Goal: Task Accomplishment & Management: Complete application form

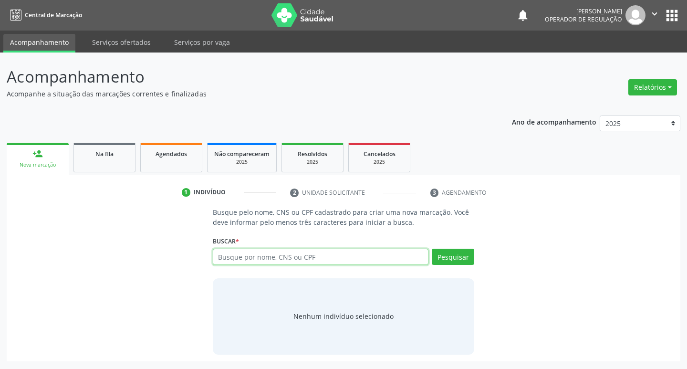
click at [233, 262] on input "text" at bounding box center [321, 257] width 216 height 16
type input "703400422501900"
click at [441, 257] on button "Pesquisar" at bounding box center [453, 257] width 42 height 16
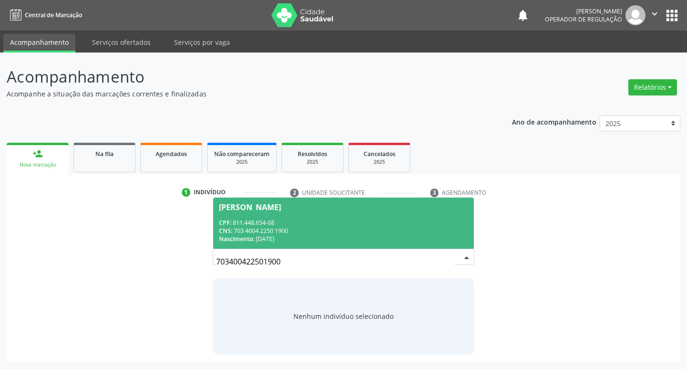
click at [269, 221] on div "CPF: 811.448.654-68" at bounding box center [344, 223] width 250 height 8
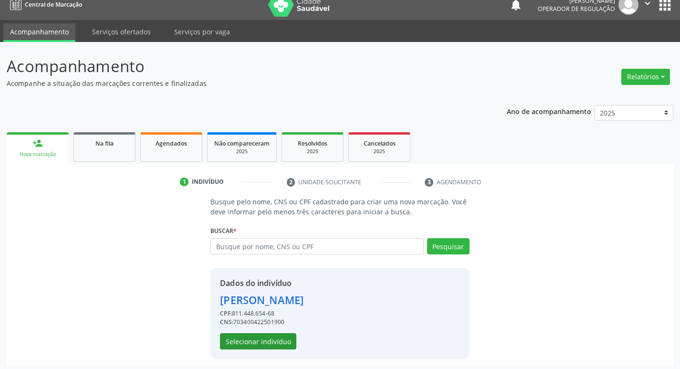
scroll to position [14, 0]
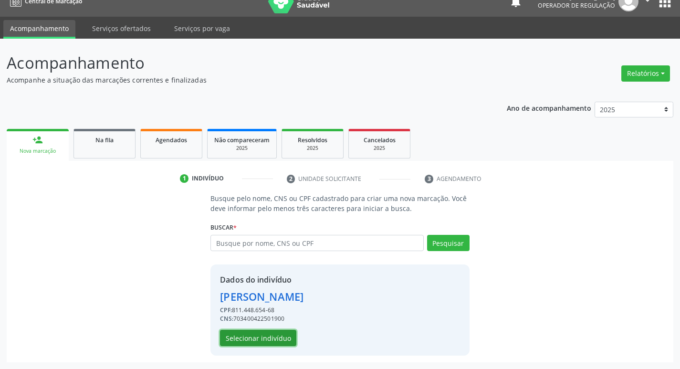
click at [263, 335] on button "Selecionar indivíduo" at bounding box center [258, 338] width 76 height 16
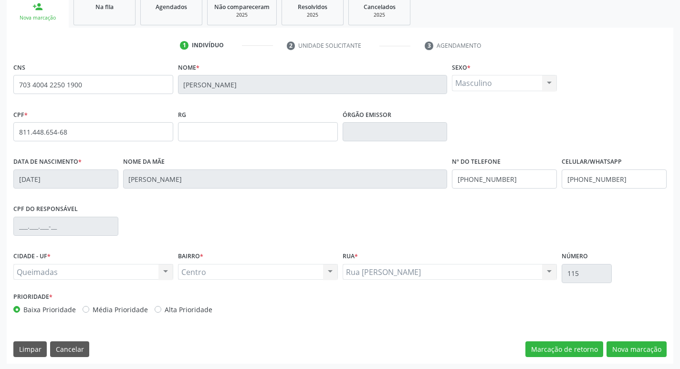
scroll to position [148, 0]
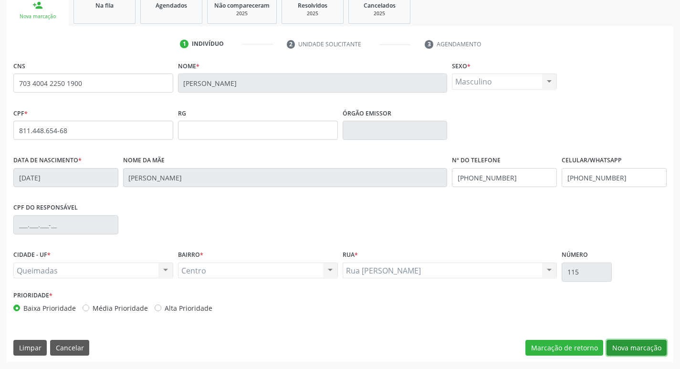
click at [641, 343] on button "Nova marcação" at bounding box center [637, 348] width 60 height 16
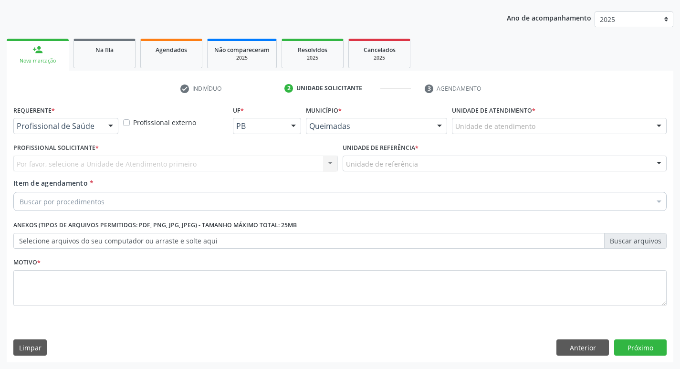
scroll to position [104, 0]
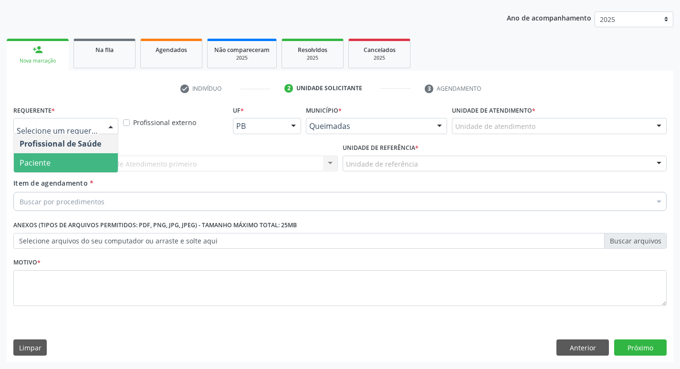
click at [54, 156] on span "Paciente" at bounding box center [66, 162] width 104 height 19
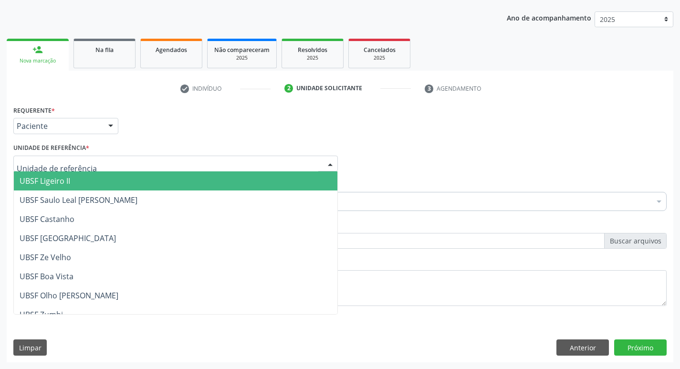
type input "C"
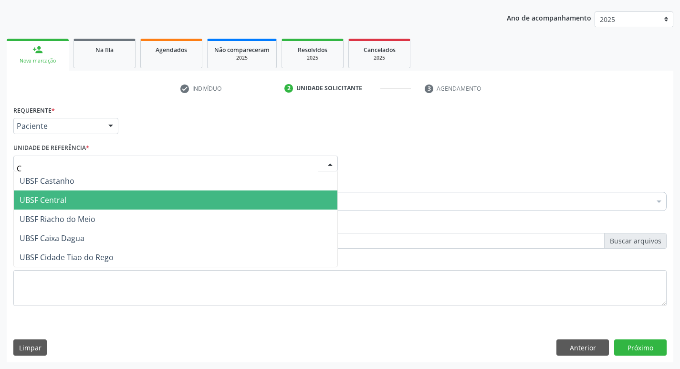
click at [51, 200] on span "UBSF Central" at bounding box center [43, 200] width 47 height 11
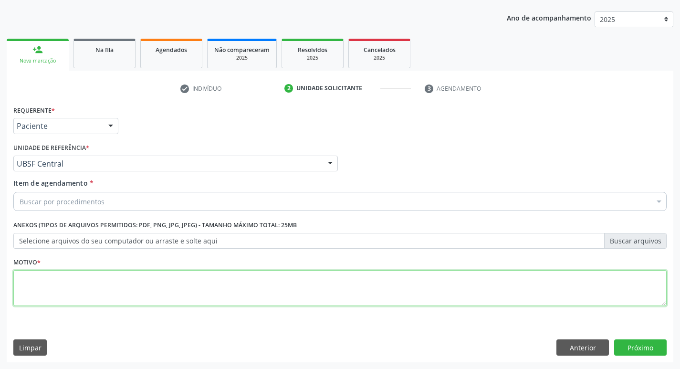
drag, startPoint x: 53, startPoint y: 299, endPoint x: 47, endPoint y: 301, distance: 6.0
click at [47, 301] on textarea at bounding box center [339, 288] width 653 height 36
type textarea "RETORNO"
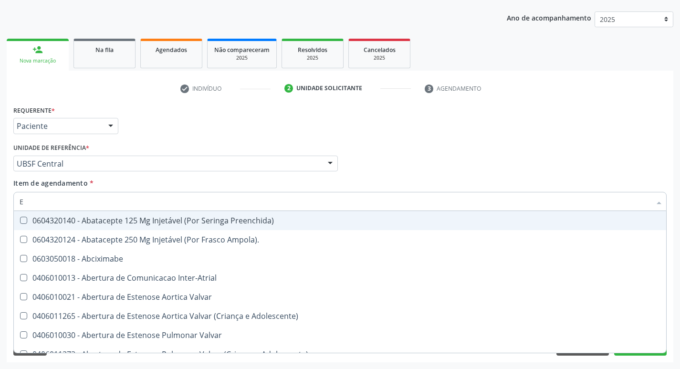
type input "ENDOCR"
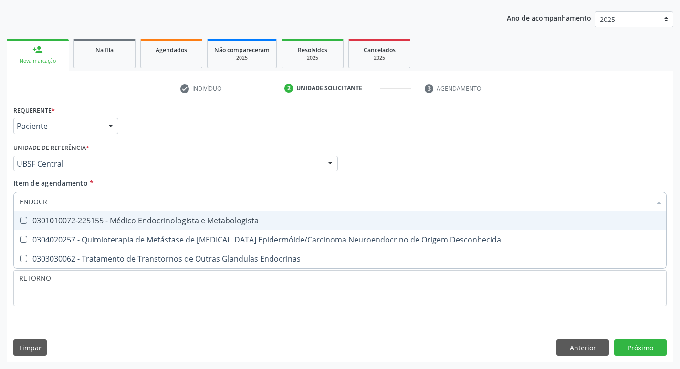
click at [137, 219] on div "0301010072-225155 - Médico Endocrinologista e Metabologista" at bounding box center [340, 221] width 641 height 8
checkbox Metabologista "true"
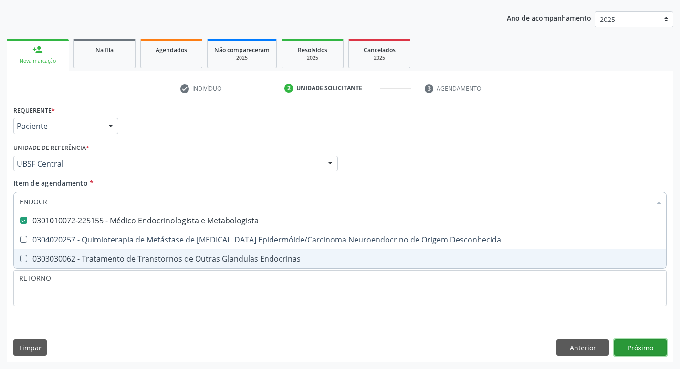
click at [637, 342] on div "Requerente * Paciente Profissional de Saúde Paciente Nenhum resultado encontrad…" at bounding box center [340, 232] width 667 height 259
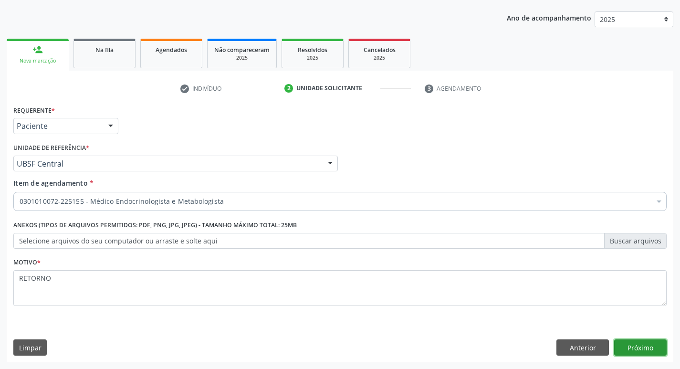
click at [636, 348] on button "Próximo" at bounding box center [640, 347] width 53 height 16
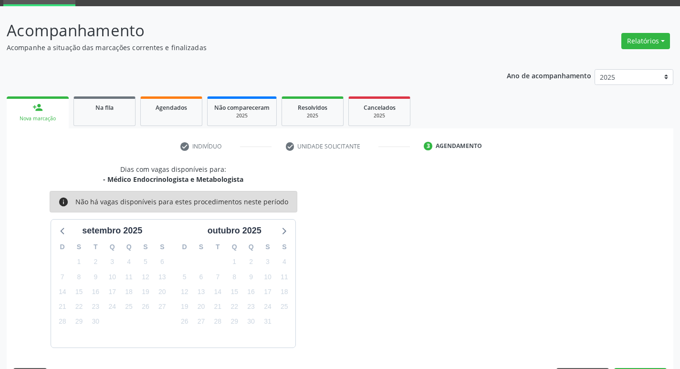
scroll to position [74, 0]
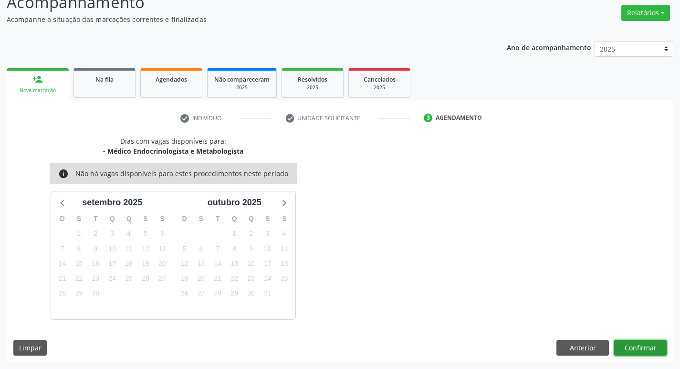
click at [644, 342] on button "Confirmar" at bounding box center [640, 348] width 53 height 16
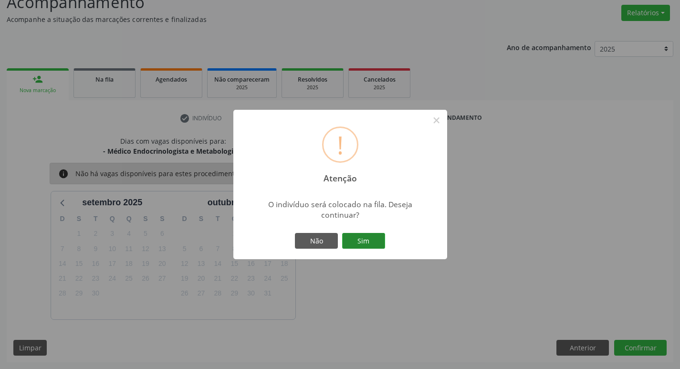
drag, startPoint x: 361, startPoint y: 239, endPoint x: 353, endPoint y: 228, distance: 13.6
click at [361, 238] on button "Sim" at bounding box center [363, 241] width 43 height 16
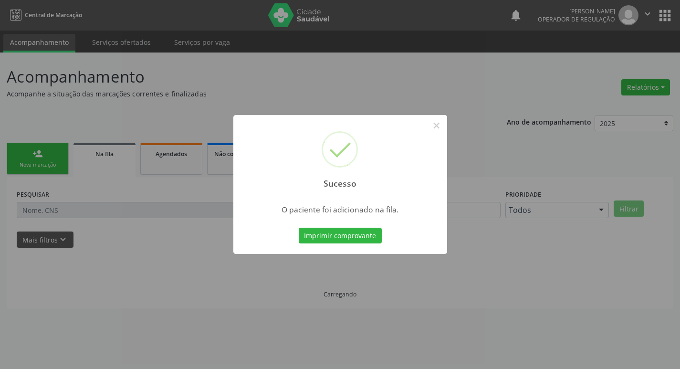
scroll to position [0, 0]
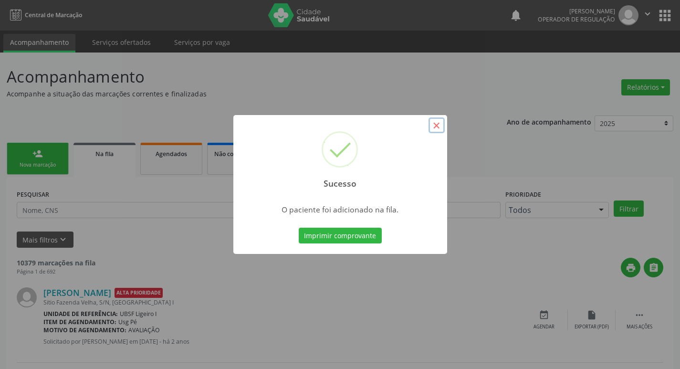
click at [444, 126] on button "×" at bounding box center [437, 125] width 16 height 16
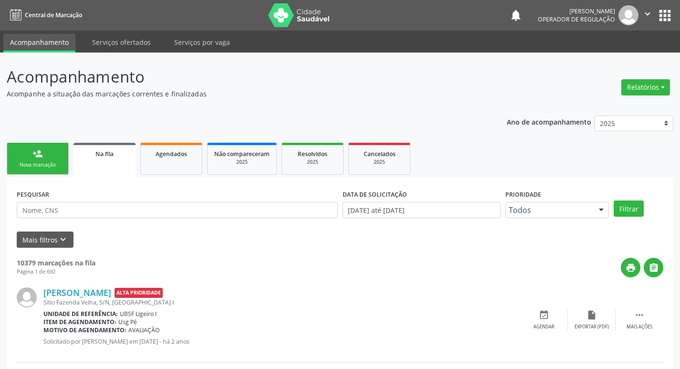
click at [53, 160] on link "person_add Nova marcação" at bounding box center [38, 159] width 62 height 32
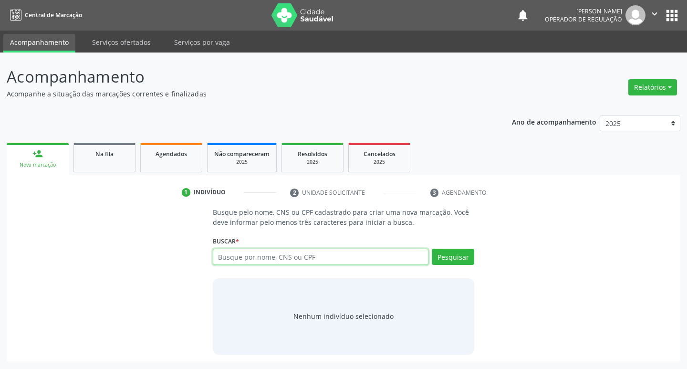
click at [255, 260] on input "text" at bounding box center [321, 257] width 216 height 16
type input "702003831464880"
click at [452, 249] on button "Pesquisar" at bounding box center [453, 257] width 42 height 16
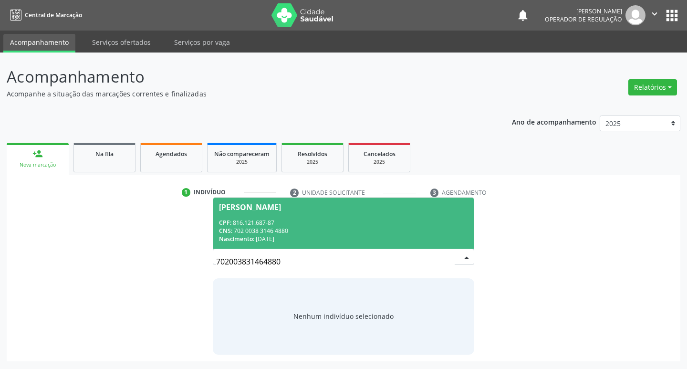
click at [274, 225] on div "CPF: 816.121.687-87" at bounding box center [344, 223] width 250 height 8
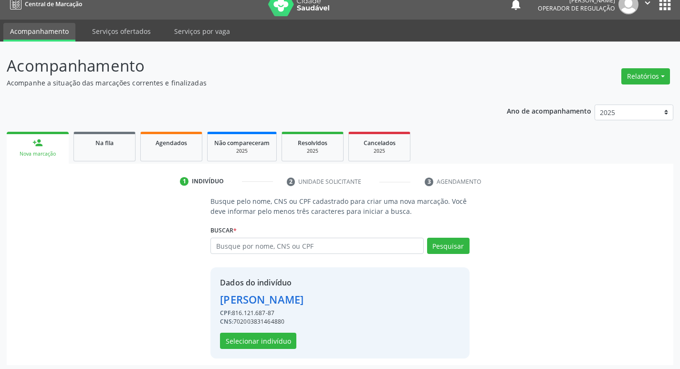
scroll to position [14, 0]
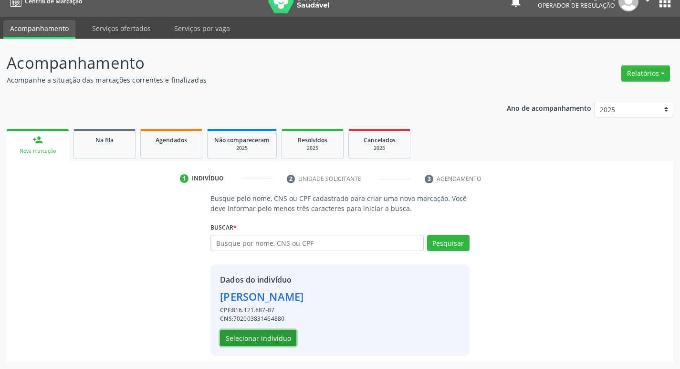
click at [268, 336] on button "Selecionar indivíduo" at bounding box center [258, 338] width 76 height 16
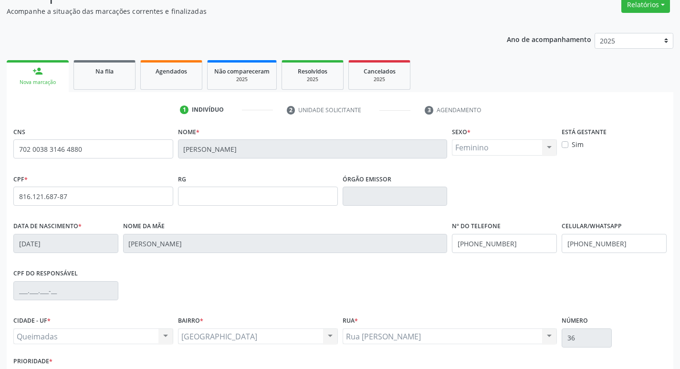
scroll to position [148, 0]
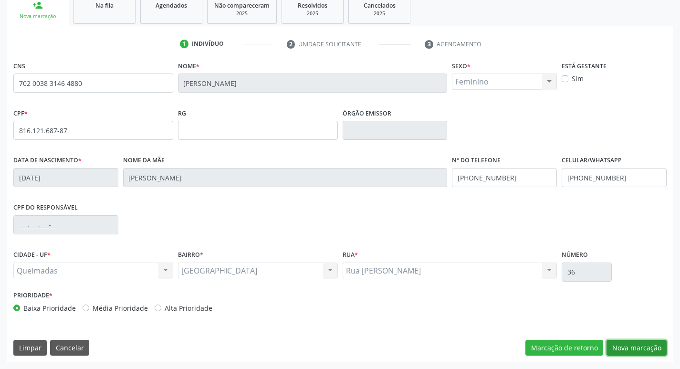
click at [651, 343] on button "Nova marcação" at bounding box center [637, 348] width 60 height 16
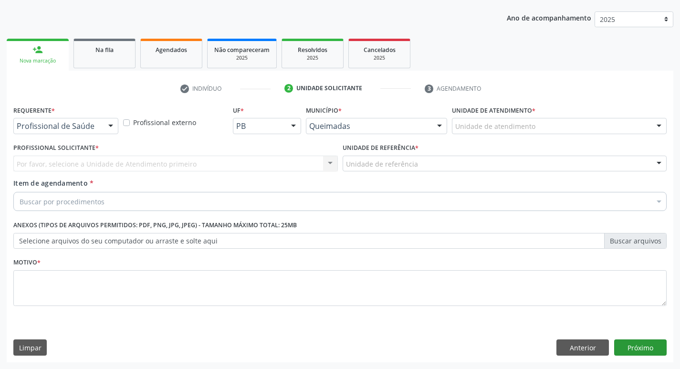
scroll to position [104, 0]
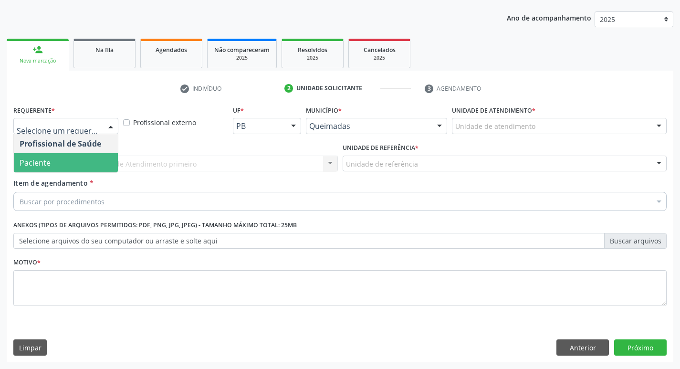
click at [76, 165] on span "Paciente" at bounding box center [66, 162] width 104 height 19
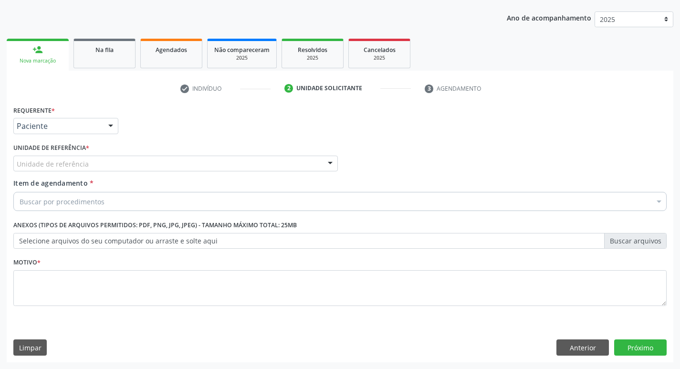
click at [75, 156] on div "Unidade de referência" at bounding box center [175, 164] width 325 height 16
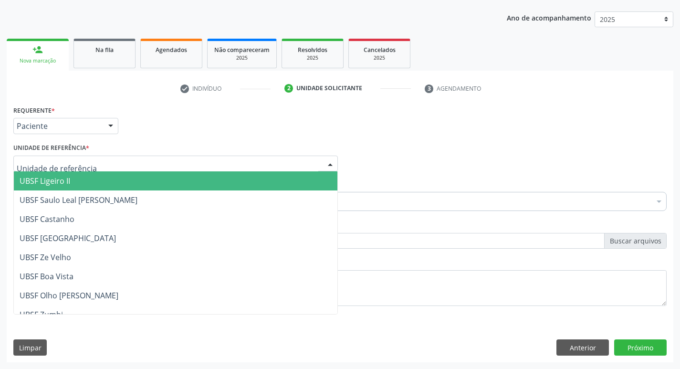
type input "S"
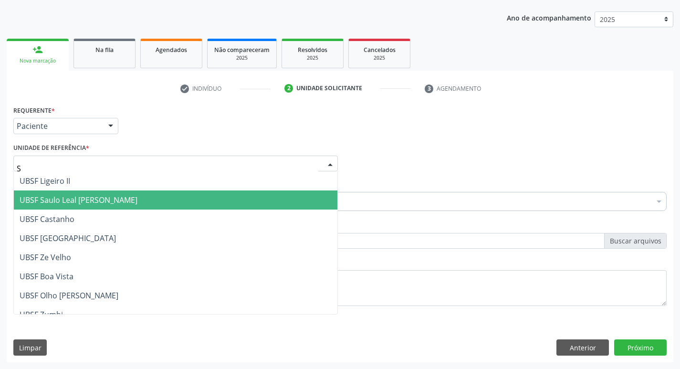
click at [63, 195] on span "UBSF Saulo Leal [PERSON_NAME]" at bounding box center [79, 200] width 118 height 11
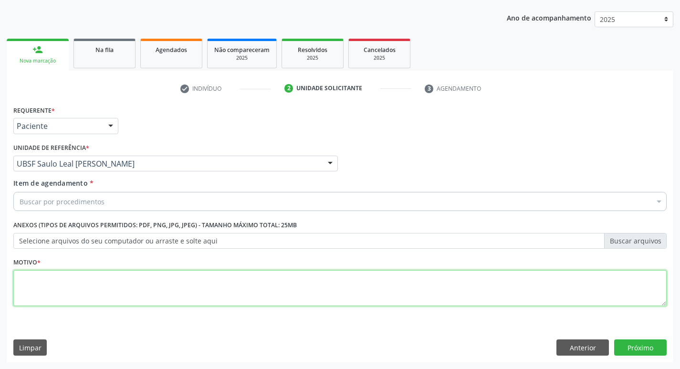
click at [57, 290] on textarea at bounding box center [339, 288] width 653 height 36
type textarea "RETORNO"
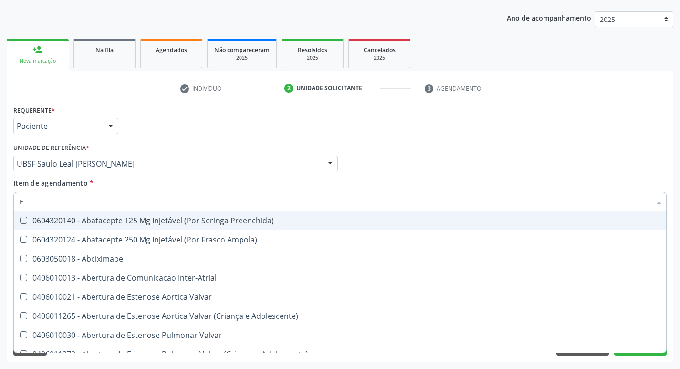
type input "ENDOCR"
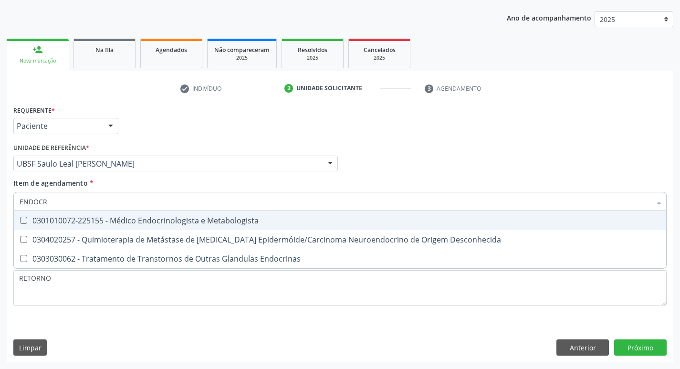
click at [165, 221] on div "0301010072-225155 - Médico Endocrinologista e Metabologista" at bounding box center [340, 221] width 641 height 8
checkbox Metabologista "true"
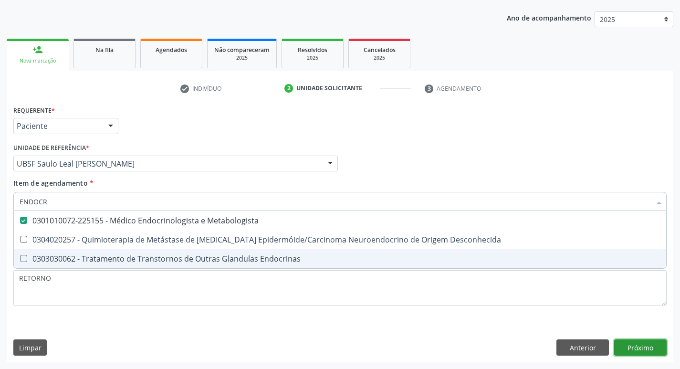
click at [631, 349] on div "Requerente * Paciente Profissional de Saúde Paciente Nenhum resultado encontrad…" at bounding box center [340, 232] width 667 height 259
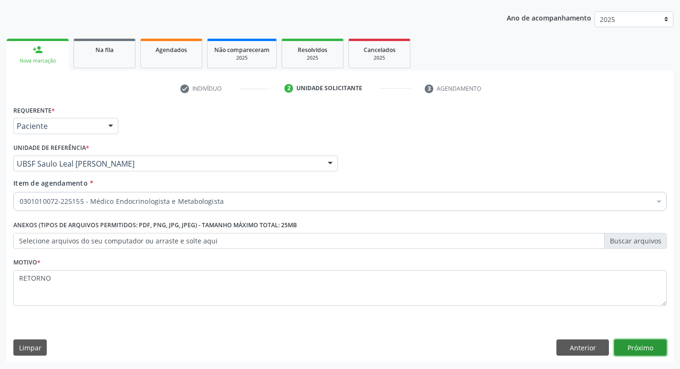
click at [631, 348] on button "Próximo" at bounding box center [640, 347] width 53 height 16
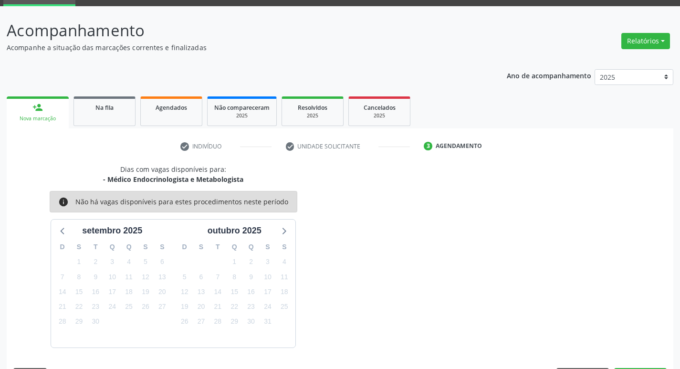
scroll to position [74, 0]
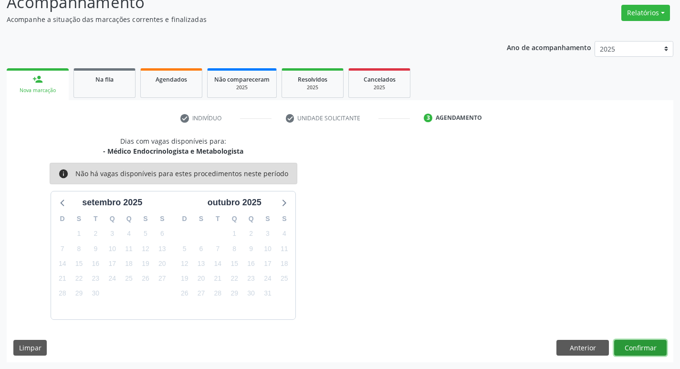
click at [636, 345] on button "Confirmar" at bounding box center [640, 348] width 53 height 16
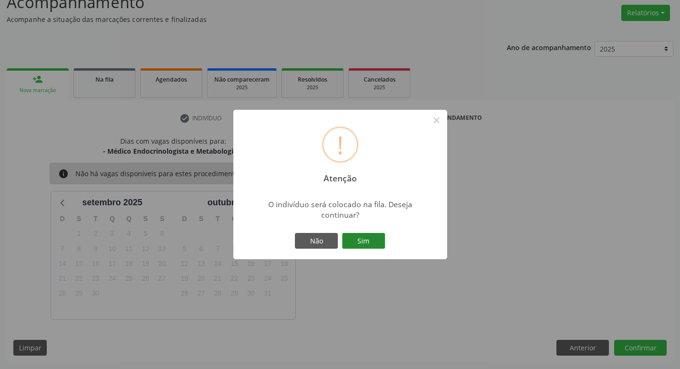
click at [368, 233] on button "Sim" at bounding box center [363, 241] width 43 height 16
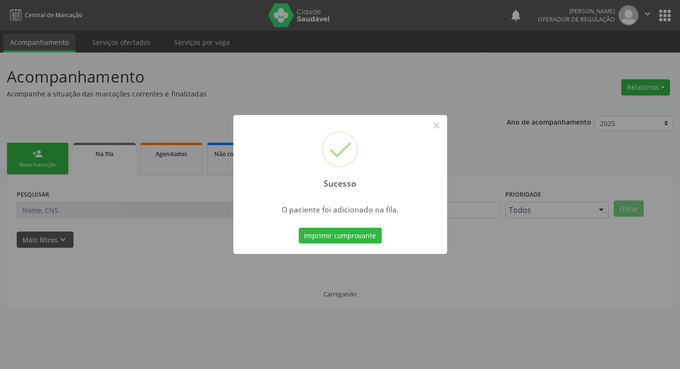
scroll to position [0, 0]
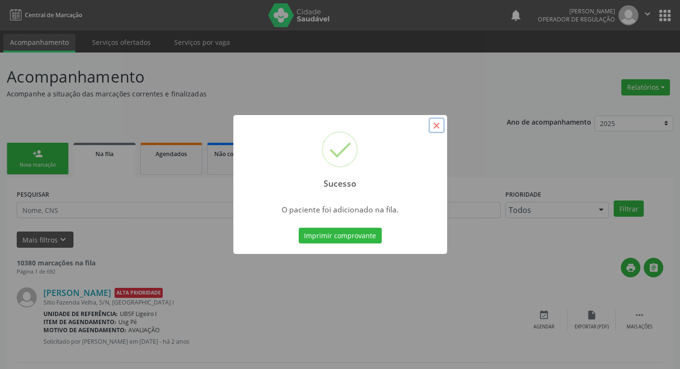
click at [435, 125] on button "×" at bounding box center [437, 125] width 16 height 16
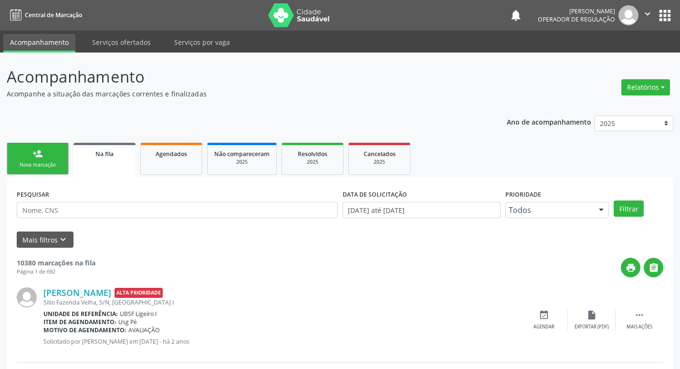
click at [33, 164] on div "Nova marcação" at bounding box center [38, 164] width 48 height 7
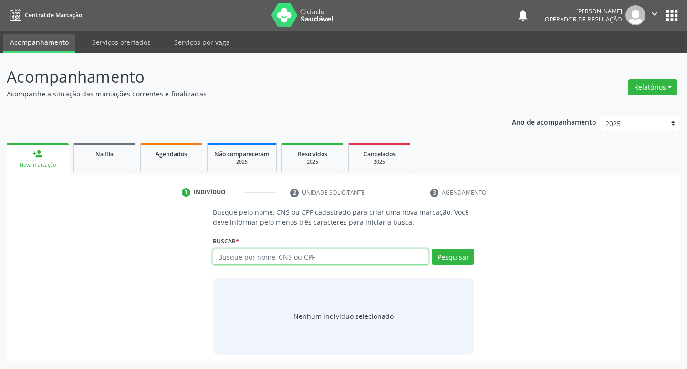
click at [284, 264] on input "text" at bounding box center [321, 257] width 216 height 16
type input "704800556351940"
click at [440, 262] on button "Pesquisar" at bounding box center [453, 257] width 42 height 16
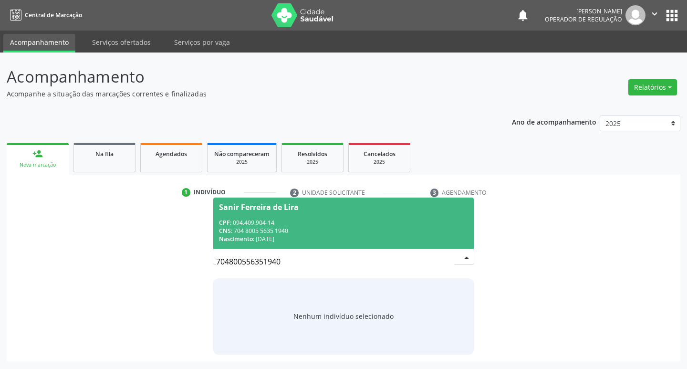
click at [269, 227] on div "CNS: 704 8005 5635 1940" at bounding box center [344, 231] width 250 height 8
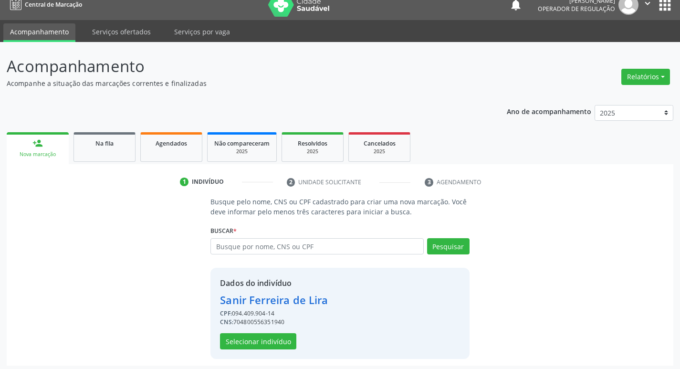
scroll to position [14, 0]
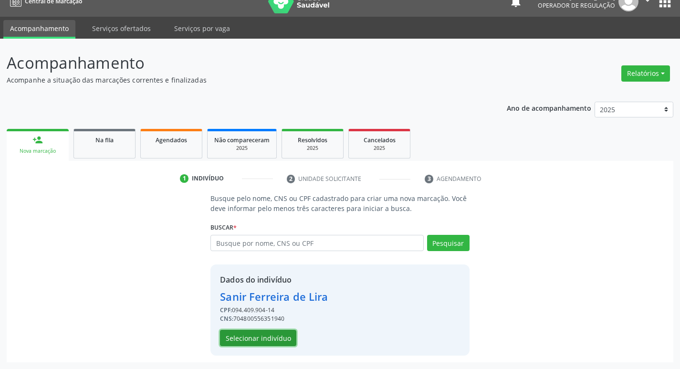
click at [247, 338] on button "Selecionar indivíduo" at bounding box center [258, 338] width 76 height 16
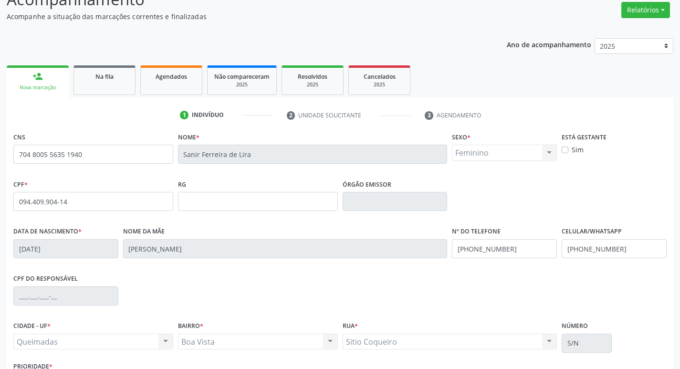
scroll to position [148, 0]
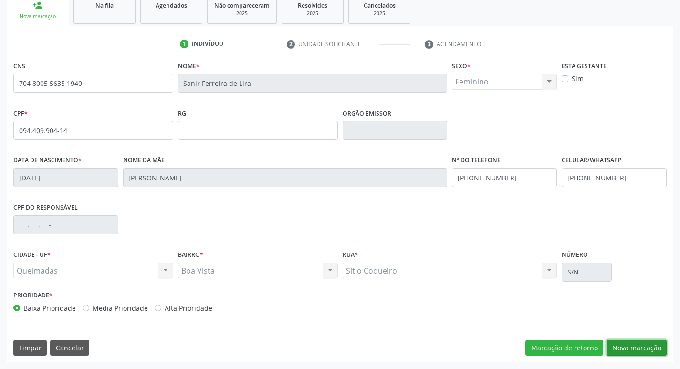
click at [631, 346] on button "Nova marcação" at bounding box center [637, 348] width 60 height 16
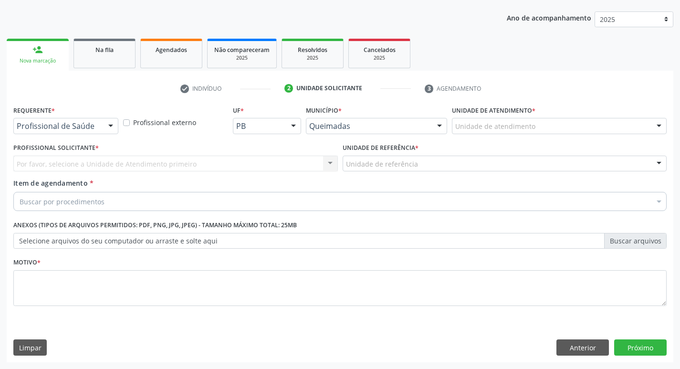
click at [77, 114] on div "Requerente * Profissional de Saúde Profissional de Saúde Paciente Nenhum result…" at bounding box center [65, 118] width 105 height 31
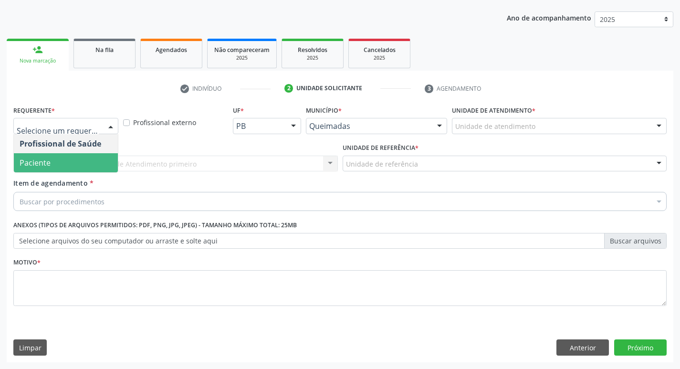
click at [75, 165] on span "Paciente" at bounding box center [66, 162] width 104 height 19
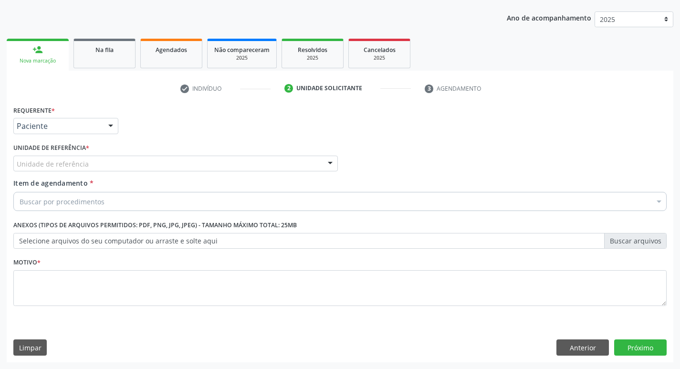
click at [111, 168] on div "Unidade de referência" at bounding box center [175, 164] width 325 height 16
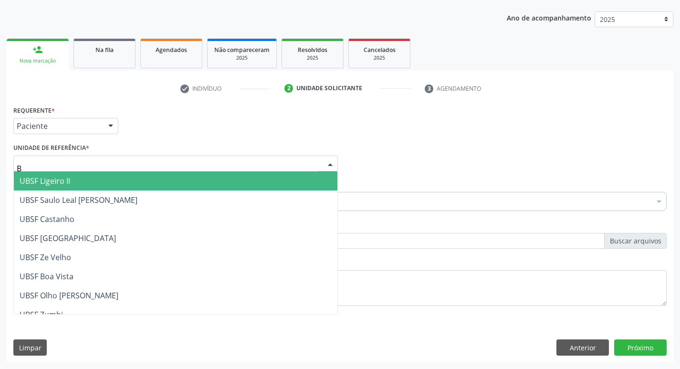
type input "BO"
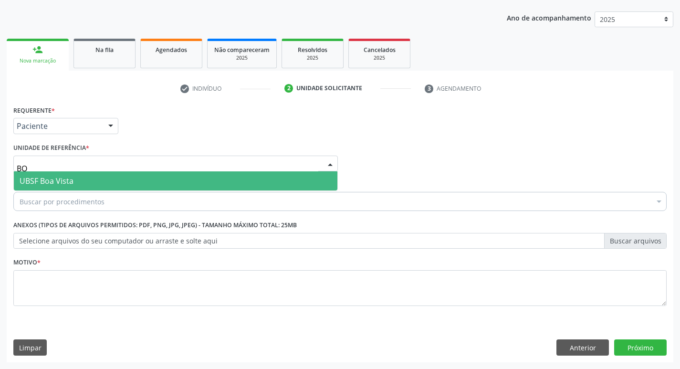
click at [102, 183] on span "UBSF Boa Vista" at bounding box center [176, 180] width 324 height 19
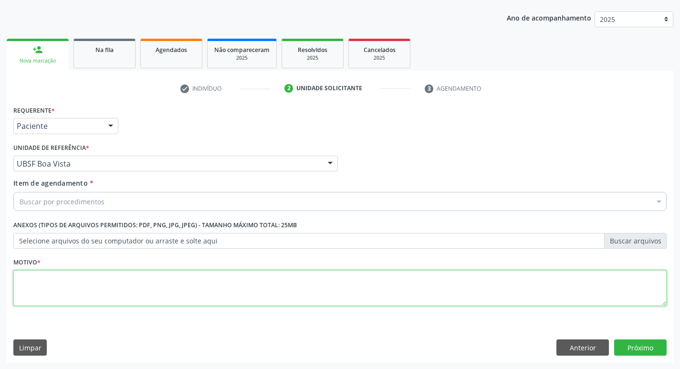
click at [73, 292] on textarea at bounding box center [339, 288] width 653 height 36
type textarea "RETORNO"
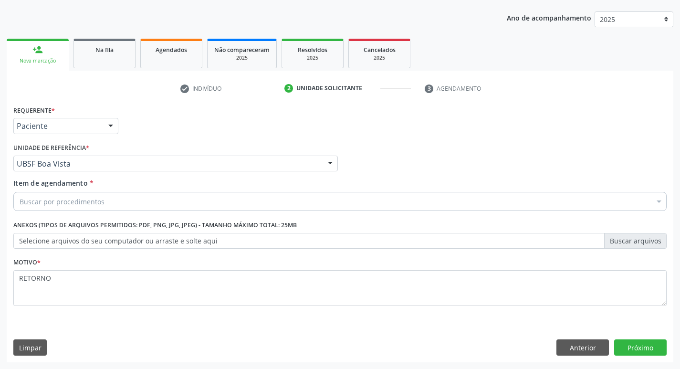
click at [25, 196] on div "Buscar por procedimentos" at bounding box center [339, 201] width 653 height 19
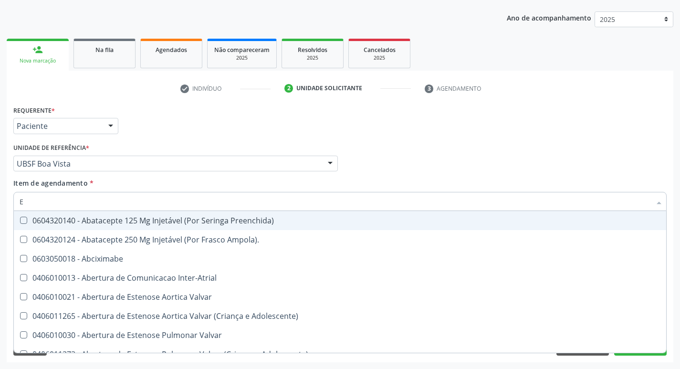
type input "ENDOCR"
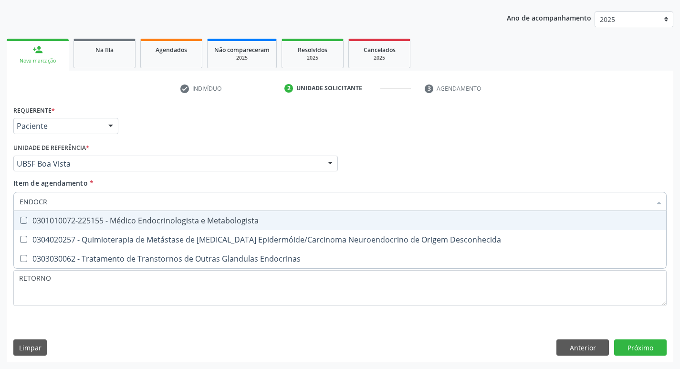
click at [169, 220] on div "0301010072-225155 - Médico Endocrinologista e Metabologista" at bounding box center [340, 221] width 641 height 8
checkbox Metabologista "true"
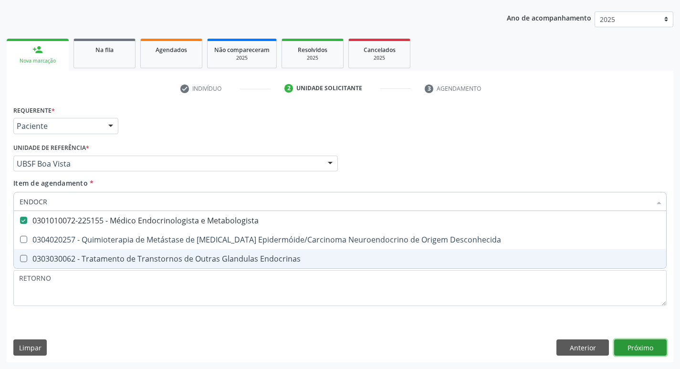
click at [639, 347] on div "Requerente * Paciente Profissional de Saúde Paciente Nenhum resultado encontrad…" at bounding box center [340, 232] width 667 height 259
checkbox Desconhecida "true"
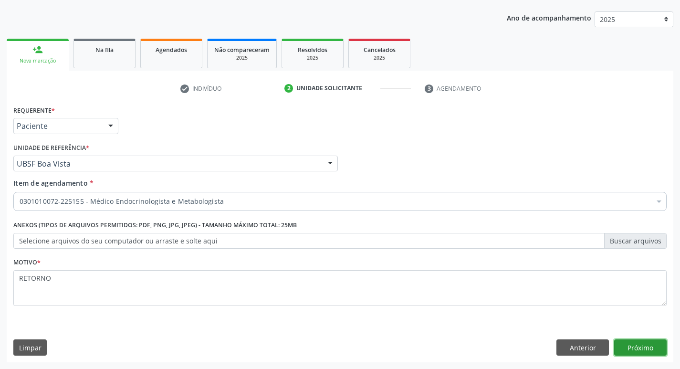
click at [643, 347] on button "Próximo" at bounding box center [640, 347] width 53 height 16
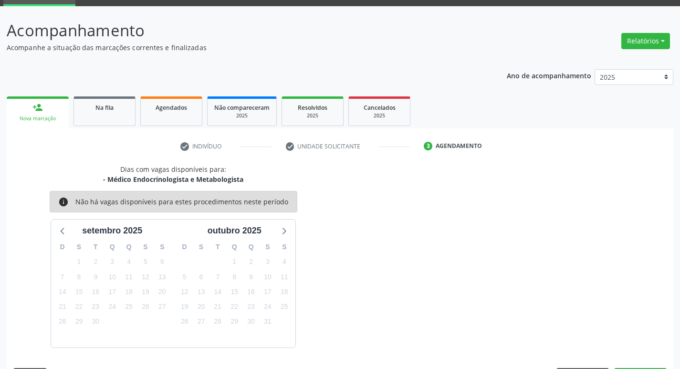
scroll to position [74, 0]
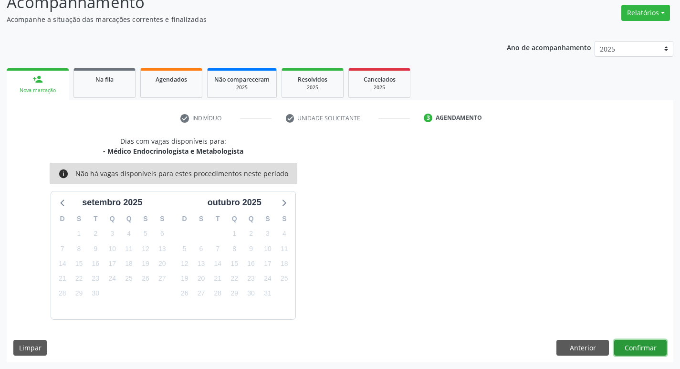
click at [647, 351] on button "Confirmar" at bounding box center [640, 348] width 53 height 16
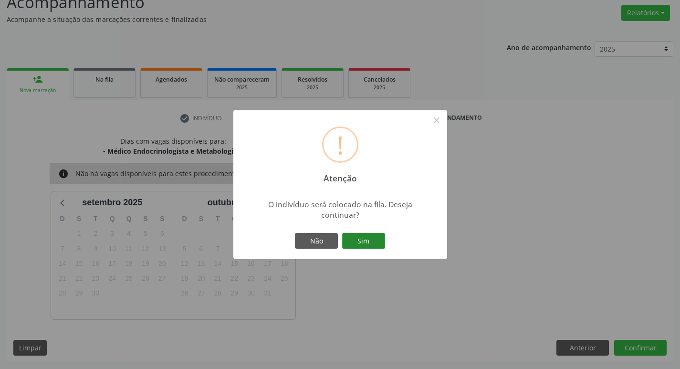
click at [365, 246] on button "Sim" at bounding box center [363, 241] width 43 height 16
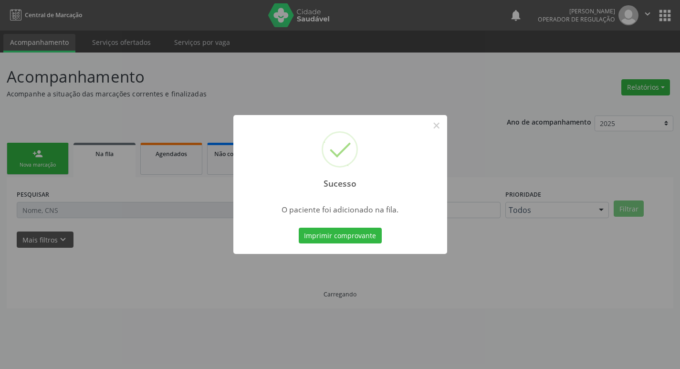
scroll to position [0, 0]
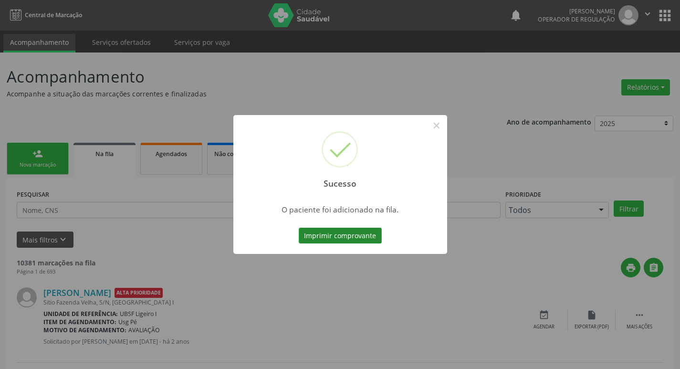
click at [317, 231] on button "Imprimir comprovante" at bounding box center [340, 236] width 83 height 16
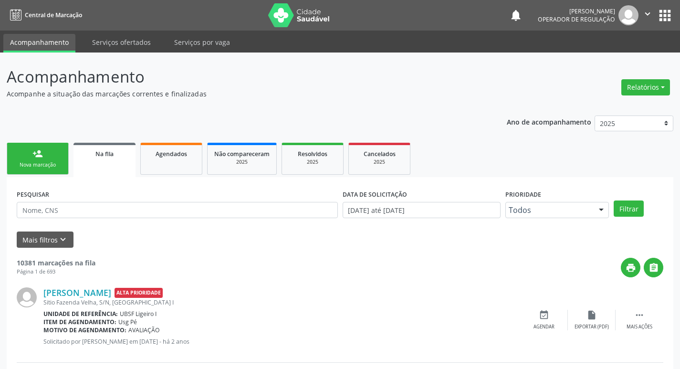
click at [23, 156] on link "person_add Nova marcação" at bounding box center [38, 159] width 62 height 32
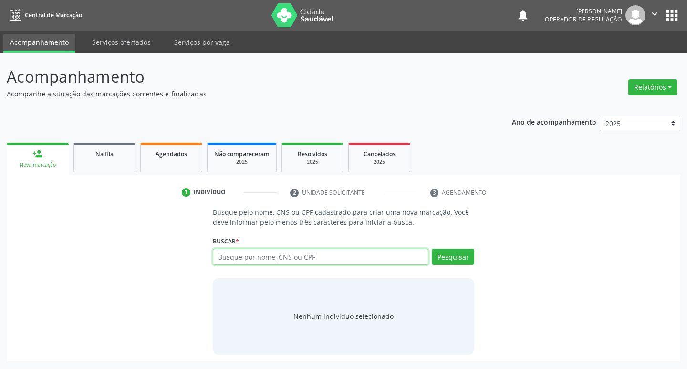
click at [251, 255] on input "text" at bounding box center [321, 257] width 216 height 16
type input "700005212266305"
click at [442, 258] on button "Pesquisar" at bounding box center [453, 257] width 42 height 16
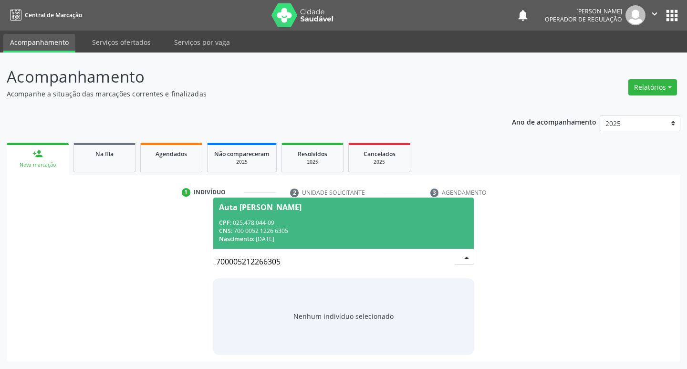
click at [263, 225] on div "CPF: 025.478.044-09" at bounding box center [344, 223] width 250 height 8
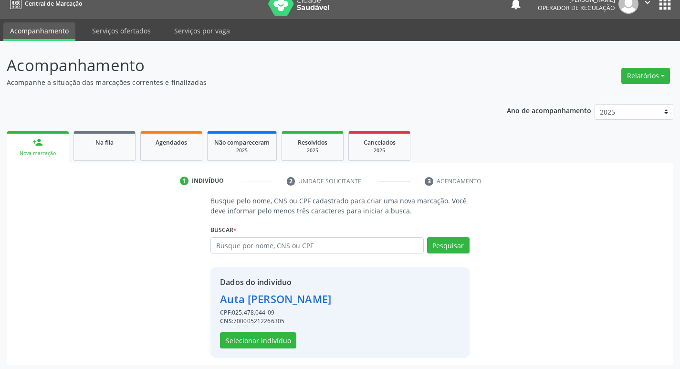
scroll to position [14, 0]
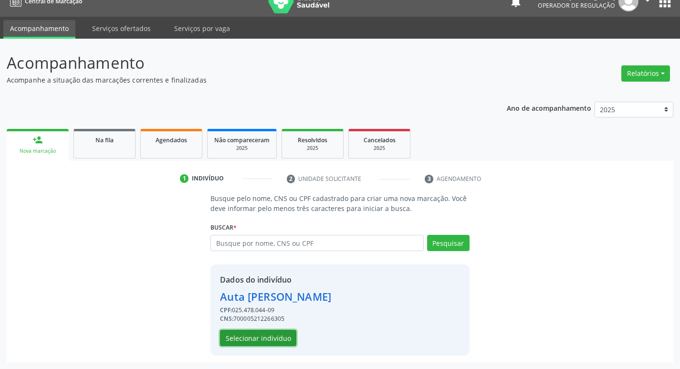
click at [263, 341] on button "Selecionar indivíduo" at bounding box center [258, 338] width 76 height 16
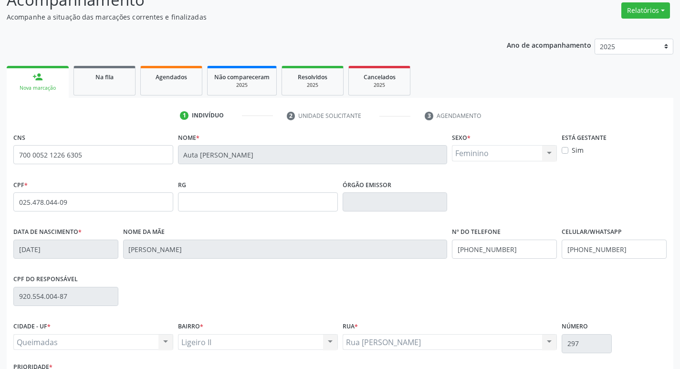
scroll to position [148, 0]
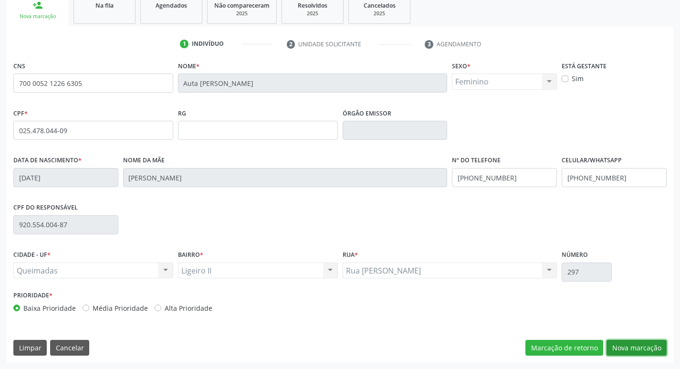
click at [638, 341] on button "Nova marcação" at bounding box center [637, 348] width 60 height 16
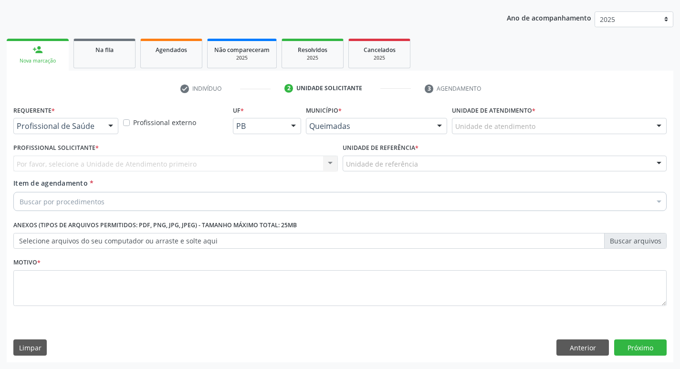
scroll to position [104, 0]
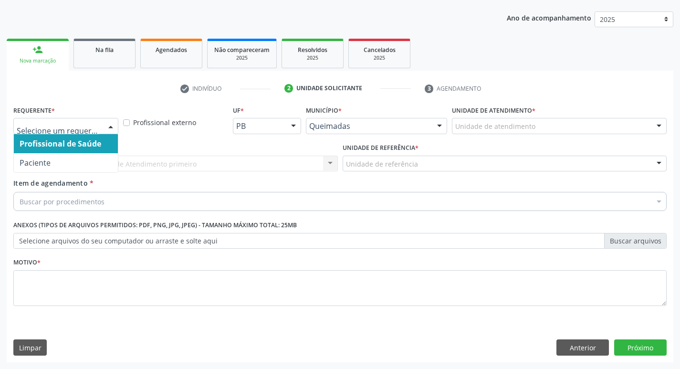
drag, startPoint x: 79, startPoint y: 128, endPoint x: 78, endPoint y: 162, distance: 34.4
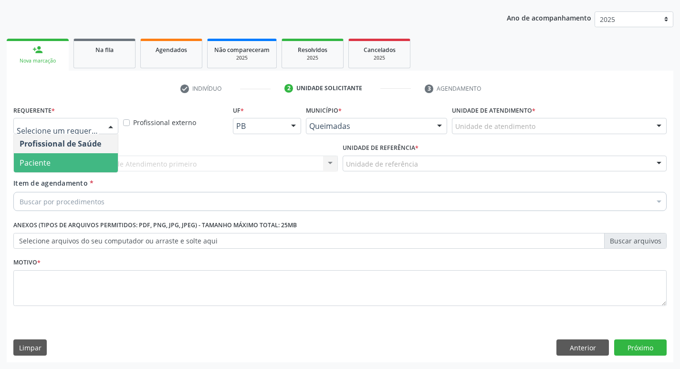
click at [77, 162] on span "Paciente" at bounding box center [66, 162] width 104 height 19
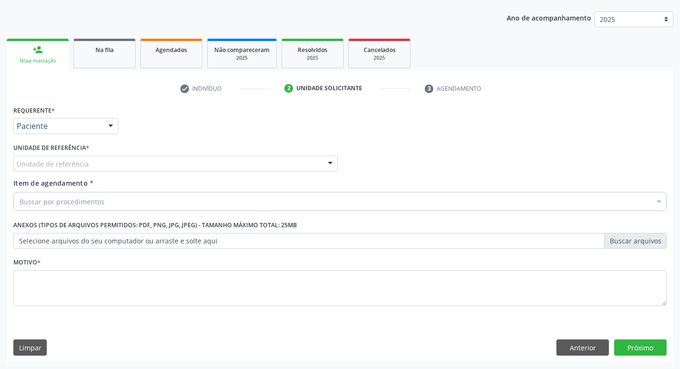
click at [81, 151] on label "Unidade de referência *" at bounding box center [51, 148] width 76 height 15
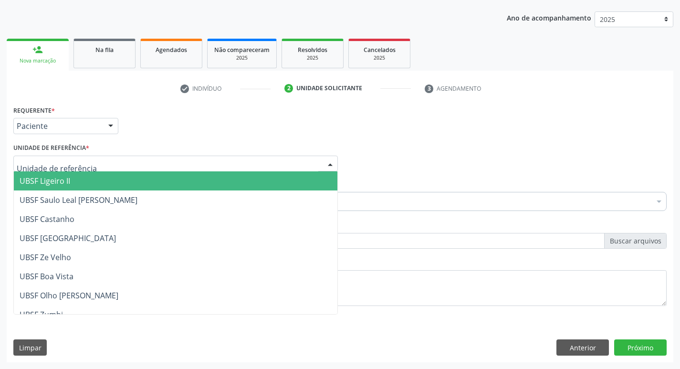
click at [85, 158] on div at bounding box center [175, 164] width 325 height 16
click at [93, 179] on span "UBSF Ligeiro II" at bounding box center [176, 180] width 324 height 19
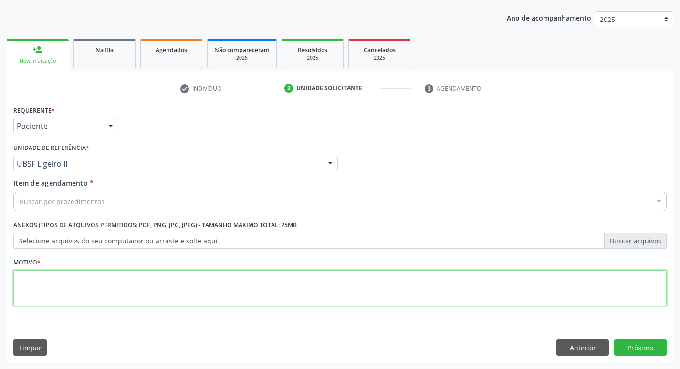
drag, startPoint x: 39, startPoint y: 287, endPoint x: 32, endPoint y: 289, distance: 7.9
click at [32, 289] on textarea at bounding box center [339, 288] width 653 height 36
type textarea "RETORNO"
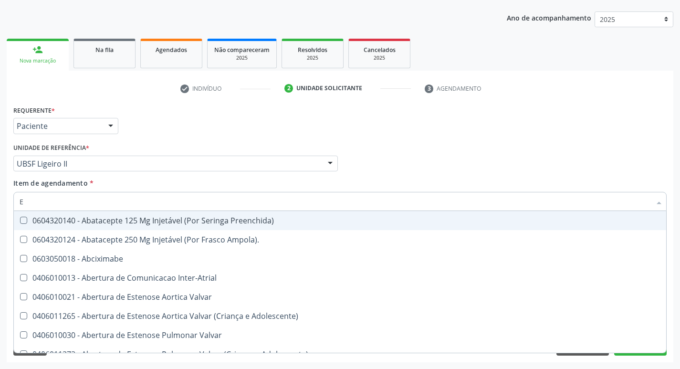
type input "ENDOCR"
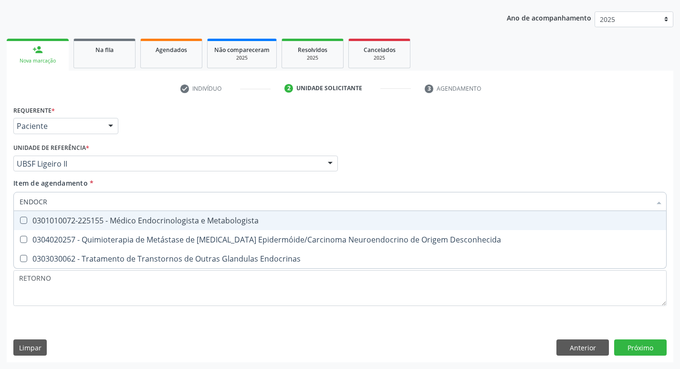
click at [249, 214] on span "0301010072-225155 - Médico Endocrinologista e Metabologista" at bounding box center [340, 220] width 652 height 19
checkbox Metabologista "true"
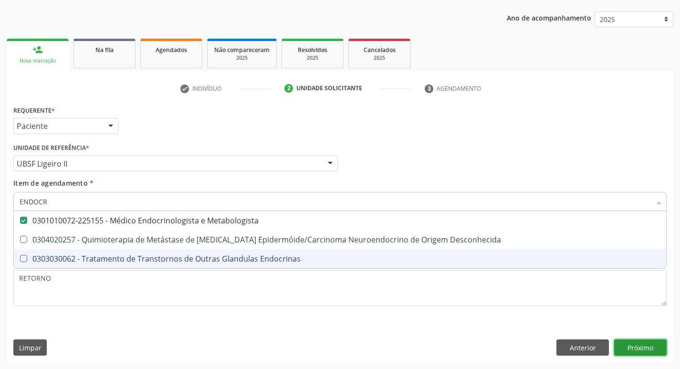
click at [636, 352] on div "Requerente * Paciente Profissional de Saúde Paciente Nenhum resultado encontrad…" at bounding box center [340, 232] width 667 height 259
checkbox Desconhecida "true"
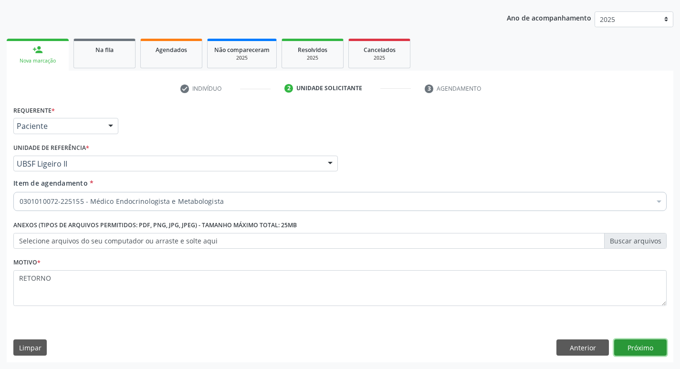
click at [638, 351] on button "Próximo" at bounding box center [640, 347] width 53 height 16
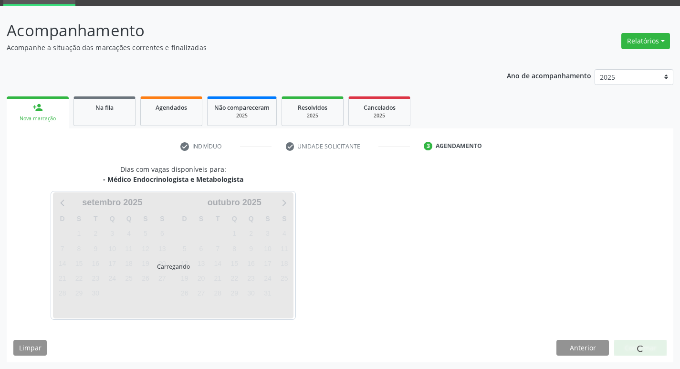
scroll to position [74, 0]
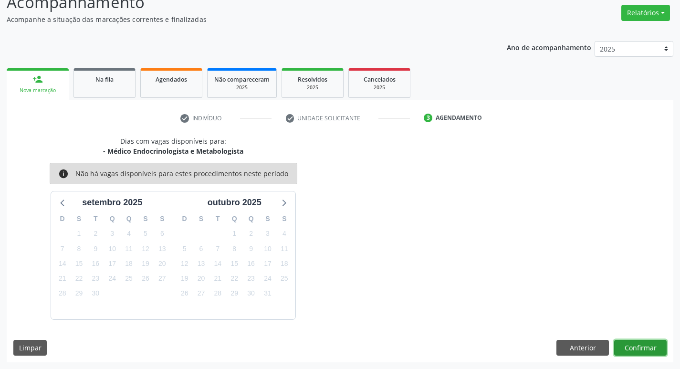
click at [643, 348] on button "Confirmar" at bounding box center [640, 348] width 53 height 16
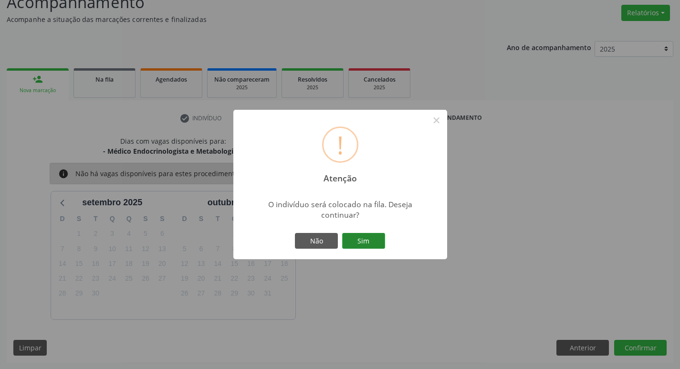
click at [366, 240] on button "Sim" at bounding box center [363, 241] width 43 height 16
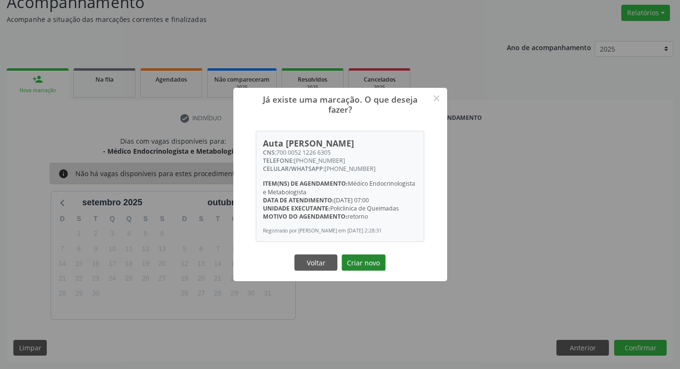
click at [355, 264] on button "Criar novo" at bounding box center [364, 262] width 44 height 16
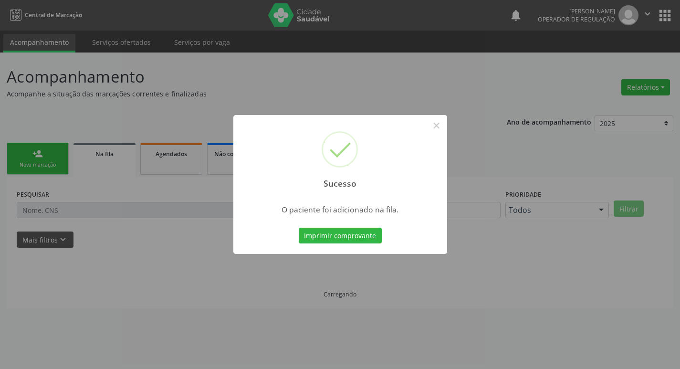
scroll to position [0, 0]
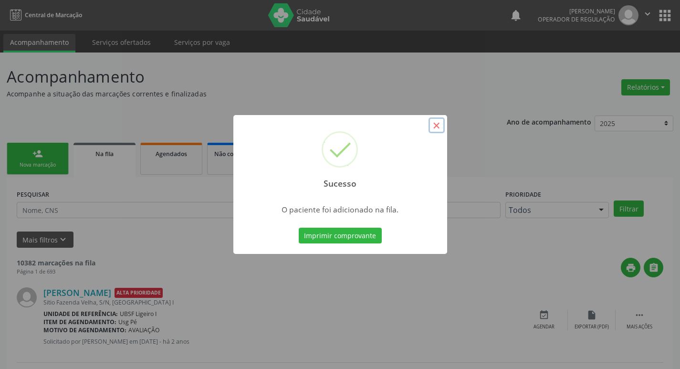
click at [438, 126] on button "×" at bounding box center [437, 125] width 16 height 16
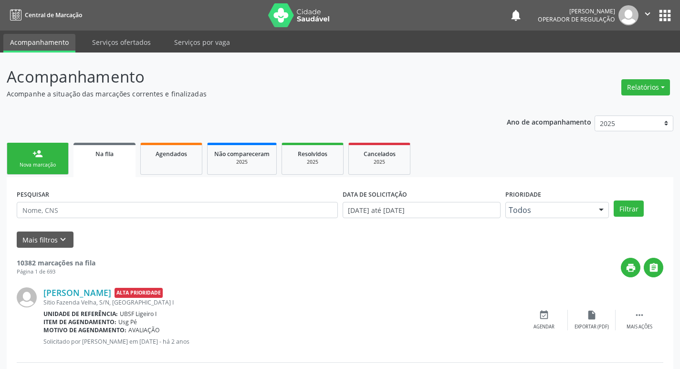
click at [124, 160] on link "Na fila" at bounding box center [105, 160] width 62 height 34
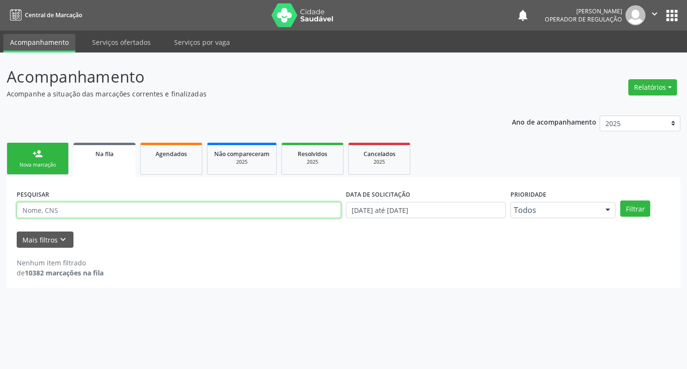
click at [134, 209] on input "text" at bounding box center [179, 210] width 325 height 16
type input "700005212266305"
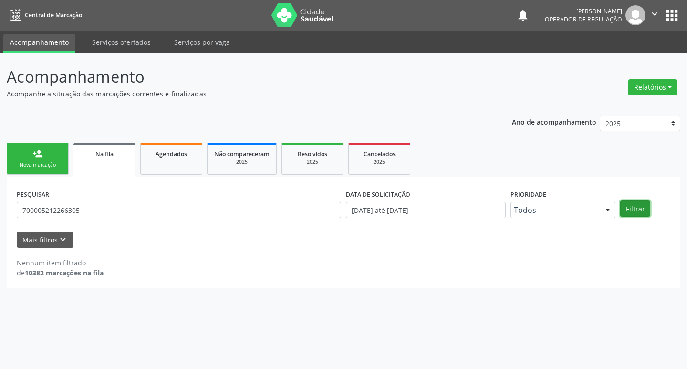
click at [640, 214] on button "Filtrar" at bounding box center [635, 208] width 30 height 16
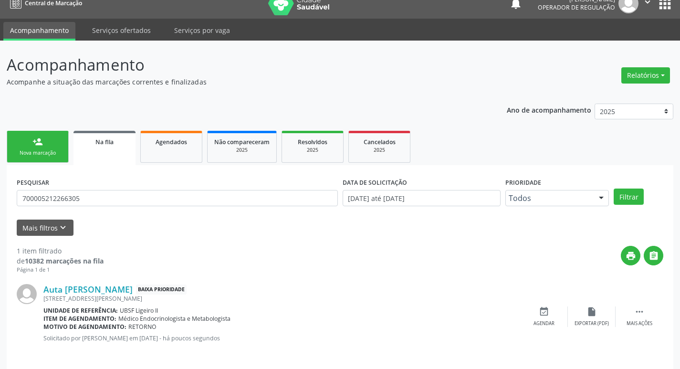
scroll to position [19, 0]
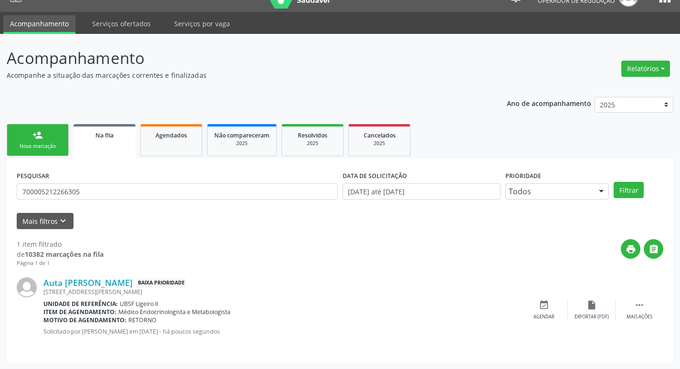
click at [51, 147] on div "Nova marcação" at bounding box center [38, 146] width 48 height 7
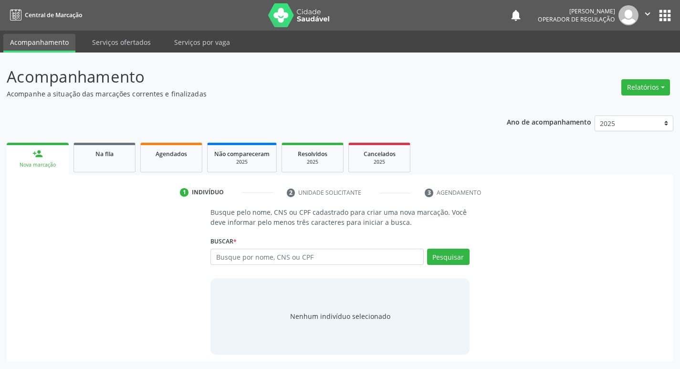
scroll to position [0, 0]
click at [304, 253] on input "text" at bounding box center [321, 257] width 216 height 16
click at [106, 166] on link "Na fila" at bounding box center [105, 158] width 62 height 30
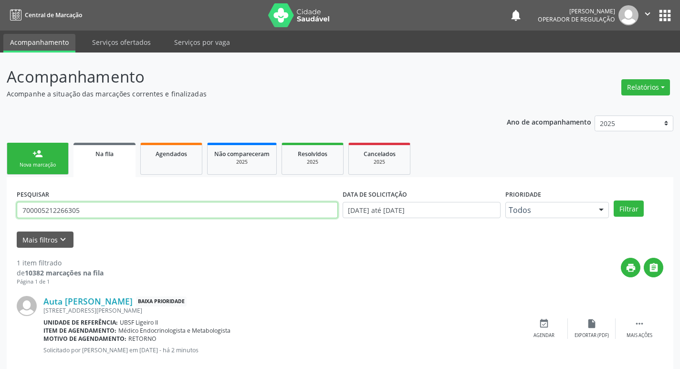
click at [110, 208] on input "700005212266305" at bounding box center [177, 210] width 321 height 16
type input "7"
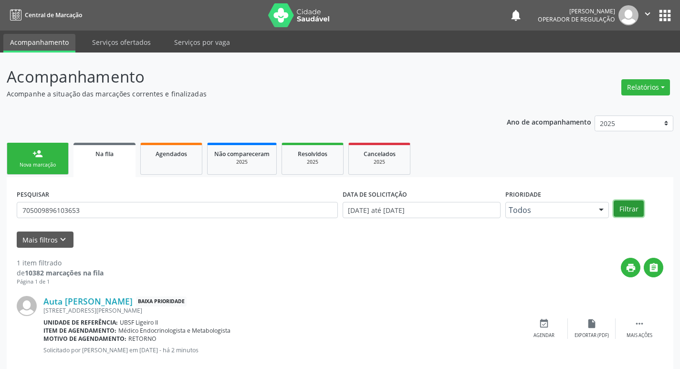
click at [621, 211] on button "Filtrar" at bounding box center [629, 208] width 30 height 16
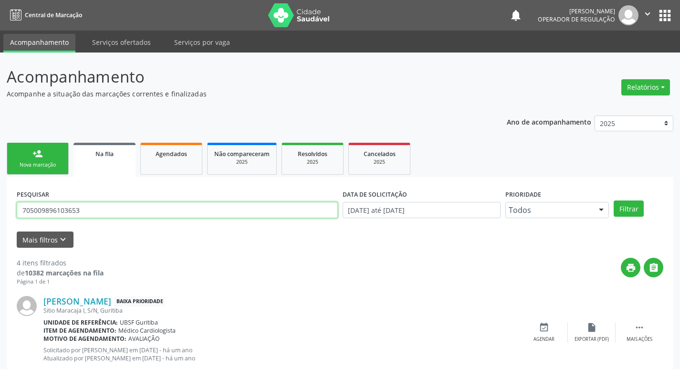
click at [99, 210] on input "705009896103653" at bounding box center [177, 210] width 321 height 16
type input "7"
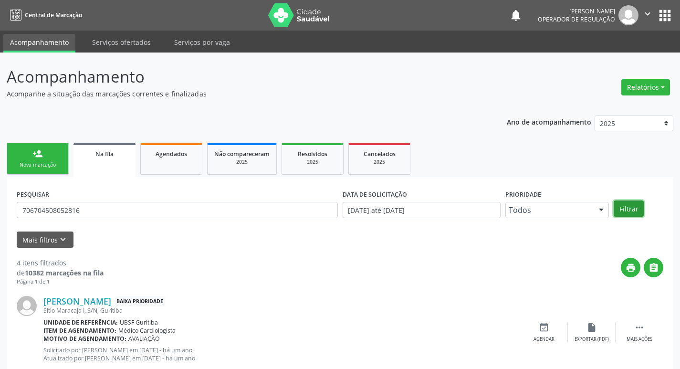
click at [628, 203] on button "Filtrar" at bounding box center [629, 208] width 30 height 16
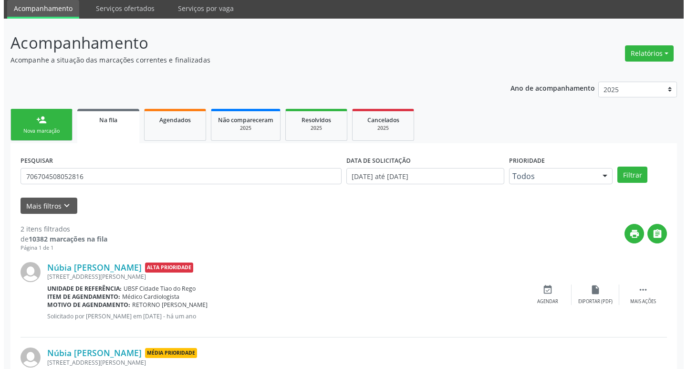
scroll to position [104, 0]
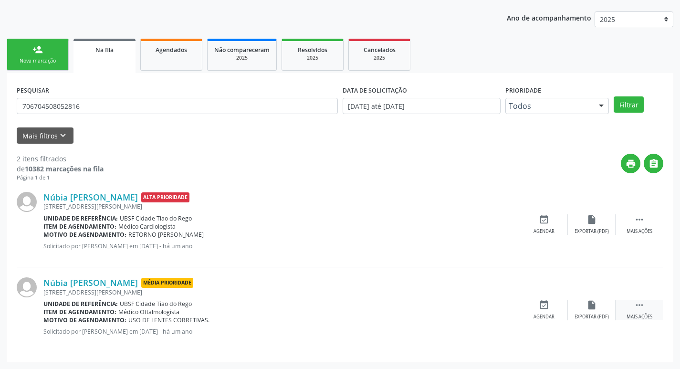
click at [642, 307] on icon "" at bounding box center [639, 305] width 11 height 11
click at [544, 312] on div "cancel Cancelar" at bounding box center [544, 310] width 48 height 21
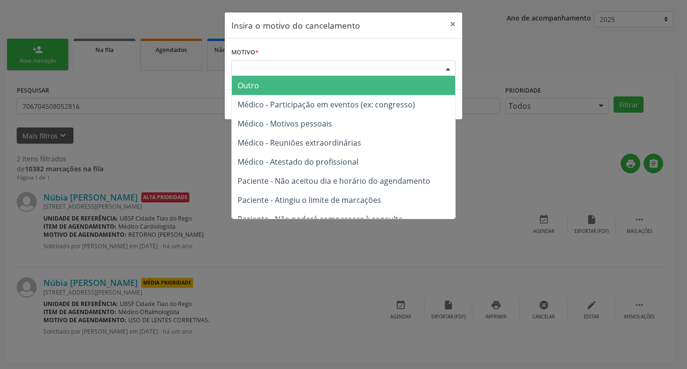
click at [271, 63] on div "Escolha o motivo" at bounding box center [343, 68] width 224 height 16
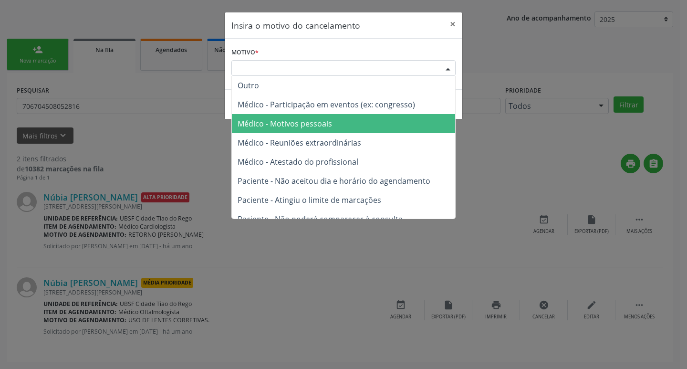
click at [284, 126] on span "Médico - Motivos pessoais" at bounding box center [285, 123] width 95 height 11
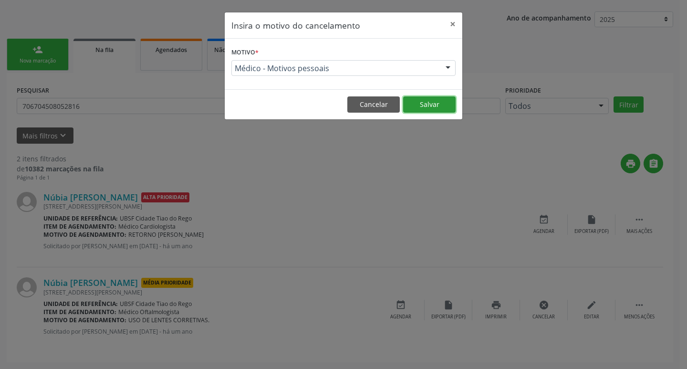
click at [420, 98] on button "Salvar" at bounding box center [429, 104] width 53 height 16
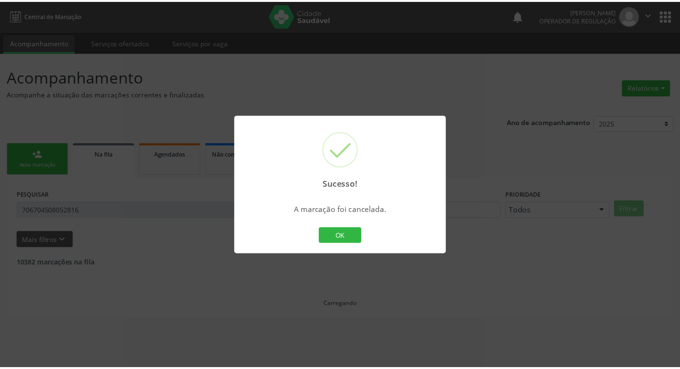
scroll to position [0, 0]
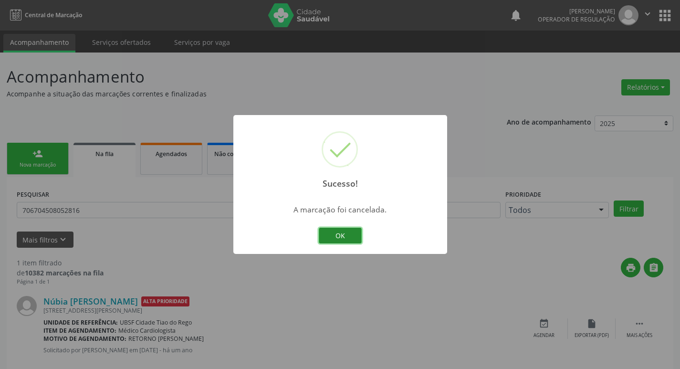
click at [336, 236] on button "OK" at bounding box center [340, 236] width 43 height 16
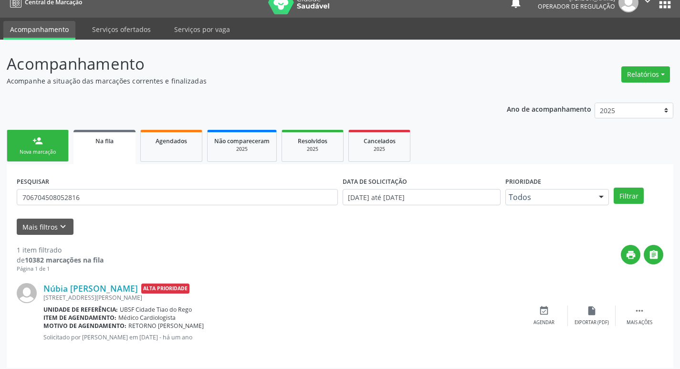
scroll to position [19, 0]
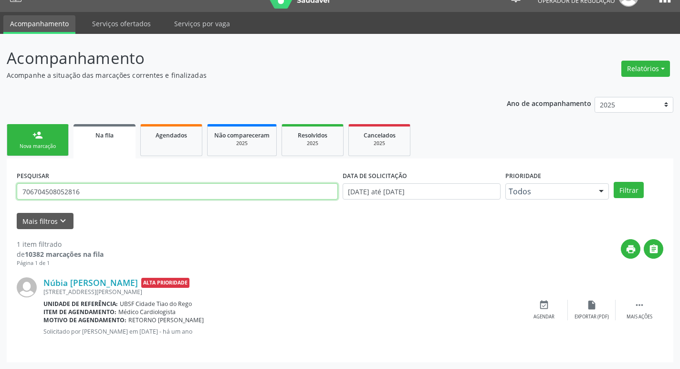
click at [124, 186] on input "706704508052816" at bounding box center [177, 191] width 321 height 16
type input "7"
type input "700602996938665"
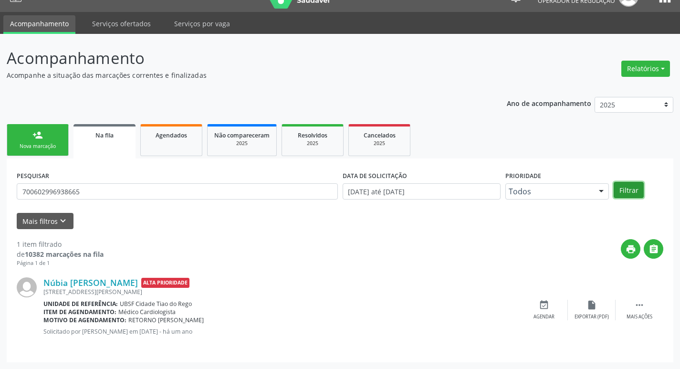
click at [633, 189] on button "Filtrar" at bounding box center [629, 190] width 30 height 16
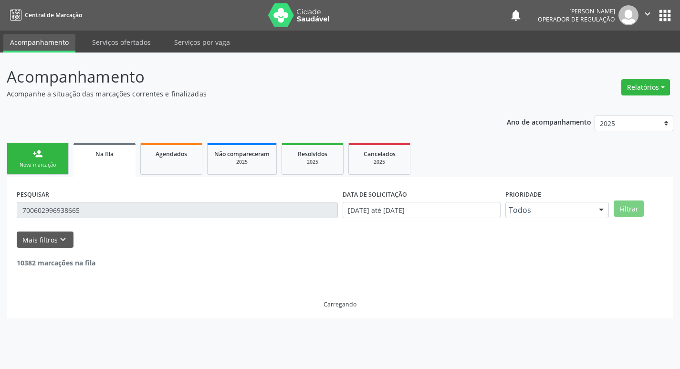
scroll to position [0, 0]
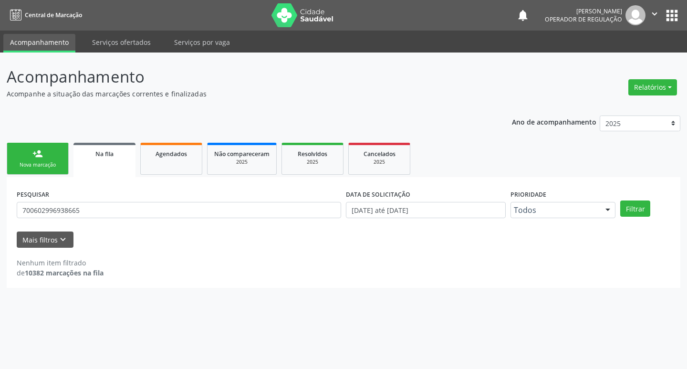
click at [42, 150] on div "person_add" at bounding box center [37, 153] width 11 height 11
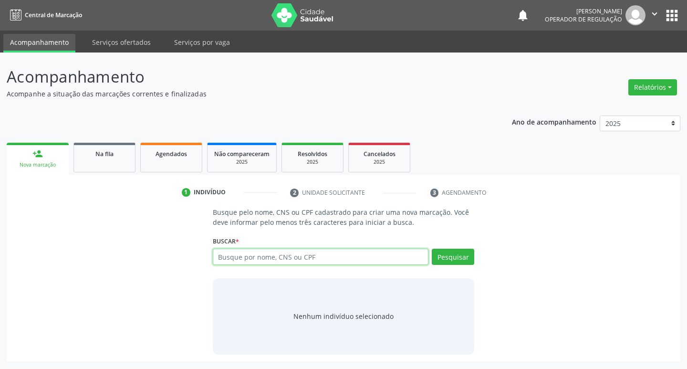
drag, startPoint x: 263, startPoint y: 259, endPoint x: 256, endPoint y: 262, distance: 7.1
click at [256, 262] on input "text" at bounding box center [321, 257] width 216 height 16
type input "700100972979410"
click at [447, 252] on button "Pesquisar" at bounding box center [453, 257] width 42 height 16
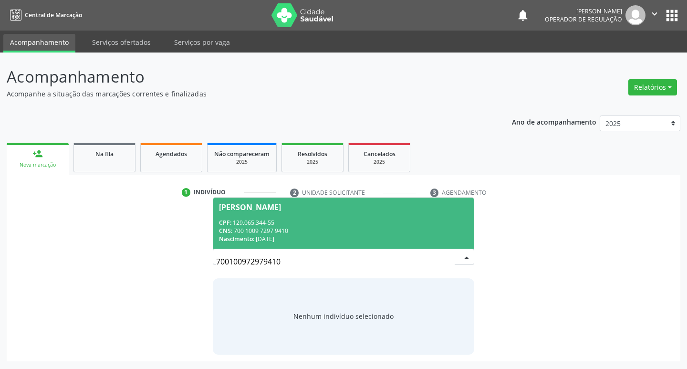
click at [303, 221] on div "CPF: 129.065.344-55" at bounding box center [344, 223] width 250 height 8
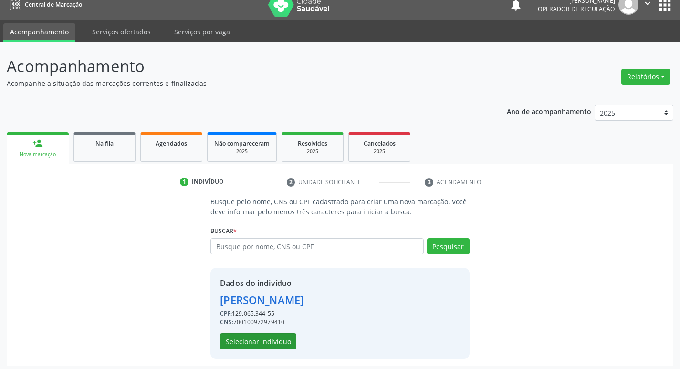
scroll to position [14, 0]
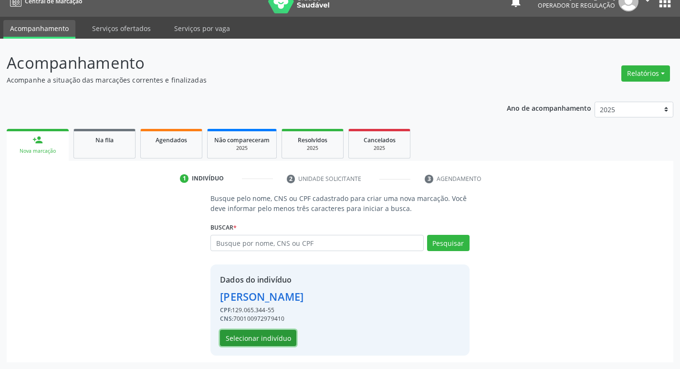
click at [268, 332] on button "Selecionar indivíduo" at bounding box center [258, 338] width 76 height 16
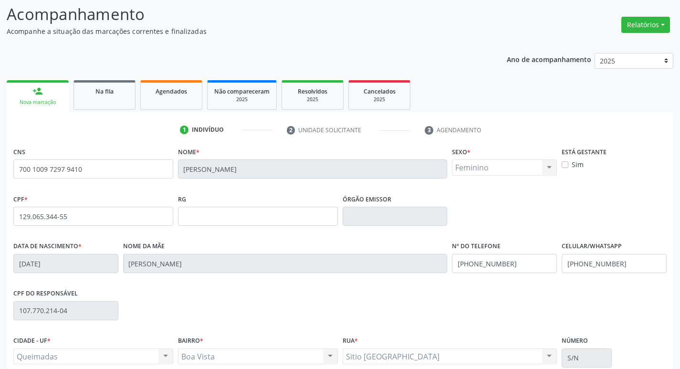
scroll to position [148, 0]
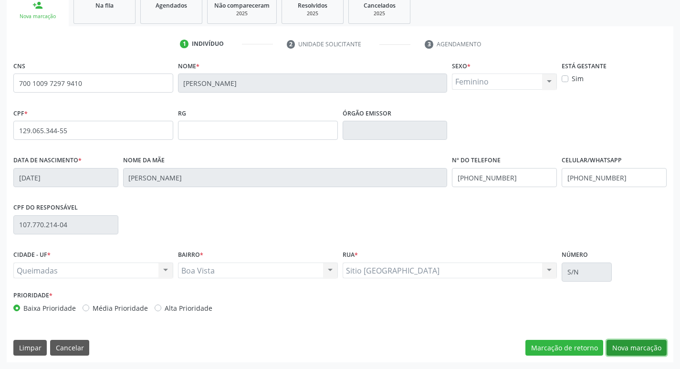
click at [628, 347] on button "Nova marcação" at bounding box center [637, 348] width 60 height 16
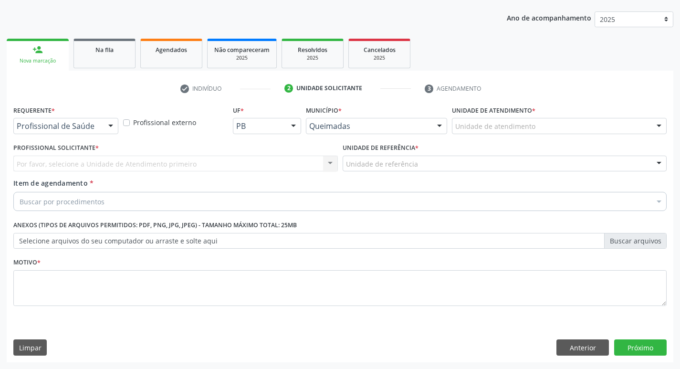
scroll to position [104, 0]
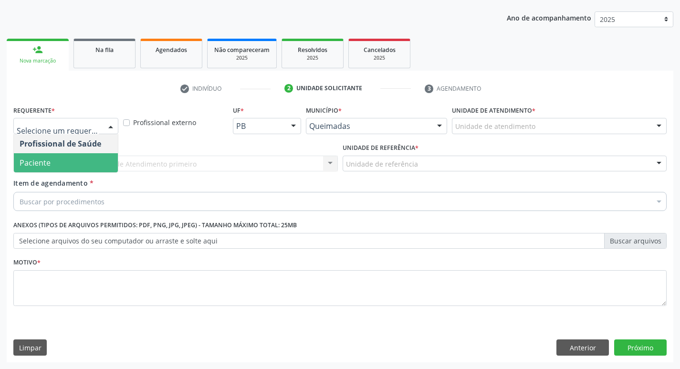
click at [53, 163] on span "Paciente" at bounding box center [66, 162] width 104 height 19
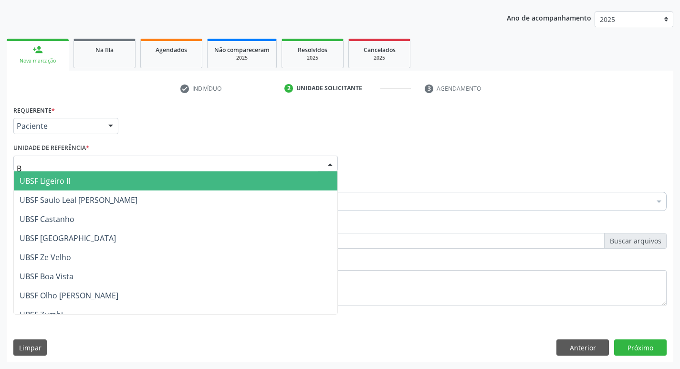
type input "BO"
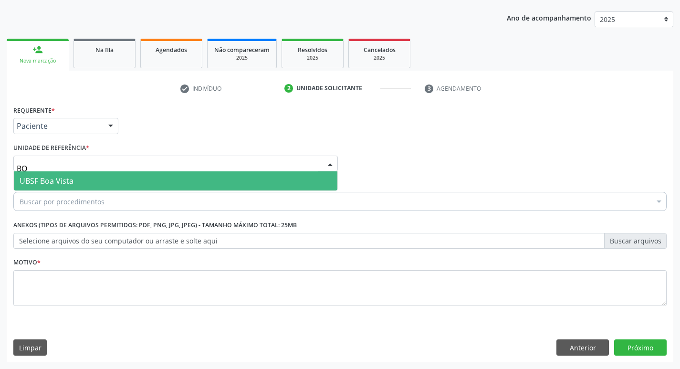
click at [85, 177] on span "UBSF Boa Vista" at bounding box center [176, 180] width 324 height 19
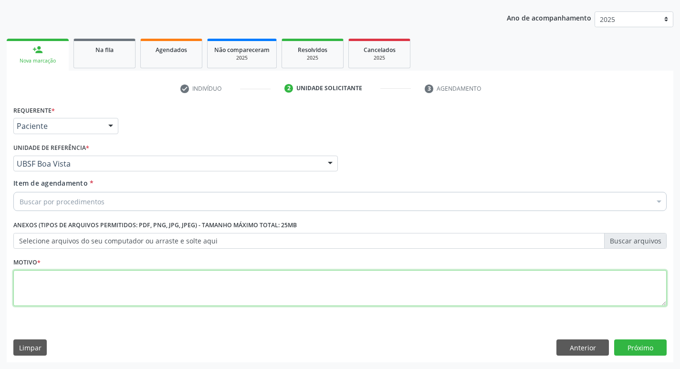
click at [79, 271] on textarea at bounding box center [339, 288] width 653 height 36
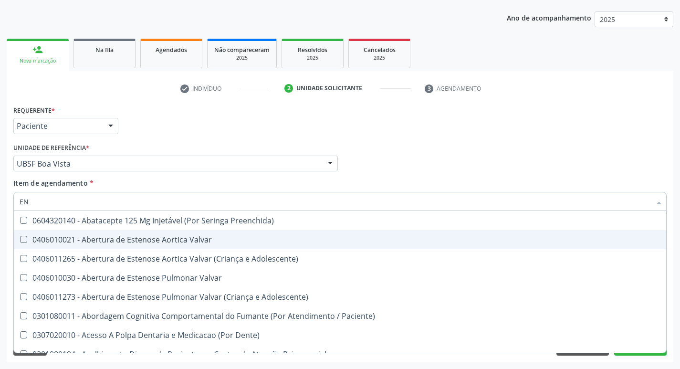
type input "ENDOCR"
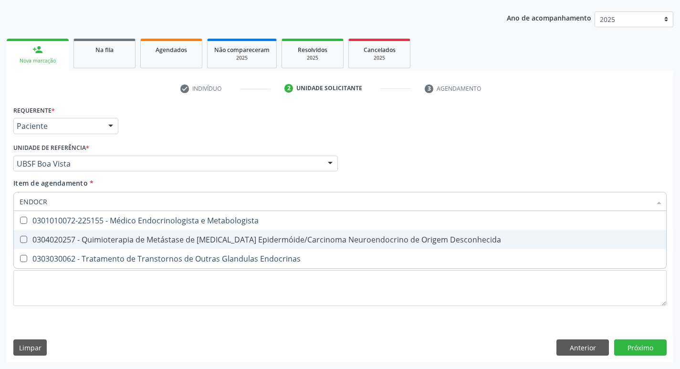
click at [118, 228] on span "0301010072-225155 - Médico Endocrinologista e Metabologista" at bounding box center [340, 220] width 652 height 19
checkbox Metabologista "true"
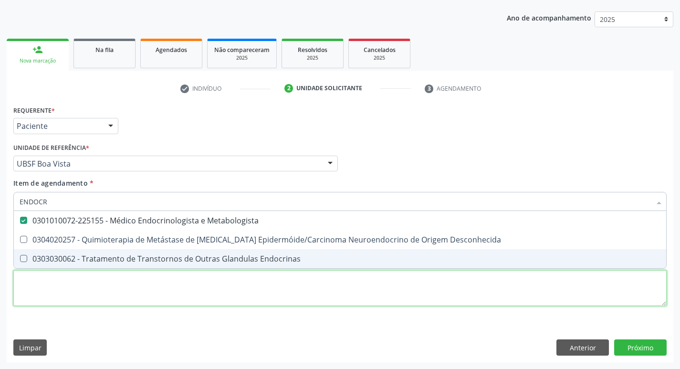
click at [80, 283] on div "Requerente * Paciente Profissional de Saúde Paciente Nenhum resultado encontrad…" at bounding box center [339, 211] width 653 height 216
checkbox Desconhecida "true"
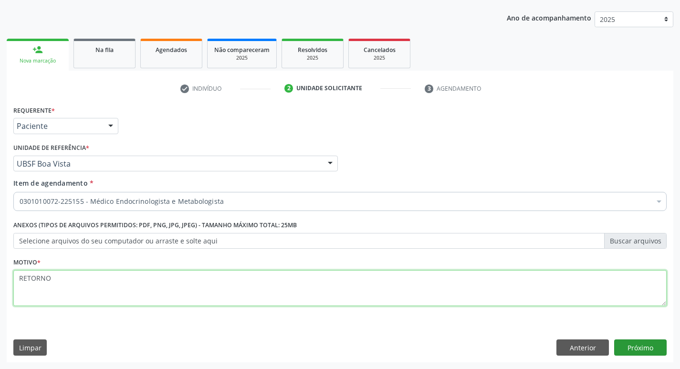
type textarea "RETORNO"
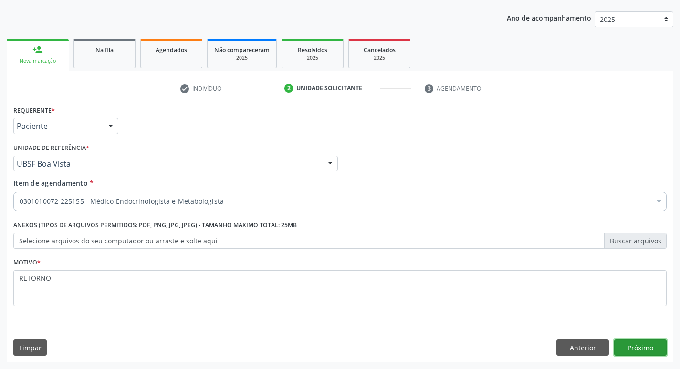
click at [644, 345] on button "Próximo" at bounding box center [640, 347] width 53 height 16
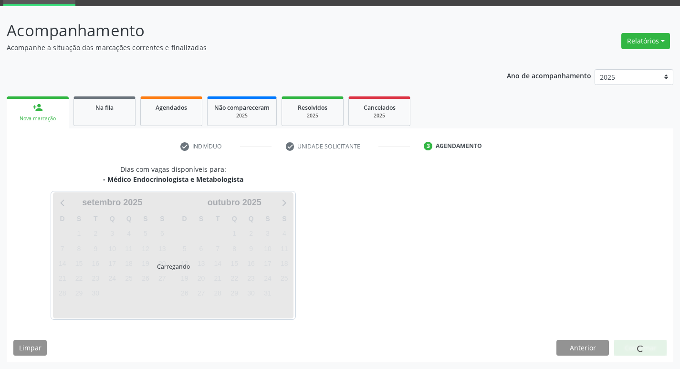
scroll to position [74, 0]
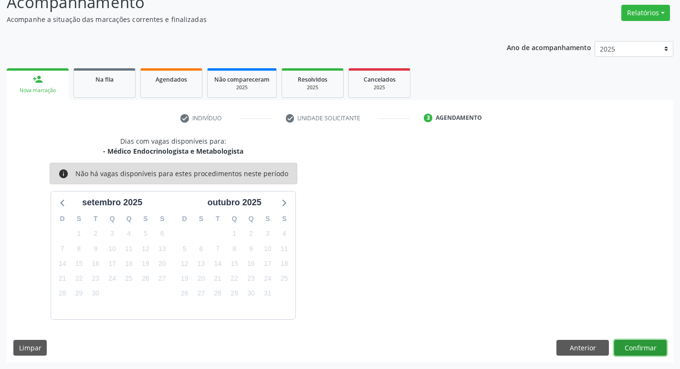
click at [640, 346] on button "Confirmar" at bounding box center [640, 348] width 53 height 16
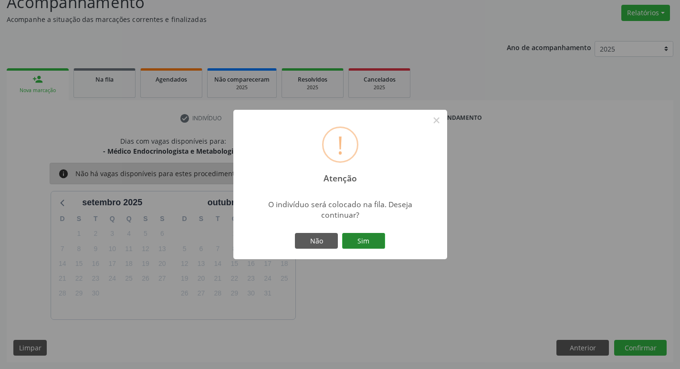
click at [367, 236] on button "Sim" at bounding box center [363, 241] width 43 height 16
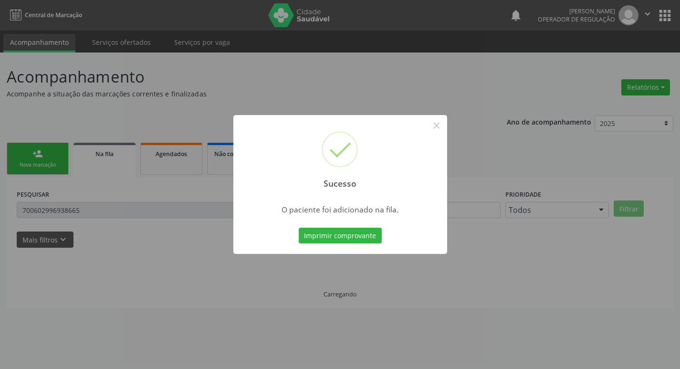
scroll to position [0, 0]
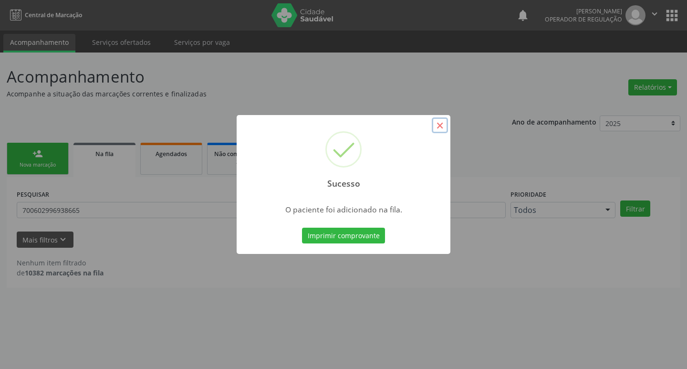
click at [441, 130] on button "×" at bounding box center [440, 125] width 16 height 16
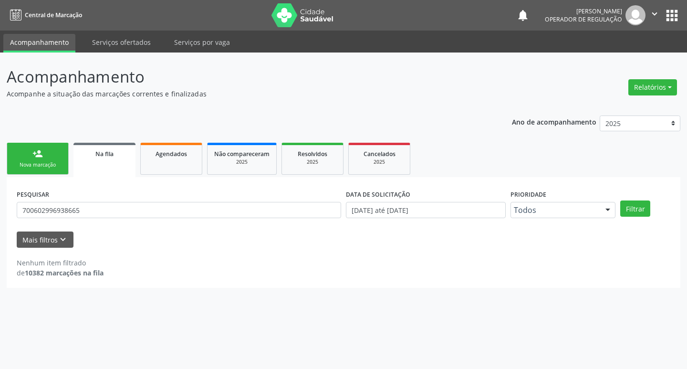
click at [37, 166] on div "Nova marcação" at bounding box center [38, 164] width 48 height 7
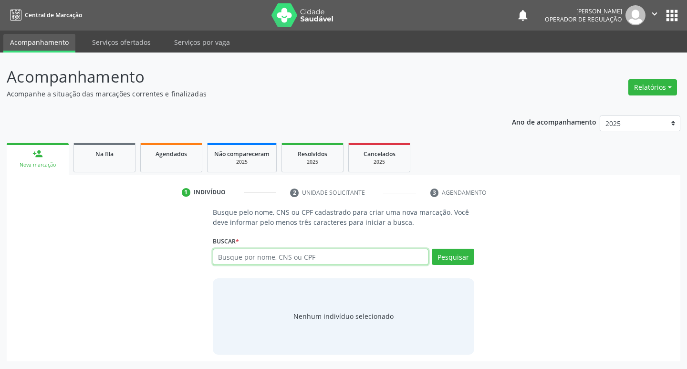
click at [232, 255] on input "text" at bounding box center [321, 257] width 216 height 16
type input "700007605444901"
click at [463, 252] on button "Pesquisar" at bounding box center [453, 257] width 42 height 16
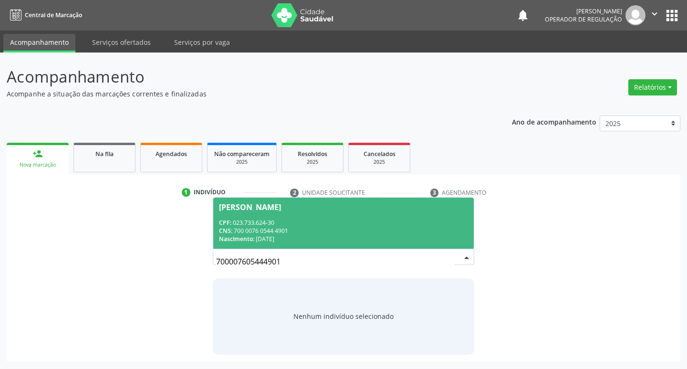
click at [246, 224] on div "CPF: 023.733.624-30" at bounding box center [344, 223] width 250 height 8
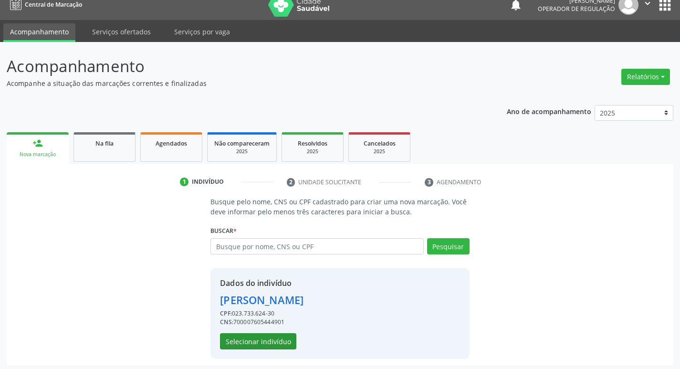
scroll to position [14, 0]
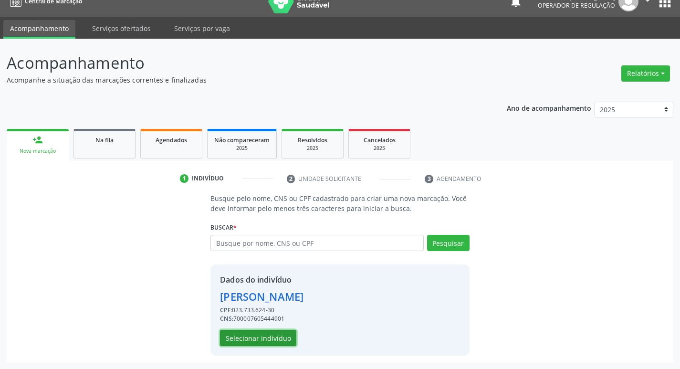
click at [273, 336] on button "Selecionar indivíduo" at bounding box center [258, 338] width 76 height 16
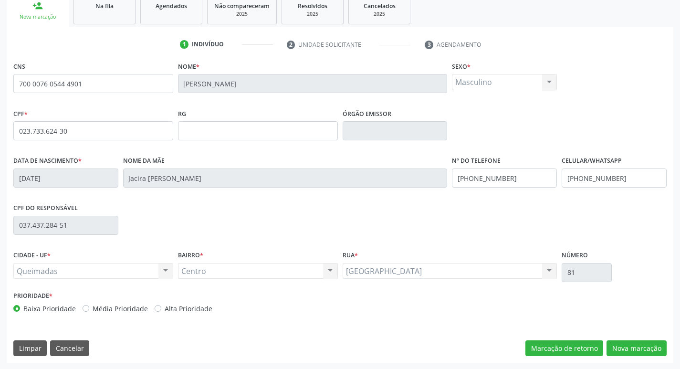
scroll to position [148, 0]
click at [630, 346] on button "Nova marcação" at bounding box center [637, 348] width 60 height 16
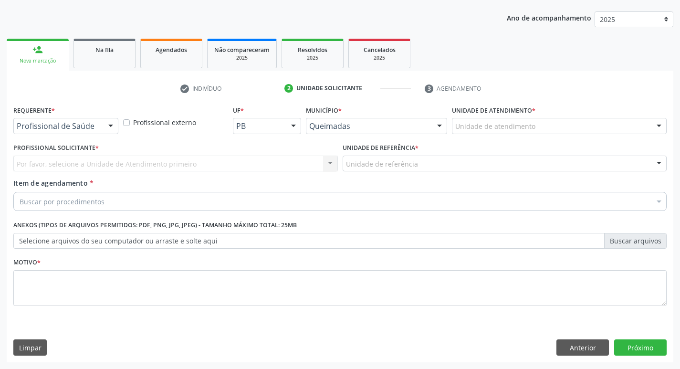
scroll to position [104, 0]
click at [73, 174] on div "Profissional Solicitante * Por favor, selecione a Unidade de Atendimento primei…" at bounding box center [175, 159] width 329 height 37
click at [72, 134] on div "Profissional de Saúde Profissional de Saúde Paciente Nenhum resultado encontrad…" at bounding box center [65, 126] width 105 height 16
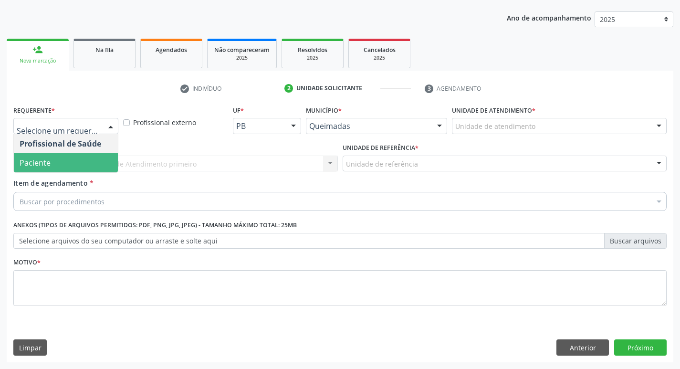
click at [71, 162] on span "Paciente" at bounding box center [66, 162] width 104 height 19
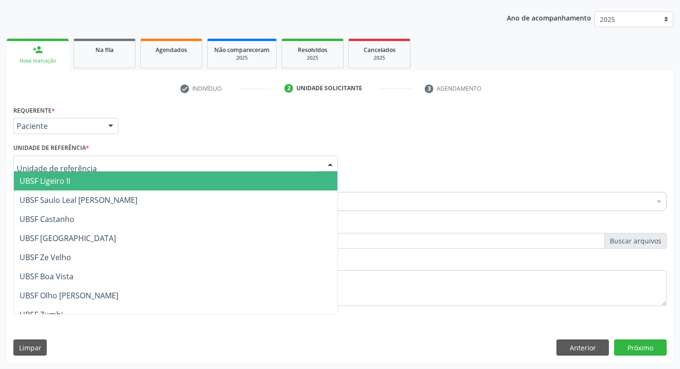
type input "C"
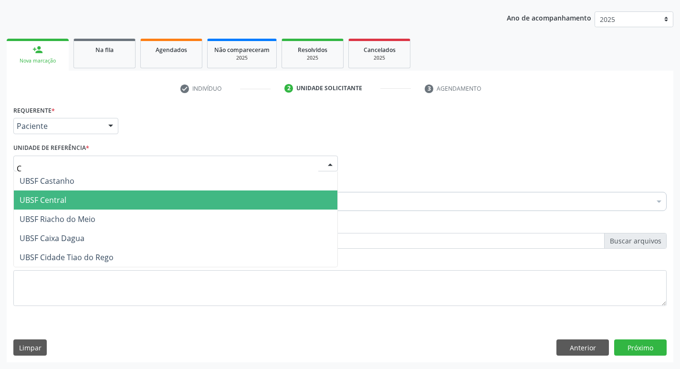
click at [53, 202] on span "UBSF Central" at bounding box center [43, 200] width 47 height 11
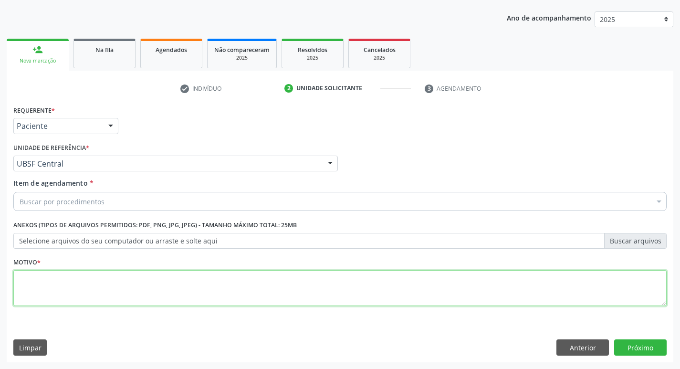
click at [49, 286] on textarea at bounding box center [339, 288] width 653 height 36
type textarea "RETORNO"
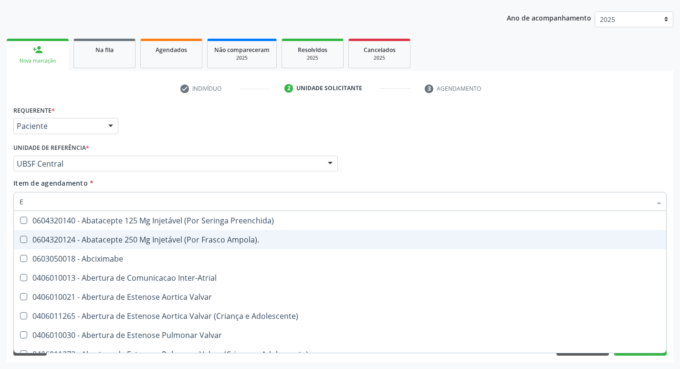
type input "ENDOCR"
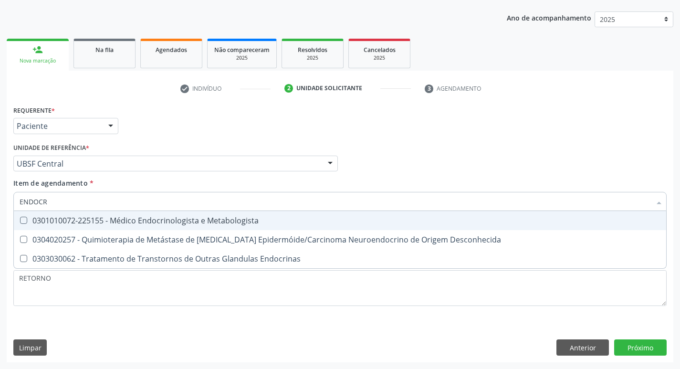
click at [196, 226] on span "0301010072-225155 - Médico Endocrinologista e Metabologista" at bounding box center [340, 220] width 652 height 19
checkbox Metabologista "true"
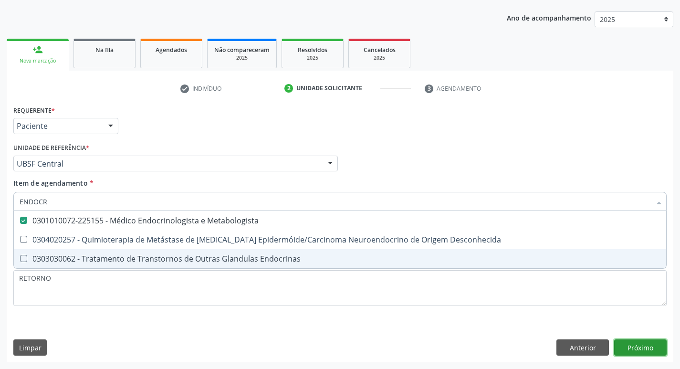
click at [650, 343] on div "Requerente * Paciente Profissional de Saúde Paciente Nenhum resultado encontrad…" at bounding box center [340, 232] width 667 height 259
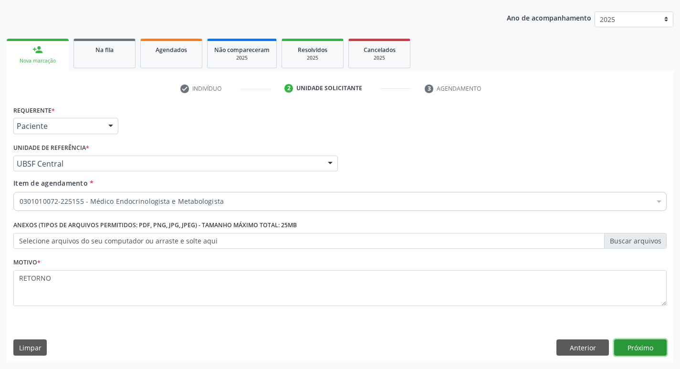
click at [652, 347] on button "Próximo" at bounding box center [640, 347] width 53 height 16
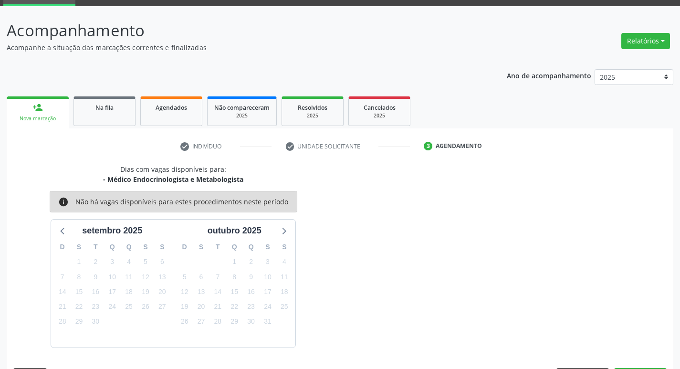
scroll to position [74, 0]
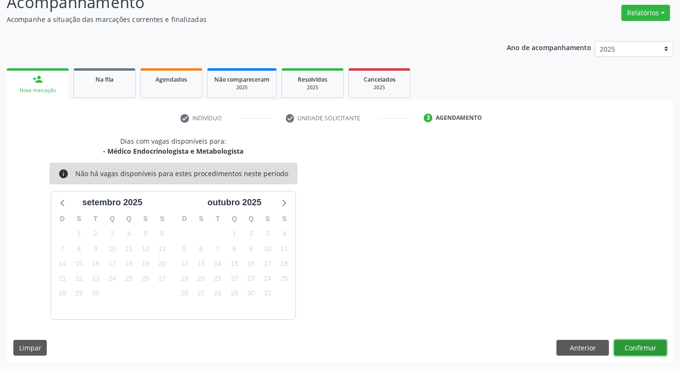
click at [639, 345] on button "Confirmar" at bounding box center [640, 348] width 53 height 16
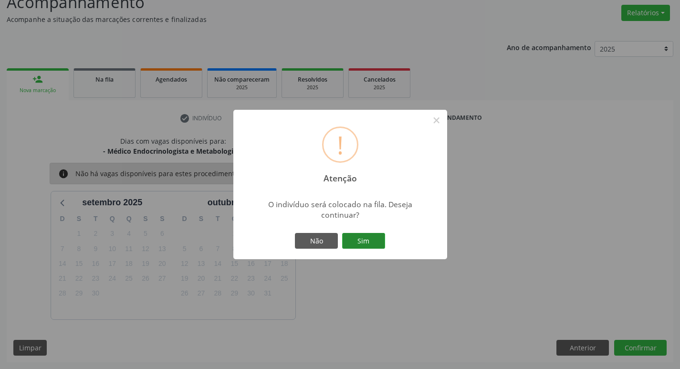
click at [359, 244] on button "Sim" at bounding box center [363, 241] width 43 height 16
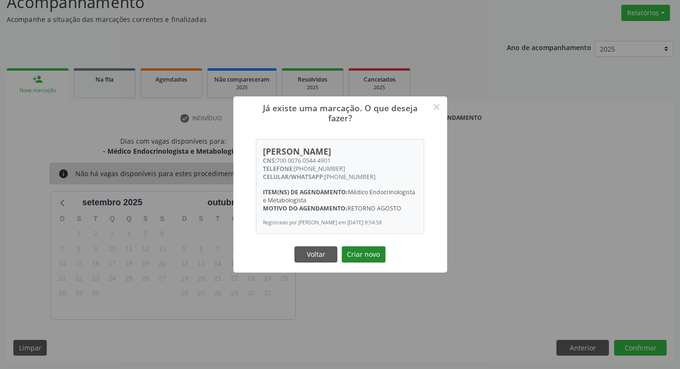
click at [359, 257] on button "Criar novo" at bounding box center [364, 254] width 44 height 16
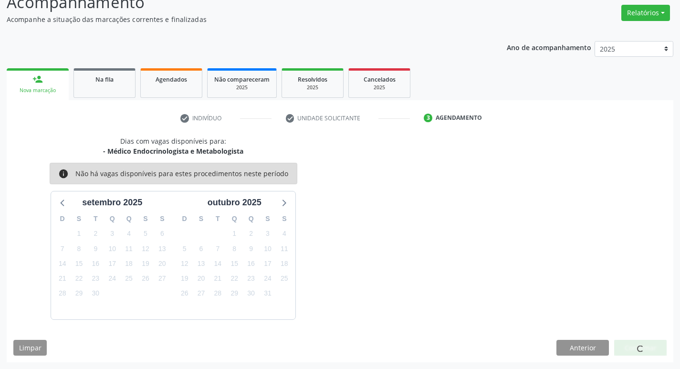
scroll to position [0, 0]
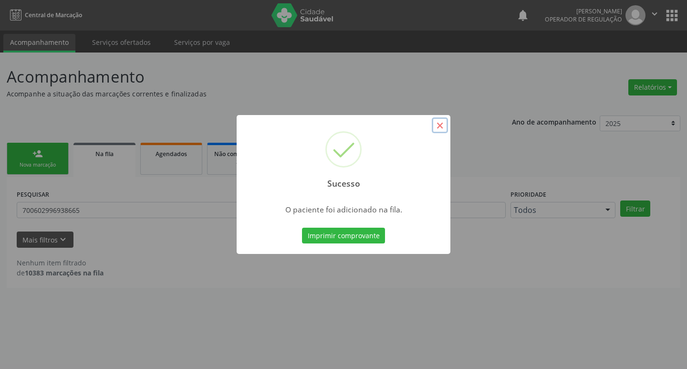
click at [437, 127] on button "×" at bounding box center [440, 125] width 16 height 16
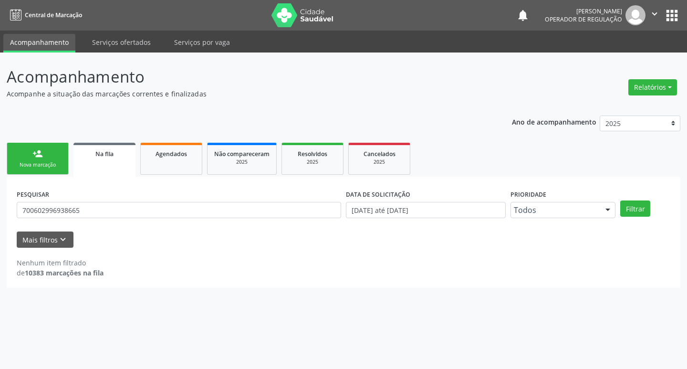
click at [111, 152] on span "Na fila" at bounding box center [104, 154] width 18 height 8
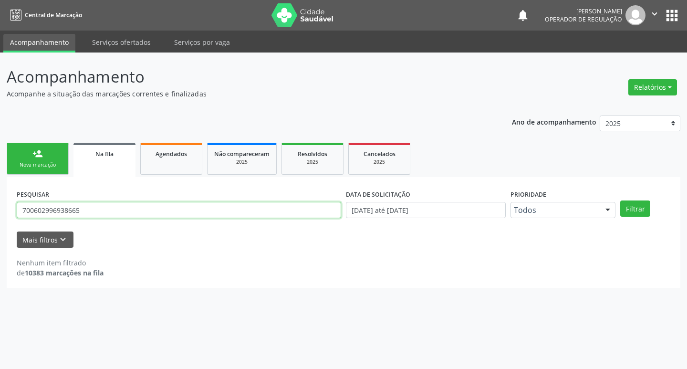
click at [102, 209] on input "700602996938665" at bounding box center [179, 210] width 325 height 16
type input "7"
type input "700007605444901"
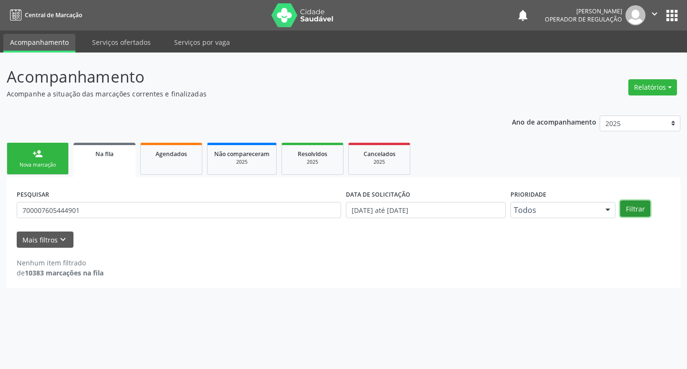
click at [631, 208] on button "Filtrar" at bounding box center [635, 208] width 30 height 16
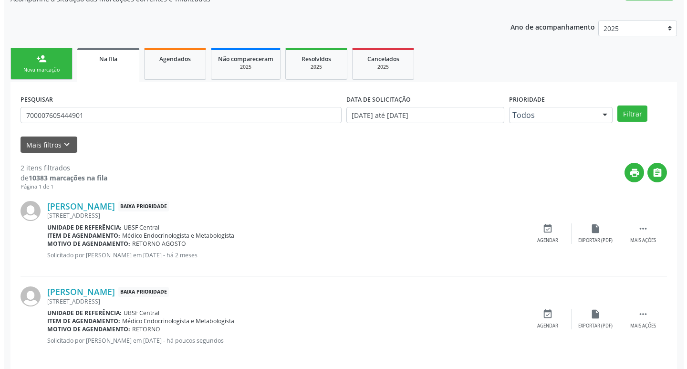
scroll to position [104, 0]
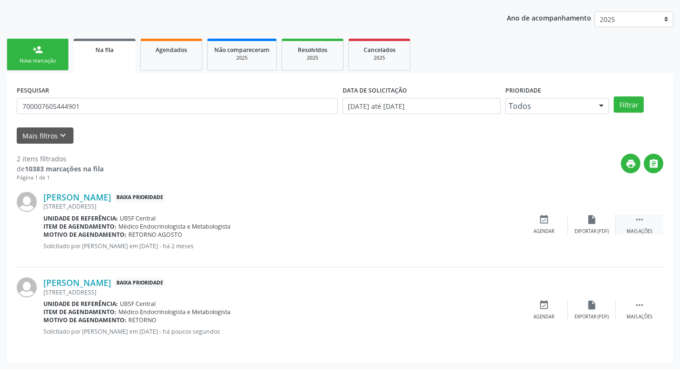
click at [641, 228] on div "Mais ações" at bounding box center [640, 231] width 26 height 7
click at [531, 225] on div "cancel Cancelar" at bounding box center [544, 224] width 48 height 21
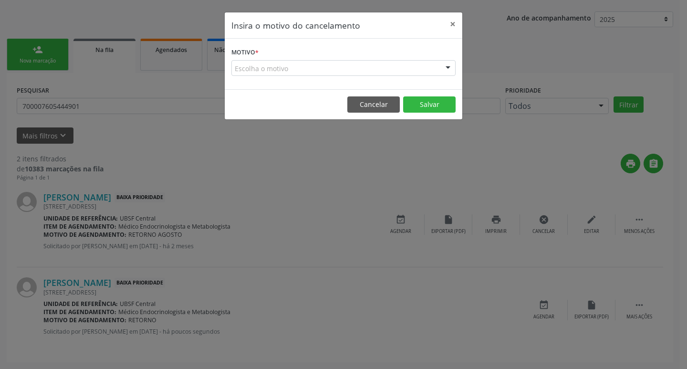
click at [309, 59] on form "Motivo * Escolha o motivo Outro Médico - Participação em eventos (ex: congresso…" at bounding box center [343, 60] width 224 height 31
click at [305, 62] on div "Escolha o motivo" at bounding box center [343, 68] width 224 height 16
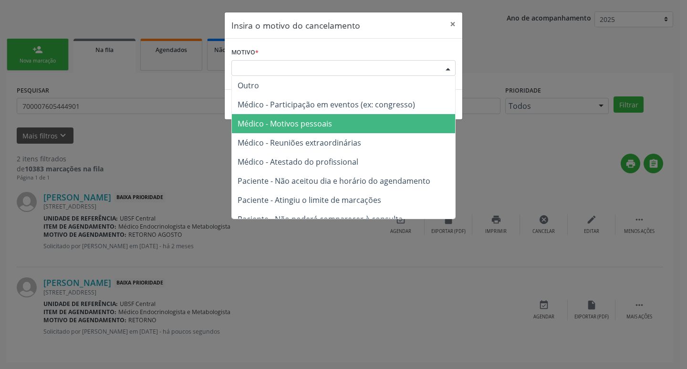
click at [342, 122] on span "Médico - Motivos pessoais" at bounding box center [343, 123] width 223 height 19
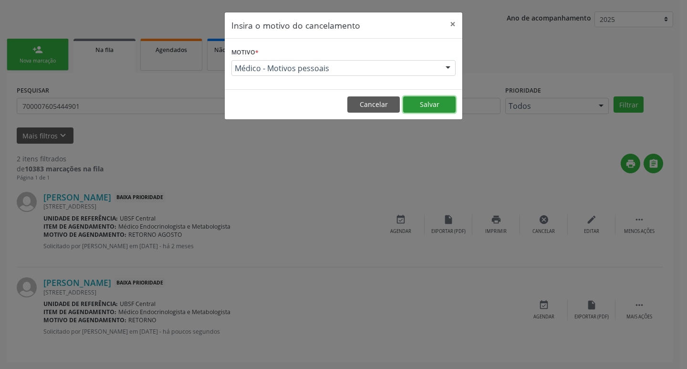
click at [420, 105] on button "Salvar" at bounding box center [429, 104] width 53 height 16
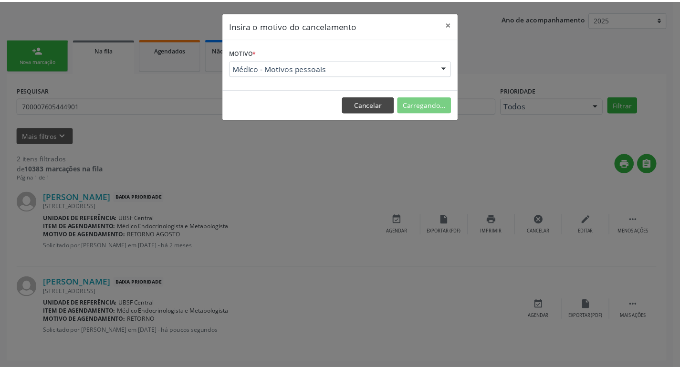
scroll to position [0, 0]
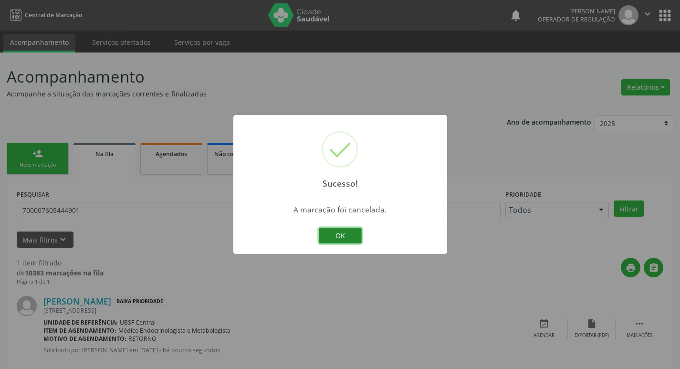
click at [336, 241] on button "OK" at bounding box center [340, 236] width 43 height 16
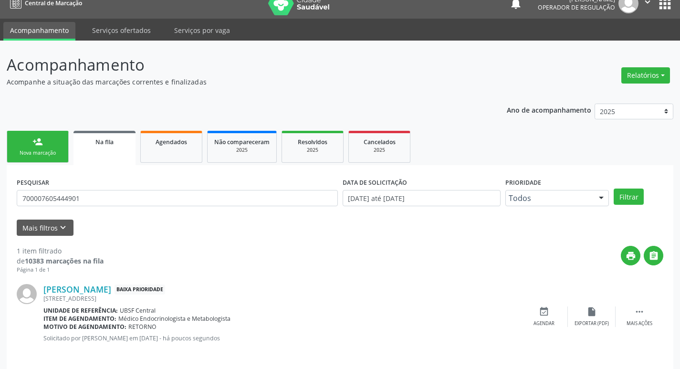
scroll to position [19, 0]
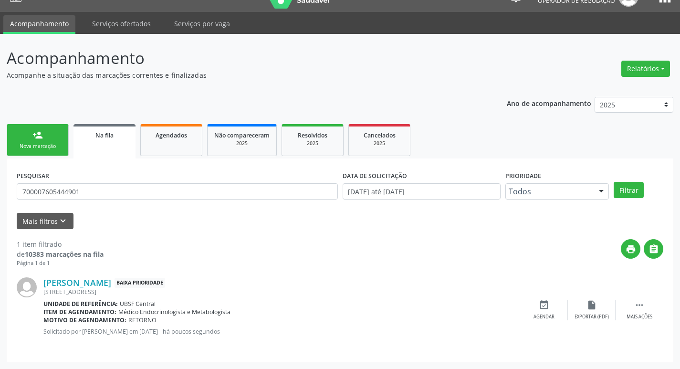
click at [48, 139] on link "person_add Nova marcação" at bounding box center [38, 140] width 62 height 32
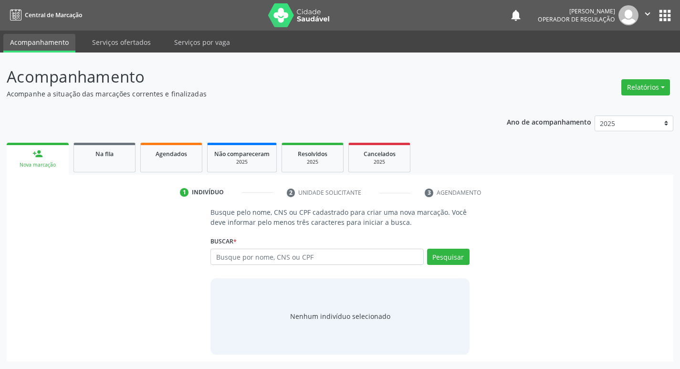
scroll to position [0, 0]
click at [259, 253] on input "text" at bounding box center [321, 257] width 216 height 16
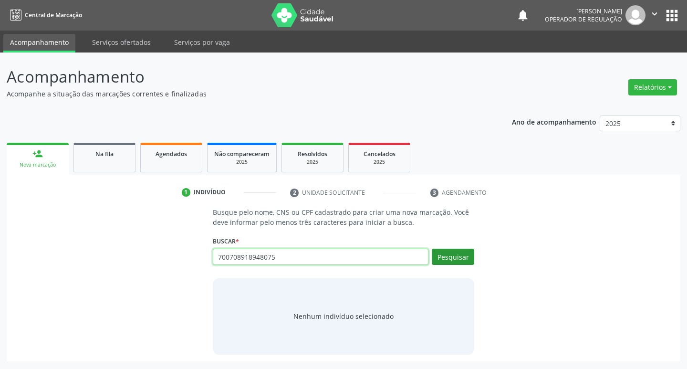
type input "700708918948075"
click at [451, 256] on button "Pesquisar" at bounding box center [453, 257] width 42 height 16
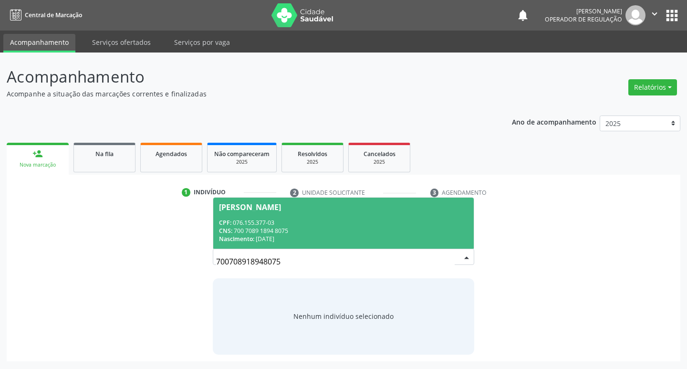
click at [281, 208] on div "Geraldina Maria da Silva" at bounding box center [250, 207] width 62 height 8
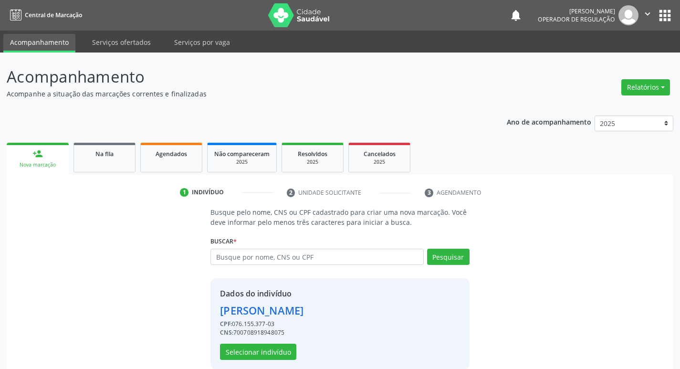
scroll to position [14, 0]
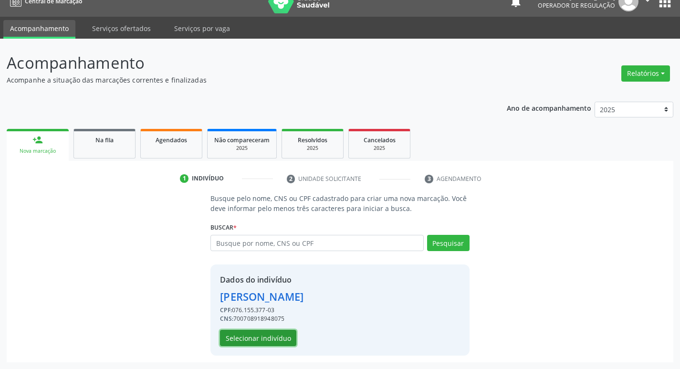
click at [267, 340] on button "Selecionar indivíduo" at bounding box center [258, 338] width 76 height 16
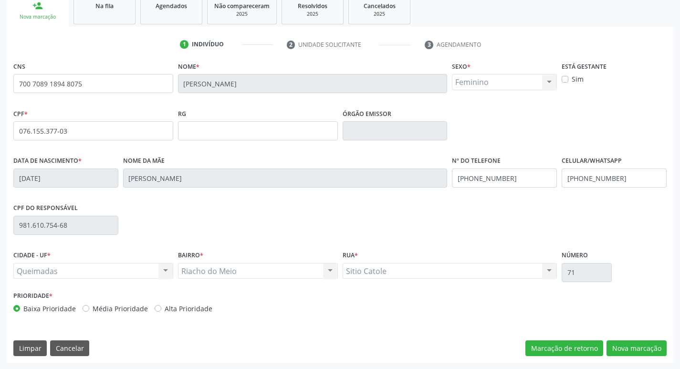
scroll to position [148, 0]
click at [635, 353] on button "Nova marcação" at bounding box center [637, 348] width 60 height 16
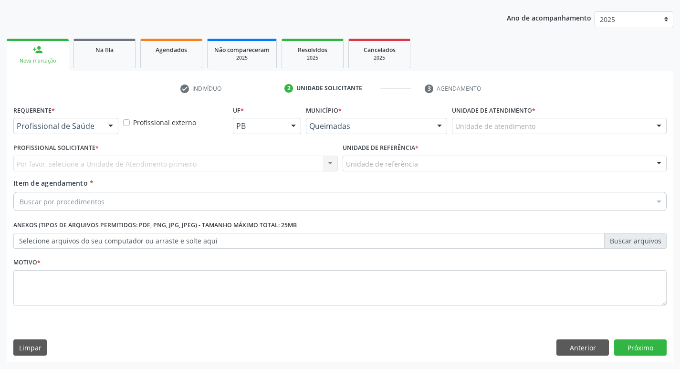
scroll to position [104, 0]
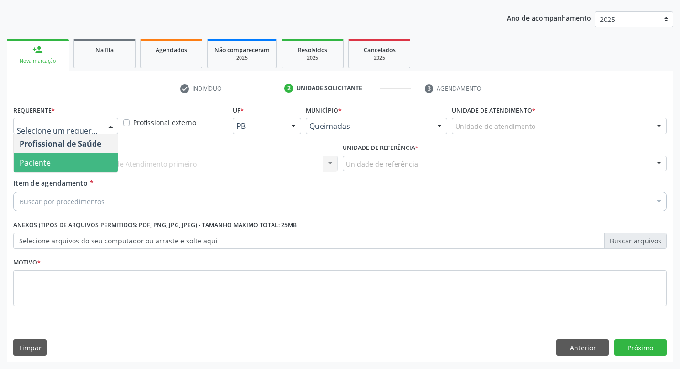
click at [74, 161] on span "Paciente" at bounding box center [66, 162] width 104 height 19
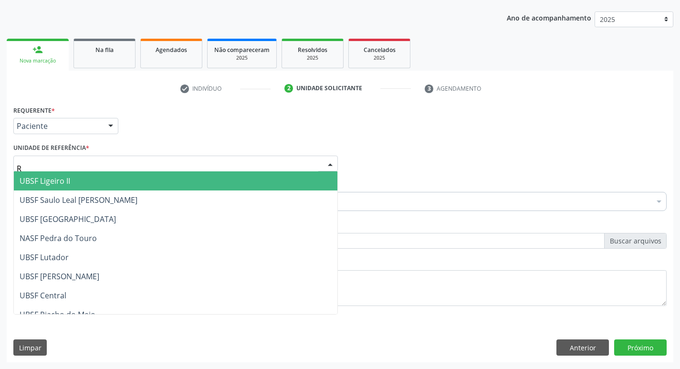
type input "RI"
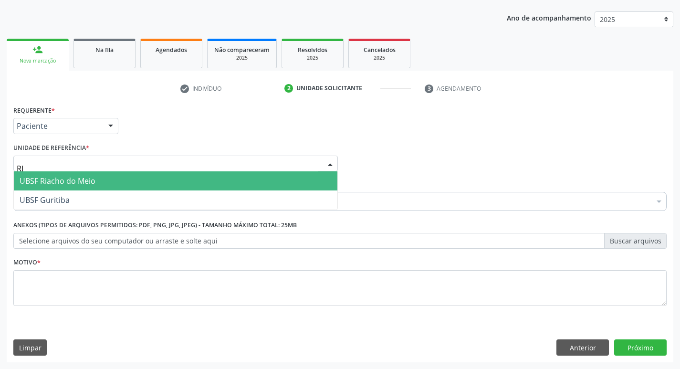
click at [95, 184] on span "UBSF Riacho do Meio" at bounding box center [58, 181] width 76 height 11
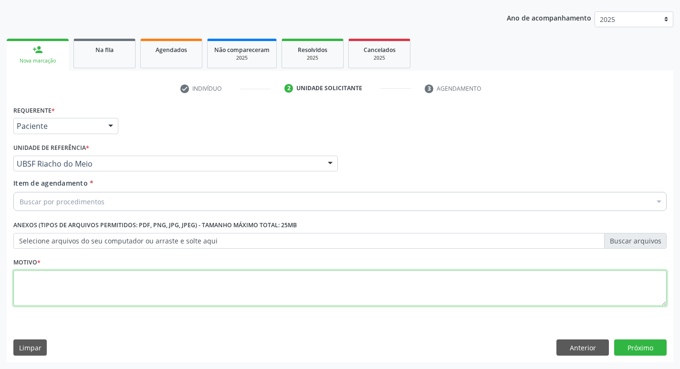
click at [52, 300] on textarea at bounding box center [339, 288] width 653 height 36
type textarea "RETORNO"
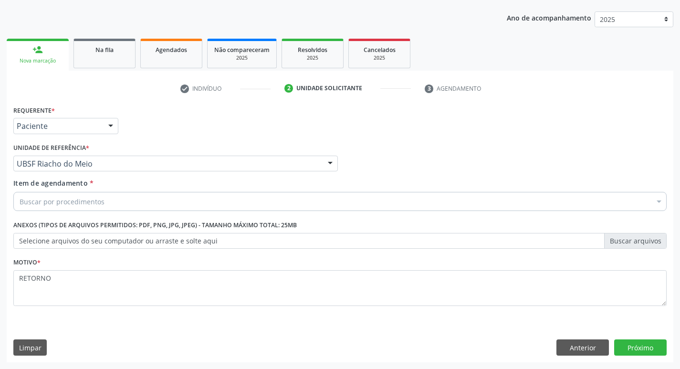
click at [65, 191] on div "Item de agendamento * Buscar por procedimentos Selecionar todos 0604320140 - Ab…" at bounding box center [339, 193] width 653 height 30
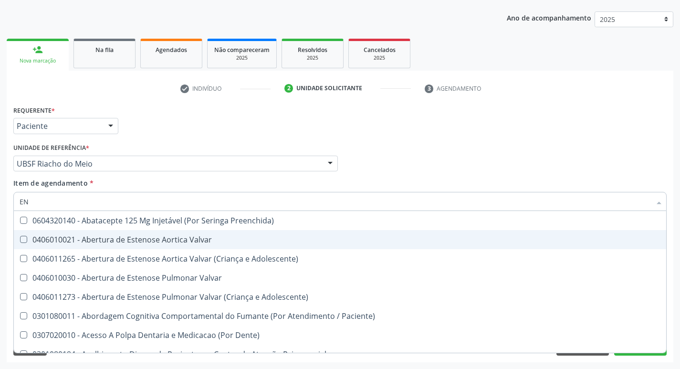
type input "ENDOCR"
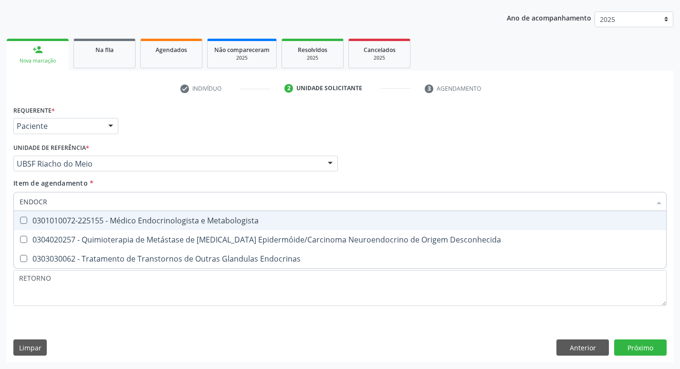
click at [138, 226] on span "0301010072-225155 - Médico Endocrinologista e Metabologista" at bounding box center [340, 220] width 652 height 19
checkbox Metabologista "true"
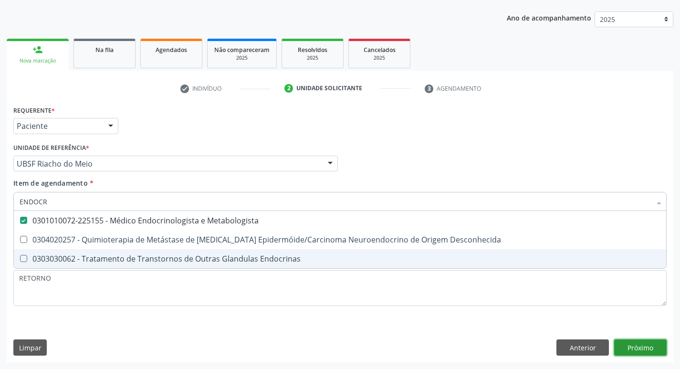
click at [644, 354] on button "Próximo" at bounding box center [640, 347] width 53 height 16
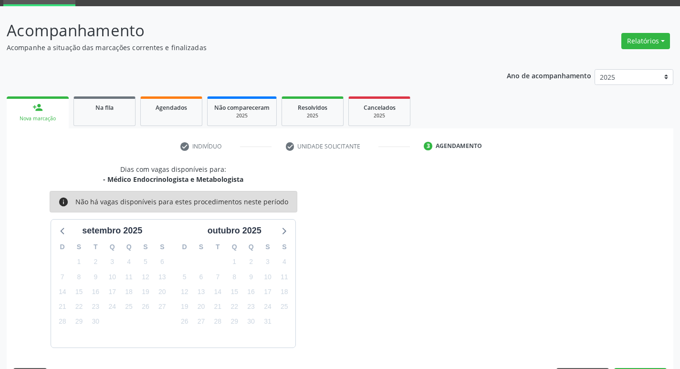
scroll to position [74, 0]
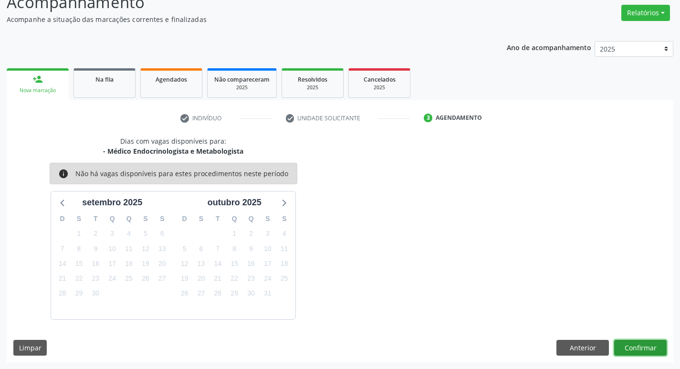
click at [637, 351] on button "Confirmar" at bounding box center [640, 348] width 53 height 16
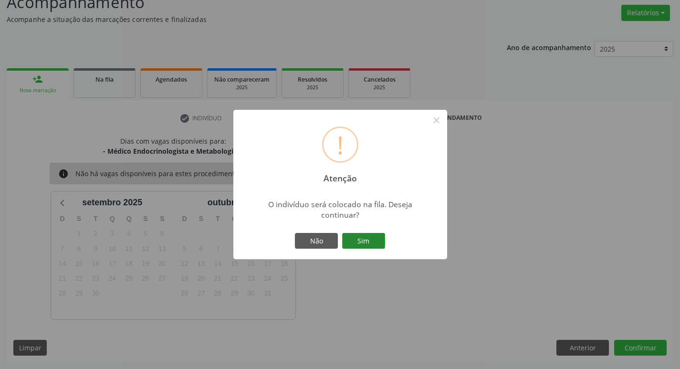
click at [358, 242] on button "Sim" at bounding box center [363, 241] width 43 height 16
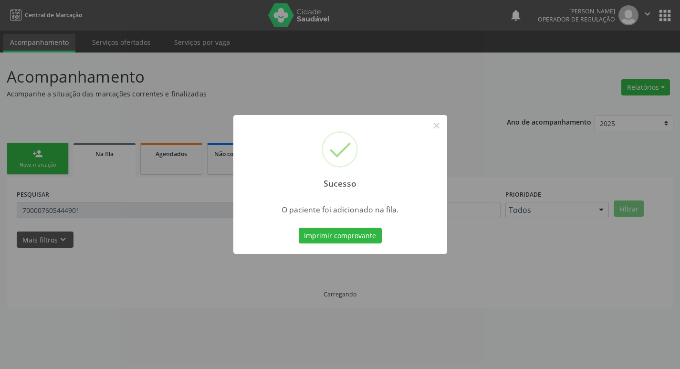
scroll to position [0, 0]
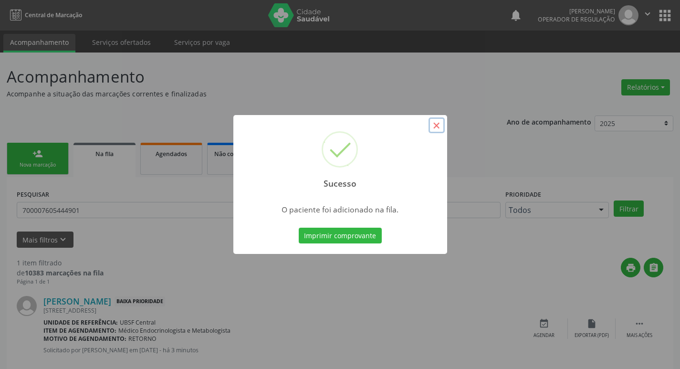
click at [436, 129] on button "×" at bounding box center [437, 125] width 16 height 16
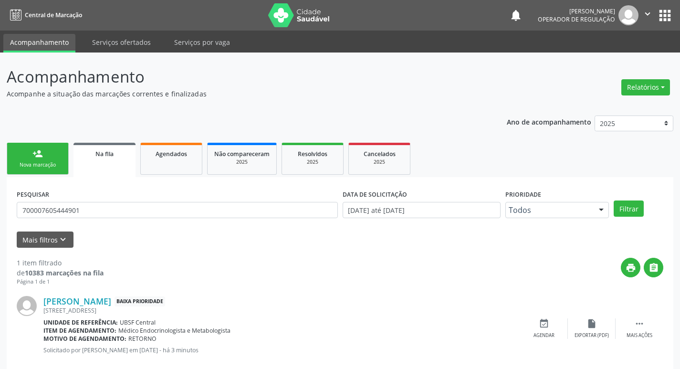
click at [33, 148] on div "person_add" at bounding box center [37, 153] width 11 height 11
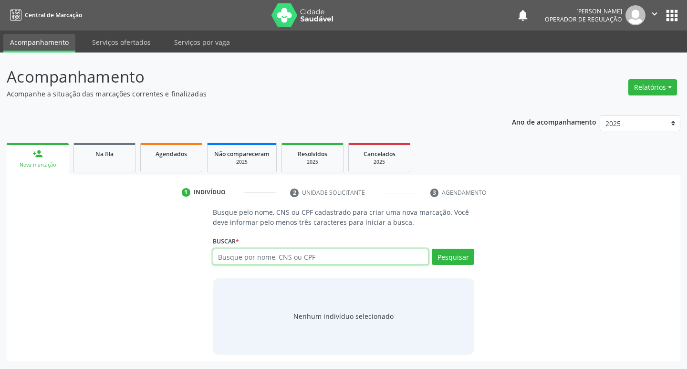
click at [294, 260] on input "text" at bounding box center [321, 257] width 216 height 16
type input "702409547270424"
click at [442, 257] on button "Pesquisar" at bounding box center [453, 257] width 42 height 16
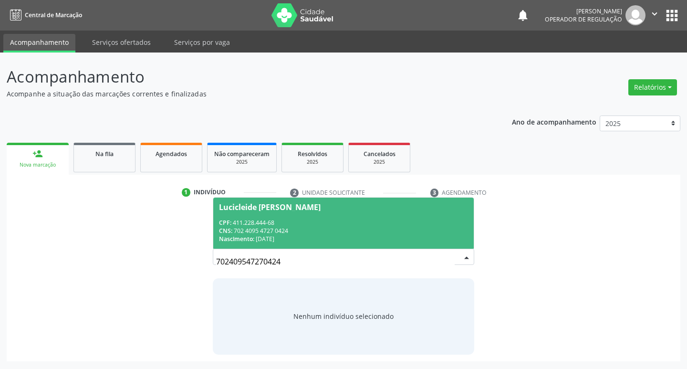
click at [285, 218] on span "Lucicleide Batista Gonsalves CPF: 411.228.444-68 CNS: 702 4095 4727 0424 Nascim…" at bounding box center [343, 223] width 261 height 51
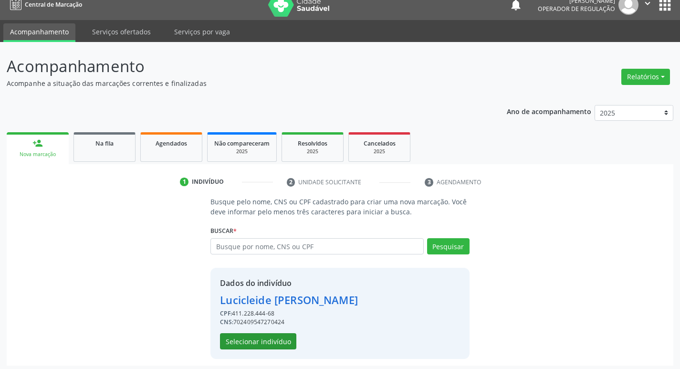
scroll to position [14, 0]
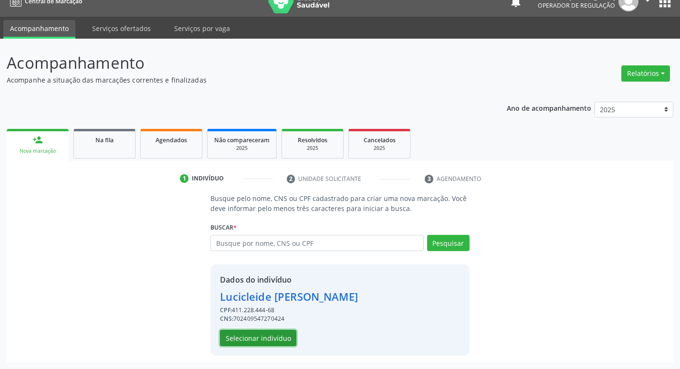
click at [261, 339] on button "Selecionar indivíduo" at bounding box center [258, 338] width 76 height 16
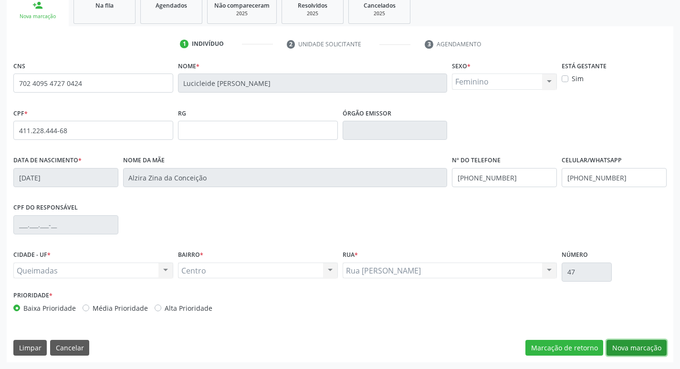
click at [633, 340] on button "Nova marcação" at bounding box center [637, 348] width 60 height 16
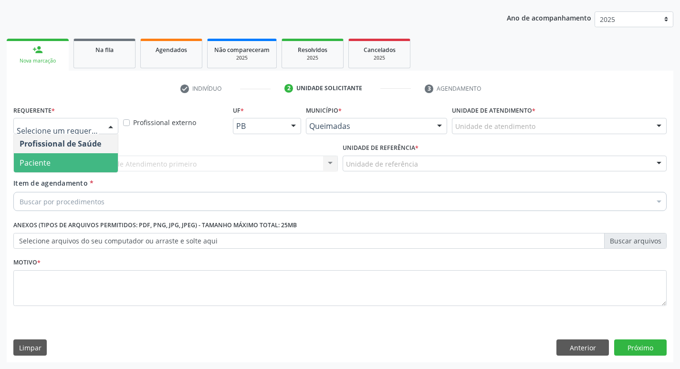
click at [67, 163] on span "Paciente" at bounding box center [66, 162] width 104 height 19
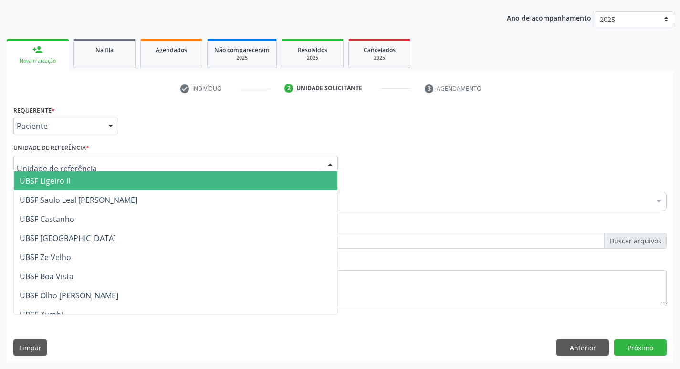
type input "C"
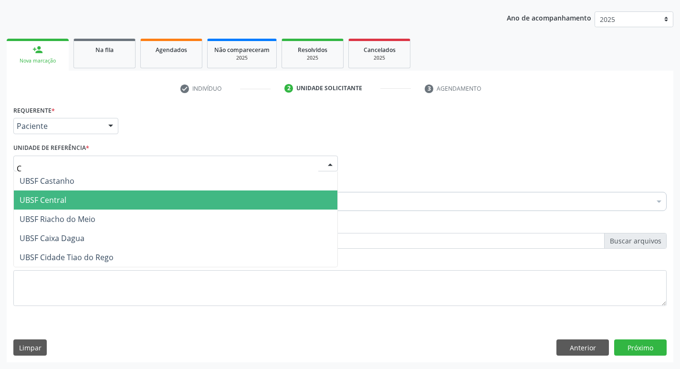
click at [56, 203] on span "UBSF Central" at bounding box center [43, 200] width 47 height 11
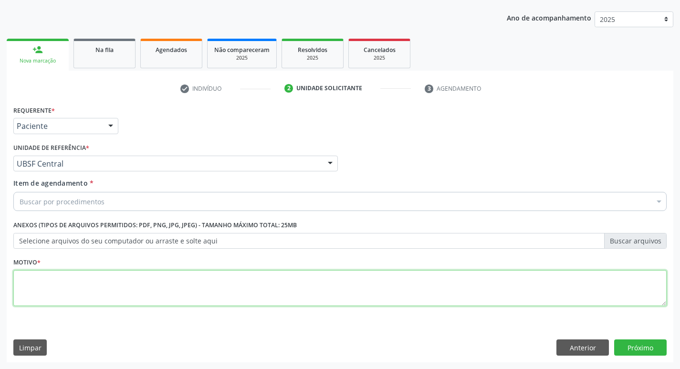
click at [58, 295] on textarea at bounding box center [339, 288] width 653 height 36
type textarea "RETORNO"
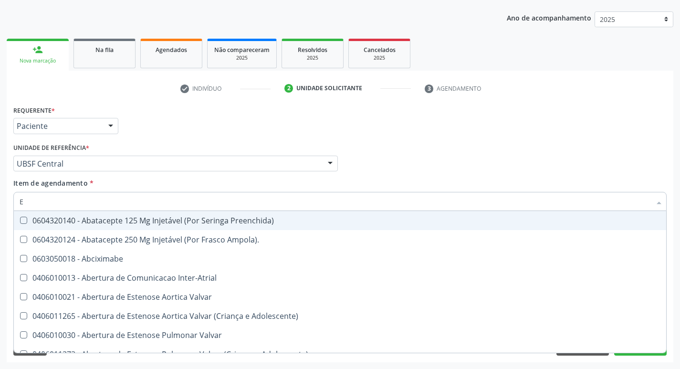
type input "ENDOCR"
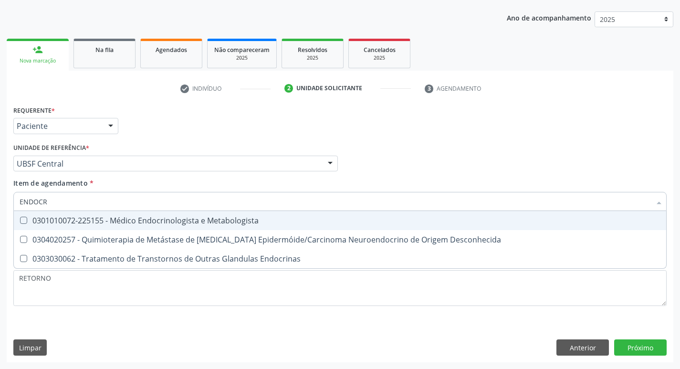
click at [196, 215] on span "0301010072-225155 - Médico Endocrinologista e Metabologista" at bounding box center [340, 220] width 652 height 19
checkbox Metabologista "true"
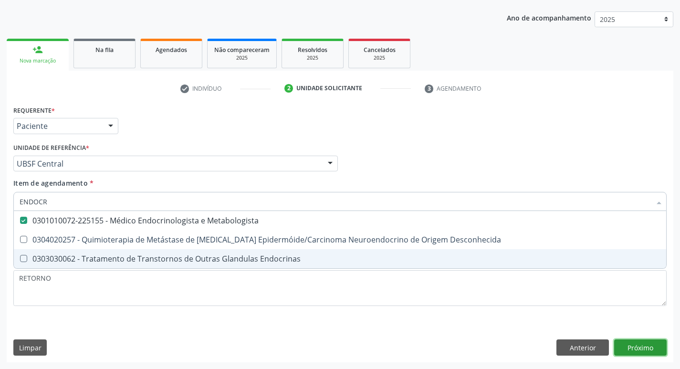
click at [650, 346] on div "Requerente * Paciente Profissional de Saúde Paciente Nenhum resultado encontrad…" at bounding box center [340, 232] width 667 height 259
checkbox Desconhecida "true"
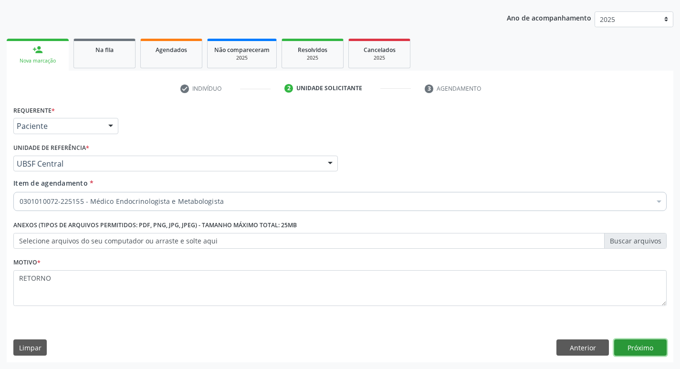
click at [650, 346] on button "Próximo" at bounding box center [640, 347] width 53 height 16
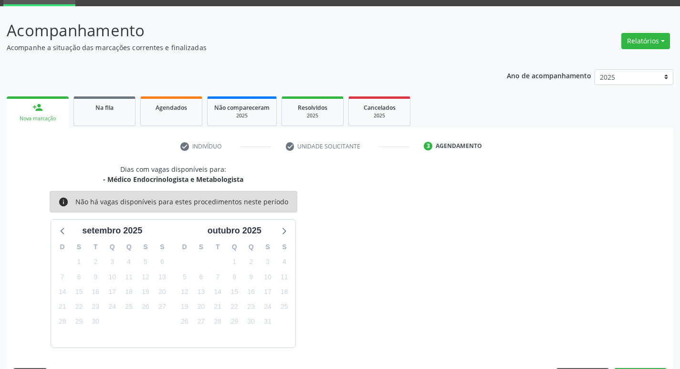
scroll to position [74, 0]
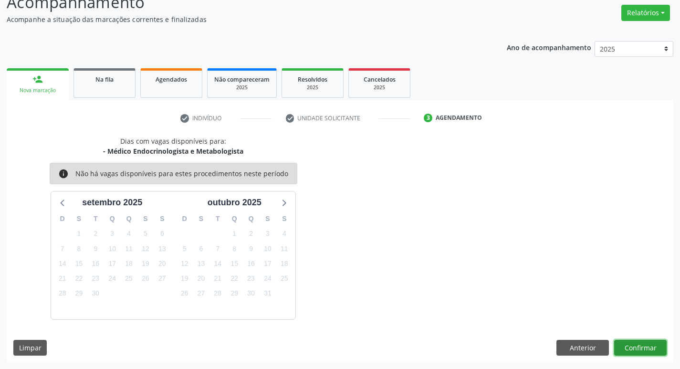
click at [641, 344] on button "Confirmar" at bounding box center [640, 348] width 53 height 16
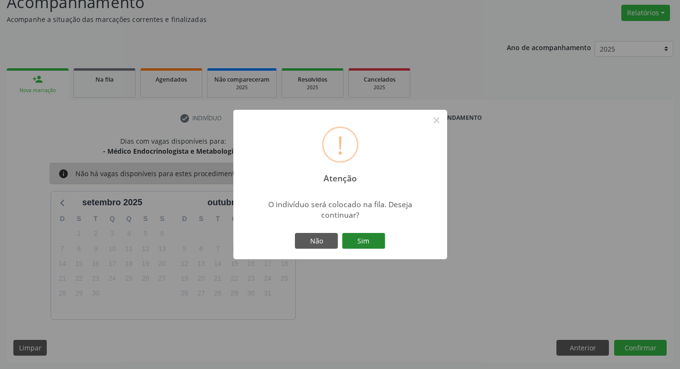
click at [349, 245] on button "Sim" at bounding box center [363, 241] width 43 height 16
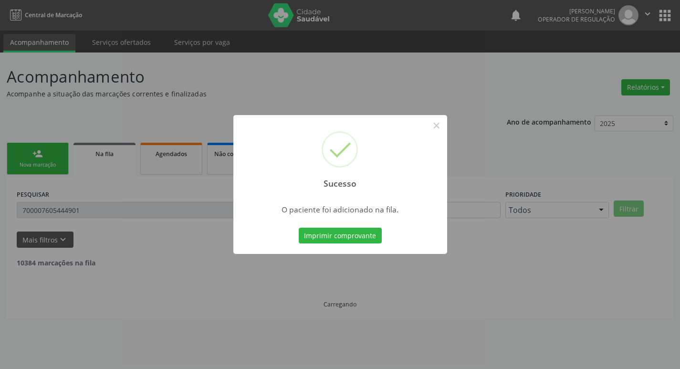
scroll to position [0, 0]
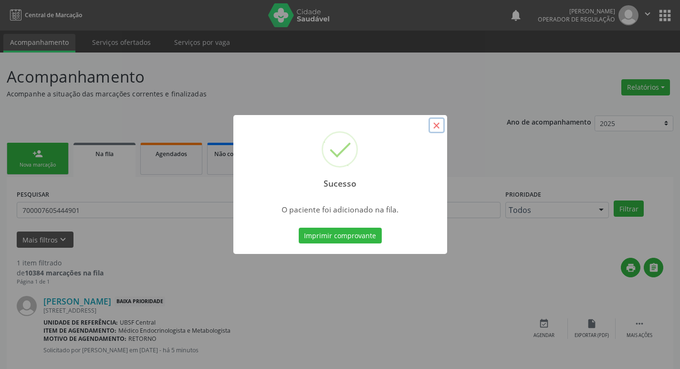
click at [439, 118] on button "×" at bounding box center [437, 125] width 16 height 16
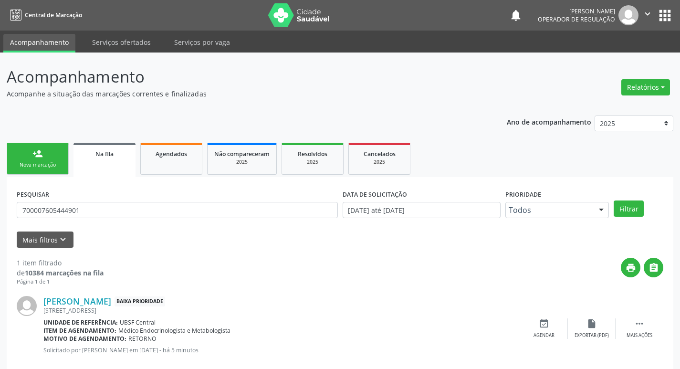
click at [43, 161] on div "Nova marcação" at bounding box center [38, 164] width 48 height 7
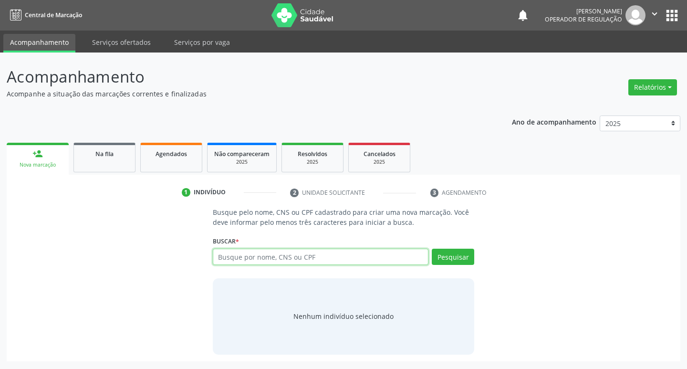
click at [254, 260] on input "text" at bounding box center [321, 257] width 216 height 16
type input "706408123643187"
click at [455, 258] on button "Pesquisar" at bounding box center [453, 257] width 42 height 16
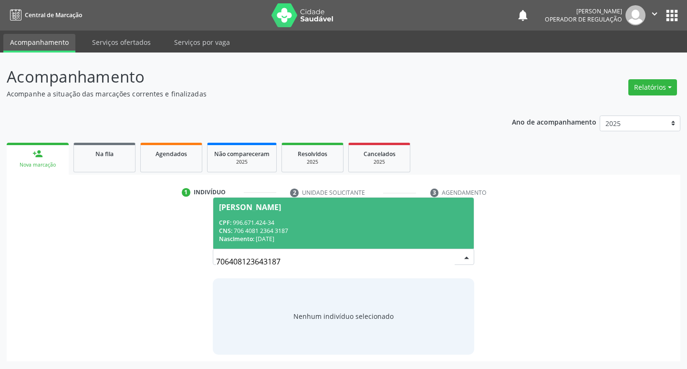
click at [259, 236] on div "Nascimento: 20/01/1972" at bounding box center [344, 239] width 250 height 8
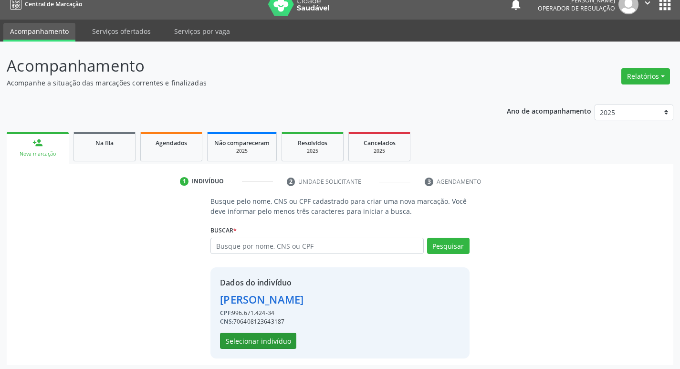
scroll to position [14, 0]
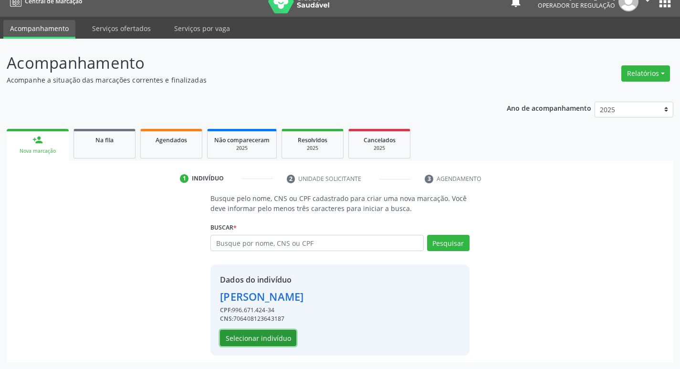
click at [249, 339] on button "Selecionar indivíduo" at bounding box center [258, 338] width 76 height 16
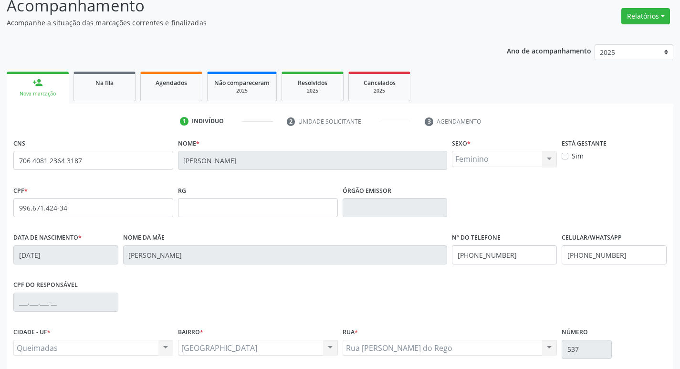
scroll to position [148, 0]
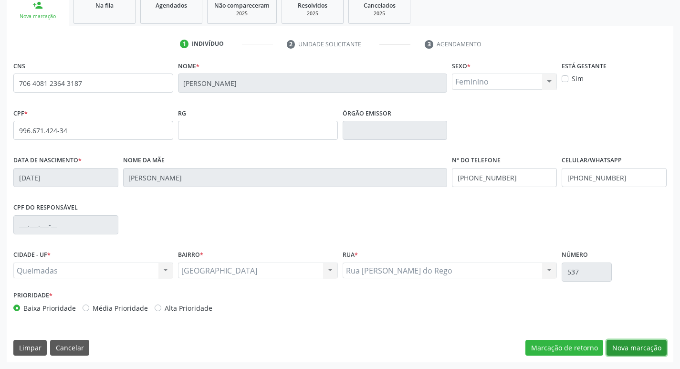
click at [627, 344] on button "Nova marcação" at bounding box center [637, 348] width 60 height 16
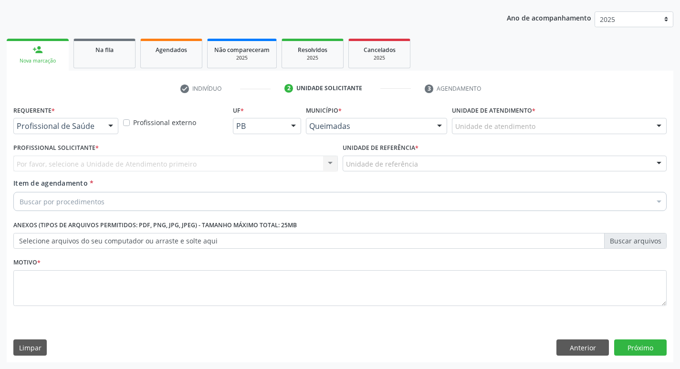
scroll to position [104, 0]
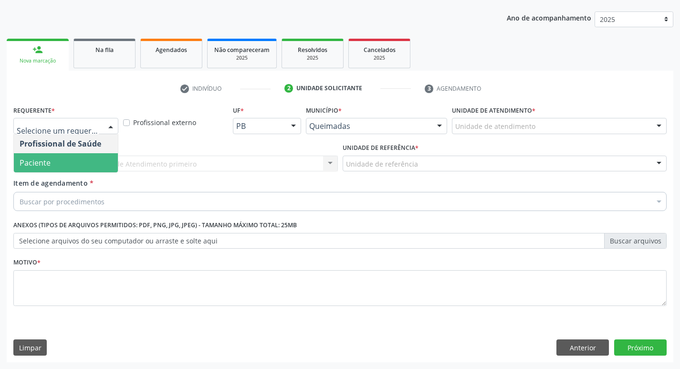
click at [80, 170] on span "Paciente" at bounding box center [66, 162] width 104 height 19
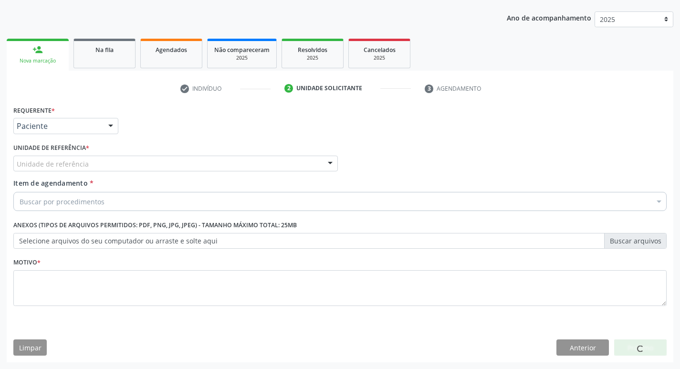
click at [91, 160] on div "Unidade de referência" at bounding box center [175, 164] width 325 height 16
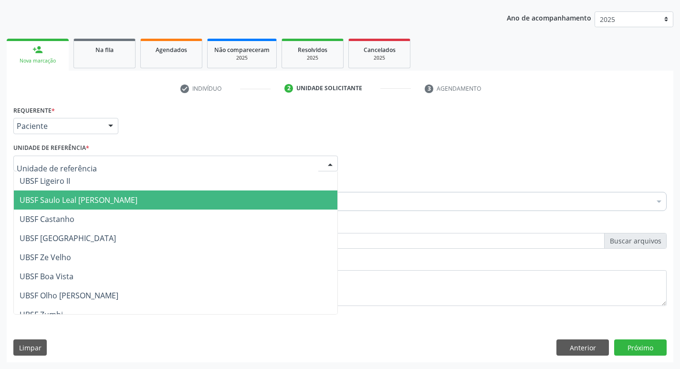
click at [93, 204] on span "UBSF Saulo Leal [PERSON_NAME]" at bounding box center [79, 200] width 118 height 11
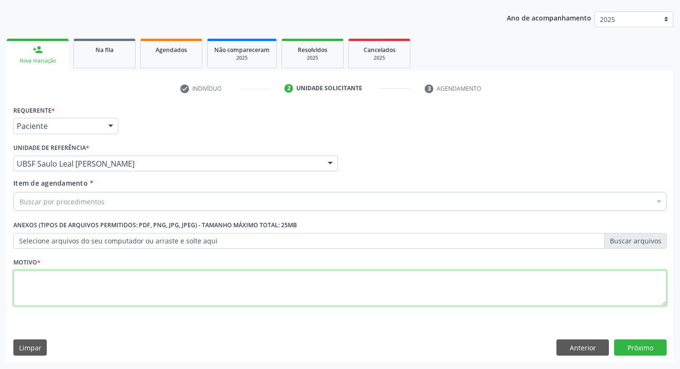
click at [63, 290] on textarea at bounding box center [339, 288] width 653 height 36
type textarea "RETORNO"
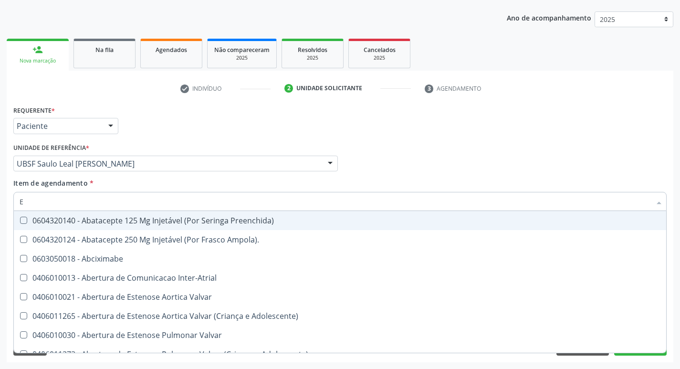
type input "ENDOCR"
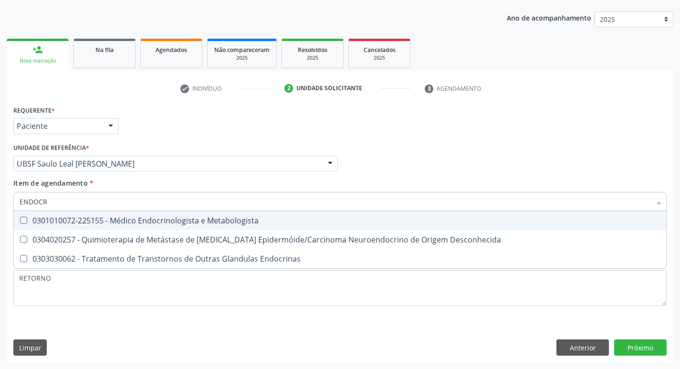
click at [138, 220] on div "0301010072-225155 - Médico Endocrinologista e Metabologista" at bounding box center [340, 221] width 641 height 8
checkbox Metabologista "true"
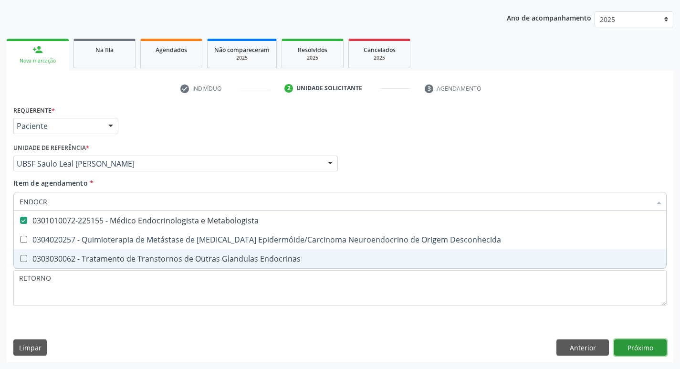
click at [631, 353] on button "Próximo" at bounding box center [640, 347] width 53 height 16
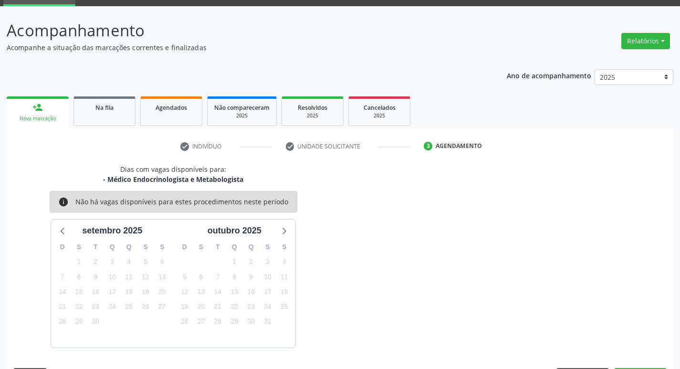
scroll to position [74, 0]
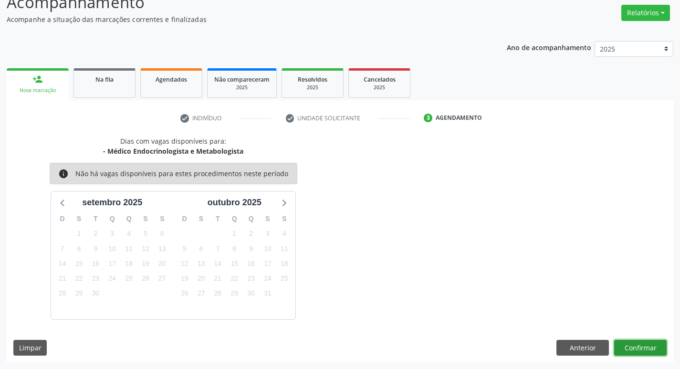
click at [641, 352] on button "Confirmar" at bounding box center [640, 348] width 53 height 16
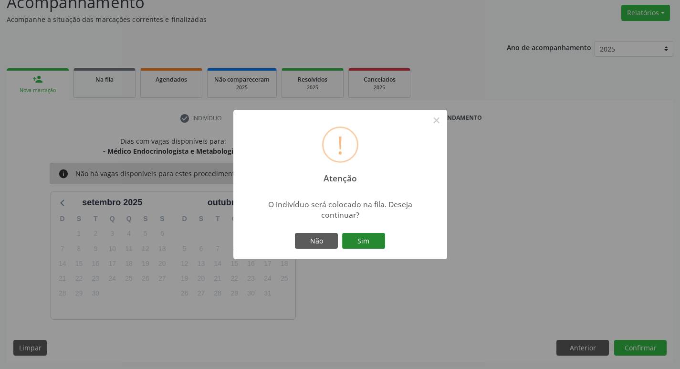
click at [368, 248] on button "Sim" at bounding box center [363, 241] width 43 height 16
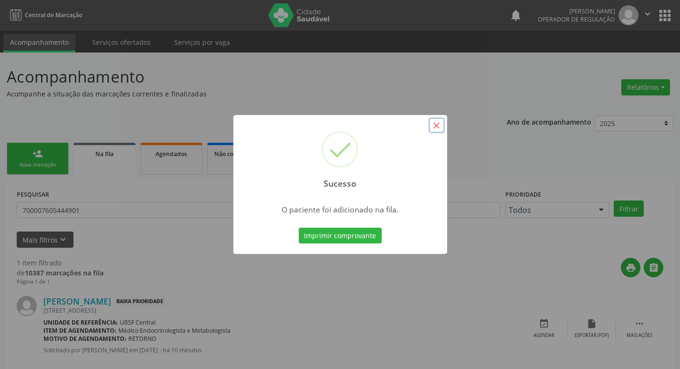
click at [442, 124] on button "×" at bounding box center [437, 125] width 16 height 16
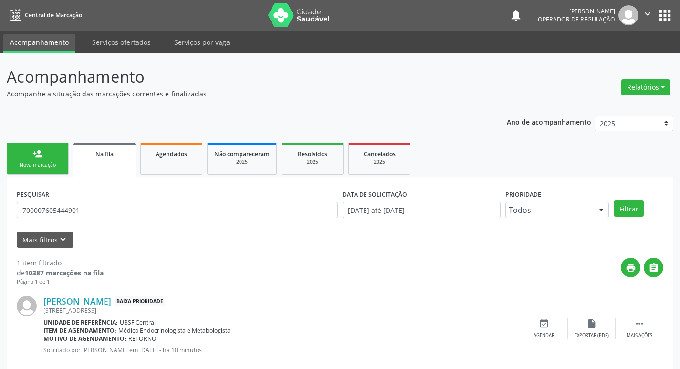
click at [52, 157] on link "person_add Nova marcação" at bounding box center [38, 159] width 62 height 32
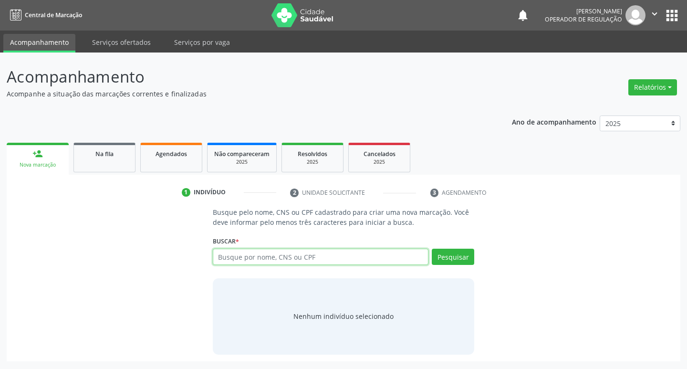
click at [237, 256] on input "text" at bounding box center [321, 257] width 216 height 16
type input "708605514310285"
click at [446, 266] on div "Pesquisar" at bounding box center [452, 260] width 46 height 23
click at [458, 260] on button "Pesquisar" at bounding box center [453, 257] width 42 height 16
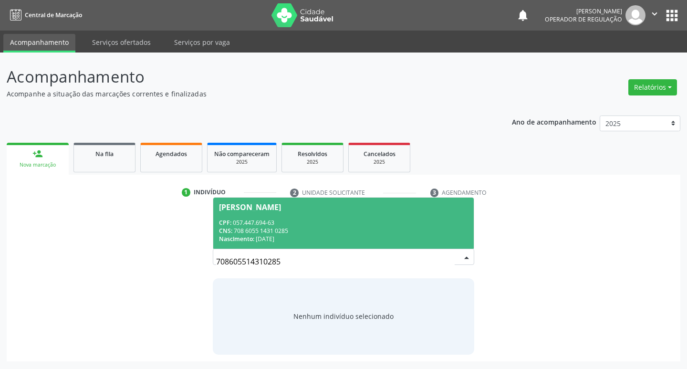
click at [372, 224] on div "CPF: 057.447.694-63" at bounding box center [344, 223] width 250 height 8
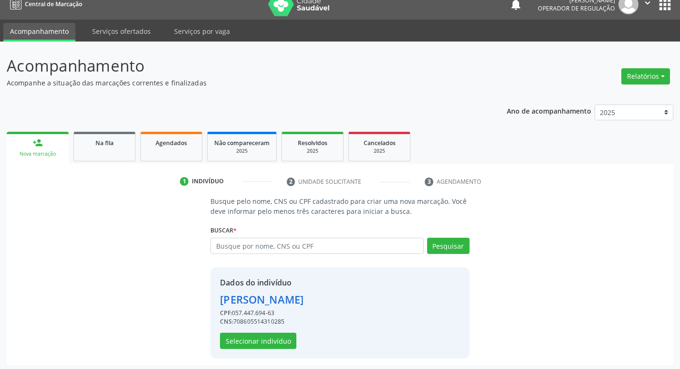
scroll to position [14, 0]
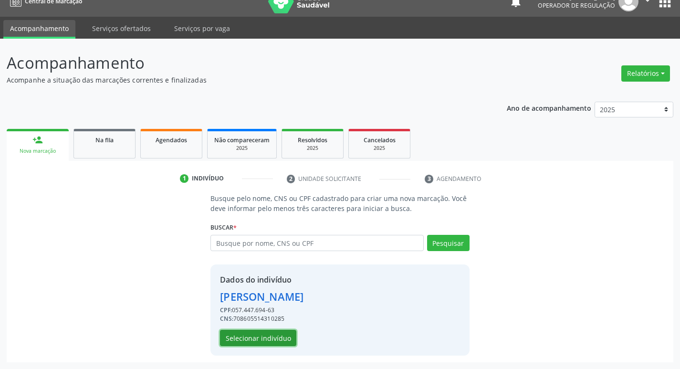
click at [229, 342] on button "Selecionar indivíduo" at bounding box center [258, 338] width 76 height 16
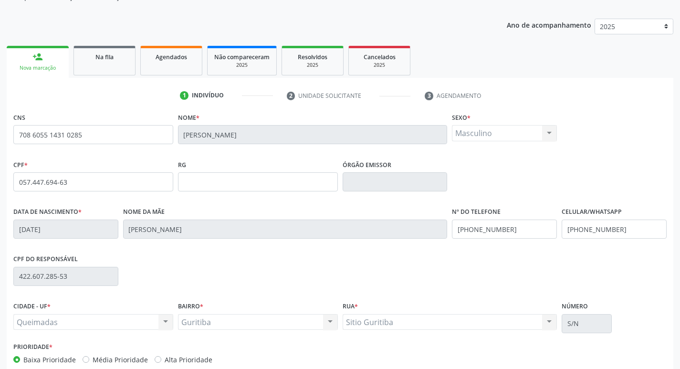
scroll to position [148, 0]
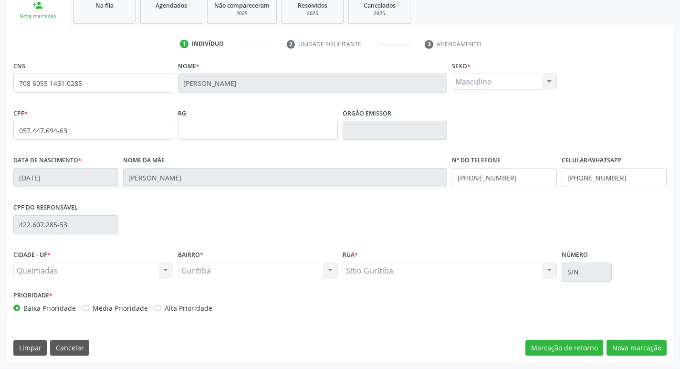
drag, startPoint x: 598, startPoint y: 338, endPoint x: 605, endPoint y: 340, distance: 7.9
click at [601, 339] on div "CNS 708 6055 1431 0285 [GEOGRAPHIC_DATA] * [PERSON_NAME] * Masculino Masculino …" at bounding box center [340, 211] width 667 height 304
click at [616, 345] on button "Nova marcação" at bounding box center [637, 348] width 60 height 16
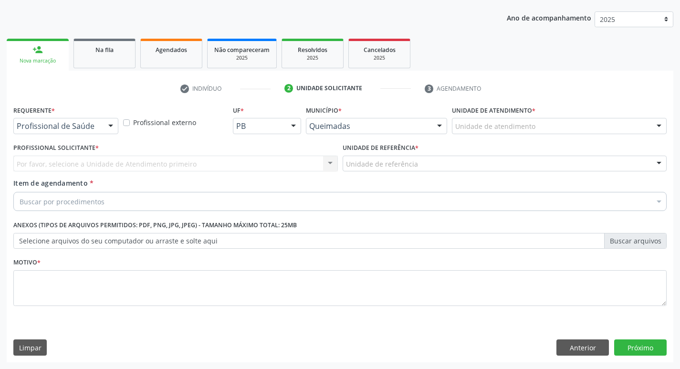
scroll to position [104, 0]
click at [100, 120] on div "Profissional de Saúde" at bounding box center [65, 126] width 105 height 16
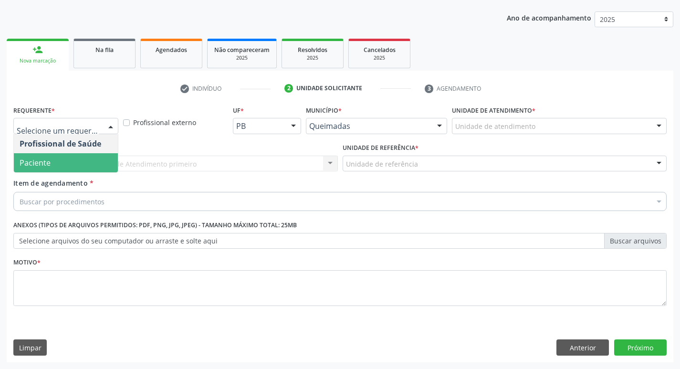
click at [73, 162] on span "Paciente" at bounding box center [66, 162] width 104 height 19
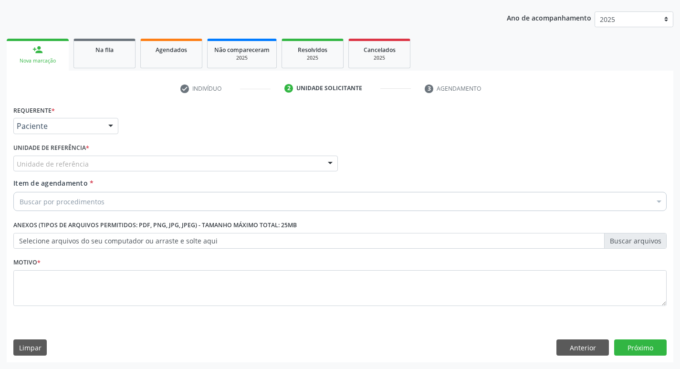
click at [94, 171] on div "Unidade de referência" at bounding box center [175, 164] width 325 height 16
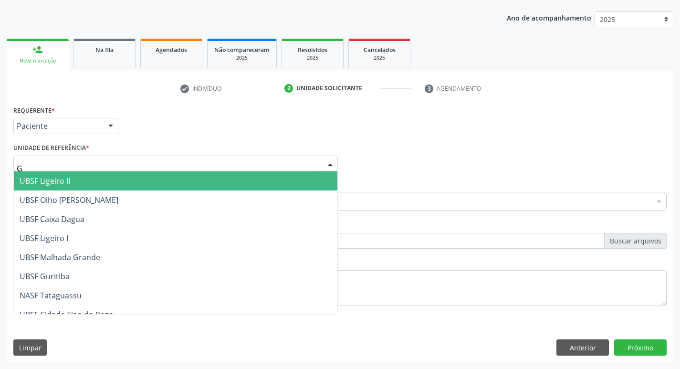
type input "GU"
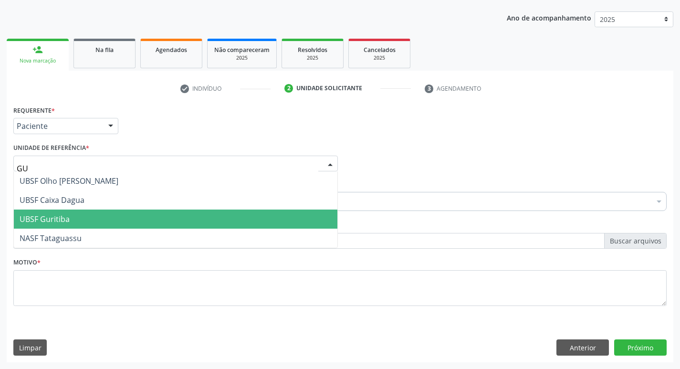
click at [83, 218] on span "UBSF Guritiba" at bounding box center [176, 219] width 324 height 19
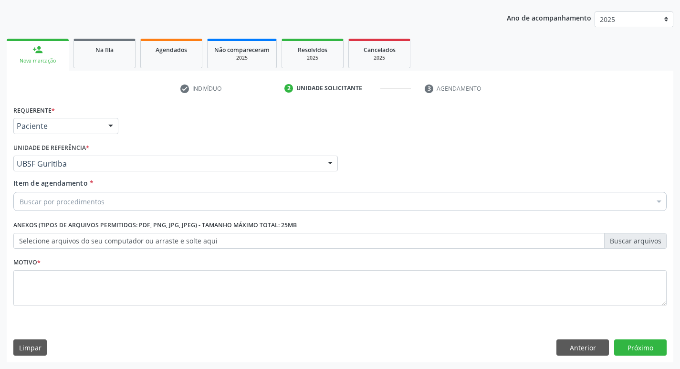
drag, startPoint x: 78, startPoint y: 257, endPoint x: 77, endPoint y: 264, distance: 7.3
click at [77, 264] on div "Motivo *" at bounding box center [339, 280] width 653 height 51
click at [74, 194] on div "Buscar por procedimentos" at bounding box center [339, 201] width 653 height 19
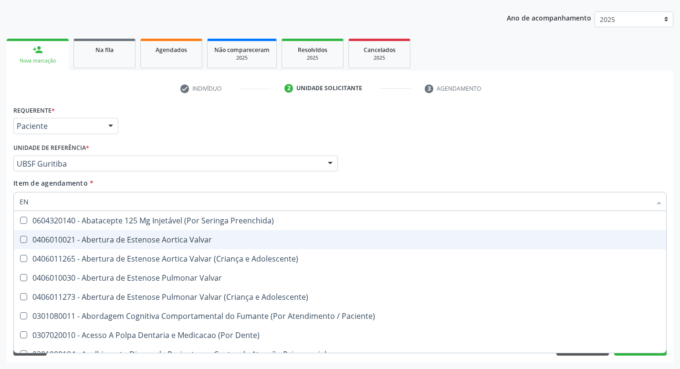
type input "ENDOCR"
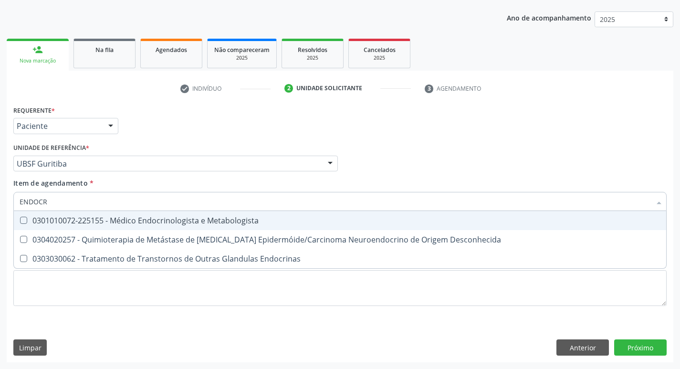
click at [95, 223] on div "0301010072-225155 - Médico Endocrinologista e Metabologista" at bounding box center [340, 221] width 641 height 8
checkbox Metabologista "true"
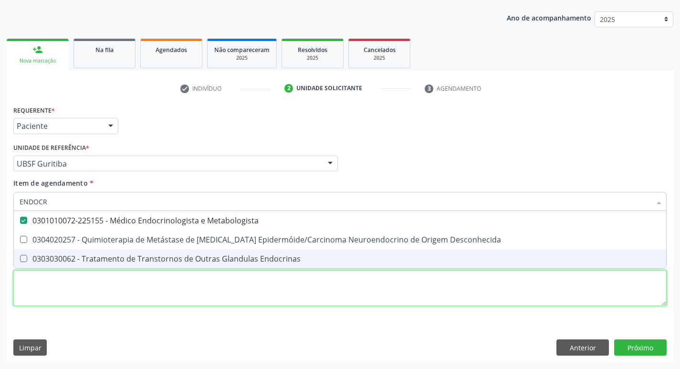
click at [74, 300] on div "Requerente * Paciente Profissional de Saúde Paciente Nenhum resultado encontrad…" at bounding box center [339, 211] width 653 height 216
checkbox Desconhecida "true"
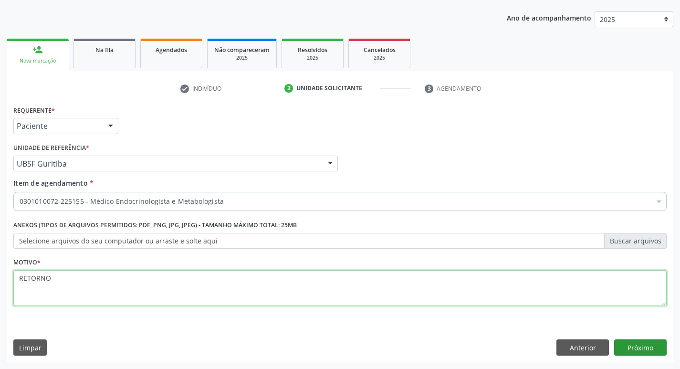
type textarea "RETORNO"
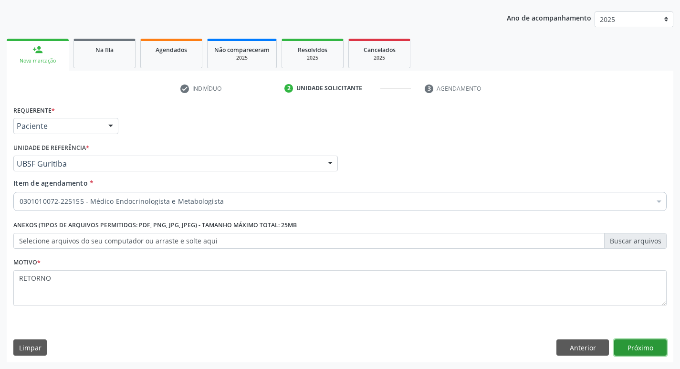
click at [647, 343] on button "Próximo" at bounding box center [640, 347] width 53 height 16
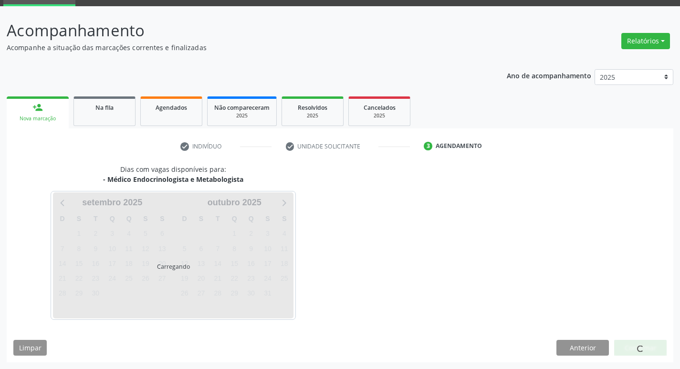
scroll to position [74, 0]
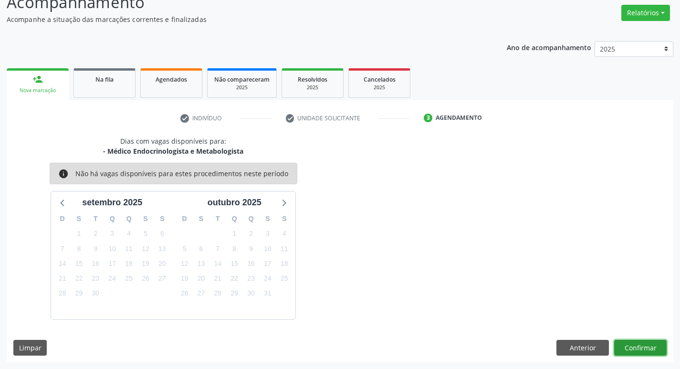
click at [640, 344] on button "Confirmar" at bounding box center [640, 348] width 53 height 16
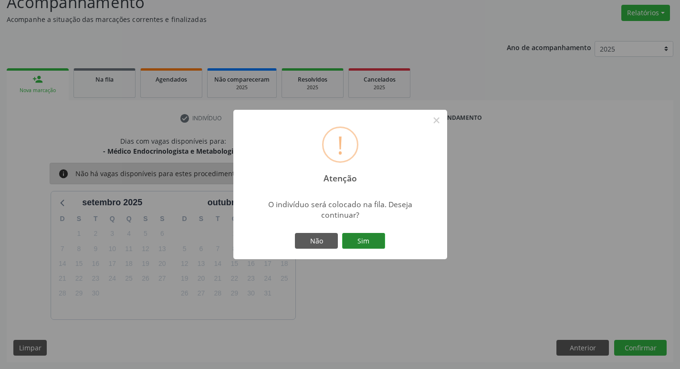
click at [372, 239] on button "Sim" at bounding box center [363, 241] width 43 height 16
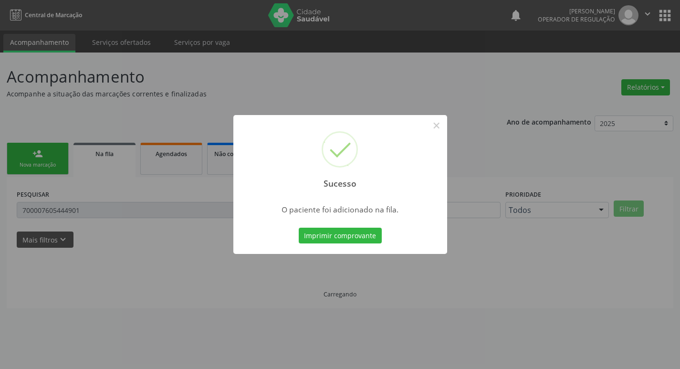
scroll to position [0, 0]
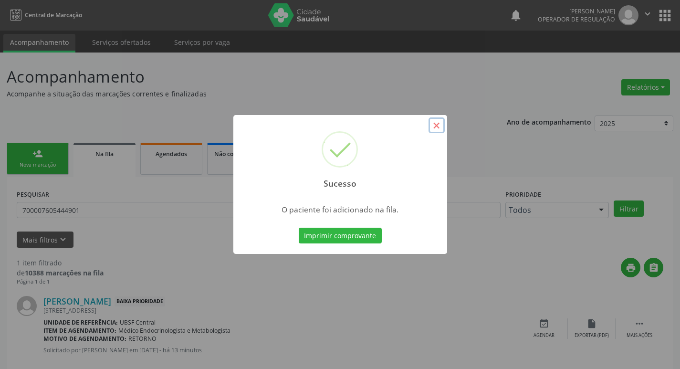
click at [436, 119] on button "×" at bounding box center [437, 125] width 16 height 16
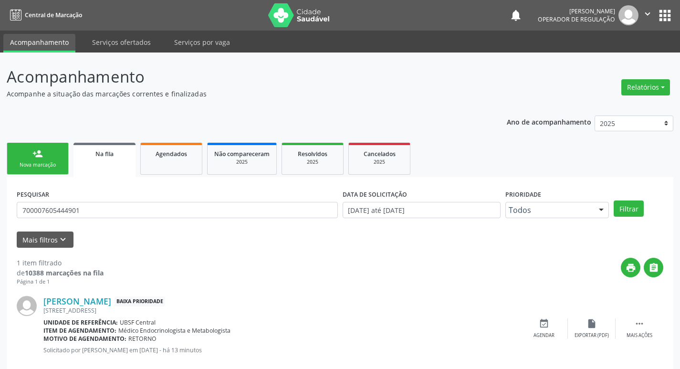
click at [40, 168] on div "Nova marcação" at bounding box center [38, 164] width 48 height 7
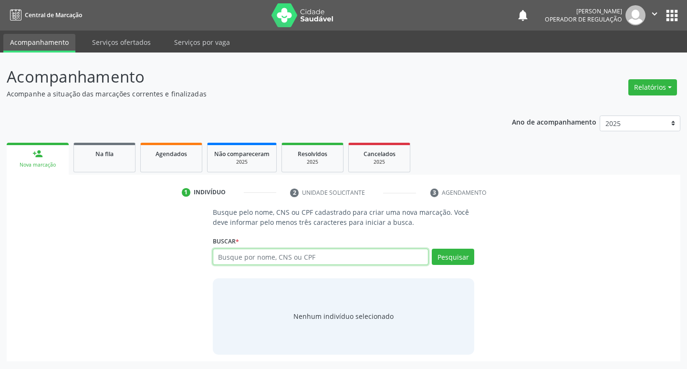
click at [236, 261] on input "text" at bounding box center [321, 257] width 216 height 16
type input "700007921947101"
click at [448, 262] on button "Pesquisar" at bounding box center [453, 257] width 42 height 16
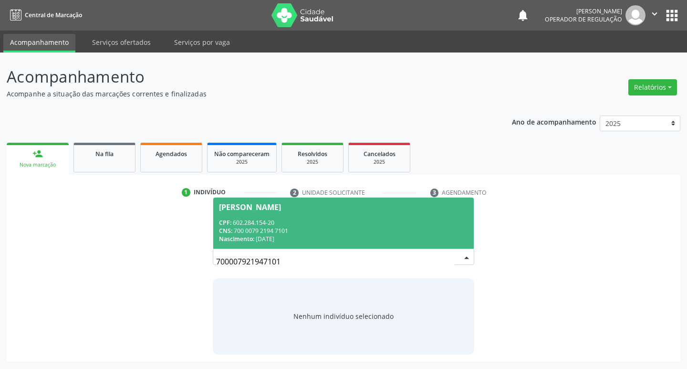
click at [305, 221] on div "CPF: 602.284.154-20" at bounding box center [344, 223] width 250 height 8
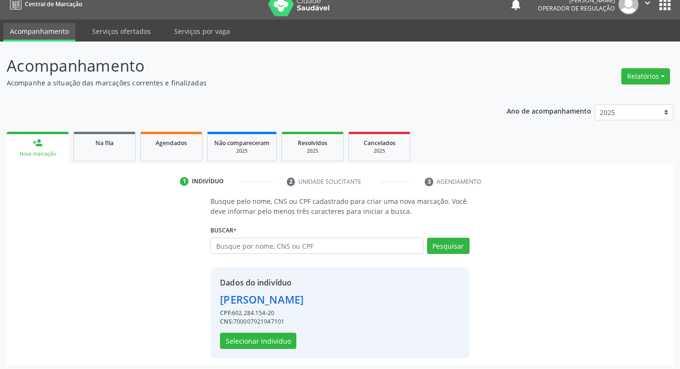
scroll to position [14, 0]
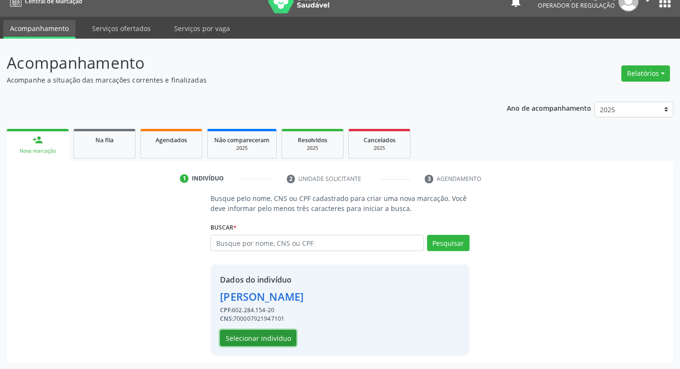
click at [269, 337] on button "Selecionar indivíduo" at bounding box center [258, 338] width 76 height 16
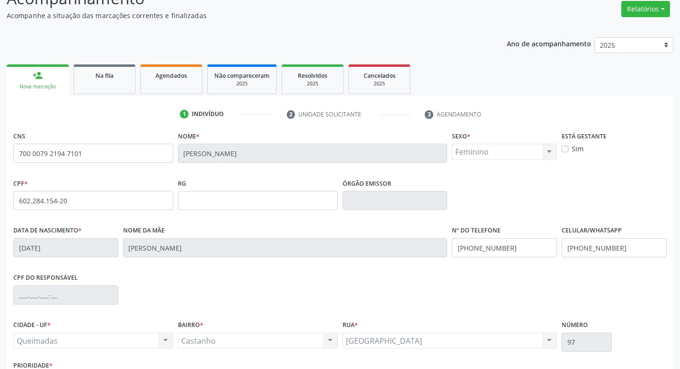
scroll to position [148, 0]
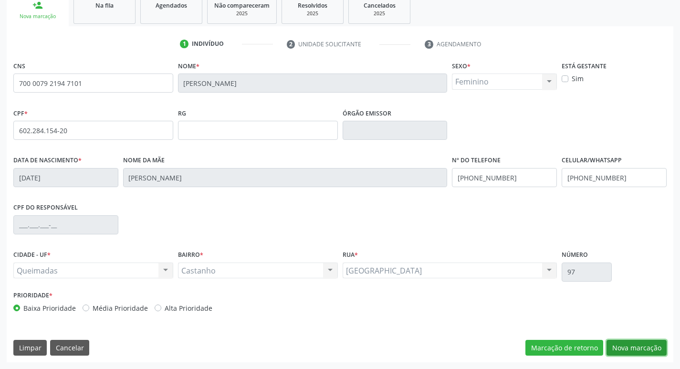
click at [636, 347] on button "Nova marcação" at bounding box center [637, 348] width 60 height 16
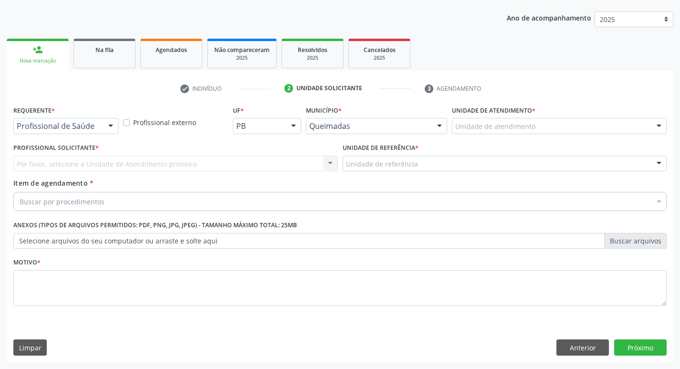
scroll to position [104, 0]
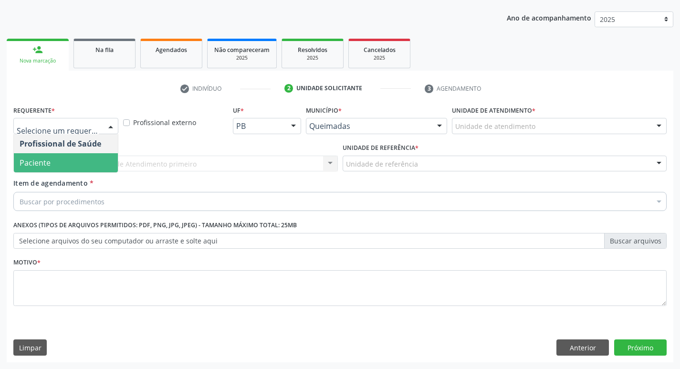
click at [63, 167] on span "Paciente" at bounding box center [66, 162] width 104 height 19
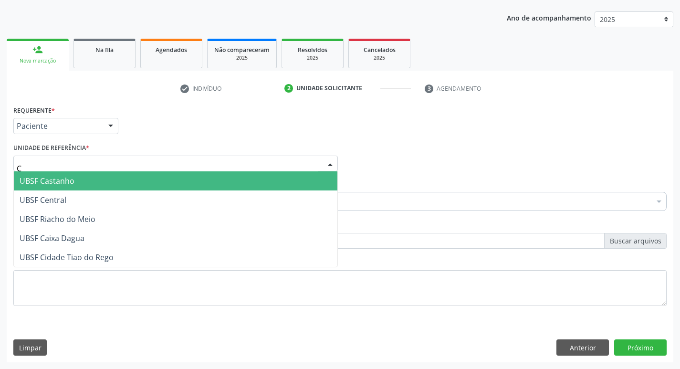
type input "CA"
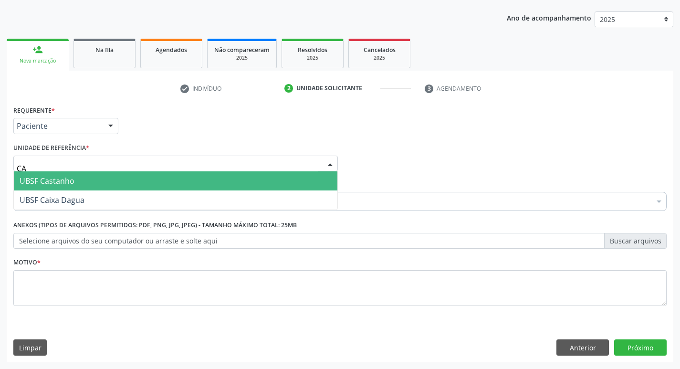
click at [84, 173] on span "UBSF Castanho" at bounding box center [176, 180] width 324 height 19
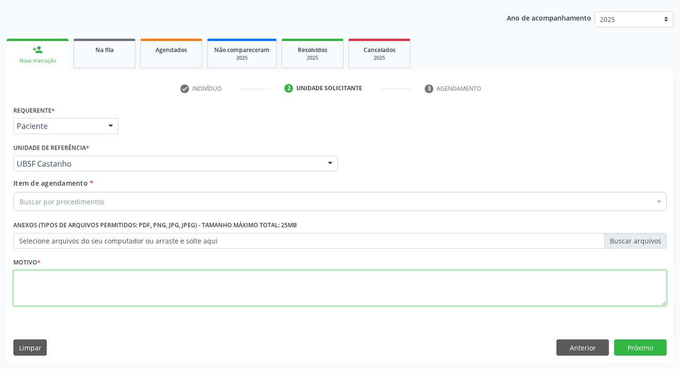
click at [54, 270] on textarea at bounding box center [339, 288] width 653 height 36
type textarea "RETORNO"
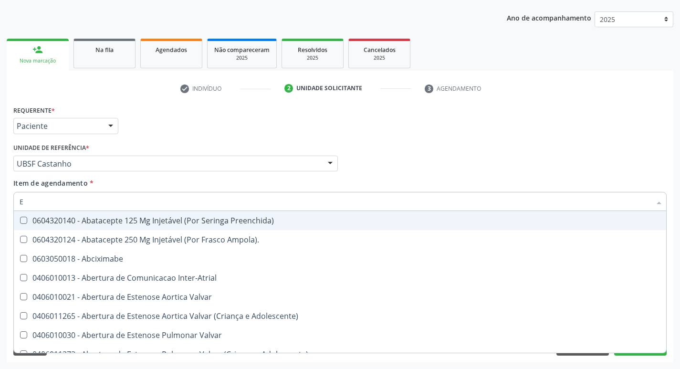
type input "ENDOCR"
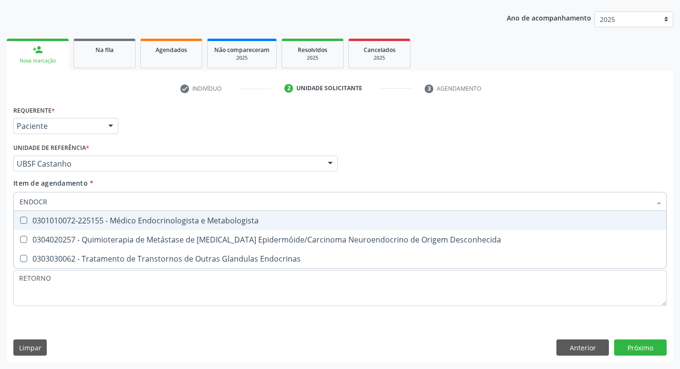
click at [128, 222] on div "0301010072-225155 - Médico Endocrinologista e Metabologista" at bounding box center [340, 221] width 641 height 8
checkbox Metabologista "true"
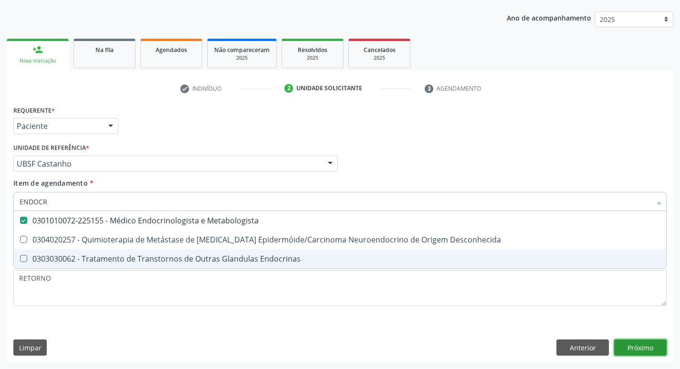
click at [632, 348] on div "Requerente * Paciente Profissional de Saúde Paciente Nenhum resultado encontrad…" at bounding box center [340, 232] width 667 height 259
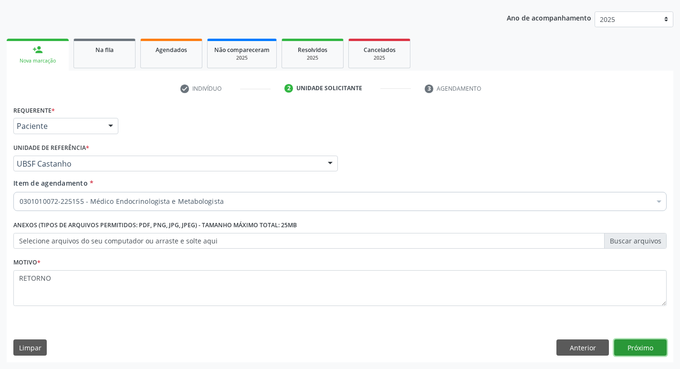
click at [641, 345] on button "Próximo" at bounding box center [640, 347] width 53 height 16
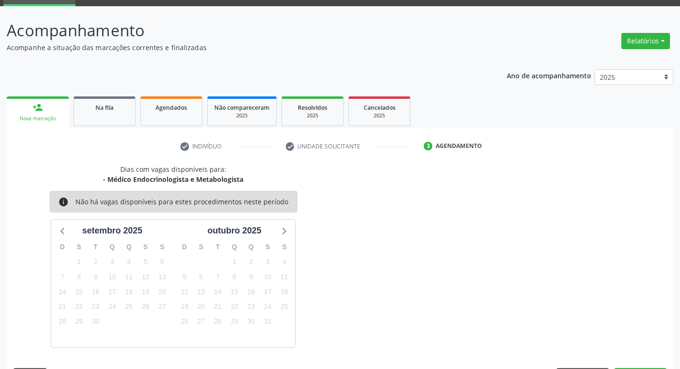
scroll to position [74, 0]
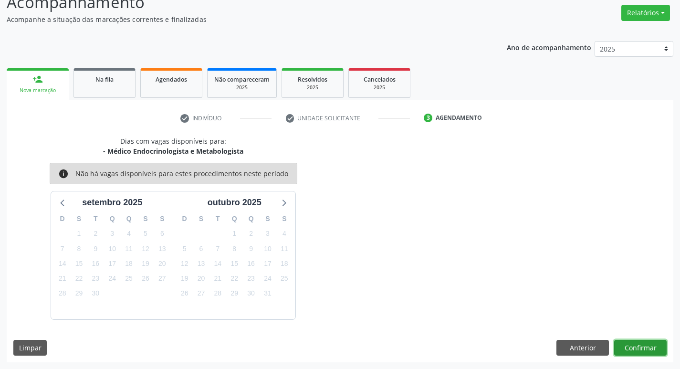
click at [647, 347] on button "Confirmar" at bounding box center [640, 348] width 53 height 16
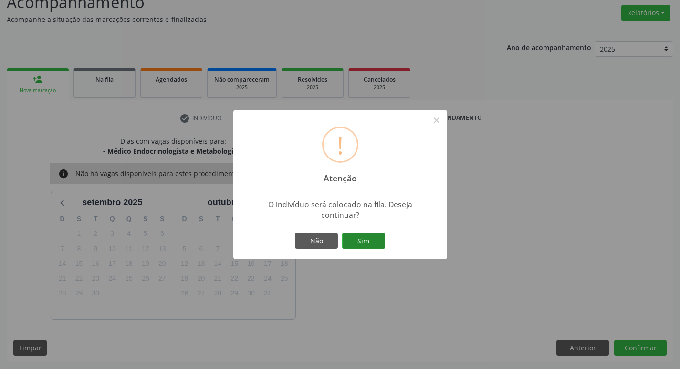
click at [369, 246] on button "Sim" at bounding box center [363, 241] width 43 height 16
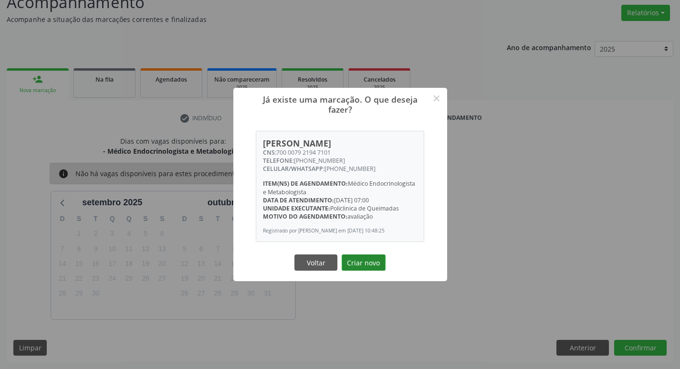
click at [361, 263] on button "Criar novo" at bounding box center [364, 262] width 44 height 16
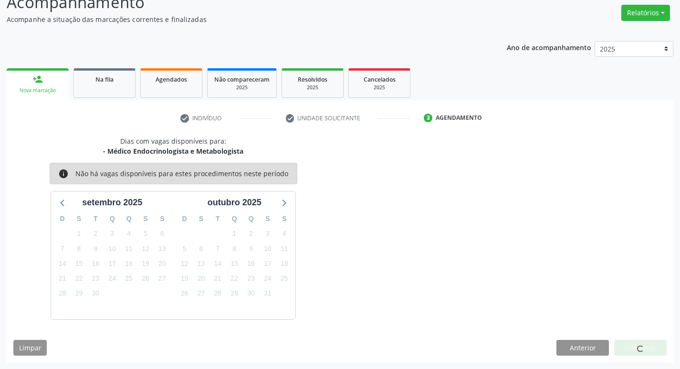
scroll to position [0, 0]
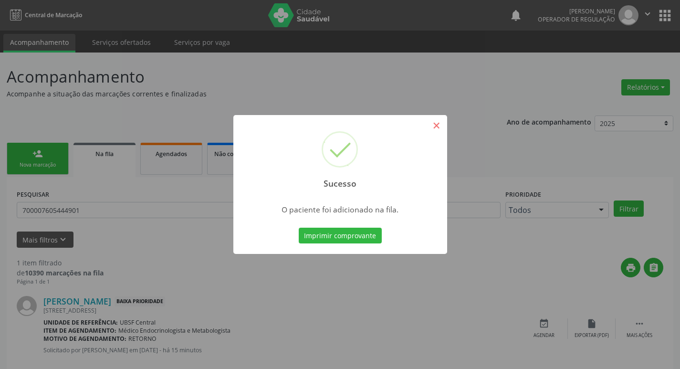
click at [431, 120] on button "×" at bounding box center [437, 125] width 16 height 16
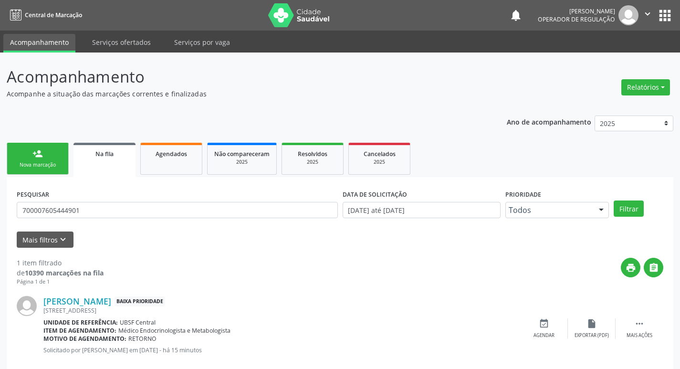
click at [47, 158] on link "person_add Nova marcação" at bounding box center [38, 159] width 62 height 32
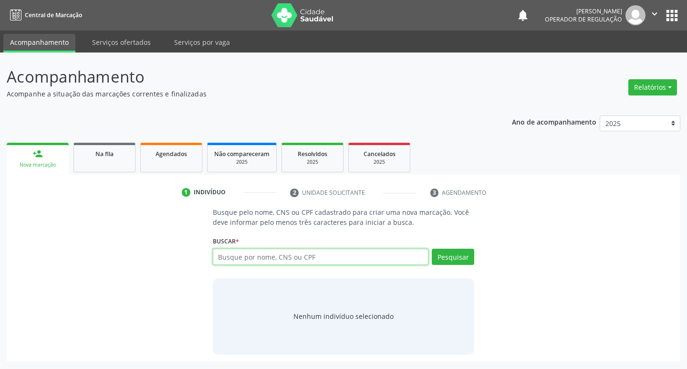
click at [239, 263] on input "text" at bounding box center [321, 257] width 216 height 16
type input "700409451962248"
click at [455, 254] on button "Pesquisar" at bounding box center [453, 257] width 42 height 16
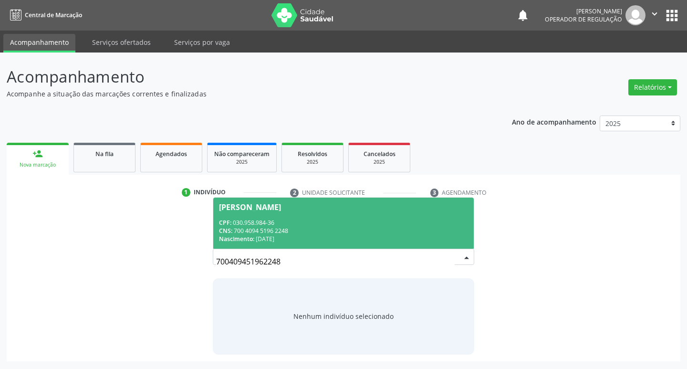
click at [266, 220] on div "CPF: 030.958.984-36" at bounding box center [344, 223] width 250 height 8
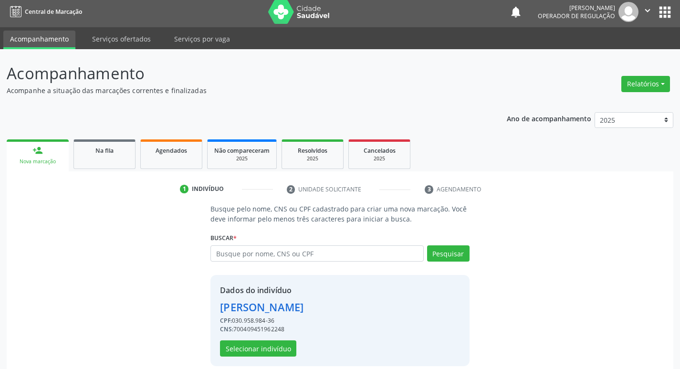
scroll to position [14, 0]
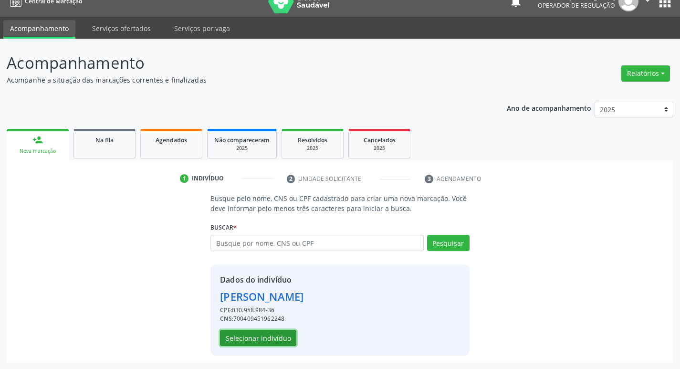
click at [244, 342] on button "Selecionar indivíduo" at bounding box center [258, 338] width 76 height 16
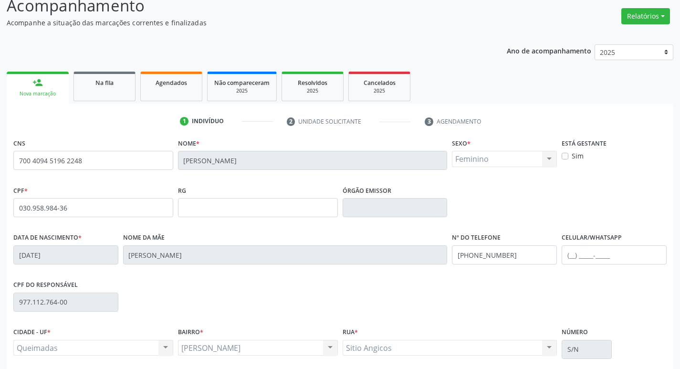
scroll to position [148, 0]
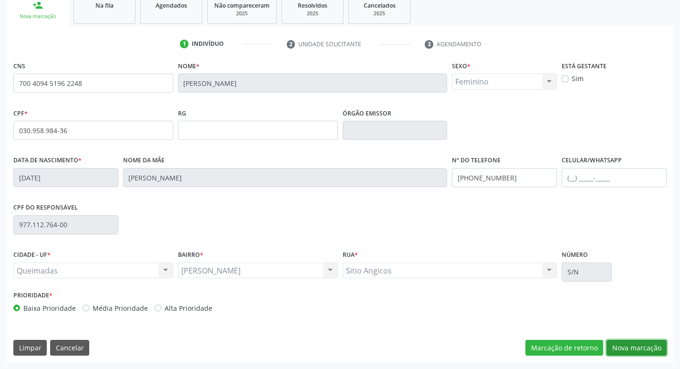
click at [629, 346] on button "Nova marcação" at bounding box center [637, 348] width 60 height 16
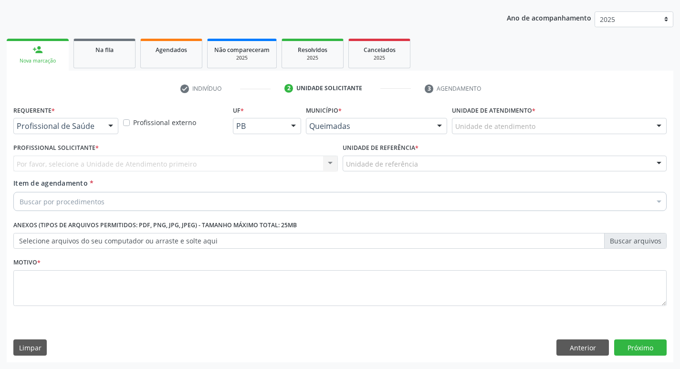
scroll to position [104, 0]
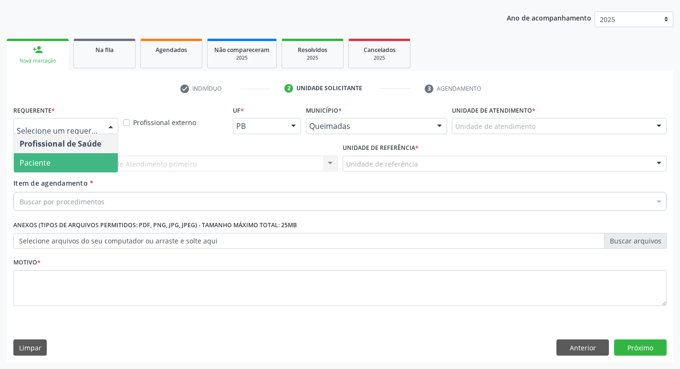
click at [60, 160] on span "Paciente" at bounding box center [66, 162] width 104 height 19
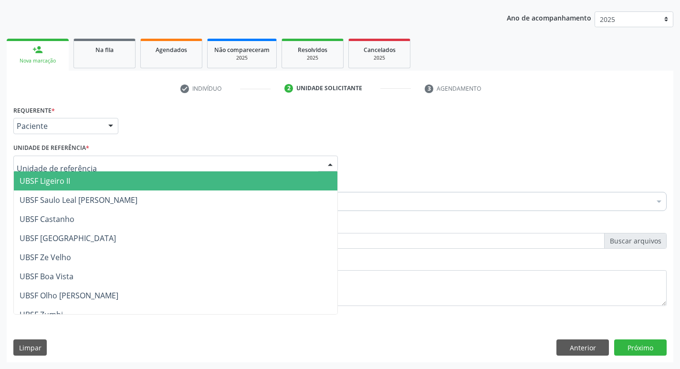
click at [116, 167] on div at bounding box center [175, 164] width 325 height 16
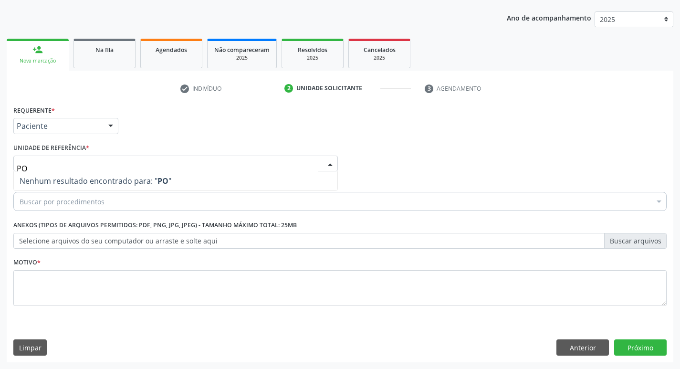
type input "P"
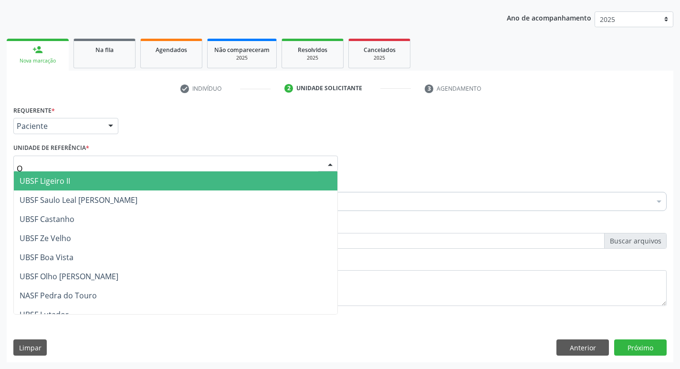
type input "OL"
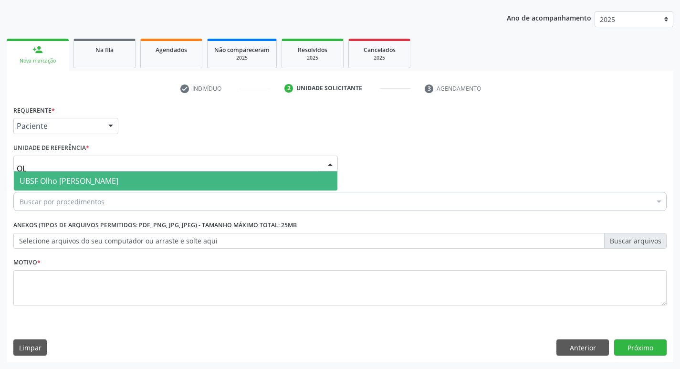
click at [113, 178] on span "UBSF Olho [PERSON_NAME]" at bounding box center [176, 180] width 324 height 19
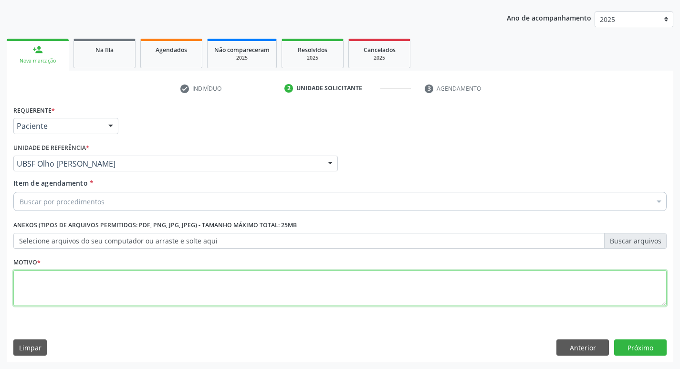
click at [52, 293] on textarea at bounding box center [339, 288] width 653 height 36
type textarea "RETORNO"
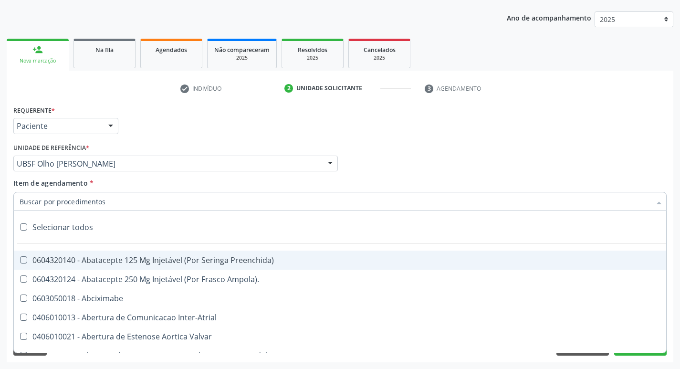
click at [48, 206] on input "Item de agendamento *" at bounding box center [335, 201] width 631 height 19
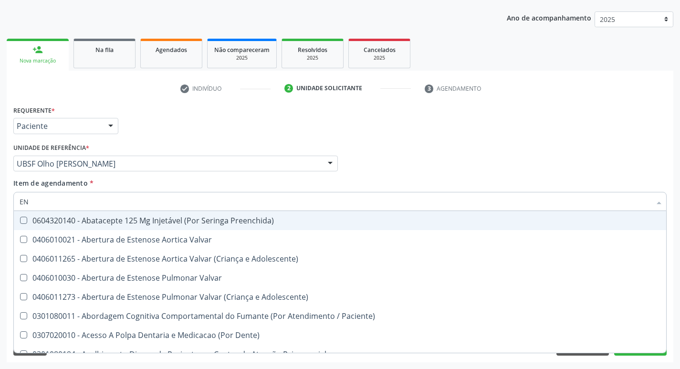
type input "ENDOCR"
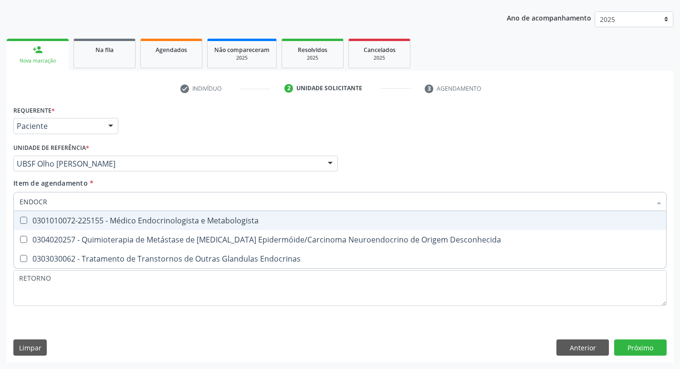
click at [171, 218] on div "0301010072-225155 - Médico Endocrinologista e Metabologista" at bounding box center [340, 221] width 641 height 8
checkbox Metabologista "true"
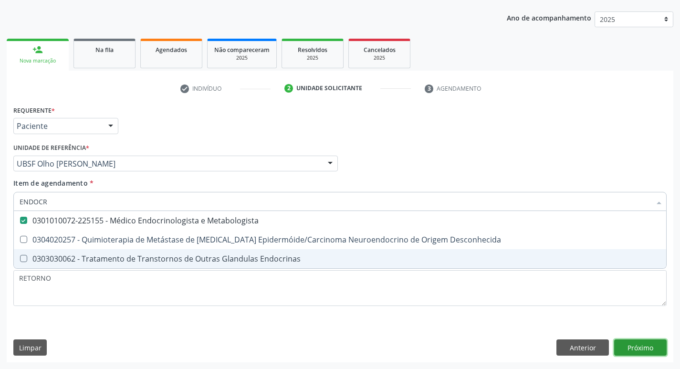
click at [647, 349] on div "Requerente * Paciente Profissional de Saúde Paciente Nenhum resultado encontrad…" at bounding box center [340, 232] width 667 height 259
checkbox Desconhecida "true"
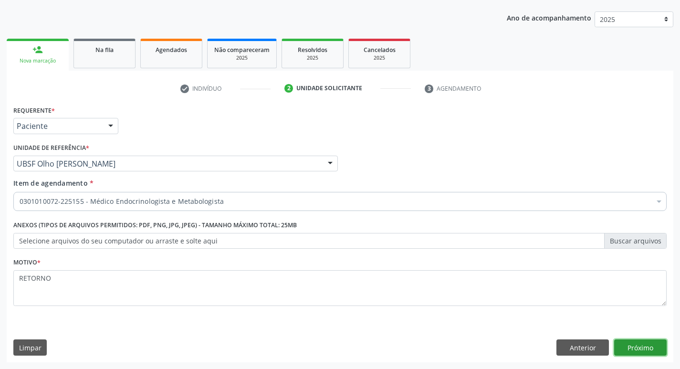
click at [652, 342] on button "Próximo" at bounding box center [640, 347] width 53 height 16
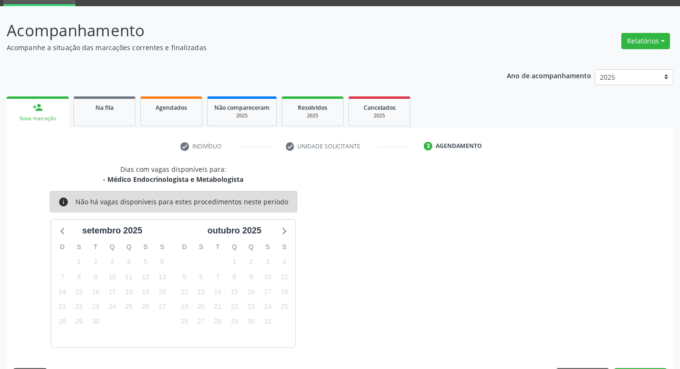
scroll to position [74, 0]
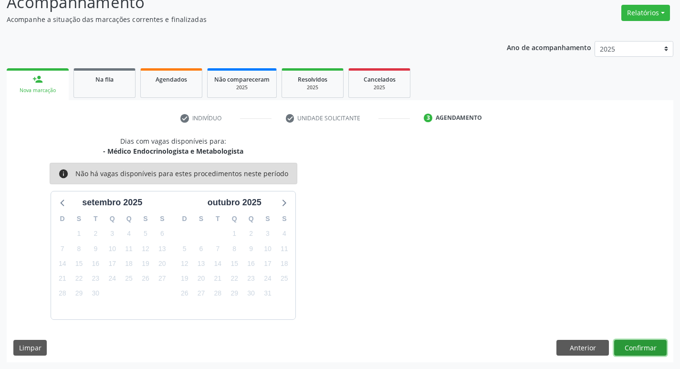
click at [646, 350] on button "Confirmar" at bounding box center [640, 348] width 53 height 16
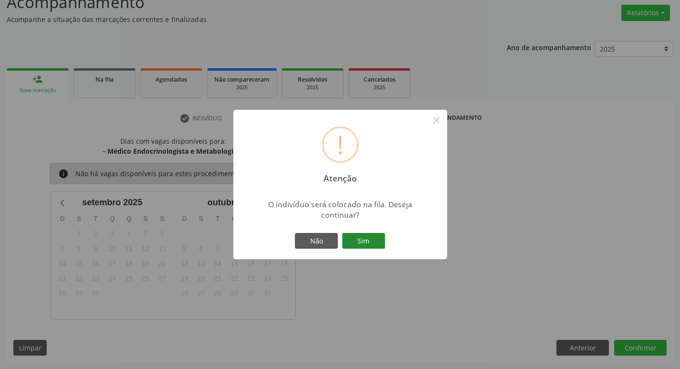
click at [366, 238] on button "Sim" at bounding box center [363, 241] width 43 height 16
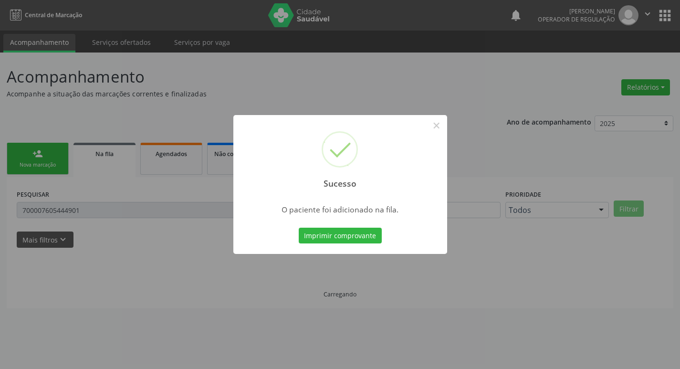
scroll to position [0, 0]
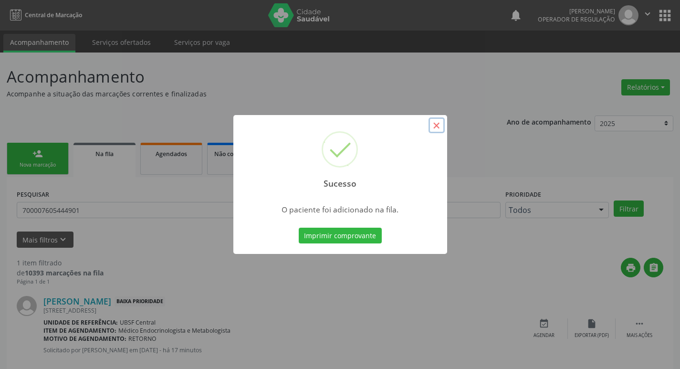
click at [435, 121] on button "×" at bounding box center [437, 125] width 16 height 16
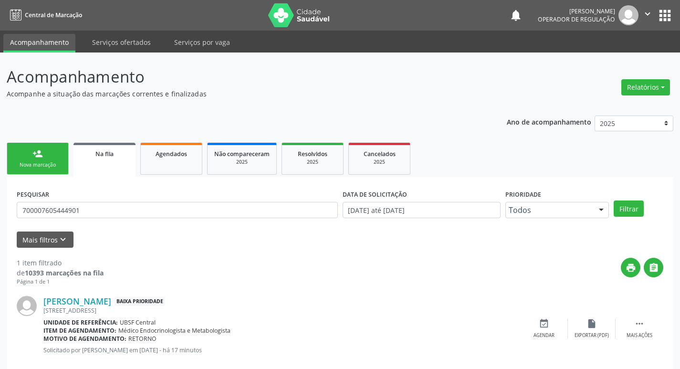
click at [102, 157] on span "Na fila" at bounding box center [104, 154] width 18 height 8
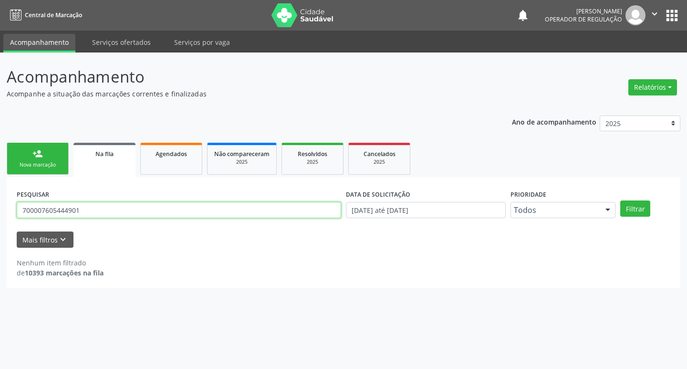
click at [103, 208] on input "700007605444901" at bounding box center [179, 210] width 325 height 16
type input "7"
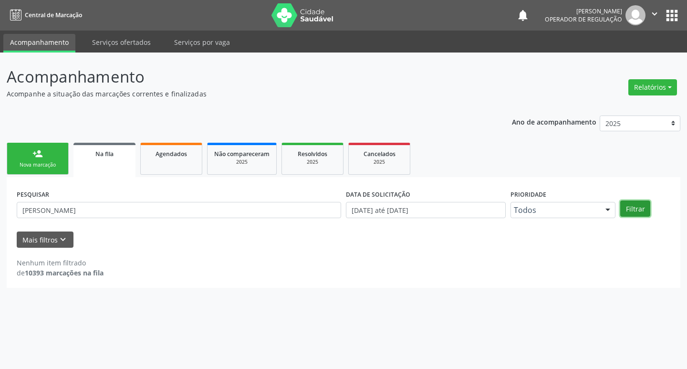
click at [633, 211] on button "Filtrar" at bounding box center [635, 208] width 30 height 16
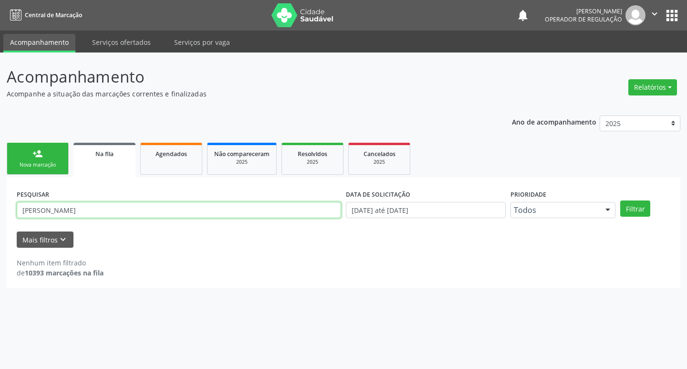
click at [125, 214] on input "[PERSON_NAME]" at bounding box center [179, 210] width 325 height 16
type input "[PERSON_NAME]"
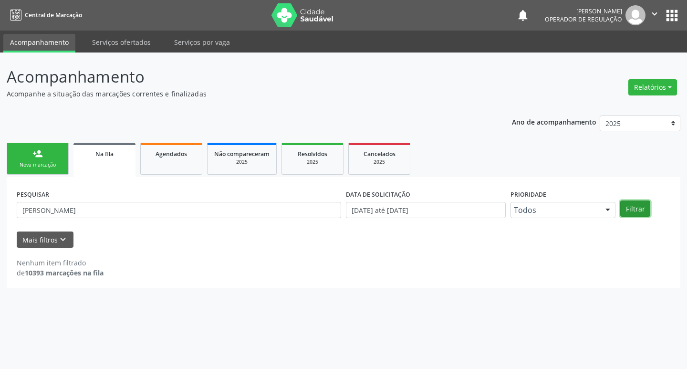
click at [634, 208] on button "Filtrar" at bounding box center [635, 208] width 30 height 16
click at [179, 154] on span "Agendados" at bounding box center [172, 154] width 32 height 8
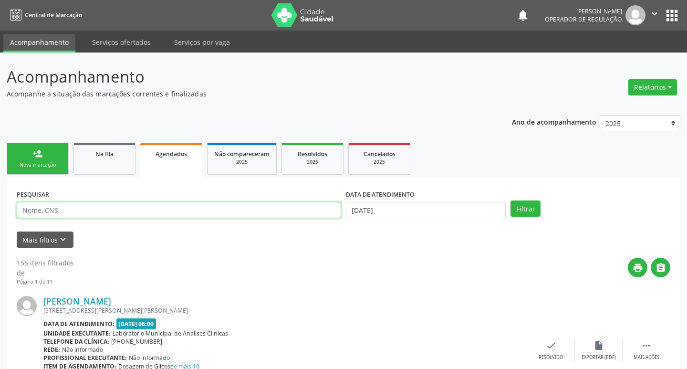
click at [91, 213] on input "text" at bounding box center [179, 210] width 325 height 16
type input "[PERSON_NAME]"
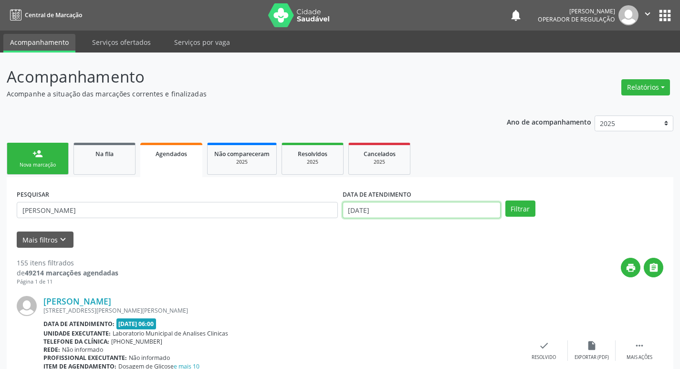
click at [395, 203] on input "19/09/2025" at bounding box center [422, 210] width 158 height 16
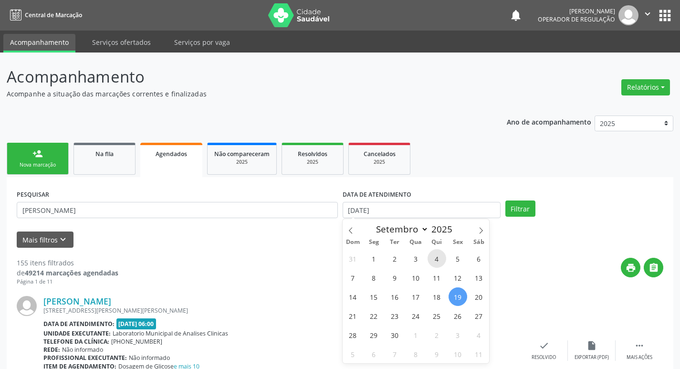
click at [432, 266] on span "4" at bounding box center [437, 258] width 19 height 19
type input "04/09/2025"
click at [438, 260] on span "4" at bounding box center [437, 258] width 19 height 19
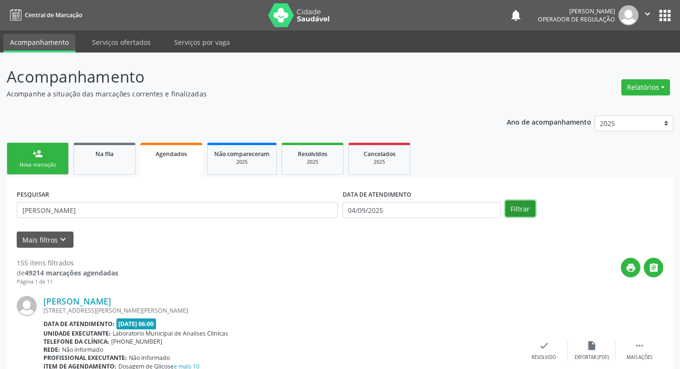
click at [515, 208] on button "Filtrar" at bounding box center [520, 208] width 30 height 16
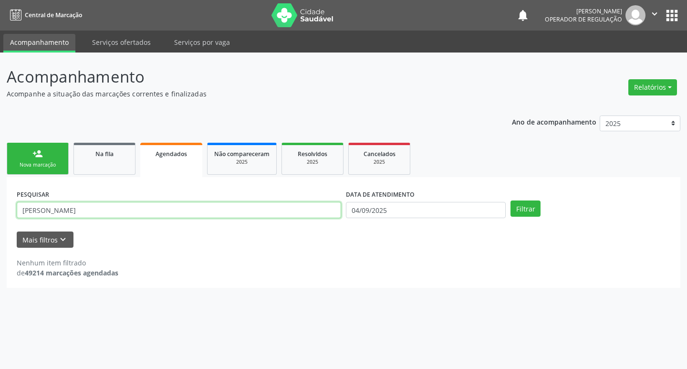
drag, startPoint x: 19, startPoint y: 206, endPoint x: 73, endPoint y: 210, distance: 54.0
click at [73, 210] on input "JOSE MAXIMINO" at bounding box center [179, 210] width 325 height 16
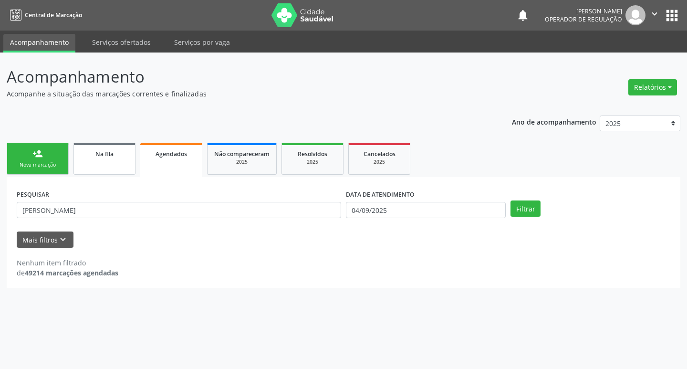
click at [85, 161] on link "Na fila" at bounding box center [105, 159] width 62 height 32
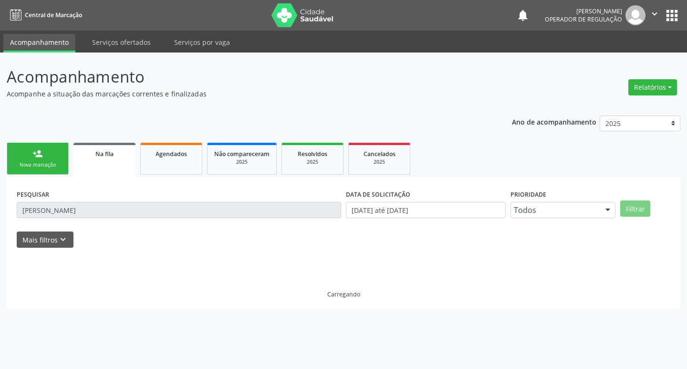
click at [108, 163] on link "Na fila" at bounding box center [105, 160] width 62 height 34
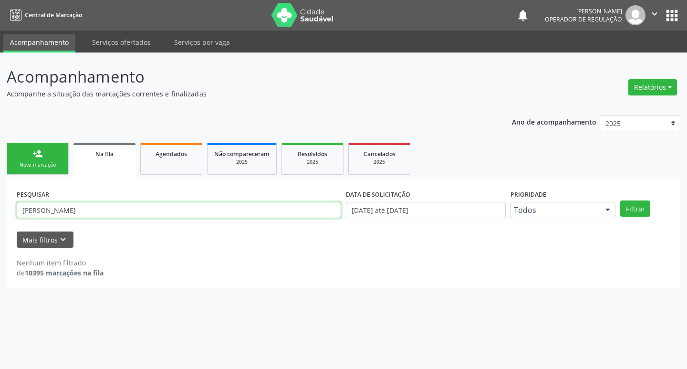
click at [81, 209] on input "JOSE MAXIMO R" at bounding box center [179, 210] width 325 height 16
type input "J"
paste input "JOSE MAXIMINO"
type input "JOSE MAXIMINO"
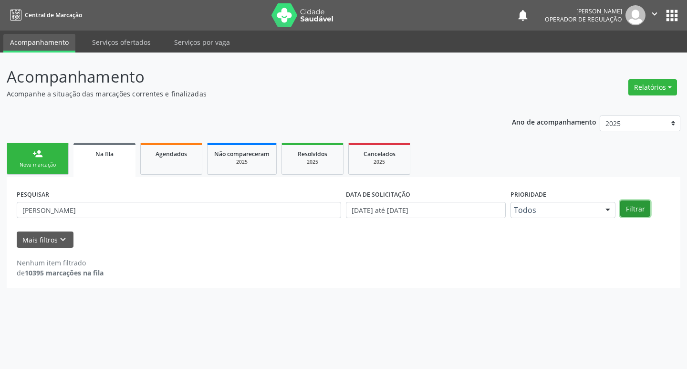
click at [629, 211] on button "Filtrar" at bounding box center [635, 208] width 30 height 16
click at [42, 155] on div "person_add" at bounding box center [37, 153] width 11 height 11
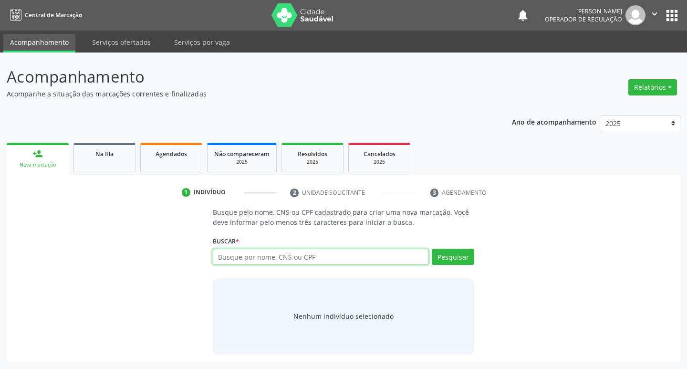
click at [263, 261] on input "text" at bounding box center [321, 257] width 216 height 16
click at [245, 260] on input "text" at bounding box center [321, 257] width 216 height 16
type input "704201242552281"
click at [440, 256] on button "Pesquisar" at bounding box center [453, 257] width 42 height 16
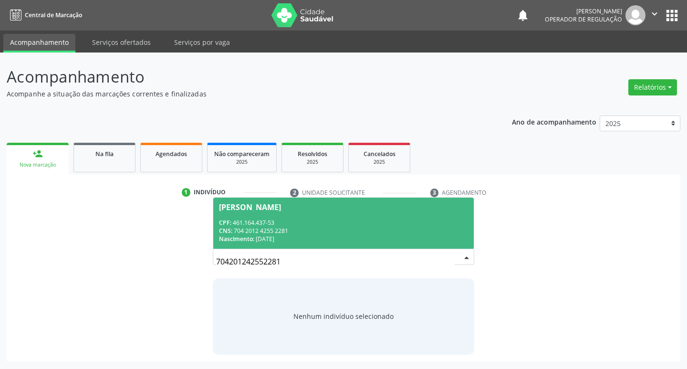
click at [303, 224] on div "CPF: 461.164.437-53" at bounding box center [344, 223] width 250 height 8
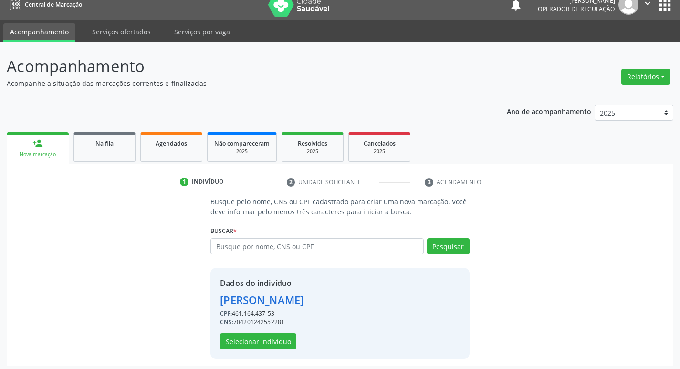
scroll to position [14, 0]
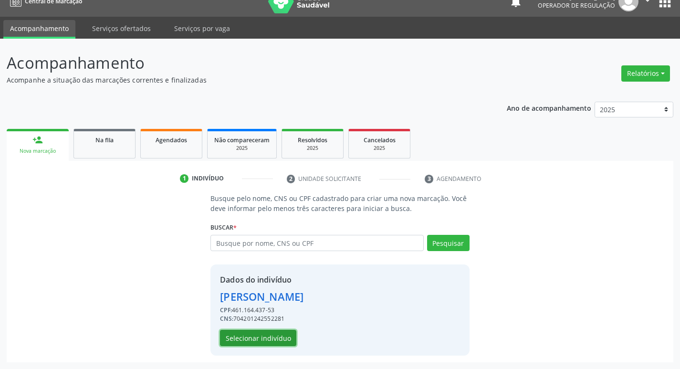
click at [252, 338] on button "Selecionar indivíduo" at bounding box center [258, 338] width 76 height 16
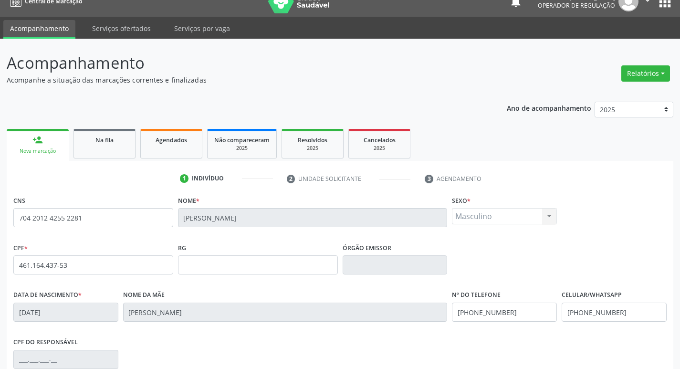
scroll to position [148, 0]
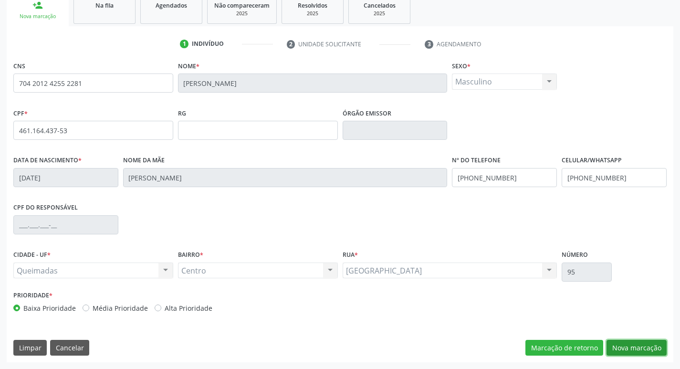
click at [641, 346] on button "Nova marcação" at bounding box center [637, 348] width 60 height 16
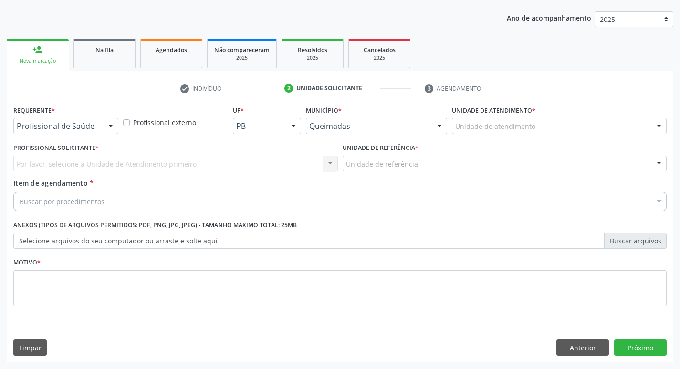
scroll to position [104, 0]
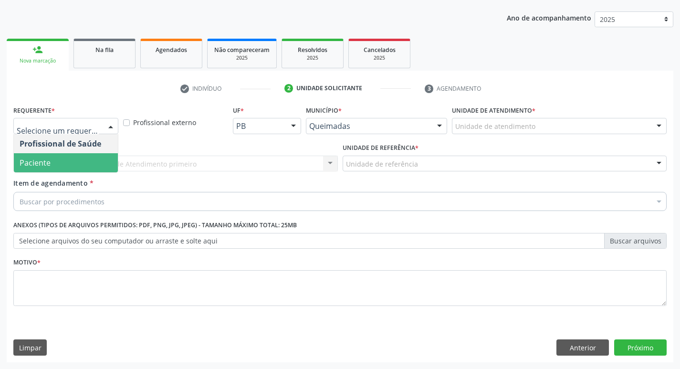
click at [65, 157] on span "Paciente" at bounding box center [66, 162] width 104 height 19
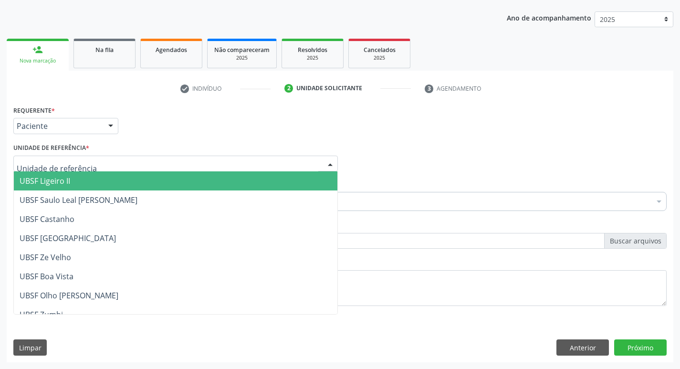
click at [89, 167] on div at bounding box center [175, 164] width 325 height 16
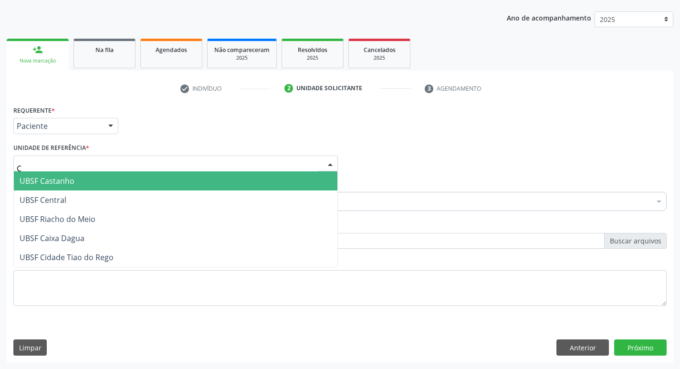
type input "CE"
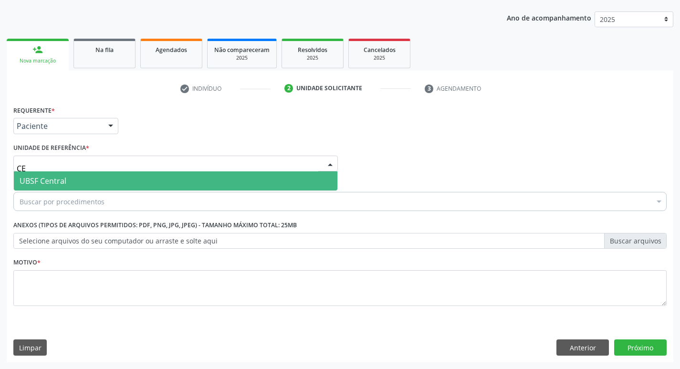
click at [106, 180] on span "UBSF Central" at bounding box center [176, 180] width 324 height 19
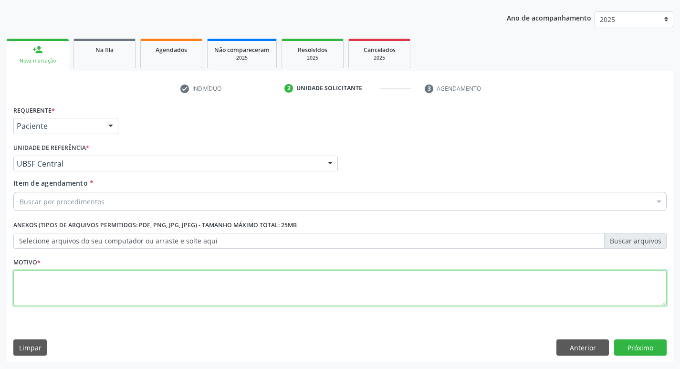
click at [79, 284] on textarea at bounding box center [339, 288] width 653 height 36
type textarea "T"
type textarea "RETORNO"
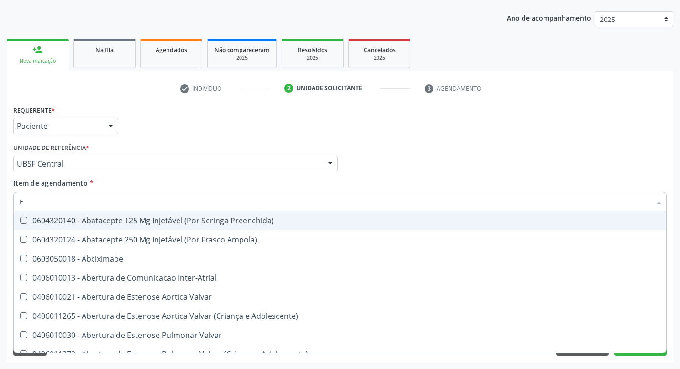
type input "ENDOCR"
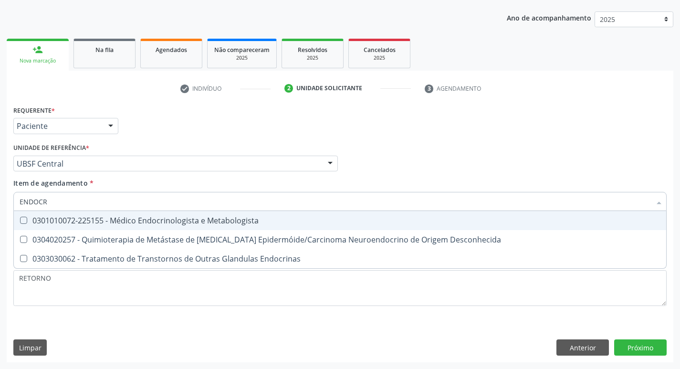
click at [81, 223] on div "0301010072-225155 - Médico Endocrinologista e Metabologista" at bounding box center [340, 221] width 641 height 8
checkbox Metabologista "true"
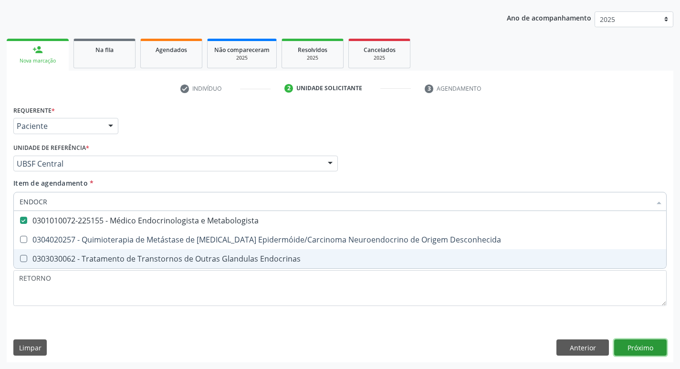
click at [635, 348] on div "Requerente * Paciente Profissional de Saúde Paciente Nenhum resultado encontrad…" at bounding box center [340, 232] width 667 height 259
checkbox Desconhecida "true"
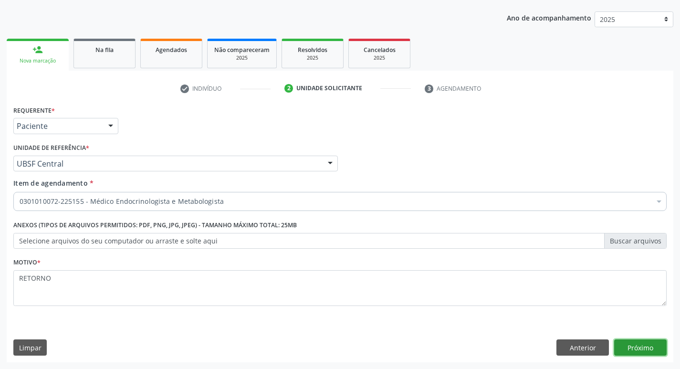
click at [651, 347] on button "Próximo" at bounding box center [640, 347] width 53 height 16
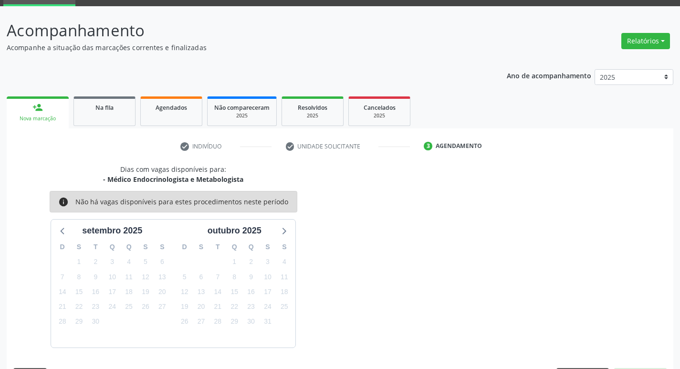
scroll to position [74, 0]
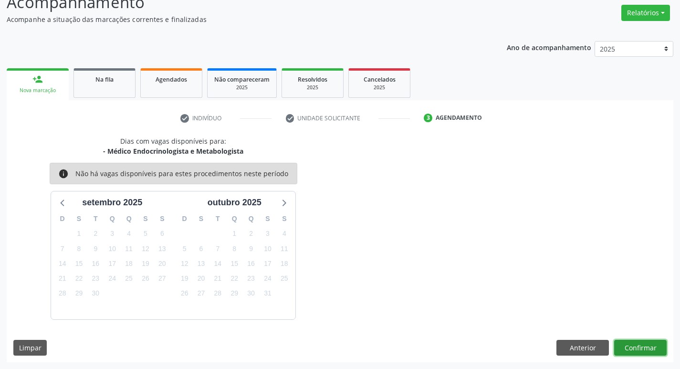
click at [651, 346] on button "Confirmar" at bounding box center [640, 348] width 53 height 16
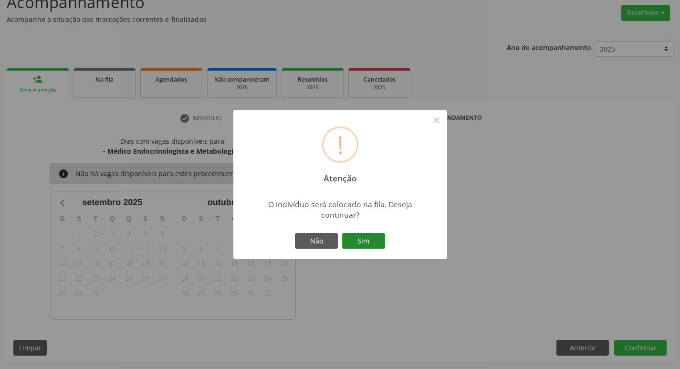
click at [383, 246] on button "Sim" at bounding box center [363, 241] width 43 height 16
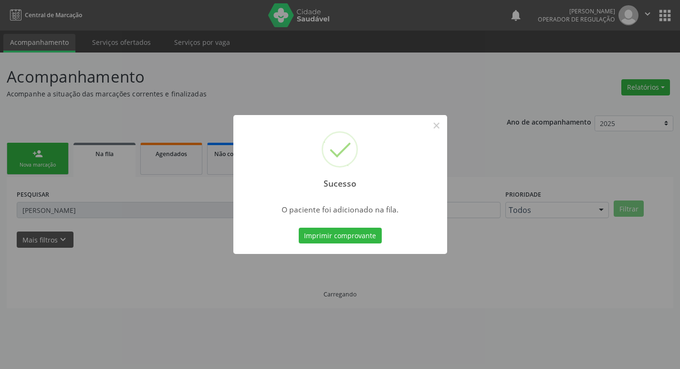
scroll to position [0, 0]
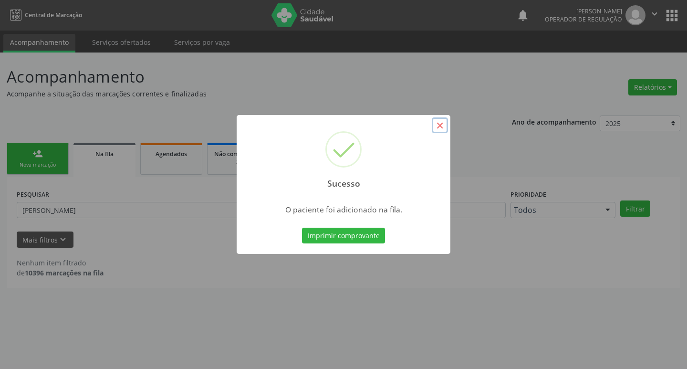
click at [437, 128] on button "×" at bounding box center [440, 125] width 16 height 16
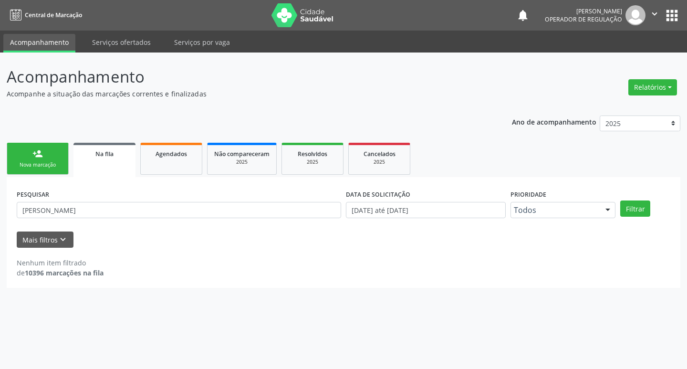
click at [60, 167] on div "Nova marcação" at bounding box center [38, 164] width 48 height 7
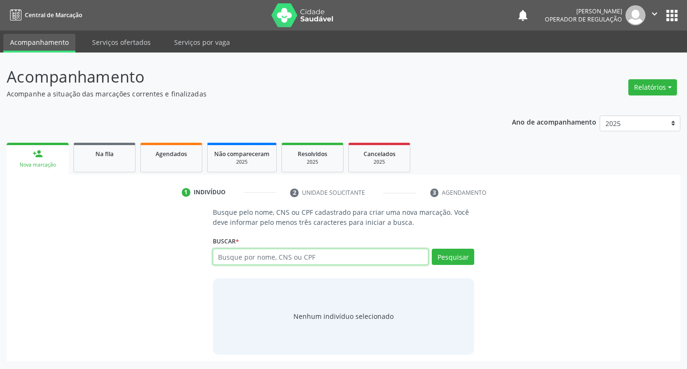
click at [256, 263] on input "text" at bounding box center [321, 257] width 216 height 16
type input "707803678616210"
click at [463, 257] on button "Pesquisar" at bounding box center [453, 257] width 42 height 16
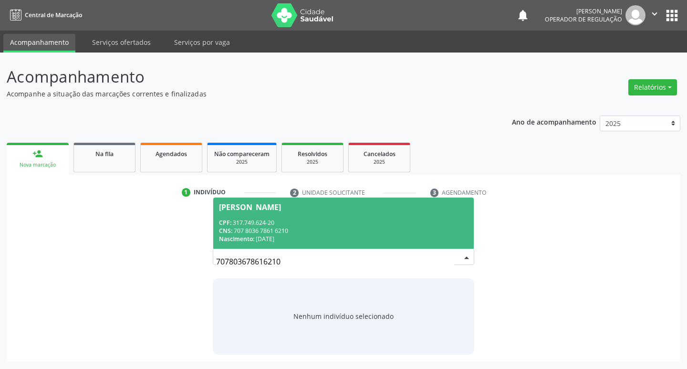
click at [276, 224] on div "CPF: 317.749.624-20" at bounding box center [344, 223] width 250 height 8
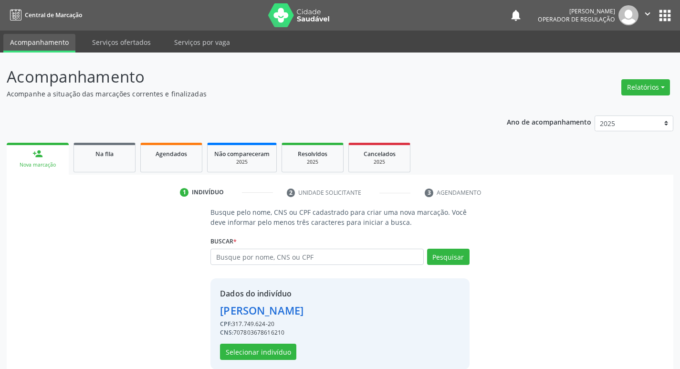
scroll to position [14, 0]
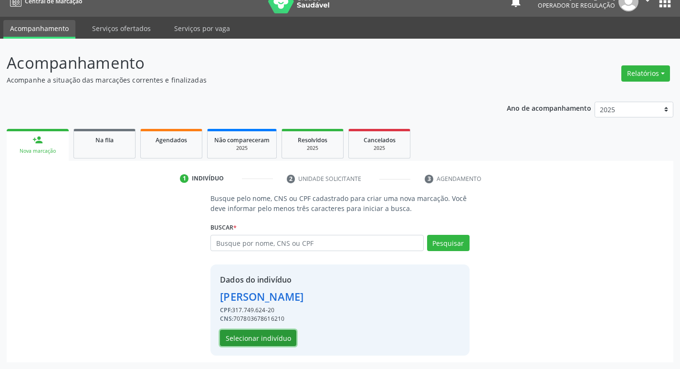
click at [281, 332] on button "Selecionar indivíduo" at bounding box center [258, 338] width 76 height 16
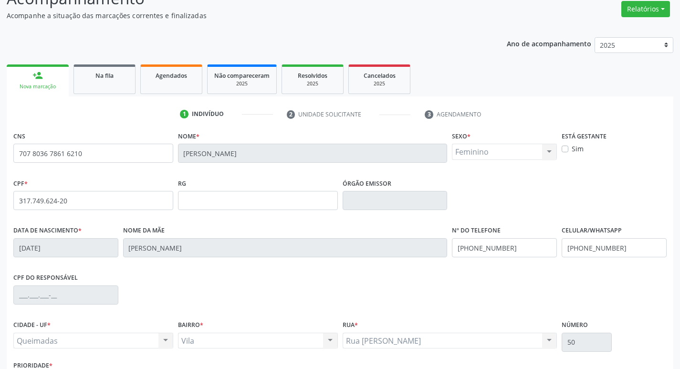
scroll to position [148, 0]
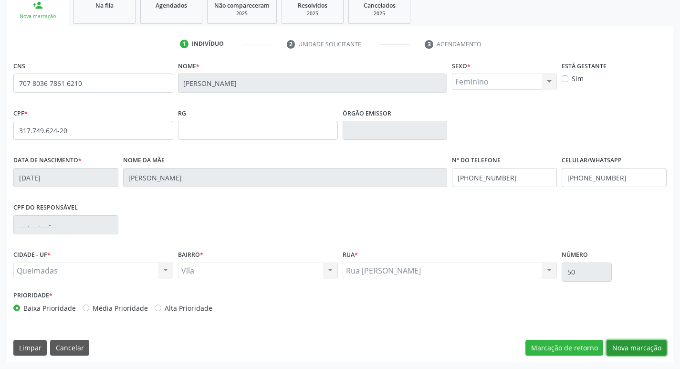
click at [625, 345] on button "Nova marcação" at bounding box center [637, 348] width 60 height 16
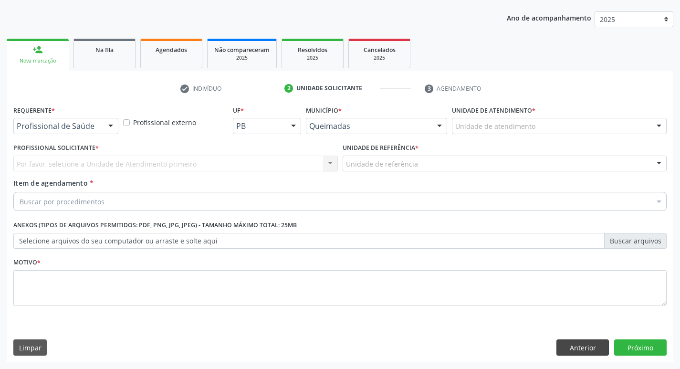
scroll to position [104, 0]
click at [91, 138] on div "Requerente * Profissional de Saúde Profissional de Saúde Paciente Nenhum result…" at bounding box center [66, 121] width 110 height 37
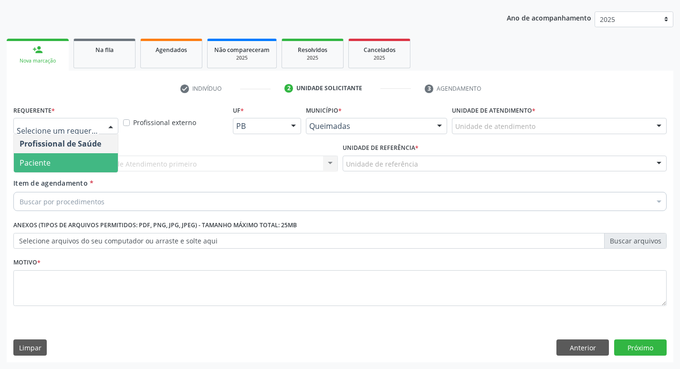
click at [68, 152] on span "Profissional de Saúde" at bounding box center [66, 143] width 104 height 19
click at [73, 157] on span "Paciente" at bounding box center [66, 162] width 104 height 19
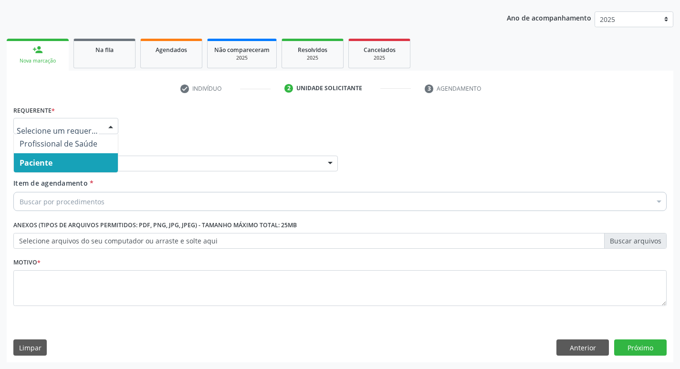
click at [116, 214] on div "Item de agendamento * Buscar por procedimentos Selecionar todos 0604320140 - Ab…" at bounding box center [340, 196] width 658 height 37
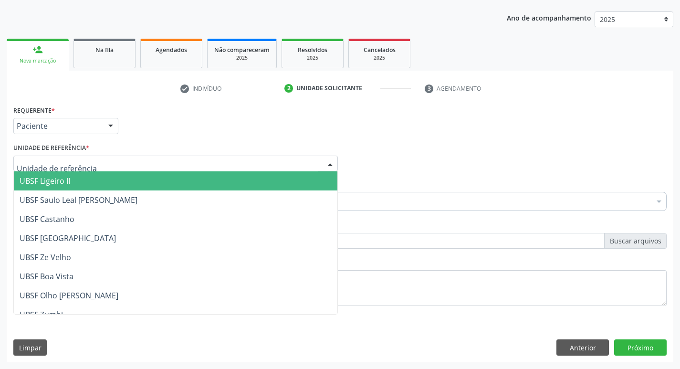
click at [83, 171] on div "UBSF Ligeiro II UBSF Saulo Leal Ernesto de Melo UBSF Castanho UBSF Baixa Verde …" at bounding box center [175, 164] width 325 height 16
type input "V"
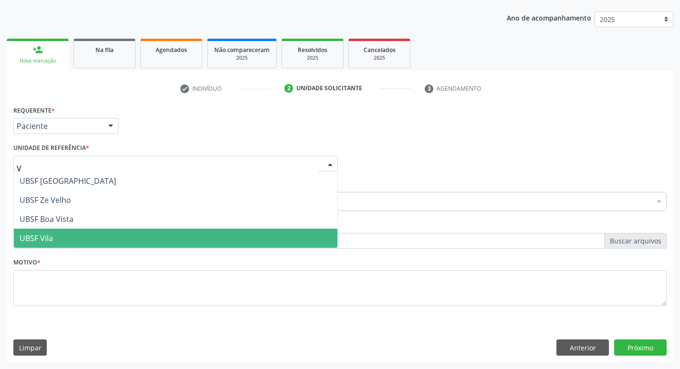
click at [65, 236] on span "UBSF Vila" at bounding box center [176, 238] width 324 height 19
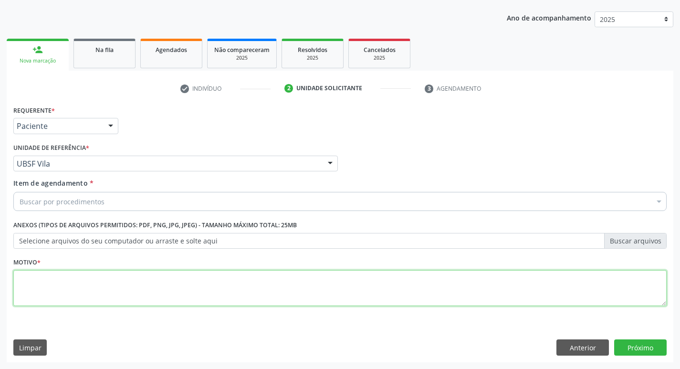
click at [47, 274] on textarea at bounding box center [339, 288] width 653 height 36
type textarea "RETORNO"
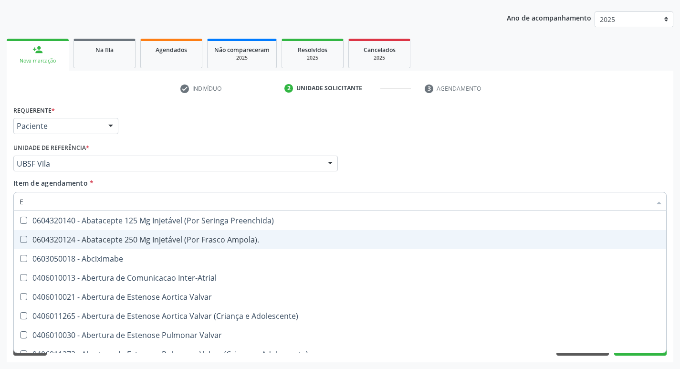
type input "ENDOCR"
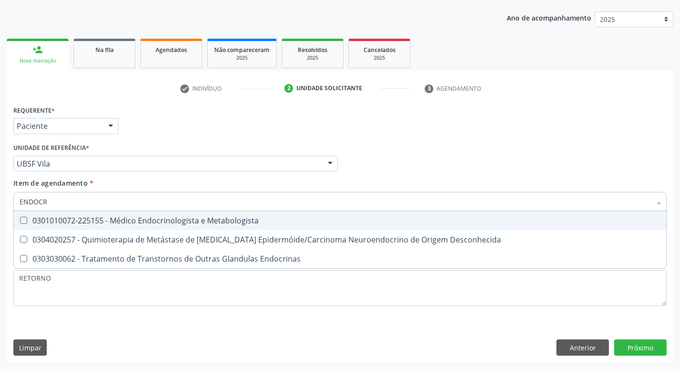
click at [127, 221] on div "0301010072-225155 - Médico Endocrinologista e Metabologista" at bounding box center [340, 221] width 641 height 8
checkbox Metabologista "true"
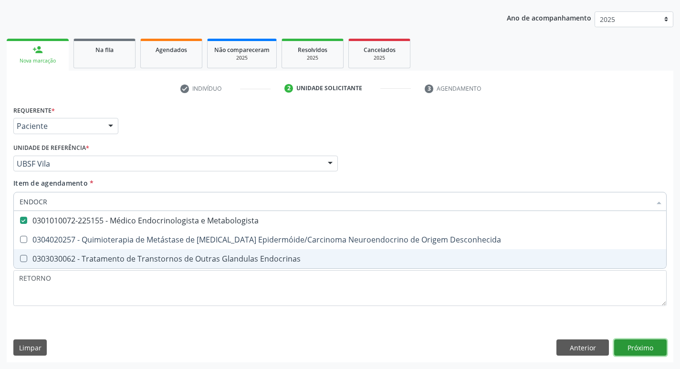
click at [635, 348] on div "Requerente * Paciente Profissional de Saúde Paciente Nenhum resultado encontrad…" at bounding box center [340, 232] width 667 height 259
checkbox Desconhecida "true"
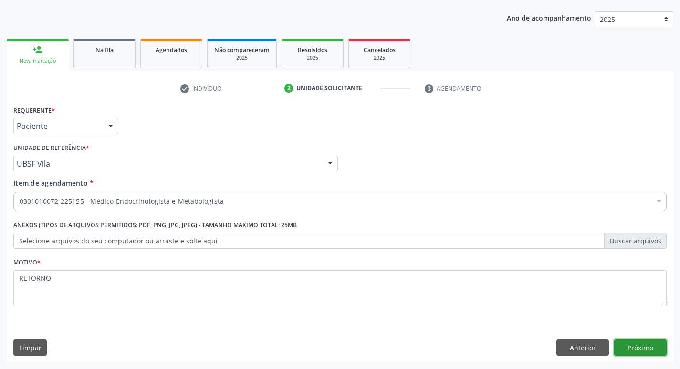
click at [645, 341] on button "Próximo" at bounding box center [640, 347] width 53 height 16
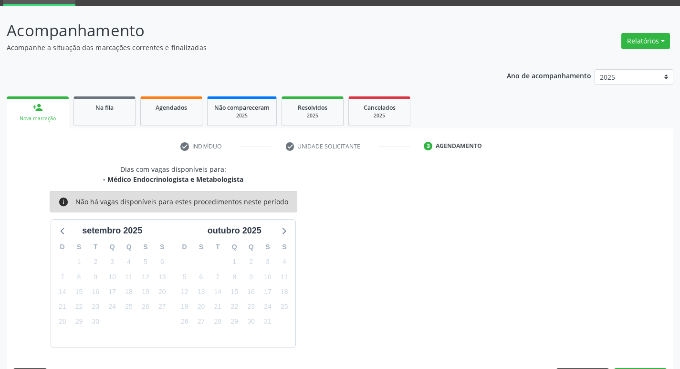
scroll to position [74, 0]
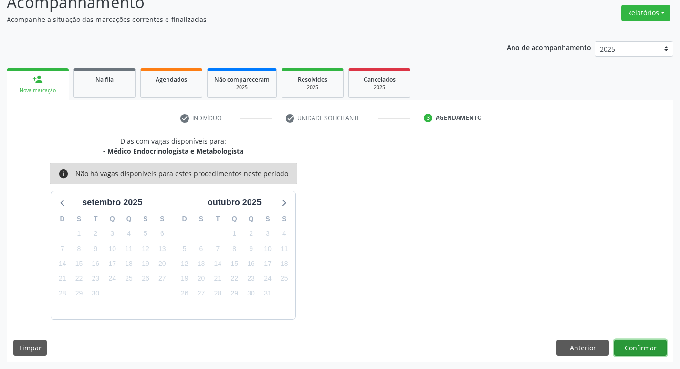
click at [636, 354] on button "Confirmar" at bounding box center [640, 348] width 53 height 16
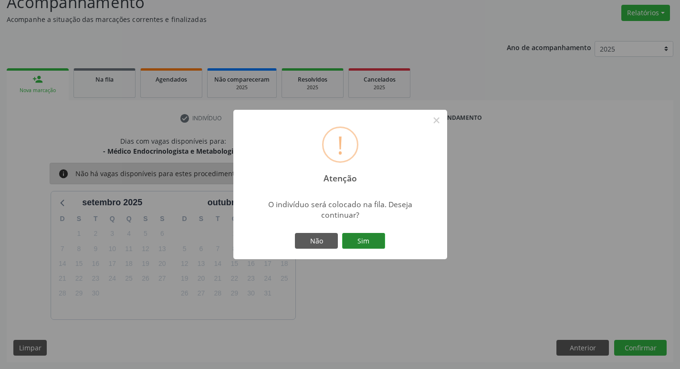
click at [363, 241] on button "Sim" at bounding box center [363, 241] width 43 height 16
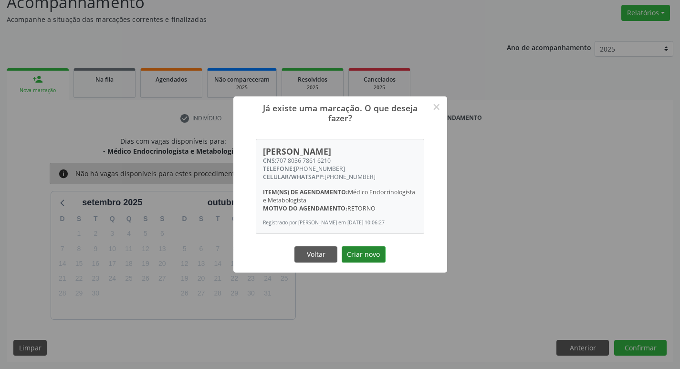
click at [366, 253] on button "Criar novo" at bounding box center [364, 254] width 44 height 16
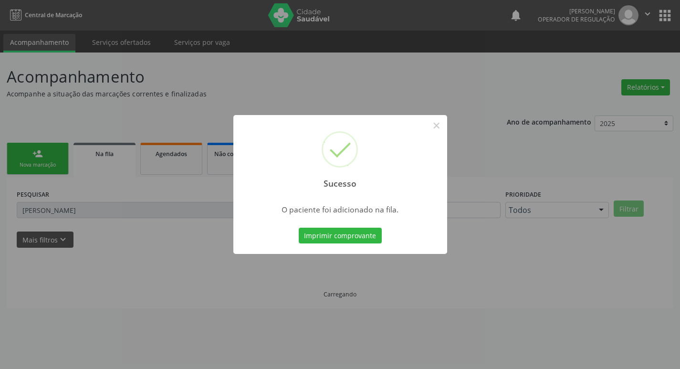
scroll to position [0, 0]
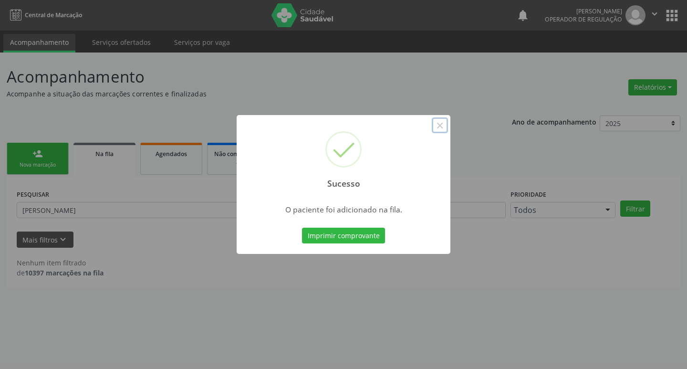
click at [440, 131] on button "×" at bounding box center [440, 125] width 16 height 16
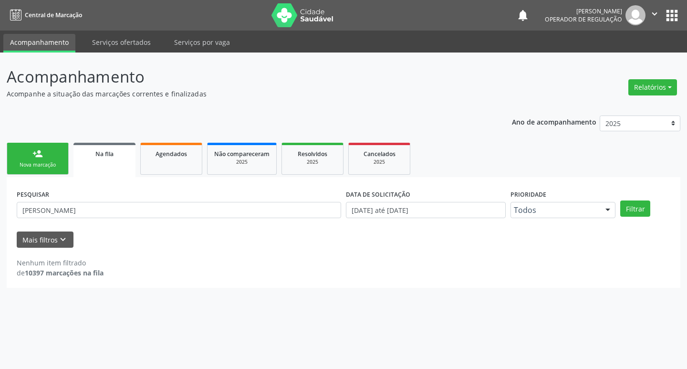
click at [19, 158] on link "person_add Nova marcação" at bounding box center [38, 159] width 62 height 32
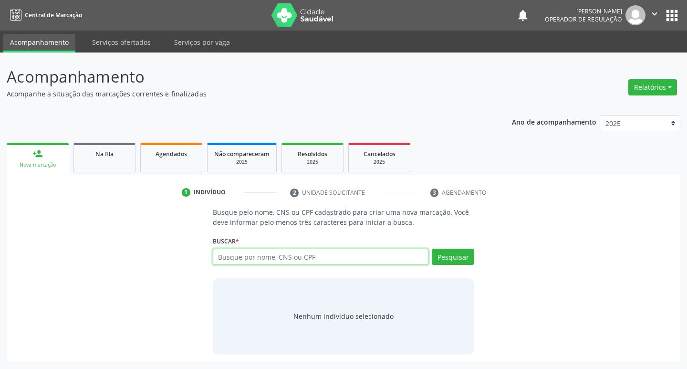
click at [271, 260] on input "text" at bounding box center [321, 257] width 216 height 16
type input "70240608557627"
click at [453, 258] on button "Pesquisar" at bounding box center [453, 257] width 42 height 16
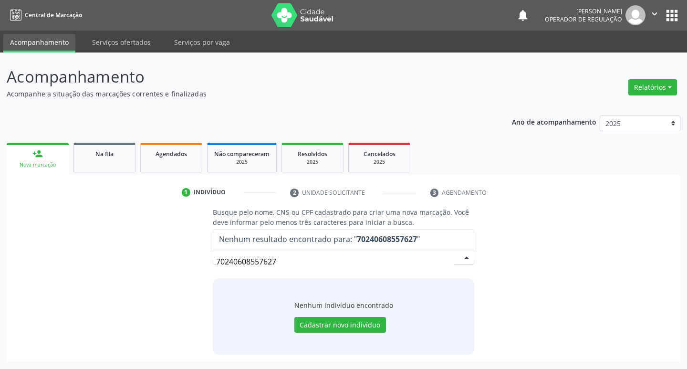
click at [311, 260] on input "70240608557627" at bounding box center [335, 261] width 239 height 19
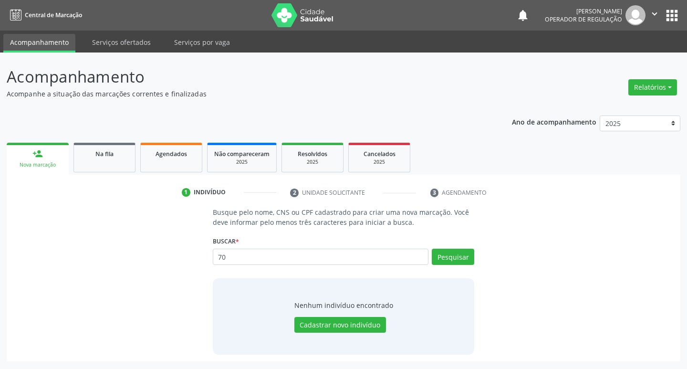
type input "7"
type input "702406085537627"
click at [458, 264] on button "Pesquisar" at bounding box center [453, 257] width 42 height 16
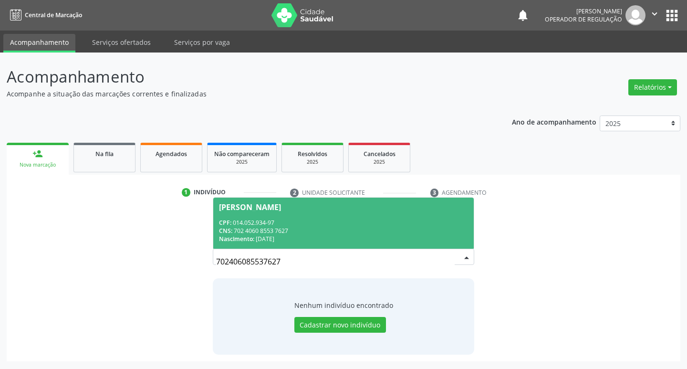
click at [284, 238] on div "Nascimento: 17/11/1970" at bounding box center [344, 239] width 250 height 8
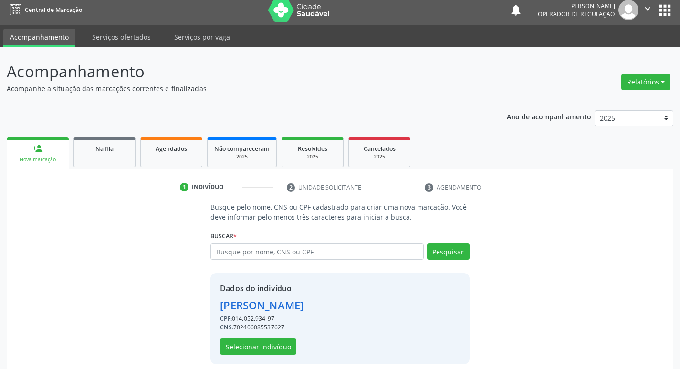
scroll to position [14, 0]
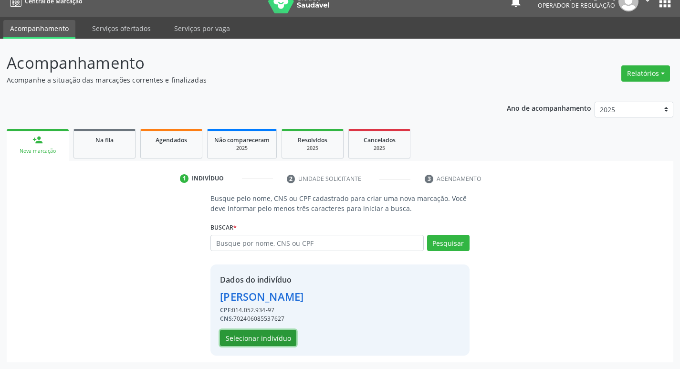
click at [274, 337] on button "Selecionar indivíduo" at bounding box center [258, 338] width 76 height 16
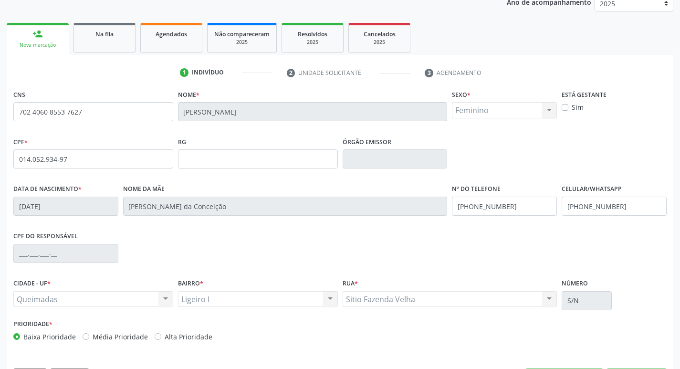
scroll to position [148, 0]
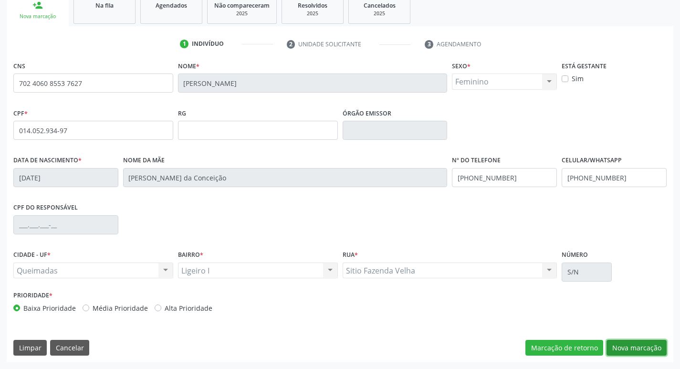
click at [633, 343] on button "Nova marcação" at bounding box center [637, 348] width 60 height 16
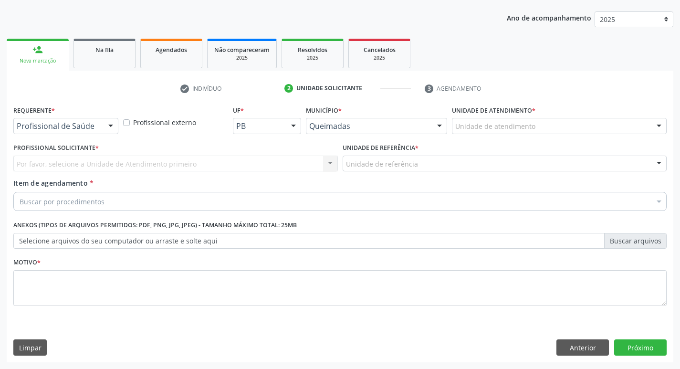
scroll to position [104, 0]
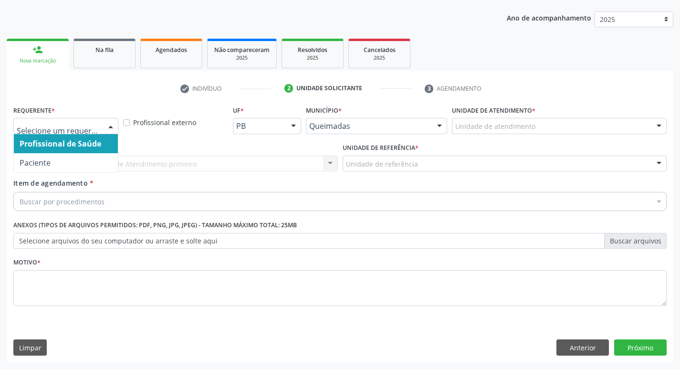
click at [60, 133] on div at bounding box center [65, 126] width 105 height 16
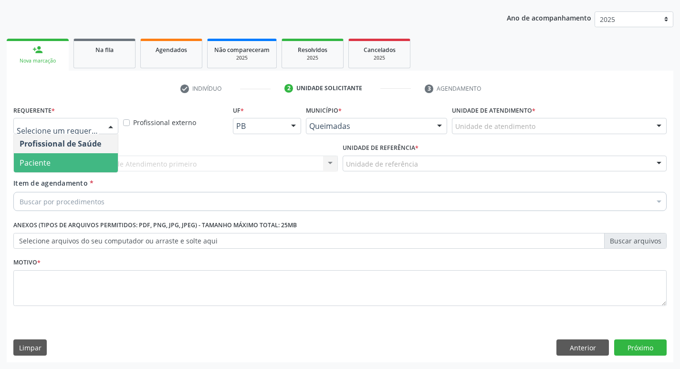
click at [59, 168] on span "Paciente" at bounding box center [66, 162] width 104 height 19
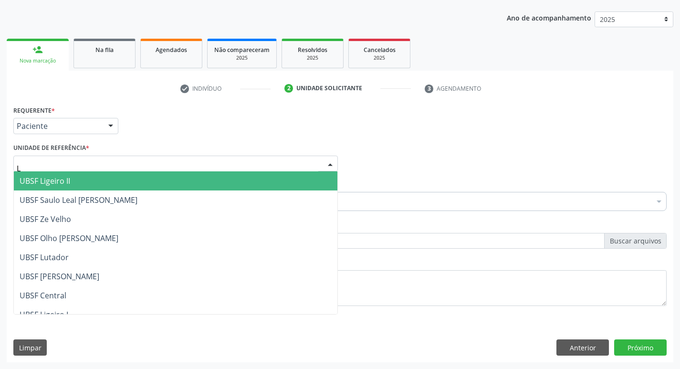
type input "LI"
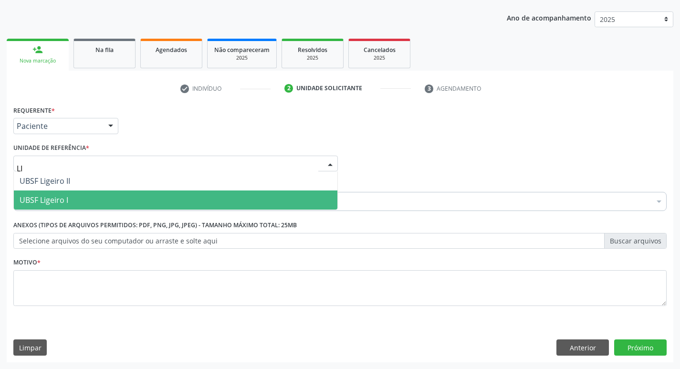
click at [59, 196] on span "UBSF Ligeiro I" at bounding box center [44, 200] width 49 height 11
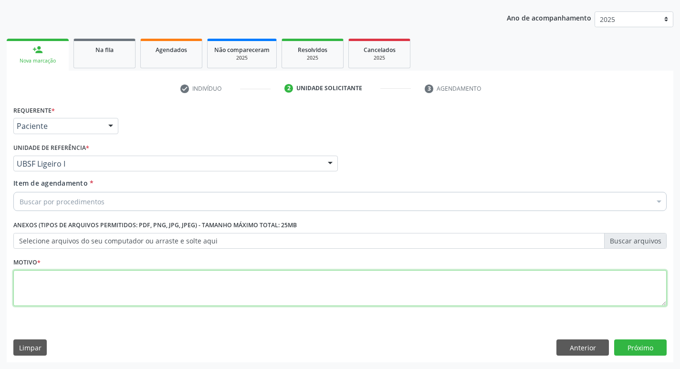
click at [69, 271] on textarea at bounding box center [339, 288] width 653 height 36
type textarea "RETORNO"
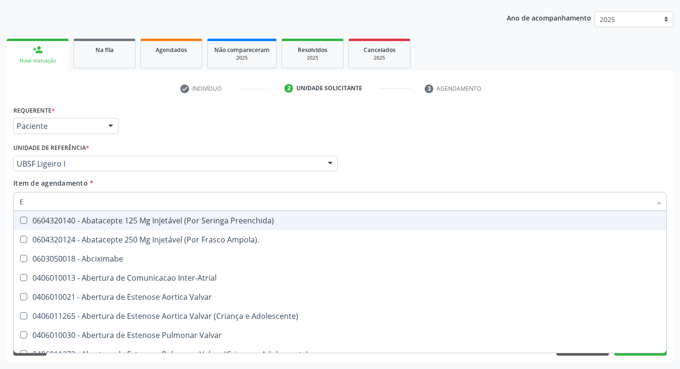
type input "ENDOCR"
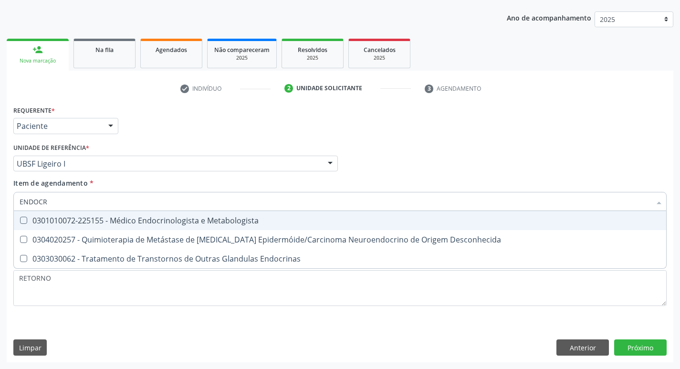
click at [151, 217] on div "0301010072-225155 - Médico Endocrinologista e Metabologista" at bounding box center [340, 221] width 641 height 8
checkbox Metabologista "true"
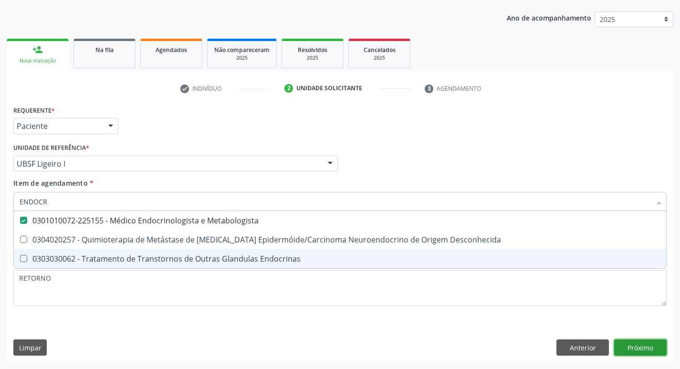
click at [628, 347] on div "Requerente * Paciente Profissional de Saúde Paciente Nenhum resultado encontrad…" at bounding box center [340, 232] width 667 height 259
checkbox Desconhecida "true"
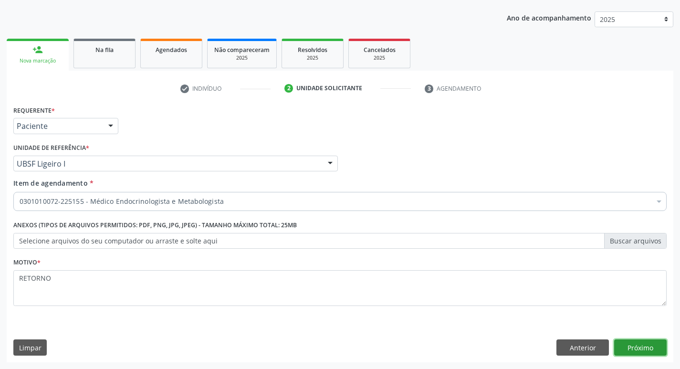
click at [639, 348] on button "Próximo" at bounding box center [640, 347] width 53 height 16
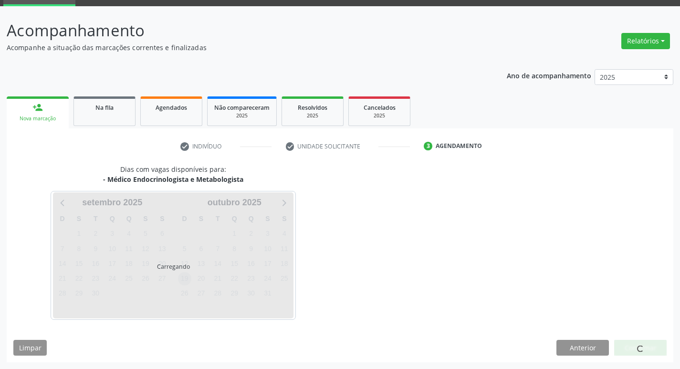
scroll to position [74, 0]
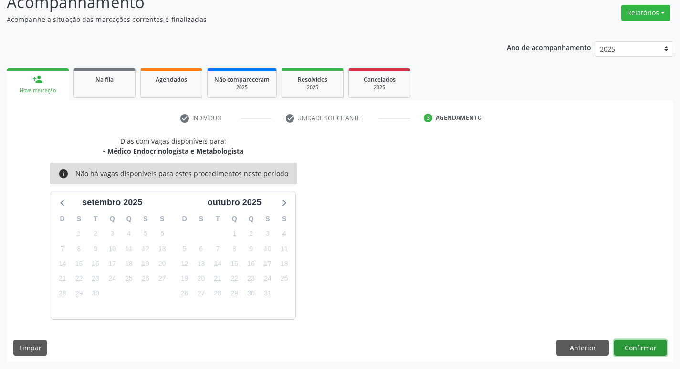
click at [647, 353] on button "Confirmar" at bounding box center [640, 348] width 53 height 16
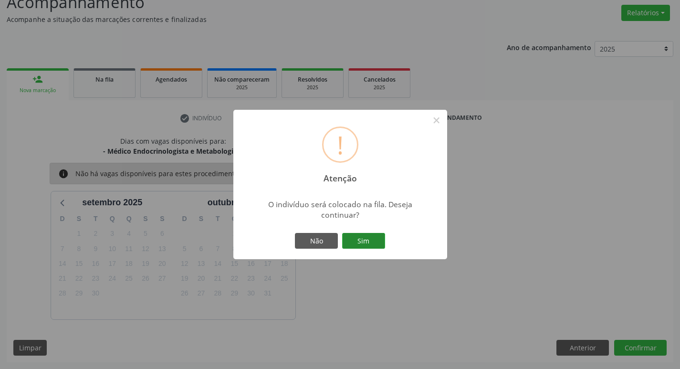
click at [368, 241] on button "Sim" at bounding box center [363, 241] width 43 height 16
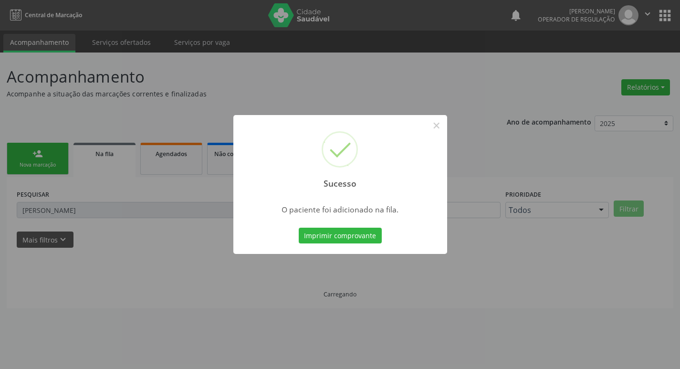
scroll to position [0, 0]
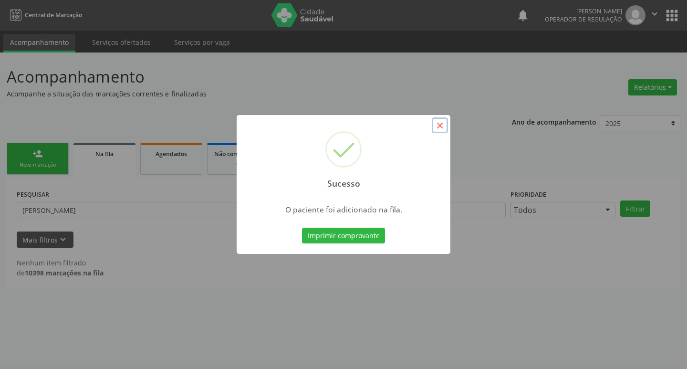
click at [443, 128] on button "×" at bounding box center [440, 125] width 16 height 16
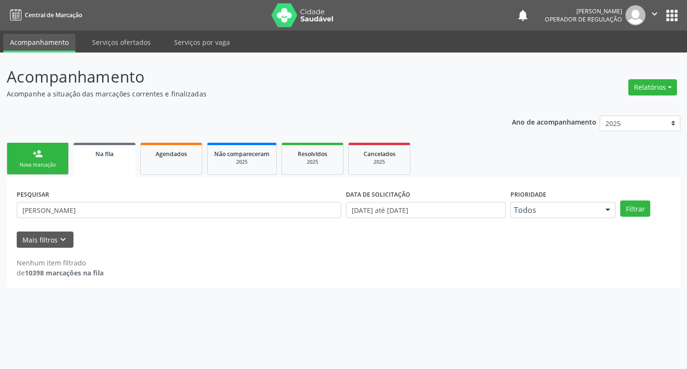
click at [40, 169] on link "person_add Nova marcação" at bounding box center [38, 159] width 62 height 32
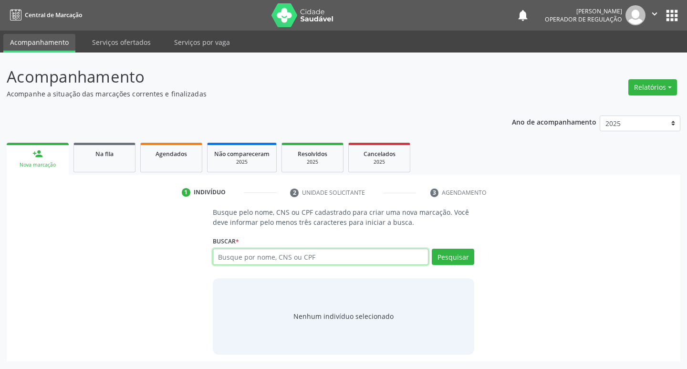
click at [239, 255] on input "text" at bounding box center [321, 257] width 216 height 16
type input "705605439941010"
click at [471, 258] on button "Pesquisar" at bounding box center [453, 257] width 42 height 16
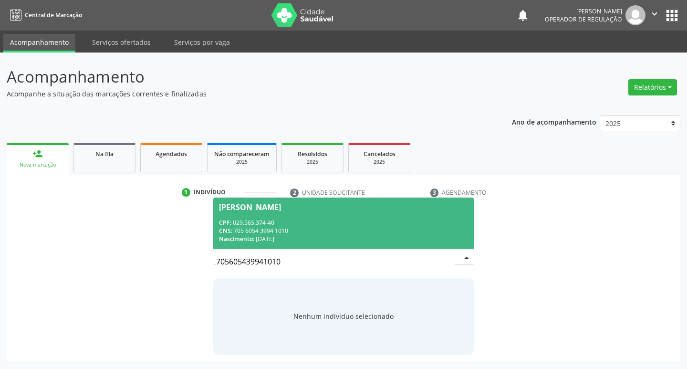
click at [286, 236] on div "Nascimento: 01/02/1971" at bounding box center [344, 239] width 250 height 8
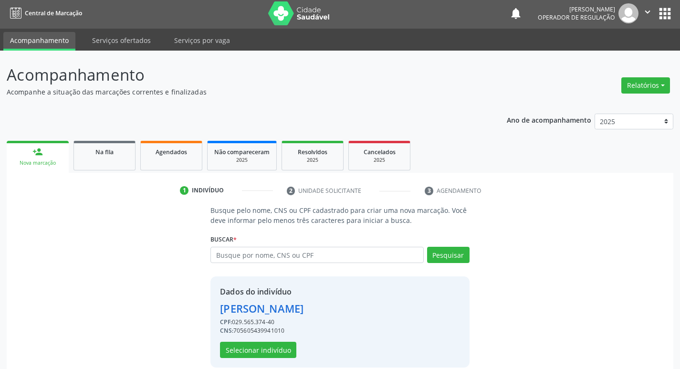
scroll to position [14, 0]
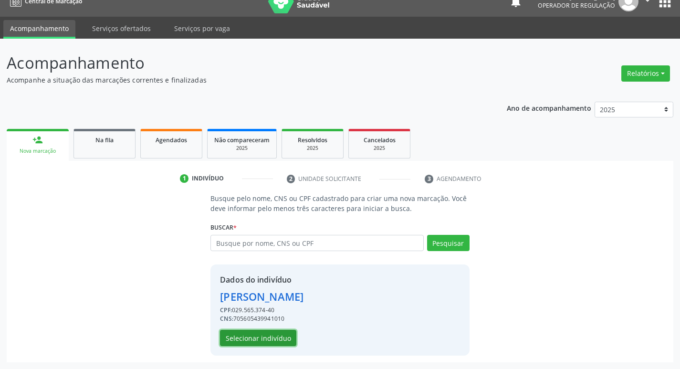
click at [272, 345] on button "Selecionar indivíduo" at bounding box center [258, 338] width 76 height 16
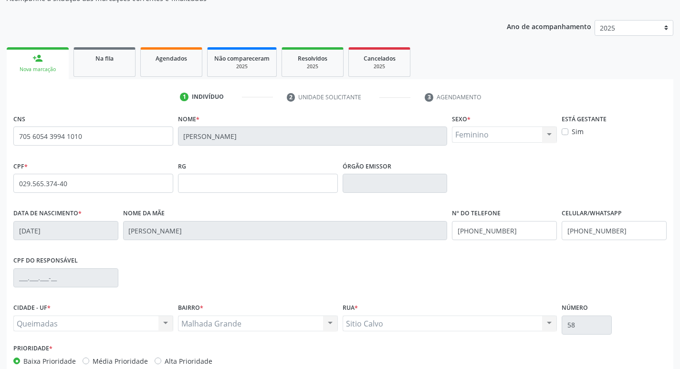
scroll to position [148, 0]
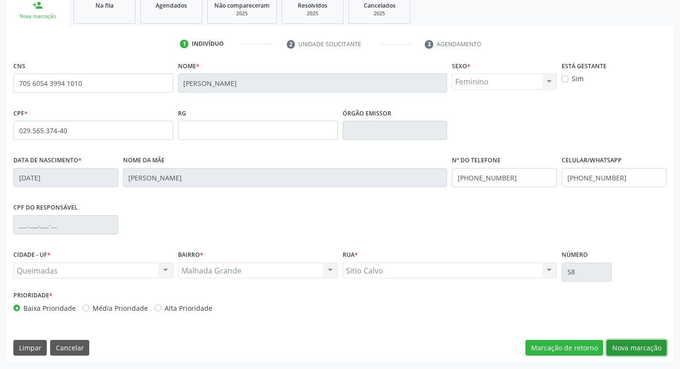
click at [617, 349] on button "Nova marcação" at bounding box center [637, 348] width 60 height 16
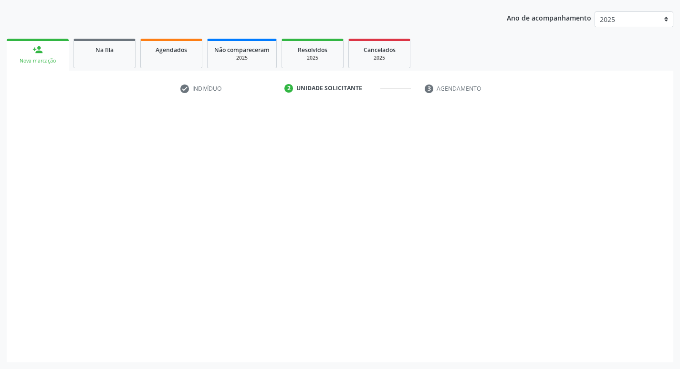
scroll to position [104, 0]
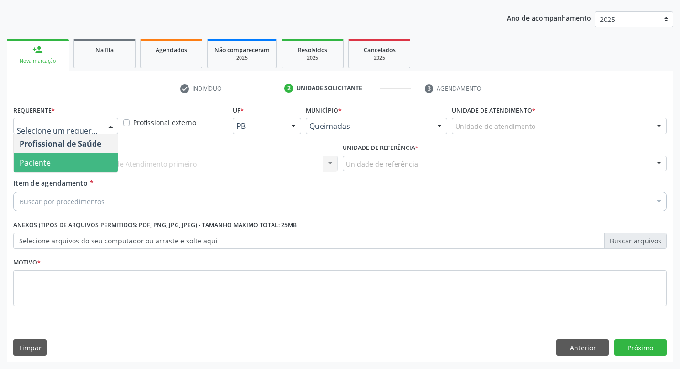
click at [45, 162] on span "Paciente" at bounding box center [35, 163] width 31 height 11
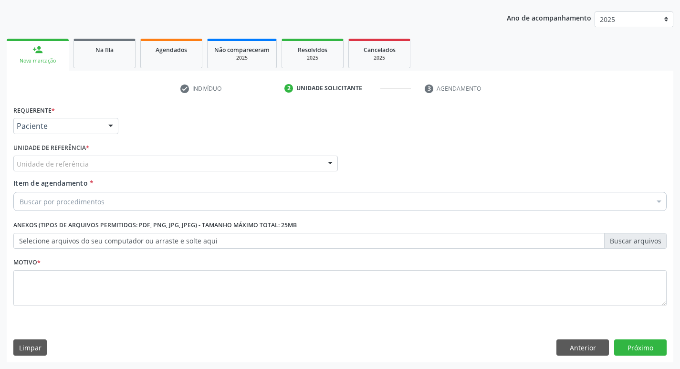
click at [60, 157] on div "Unidade de referência" at bounding box center [175, 164] width 325 height 16
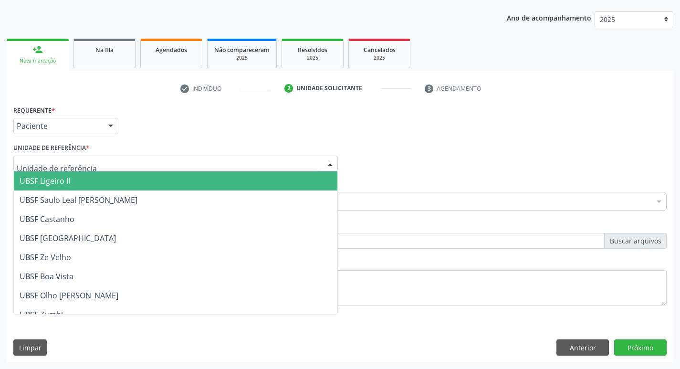
type input "M"
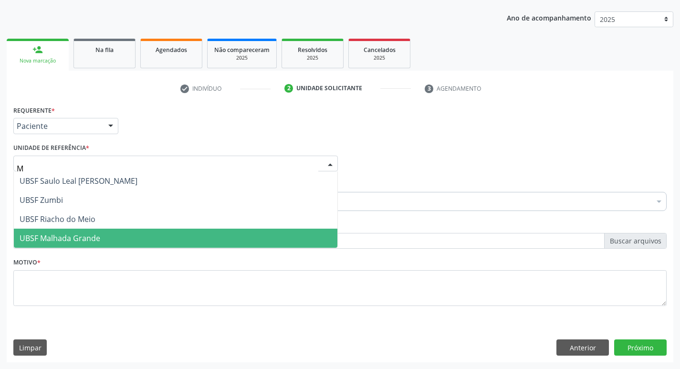
click at [44, 242] on span "UBSF Malhada Grande" at bounding box center [60, 238] width 81 height 11
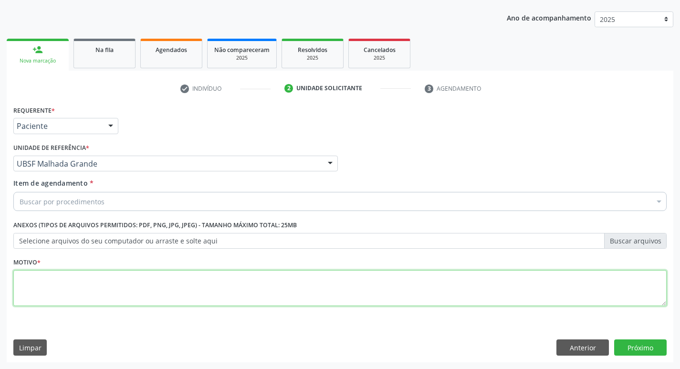
click at [64, 294] on textarea at bounding box center [339, 288] width 653 height 36
type textarea "RETORNO"
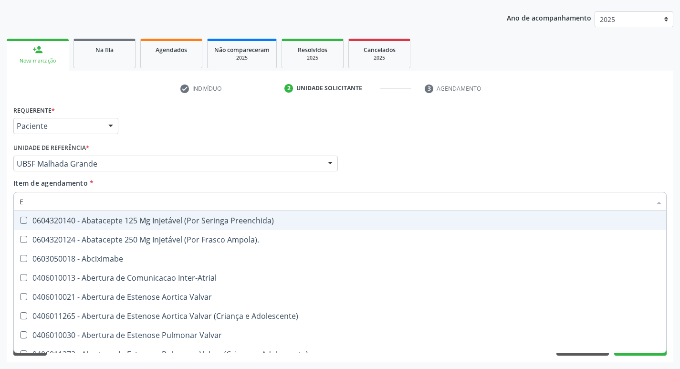
type input "ENDOCR"
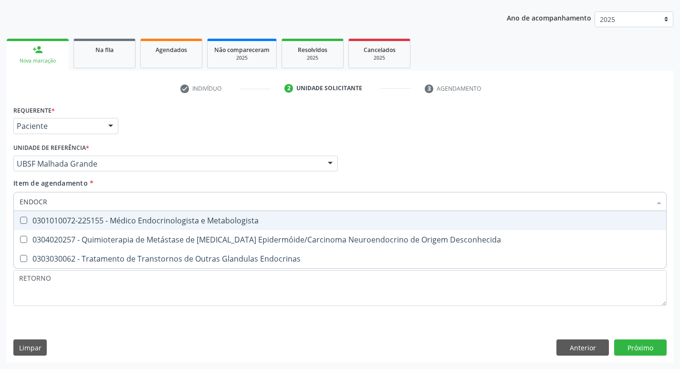
click at [166, 221] on div "0301010072-225155 - Médico Endocrinologista e Metabologista" at bounding box center [340, 221] width 641 height 8
checkbox Metabologista "true"
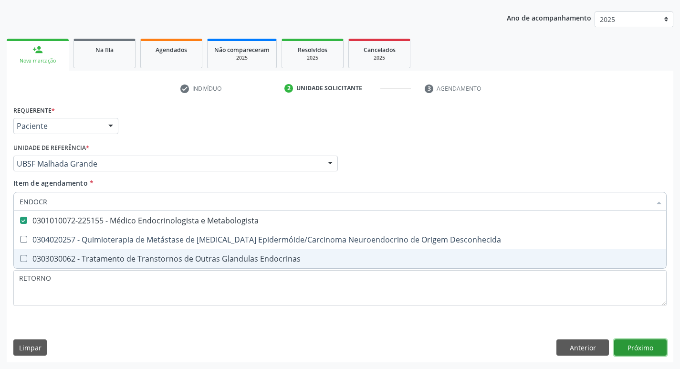
click at [637, 350] on div "Requerente * Paciente Profissional de Saúde Paciente Nenhum resultado encontrad…" at bounding box center [340, 232] width 667 height 259
checkbox Desconhecida "true"
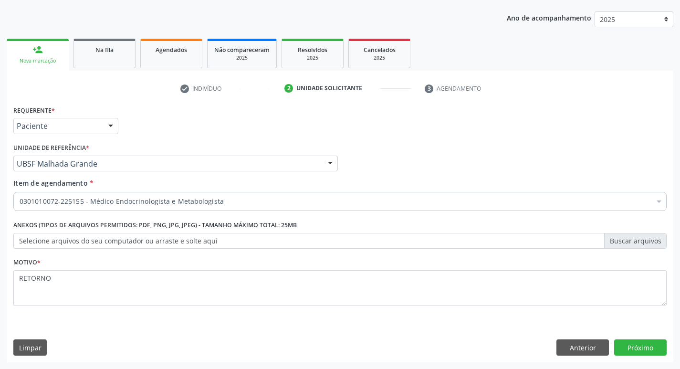
click at [635, 339] on div "Requerente * Paciente Profissional de Saúde Paciente Nenhum resultado encontrad…" at bounding box center [340, 232] width 667 height 259
click at [642, 344] on button "Próximo" at bounding box center [640, 347] width 53 height 16
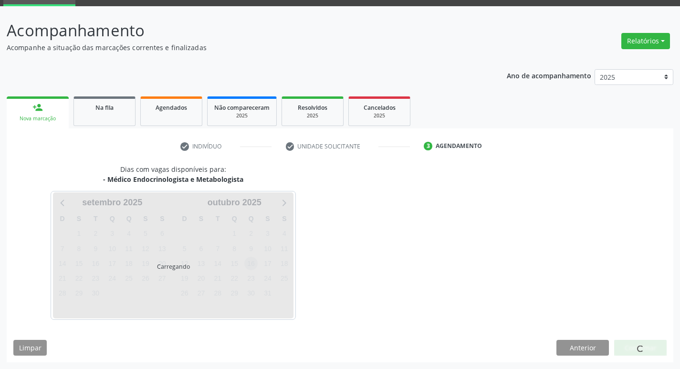
scroll to position [74, 0]
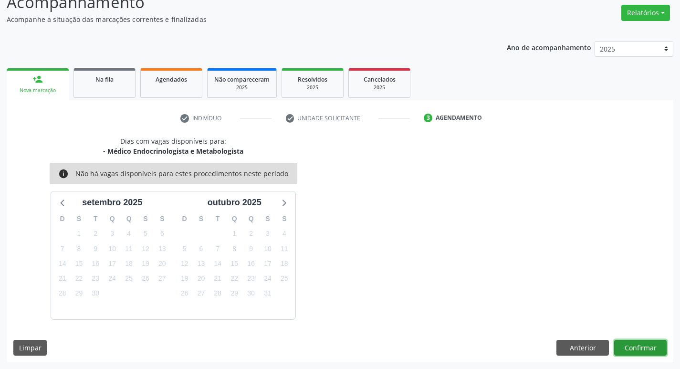
click at [641, 351] on button "Confirmar" at bounding box center [640, 348] width 53 height 16
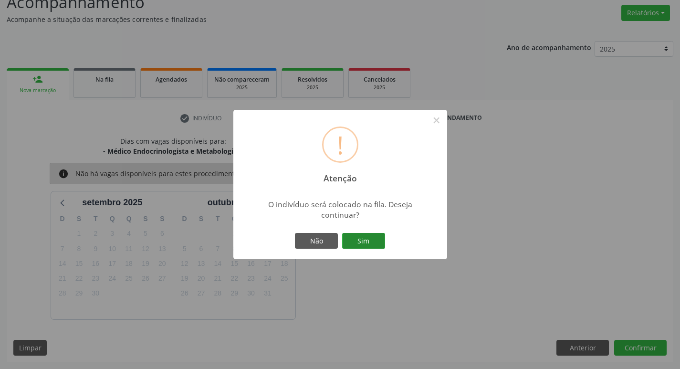
click at [365, 238] on button "Sim" at bounding box center [363, 241] width 43 height 16
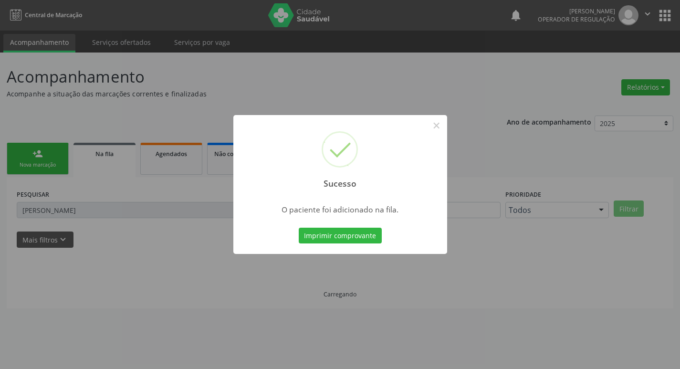
scroll to position [0, 0]
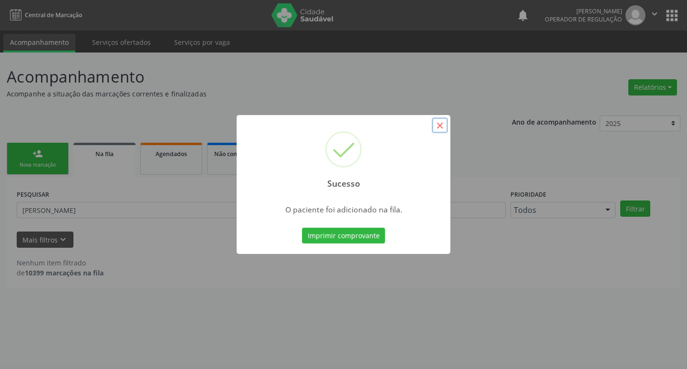
click at [444, 124] on button "×" at bounding box center [440, 125] width 16 height 16
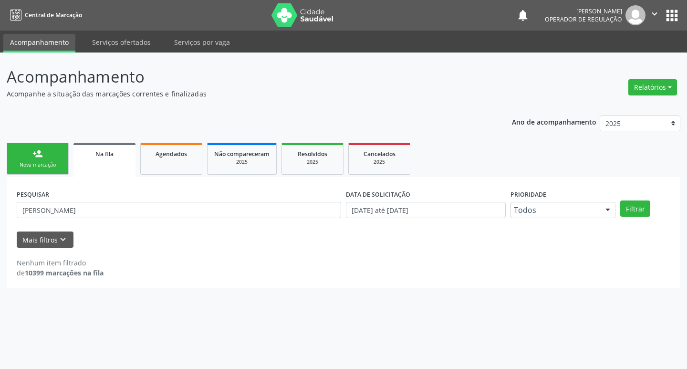
click at [54, 159] on link "person_add Nova marcação" at bounding box center [38, 159] width 62 height 32
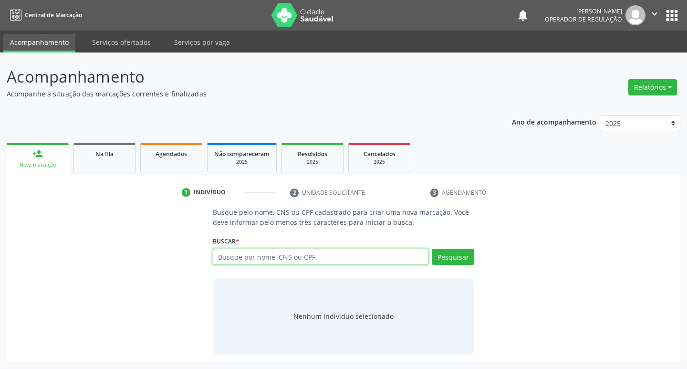
click at [264, 263] on input "text" at bounding box center [321, 257] width 216 height 16
type input "700404942199450"
click at [462, 258] on button "Pesquisar" at bounding box center [453, 257] width 42 height 16
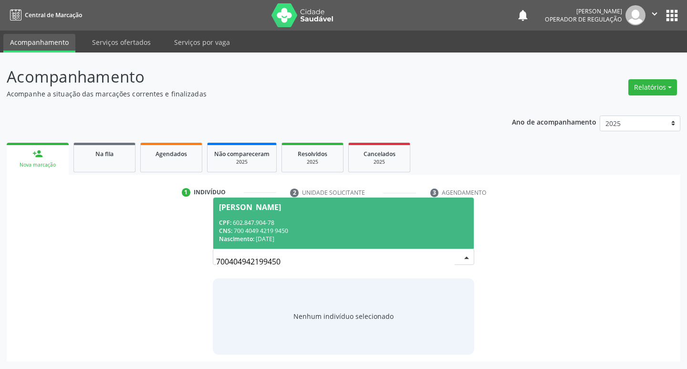
click at [311, 225] on div "CPF: 602.847.904-78" at bounding box center [344, 223] width 250 height 8
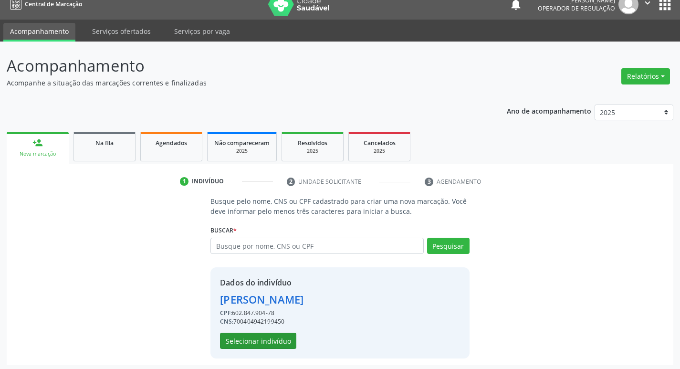
scroll to position [14, 0]
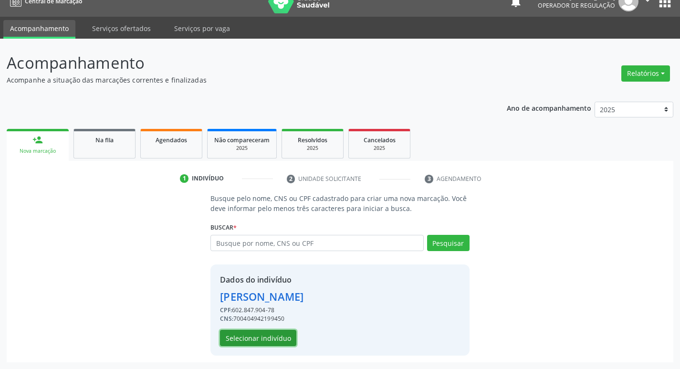
click at [264, 337] on button "Selecionar indivíduo" at bounding box center [258, 338] width 76 height 16
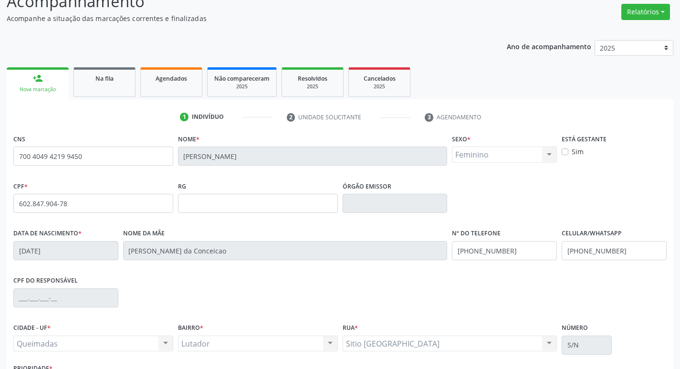
scroll to position [148, 0]
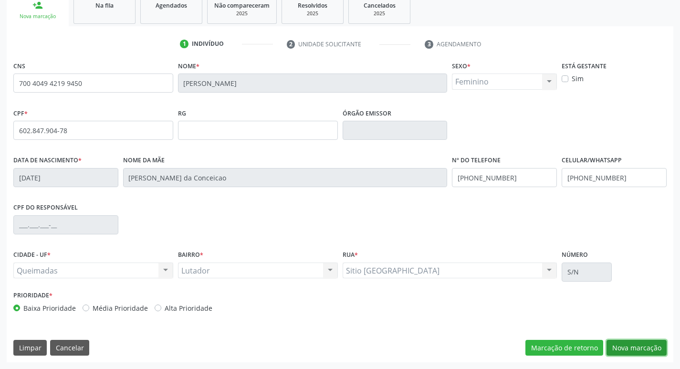
click at [625, 346] on button "Nova marcação" at bounding box center [637, 348] width 60 height 16
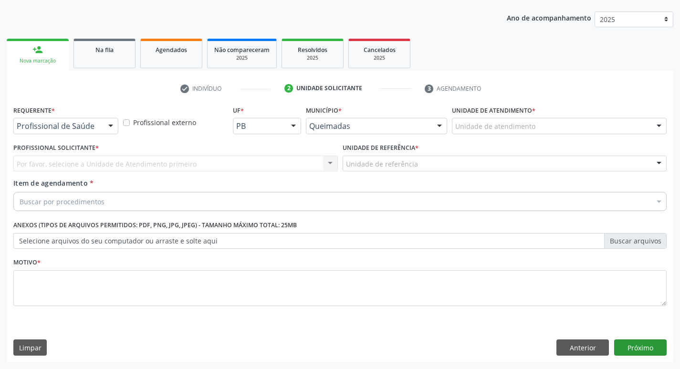
scroll to position [104, 0]
drag, startPoint x: 81, startPoint y: 126, endPoint x: 88, endPoint y: 149, distance: 24.1
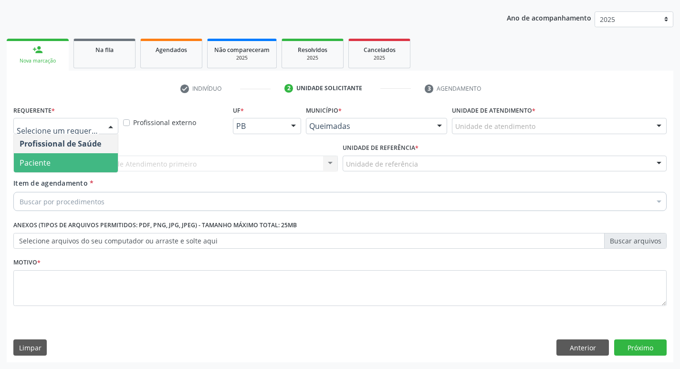
click at [83, 168] on span "Paciente" at bounding box center [66, 162] width 104 height 19
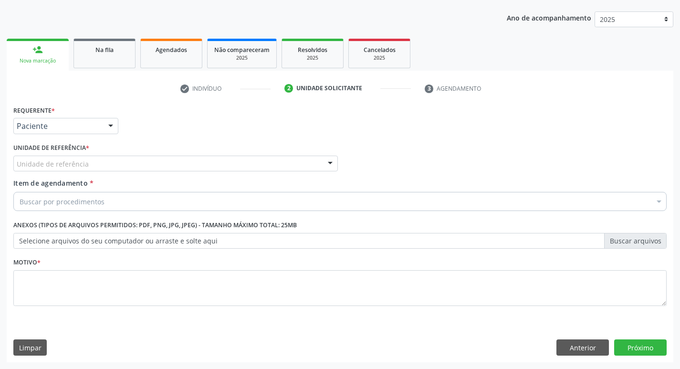
click at [71, 158] on div "Unidade de referência" at bounding box center [175, 164] width 325 height 16
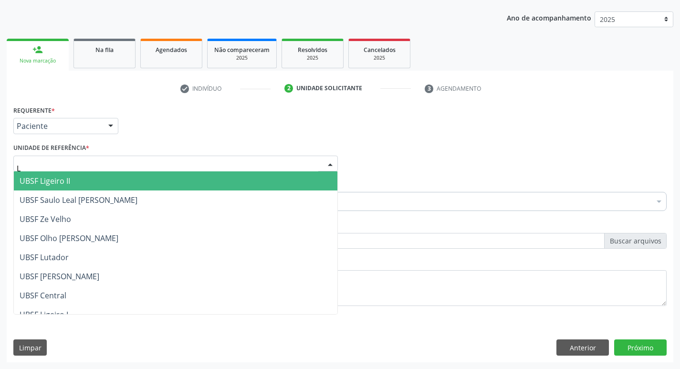
type input "LU"
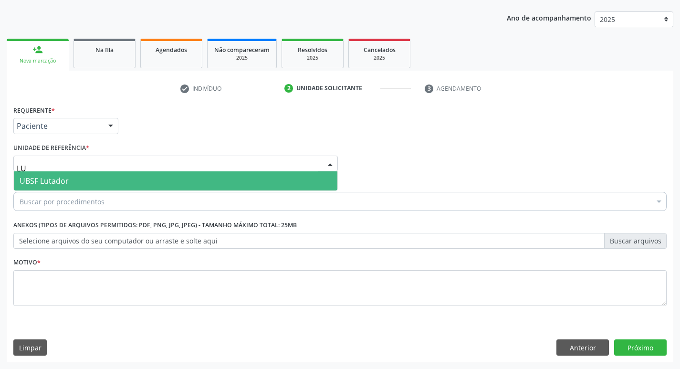
click at [103, 179] on span "UBSF Lutador" at bounding box center [176, 180] width 324 height 19
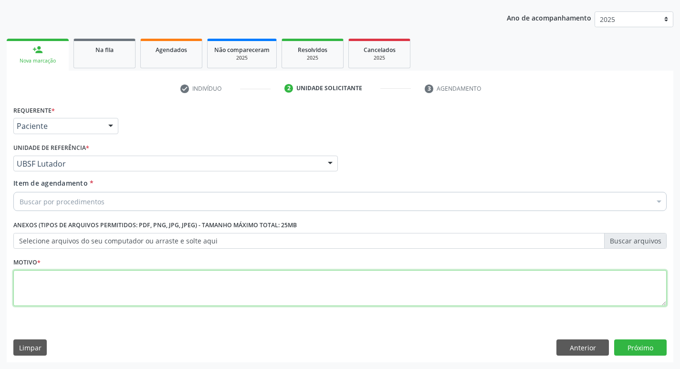
click at [46, 280] on textarea at bounding box center [339, 288] width 653 height 36
type textarea "RETORNO"
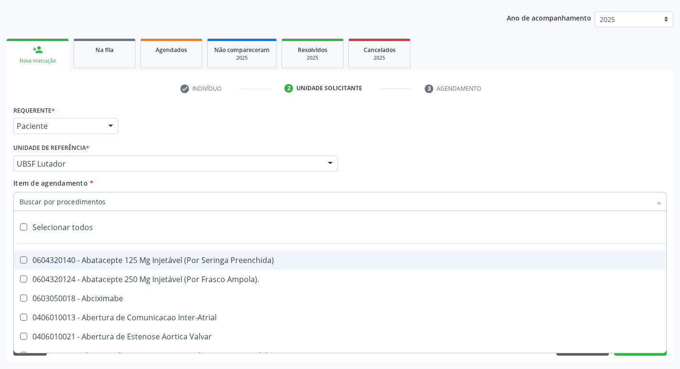
type input "R"
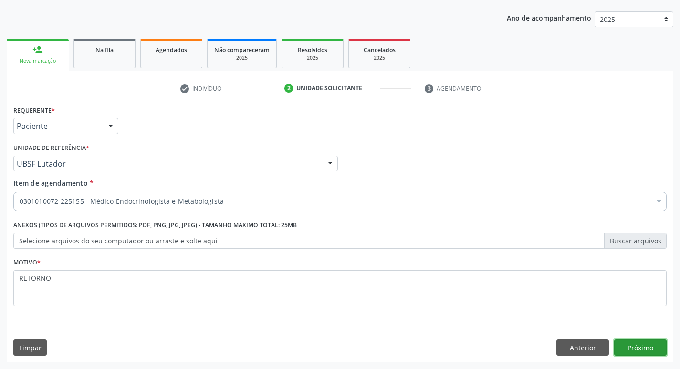
click at [656, 345] on button "Próximo" at bounding box center [640, 347] width 53 height 16
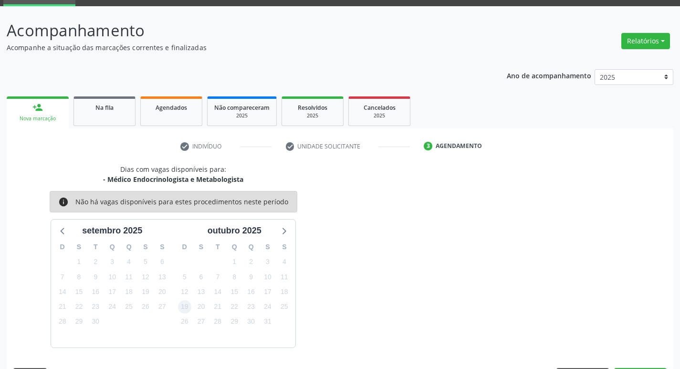
scroll to position [74, 0]
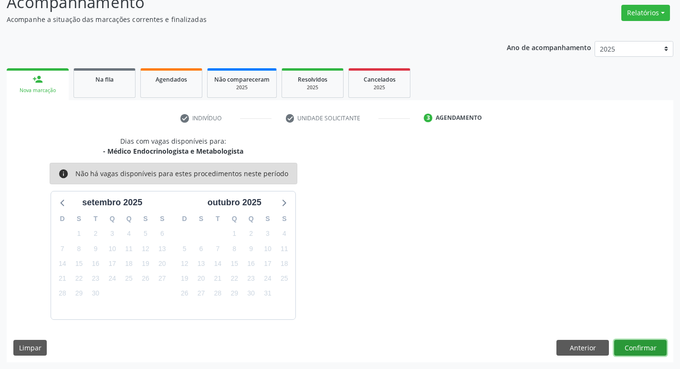
click at [634, 345] on button "Confirmar" at bounding box center [640, 348] width 53 height 16
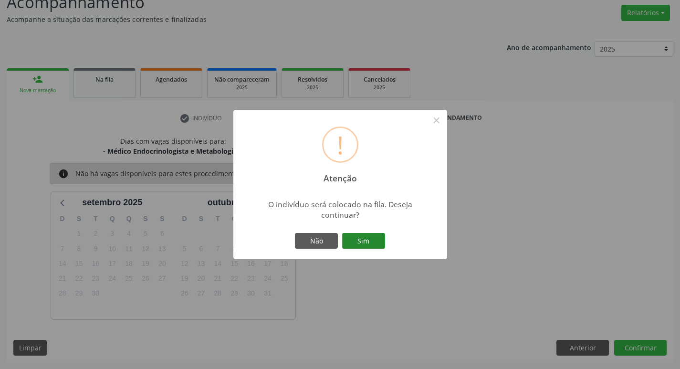
click at [374, 240] on button "Sim" at bounding box center [363, 241] width 43 height 16
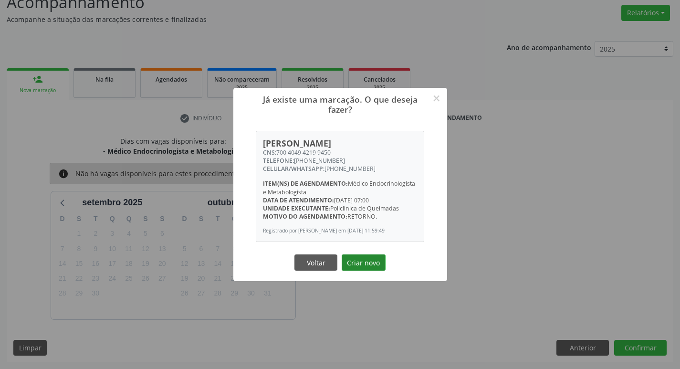
click at [359, 268] on button "Criar novo" at bounding box center [364, 262] width 44 height 16
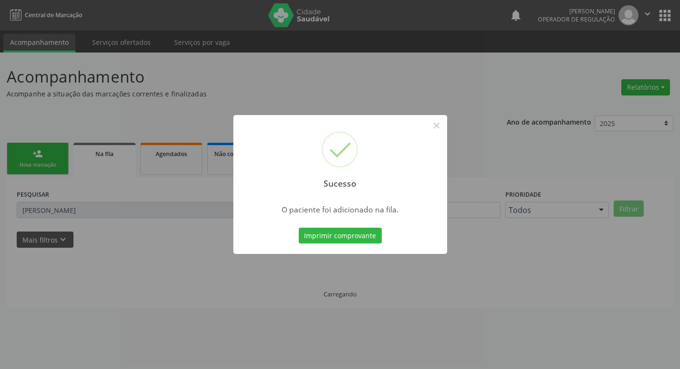
scroll to position [0, 0]
click at [441, 123] on button "×" at bounding box center [440, 125] width 16 height 16
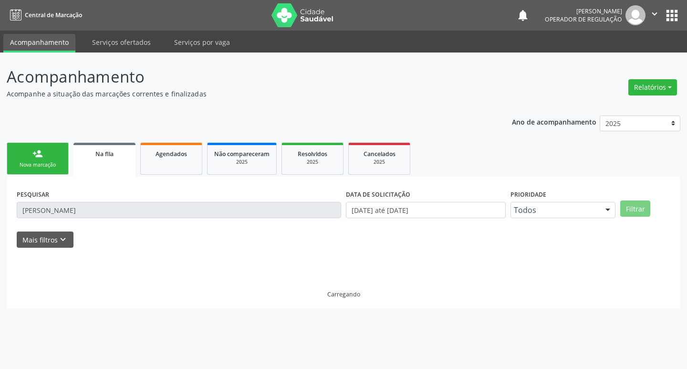
click at [112, 149] on div "Na fila" at bounding box center [104, 153] width 49 height 10
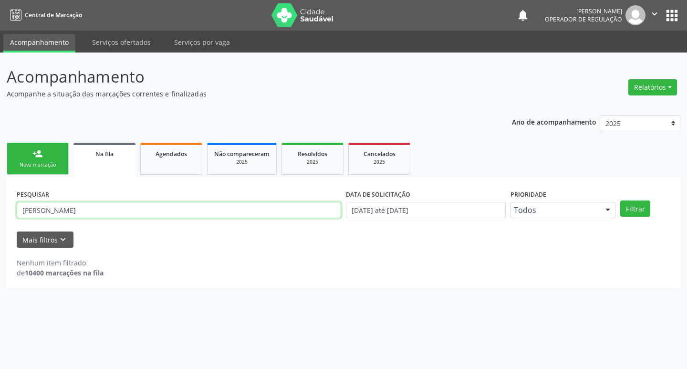
click at [105, 204] on input "[PERSON_NAME]" at bounding box center [179, 210] width 325 height 16
type input "J"
type input "700404942199450"
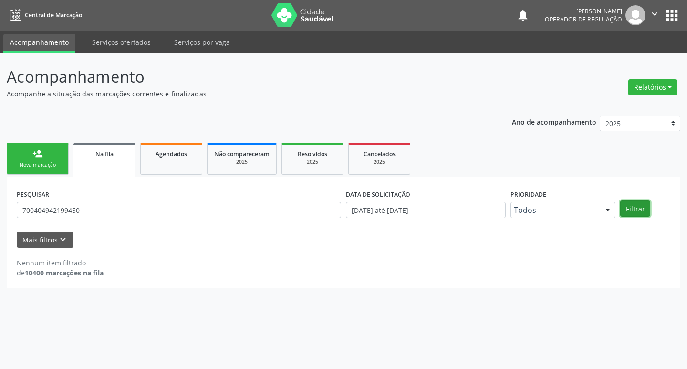
click at [647, 206] on button "Filtrar" at bounding box center [635, 208] width 30 height 16
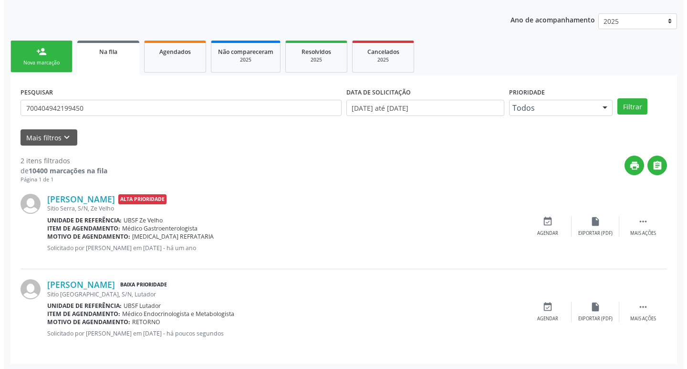
scroll to position [104, 0]
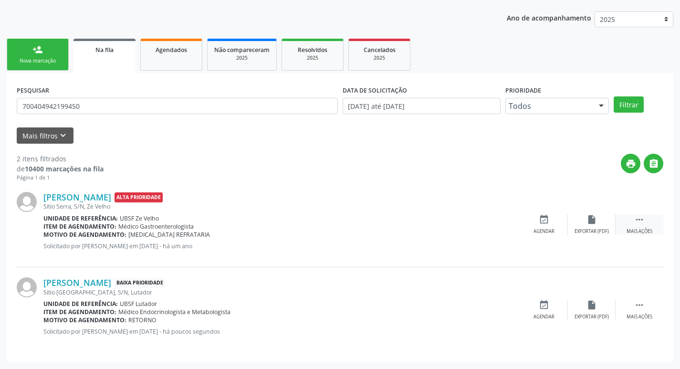
click at [644, 224] on icon "" at bounding box center [639, 219] width 11 height 11
click at [541, 223] on icon "cancel" at bounding box center [544, 219] width 11 height 11
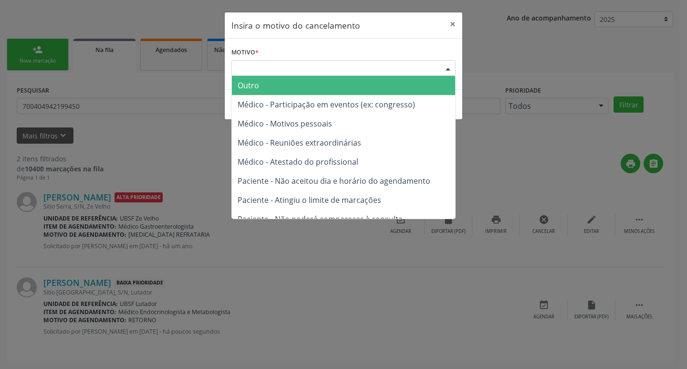
click at [276, 69] on div "Escolha o motivo" at bounding box center [343, 68] width 224 height 16
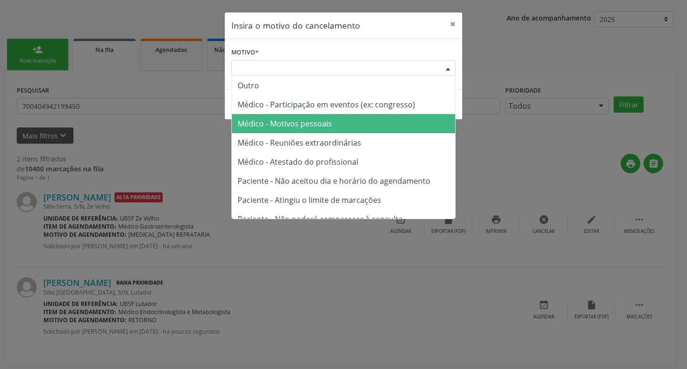
click at [339, 125] on span "Médico - Motivos pessoais" at bounding box center [343, 123] width 223 height 19
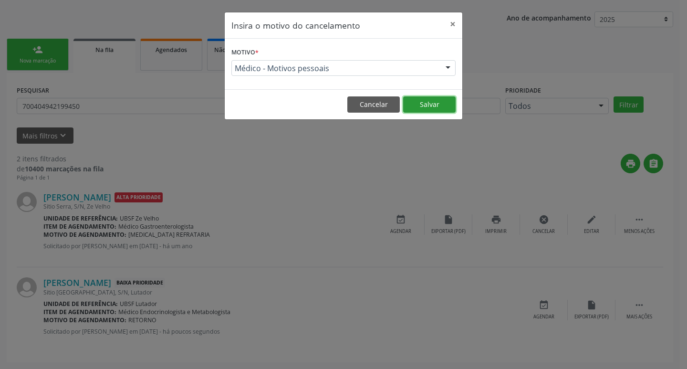
click at [428, 106] on button "Salvar" at bounding box center [429, 104] width 53 height 16
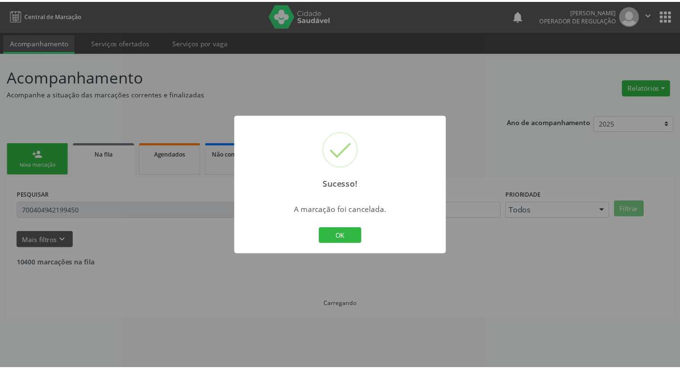
scroll to position [0, 0]
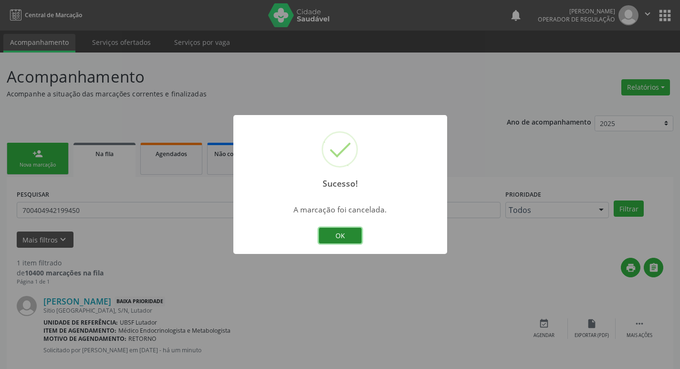
click at [336, 239] on button "OK" at bounding box center [340, 236] width 43 height 16
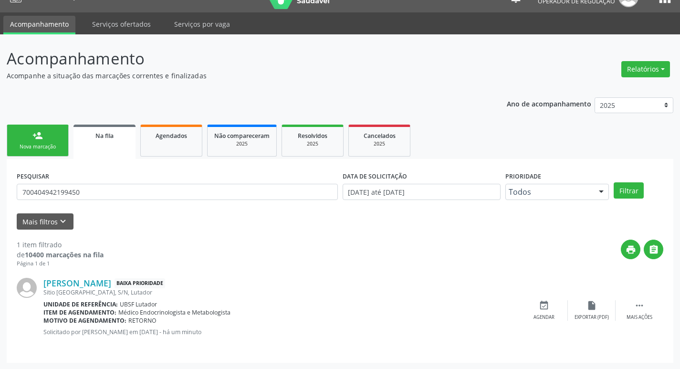
scroll to position [19, 0]
click at [53, 144] on div "Nova marcação" at bounding box center [38, 146] width 48 height 7
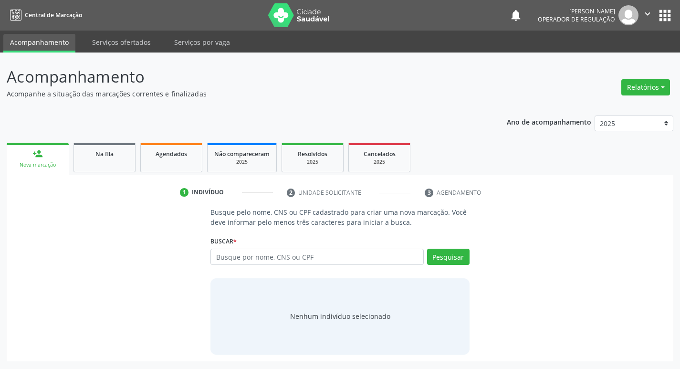
scroll to position [0, 0]
click at [252, 254] on input "text" at bounding box center [321, 257] width 216 height 16
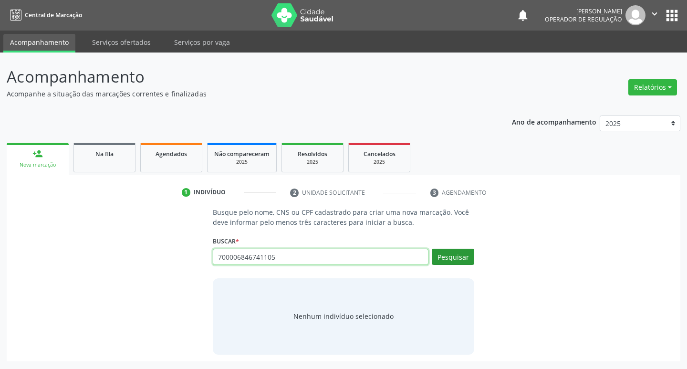
type input "700006846741105"
click at [458, 263] on button "Pesquisar" at bounding box center [453, 257] width 42 height 16
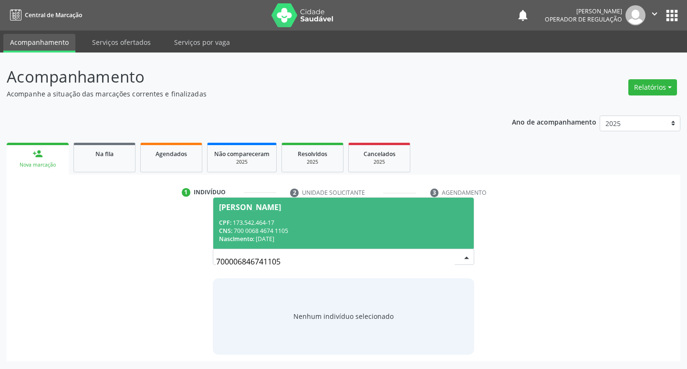
click at [261, 223] on div "CPF: 173.542.464-17" at bounding box center [344, 223] width 250 height 8
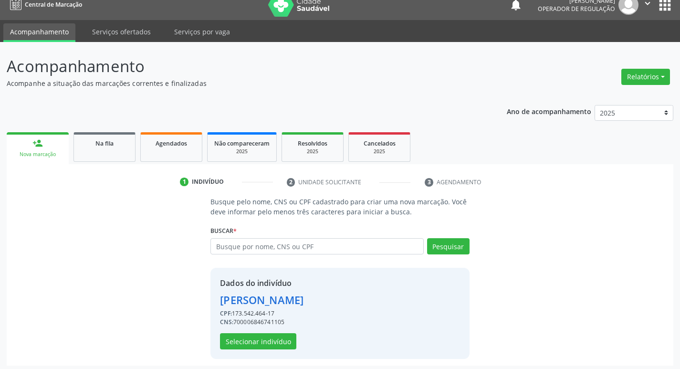
scroll to position [14, 0]
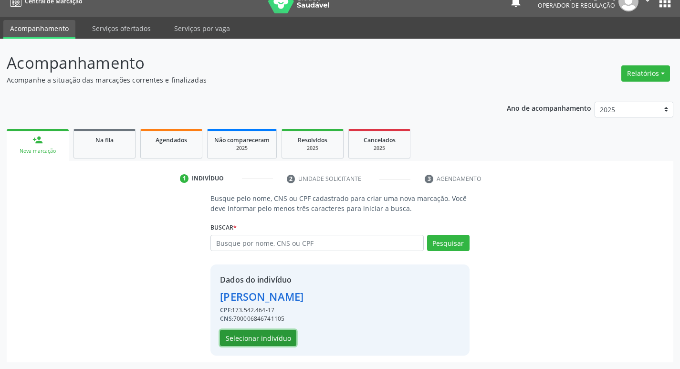
click at [266, 338] on button "Selecionar indivíduo" at bounding box center [258, 338] width 76 height 16
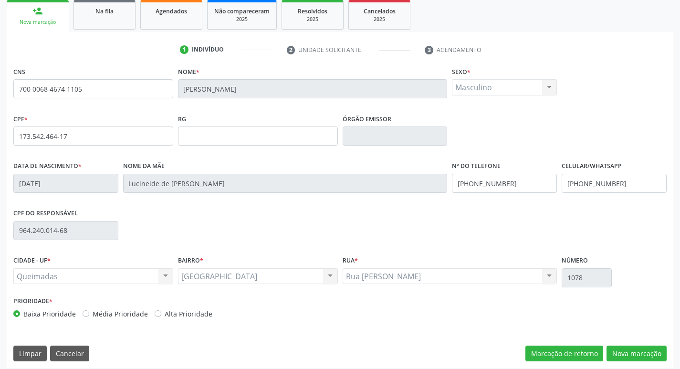
scroll to position [148, 0]
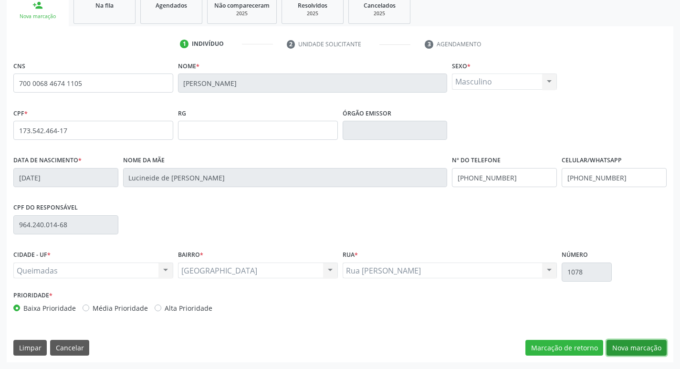
click at [625, 350] on button "Nova marcação" at bounding box center [637, 348] width 60 height 16
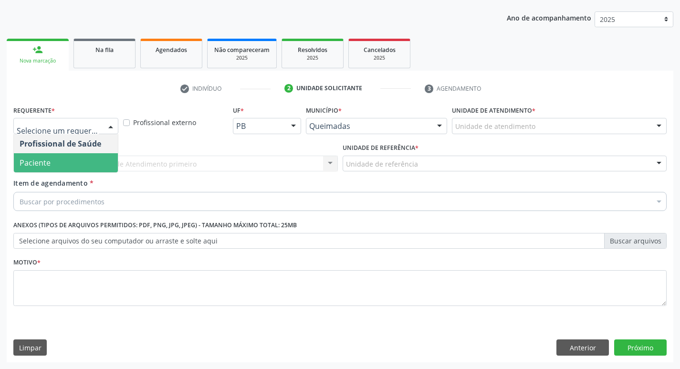
click at [50, 164] on span "Paciente" at bounding box center [66, 162] width 104 height 19
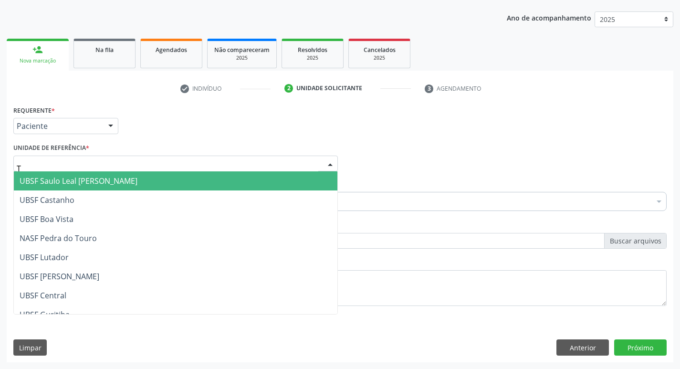
type input "TI"
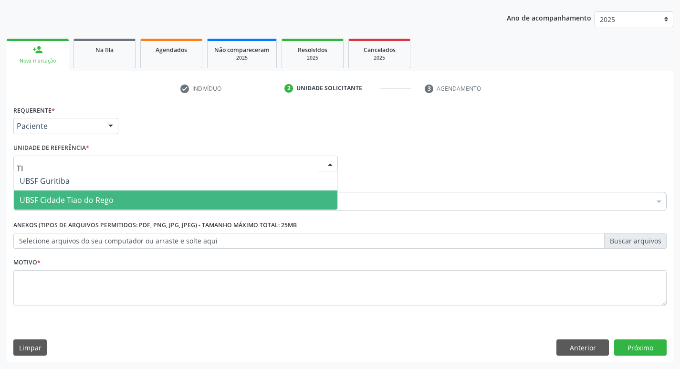
click at [74, 197] on span "UBSF Cidade Tiao do Rego" at bounding box center [67, 200] width 94 height 11
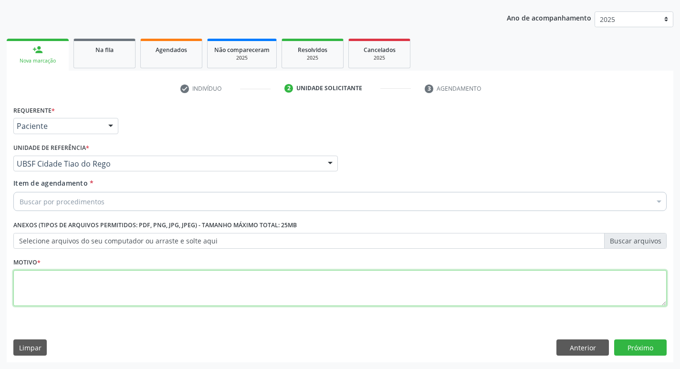
click at [42, 274] on textarea at bounding box center [339, 288] width 653 height 36
type textarea "RETORNO"
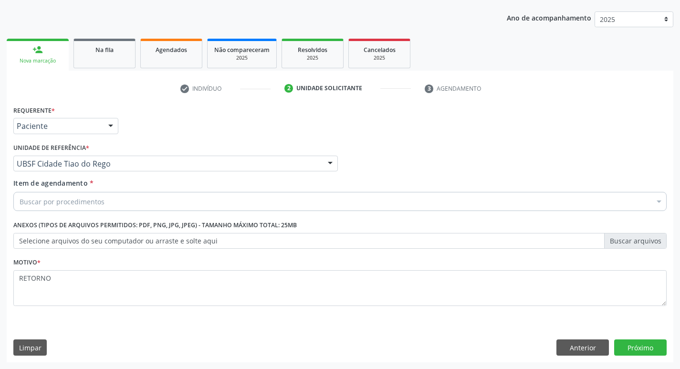
click at [57, 208] on div "Buscar por procedimentos" at bounding box center [339, 201] width 653 height 19
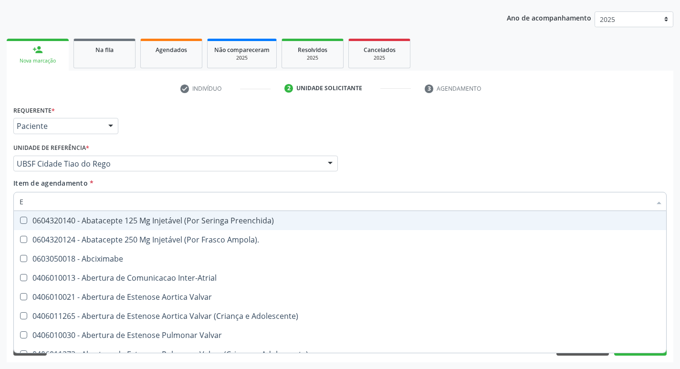
type input "ENDOCR"
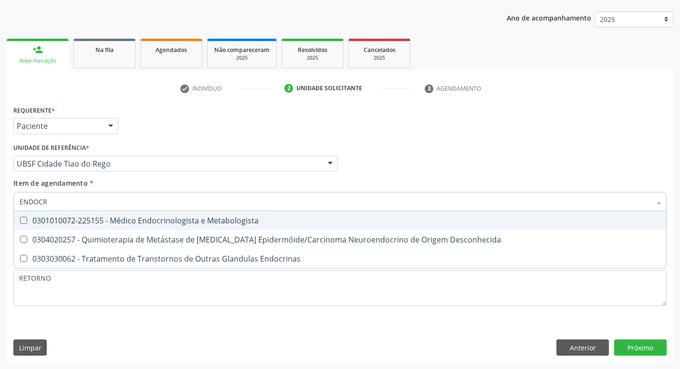
click at [168, 226] on span "0301010072-225155 - Médico Endocrinologista e Metabologista" at bounding box center [340, 220] width 652 height 19
checkbox Metabologista "true"
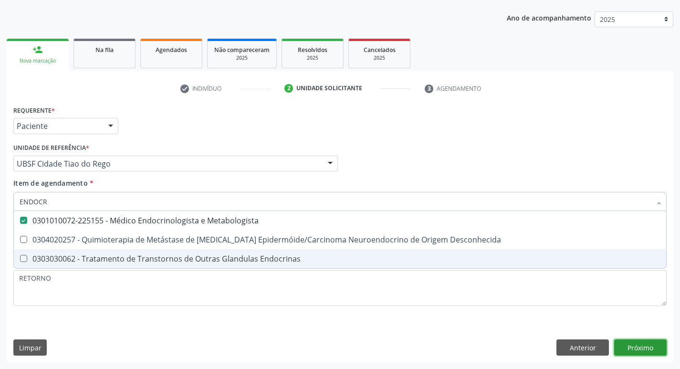
click at [641, 349] on div "Requerente * Paciente Profissional de Saúde Paciente Nenhum resultado encontrad…" at bounding box center [340, 232] width 667 height 259
checkbox Desconhecida "true"
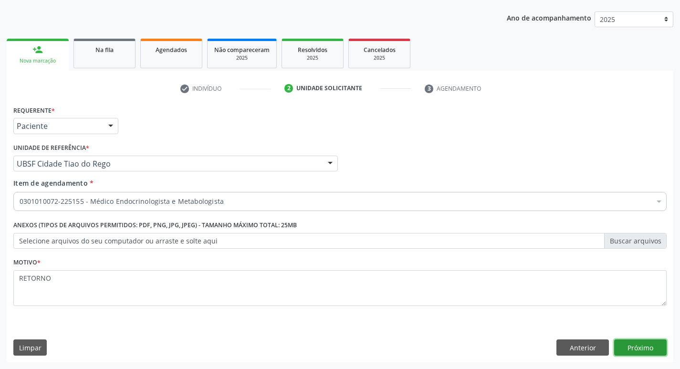
click at [629, 350] on button "Próximo" at bounding box center [640, 347] width 53 height 16
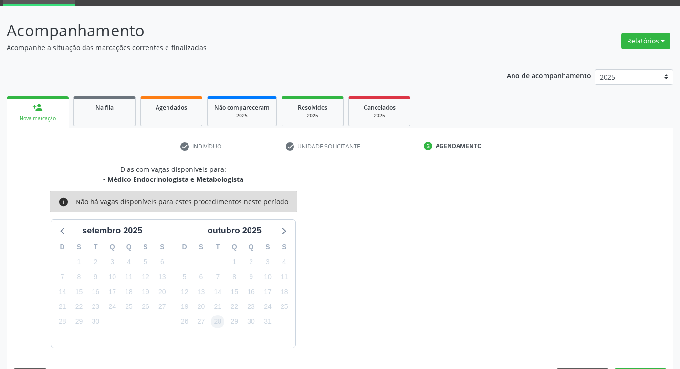
scroll to position [74, 0]
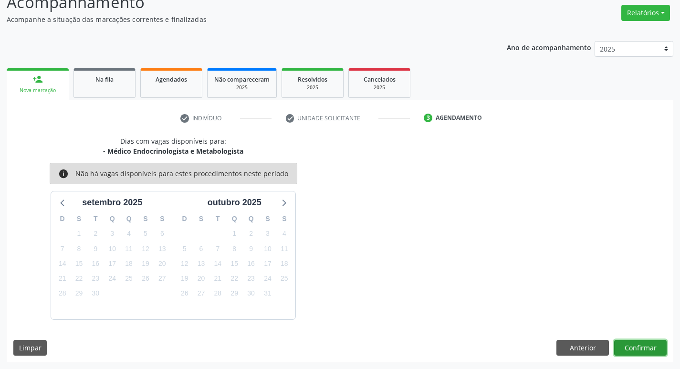
click at [623, 340] on button "Confirmar" at bounding box center [640, 348] width 53 height 16
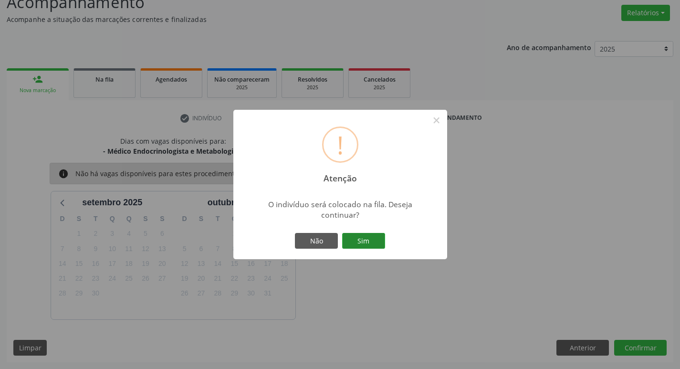
click at [376, 236] on button "Sim" at bounding box center [363, 241] width 43 height 16
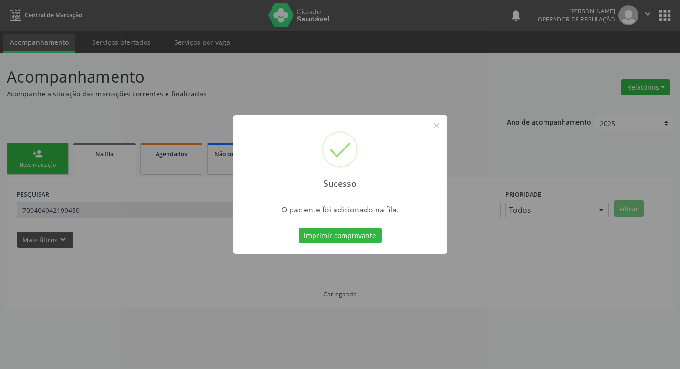
scroll to position [0, 0]
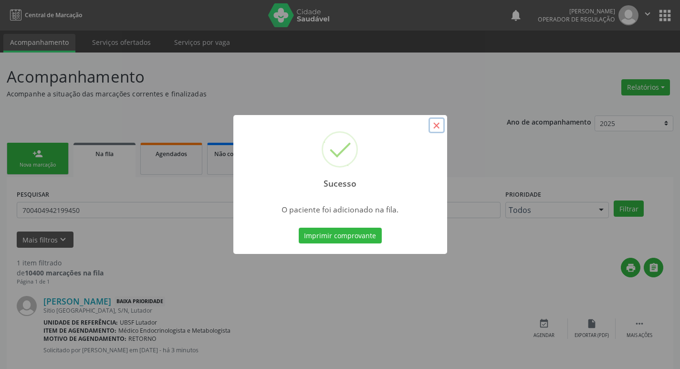
click at [435, 126] on button "×" at bounding box center [437, 125] width 16 height 16
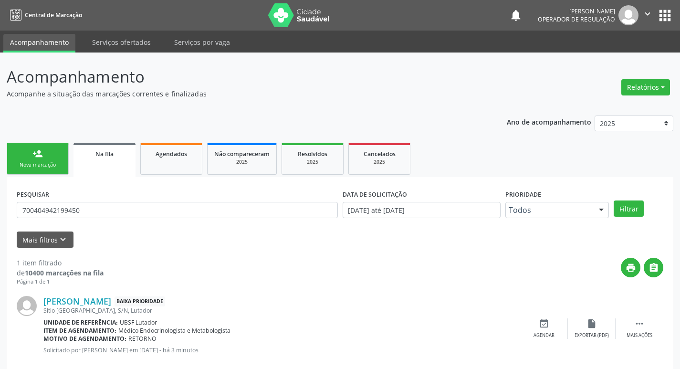
click at [56, 160] on link "person_add Nova marcação" at bounding box center [38, 159] width 62 height 32
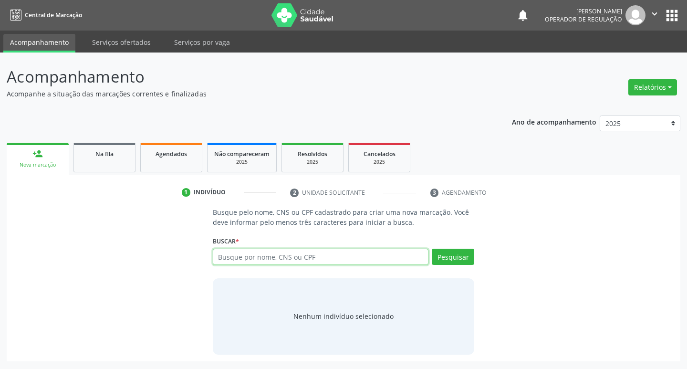
drag, startPoint x: 250, startPoint y: 261, endPoint x: 244, endPoint y: 261, distance: 6.2
click at [244, 261] on input "text" at bounding box center [321, 257] width 216 height 16
type input "703407722715600"
click at [442, 262] on button "Pesquisar" at bounding box center [453, 257] width 42 height 16
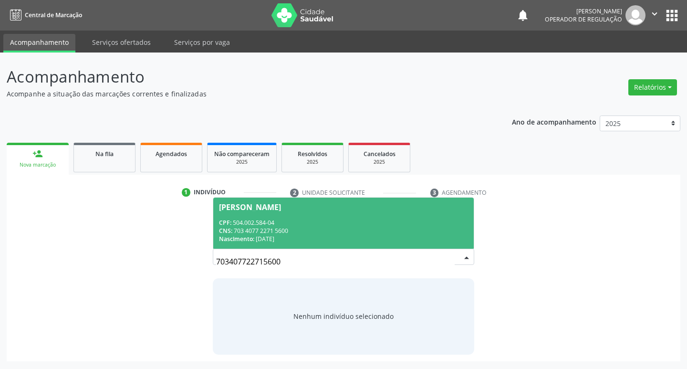
click at [260, 236] on div "Nascimento: 25/09/1966" at bounding box center [344, 239] width 250 height 8
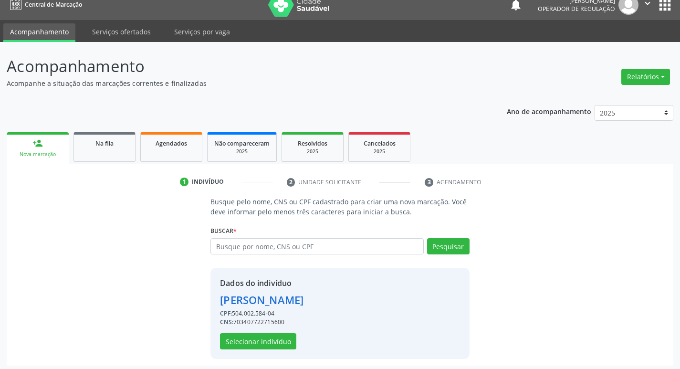
scroll to position [14, 0]
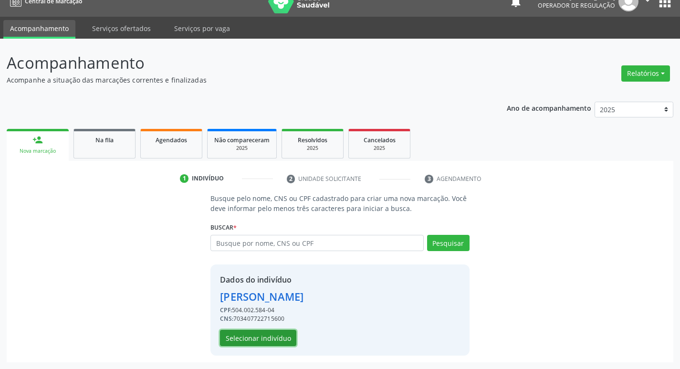
click at [268, 337] on button "Selecionar indivíduo" at bounding box center [258, 338] width 76 height 16
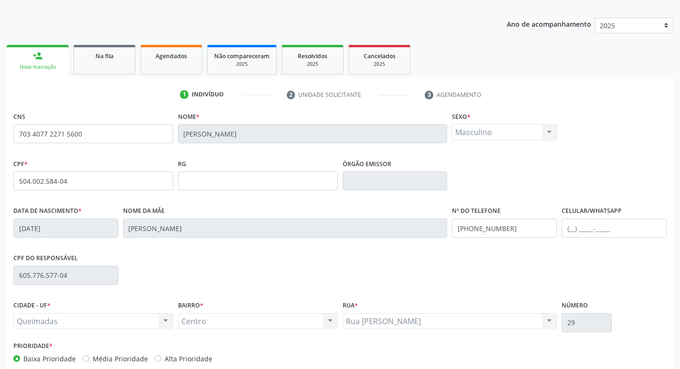
scroll to position [148, 0]
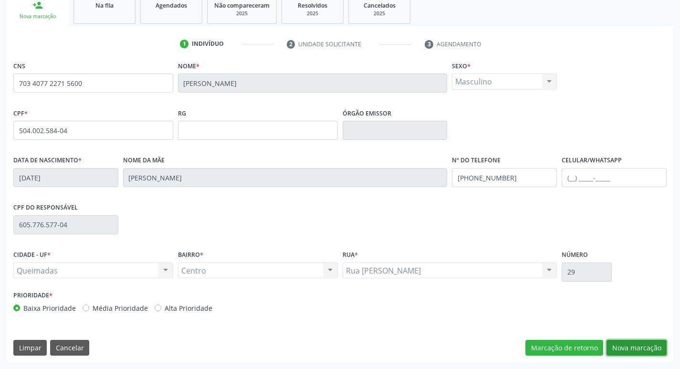
click at [632, 347] on button "Nova marcação" at bounding box center [637, 348] width 60 height 16
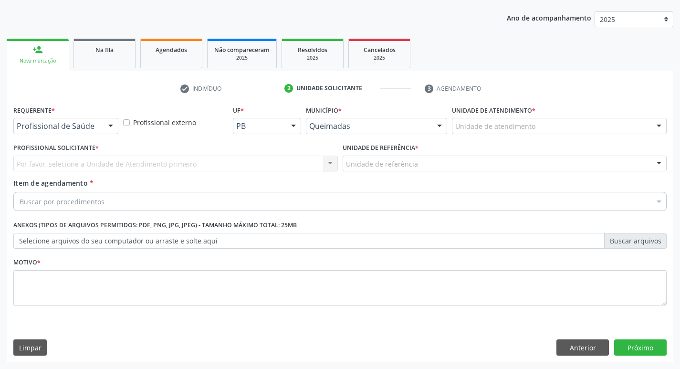
click at [63, 114] on div "Requerente * Profissional de Saúde Profissional de Saúde Paciente Nenhum result…" at bounding box center [65, 118] width 105 height 31
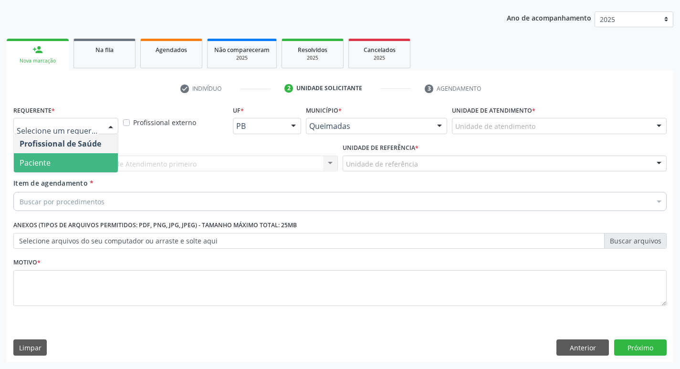
click at [71, 163] on span "Paciente" at bounding box center [66, 162] width 104 height 19
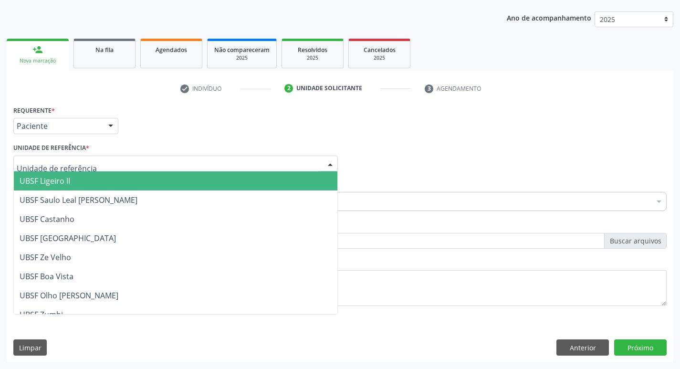
type input "C"
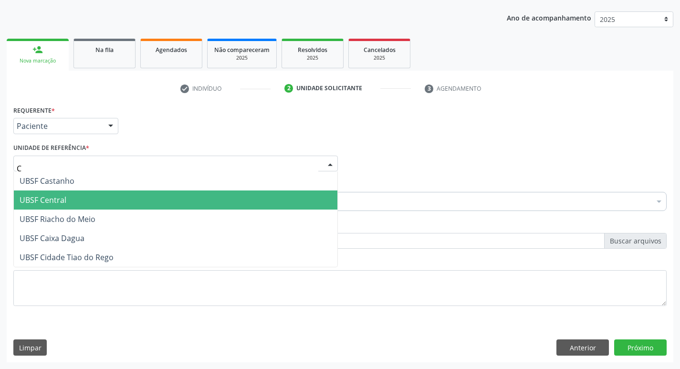
drag, startPoint x: 56, startPoint y: 200, endPoint x: 40, endPoint y: 261, distance: 63.8
click at [56, 200] on span "UBSF Central" at bounding box center [43, 200] width 47 height 11
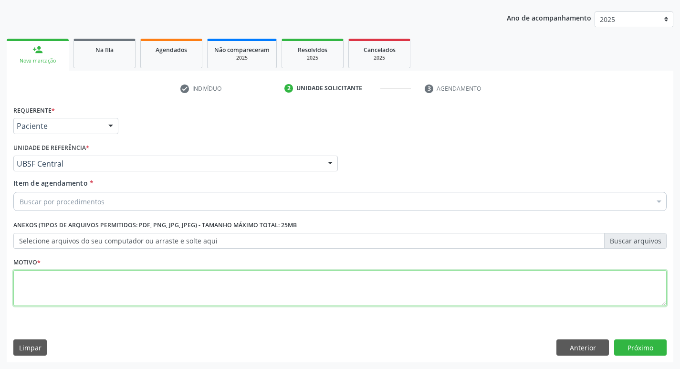
click at [32, 274] on textarea at bounding box center [339, 288] width 653 height 36
type textarea "RETORNO"
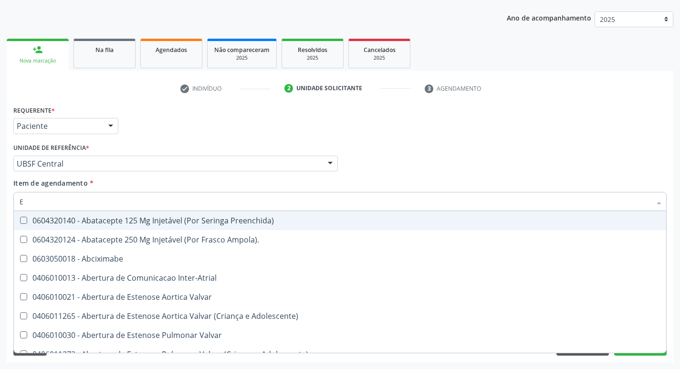
type input "ENDOCR"
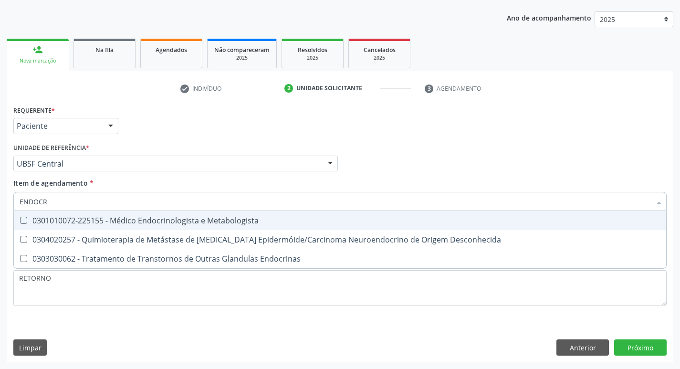
click at [224, 217] on div "0301010072-225155 - Médico Endocrinologista e Metabologista" at bounding box center [340, 221] width 641 height 8
checkbox Metabologista "true"
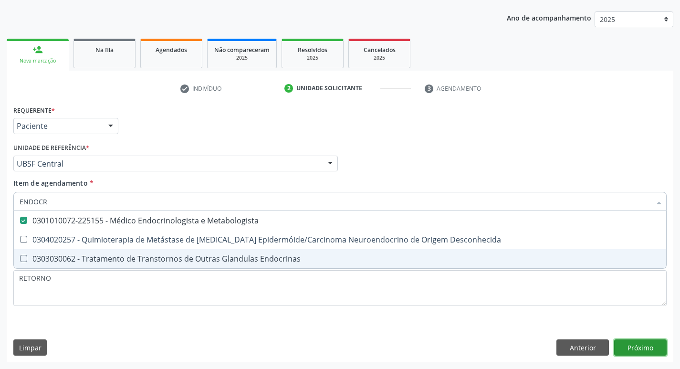
click at [646, 347] on div "Requerente * Paciente Profissional de Saúde Paciente Nenhum resultado encontrad…" at bounding box center [340, 232] width 667 height 259
checkbox Desconhecida "true"
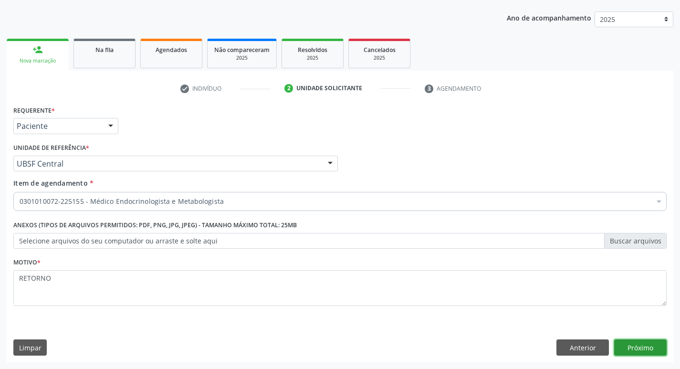
click at [644, 345] on button "Próximo" at bounding box center [640, 347] width 53 height 16
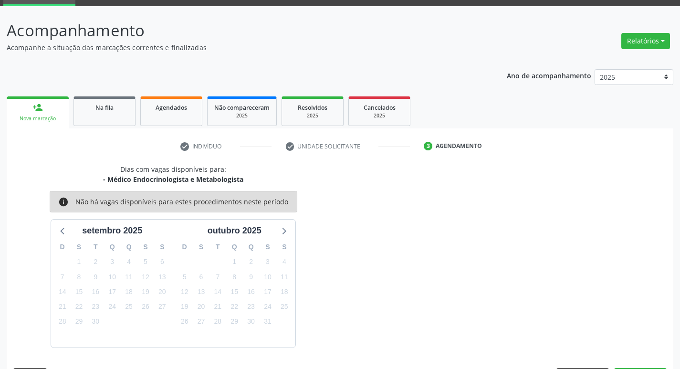
scroll to position [74, 0]
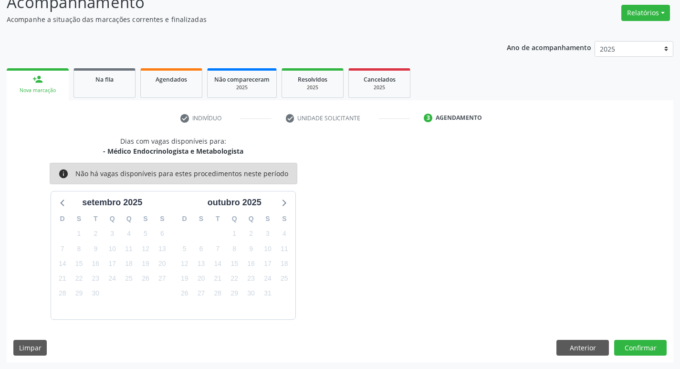
click at [644, 339] on div "Dias com vagas disponíveis para: - Médico Endocrinologista e Metabologista info…" at bounding box center [340, 249] width 667 height 226
click at [644, 344] on button "Confirmar" at bounding box center [640, 348] width 53 height 16
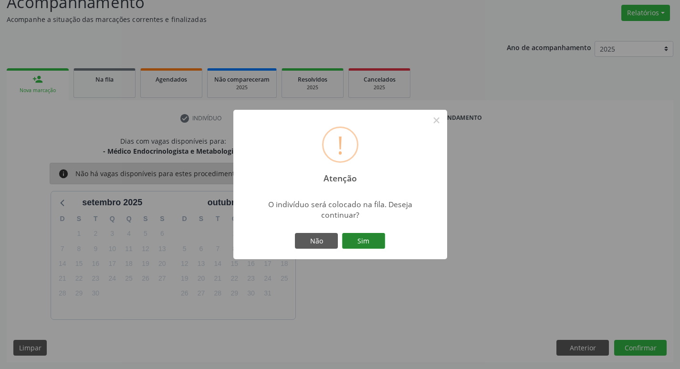
click at [366, 234] on button "Sim" at bounding box center [363, 241] width 43 height 16
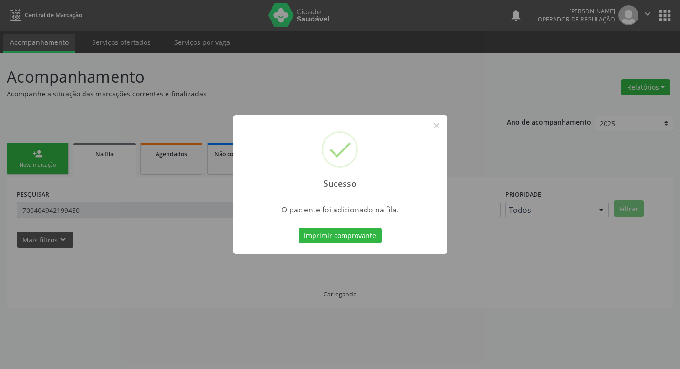
scroll to position [0, 0]
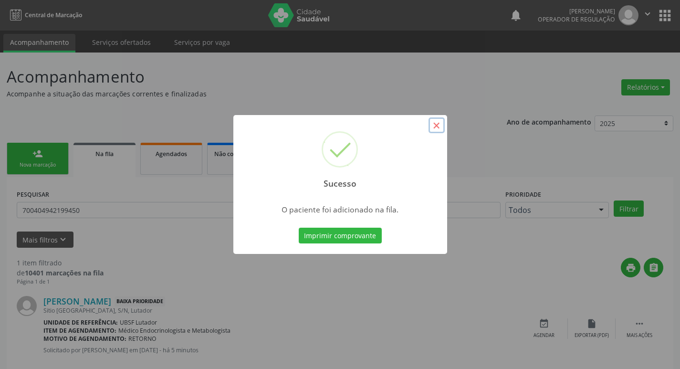
click at [440, 127] on button "×" at bounding box center [437, 125] width 16 height 16
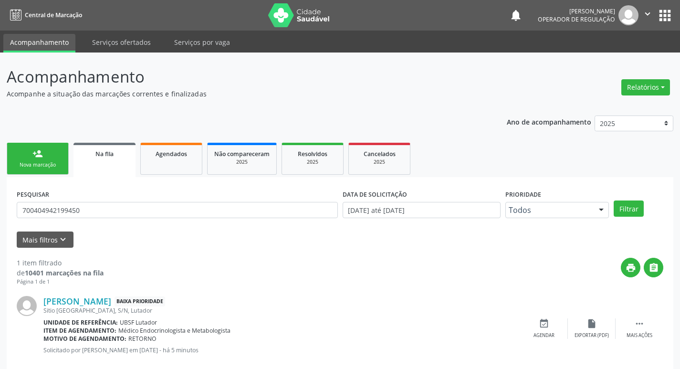
click at [34, 166] on div "Nova marcação" at bounding box center [38, 164] width 48 height 7
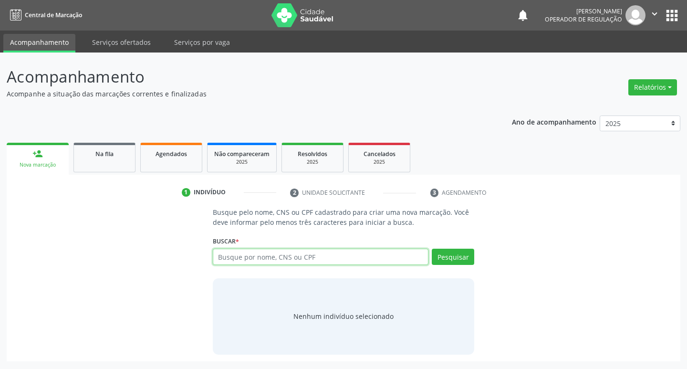
click at [225, 255] on input "text" at bounding box center [321, 257] width 216 height 16
click at [236, 265] on div "Busque por nome, CNS ou CPF Nenhum resultado encontrado para: " " Digite nome, …" at bounding box center [344, 260] width 262 height 23
click at [232, 257] on input "text" at bounding box center [321, 257] width 216 height 16
type input "700001590903603"
click at [450, 258] on button "Pesquisar" at bounding box center [453, 257] width 42 height 16
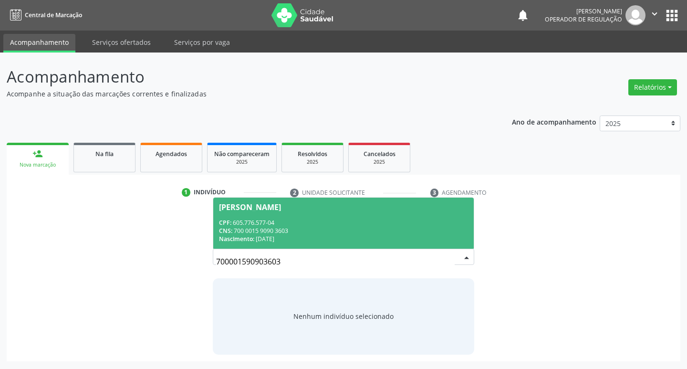
click at [287, 227] on div "CNS: 700 0015 9090 3603" at bounding box center [344, 231] width 250 height 8
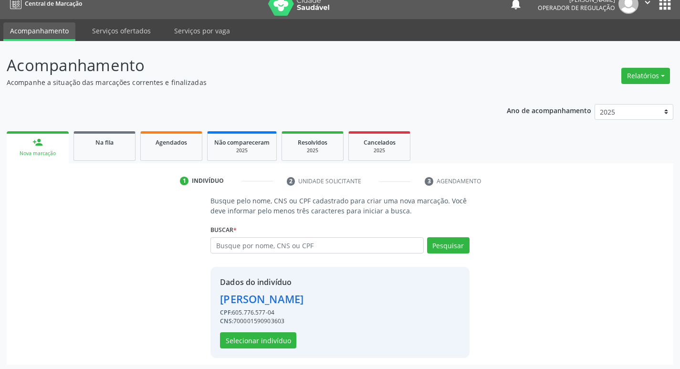
scroll to position [14, 0]
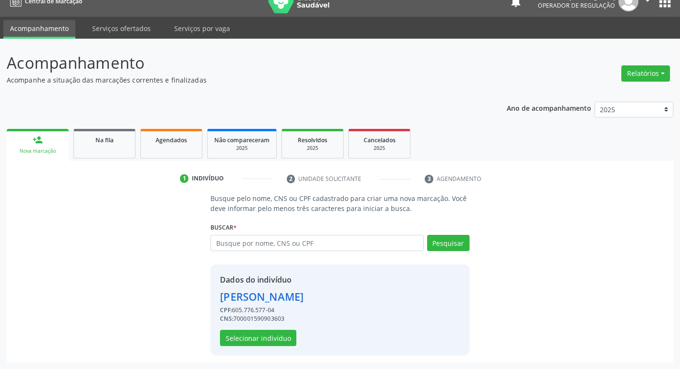
click at [264, 328] on div "Dados do indivíduo Joselita Angélio Gomes CPF: 605.776.577-04 CNS: 700001590903…" at bounding box center [262, 310] width 84 height 72
click at [263, 343] on button "Selecionar indivíduo" at bounding box center [258, 338] width 76 height 16
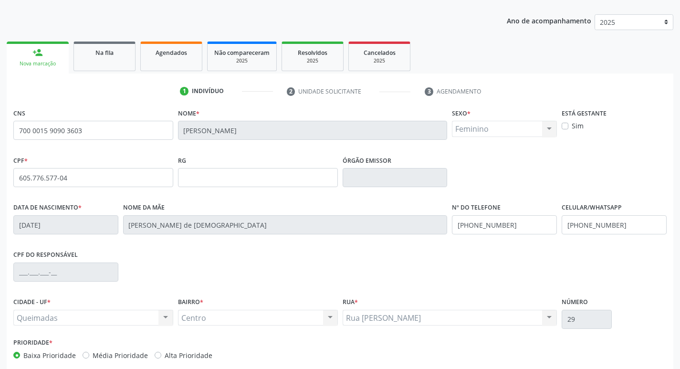
scroll to position [148, 0]
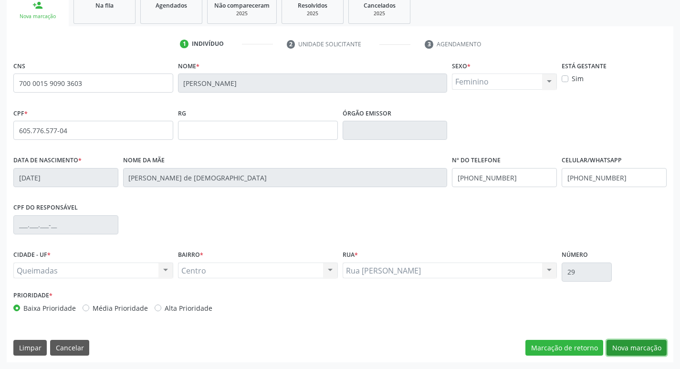
click at [637, 347] on button "Nova marcação" at bounding box center [637, 348] width 60 height 16
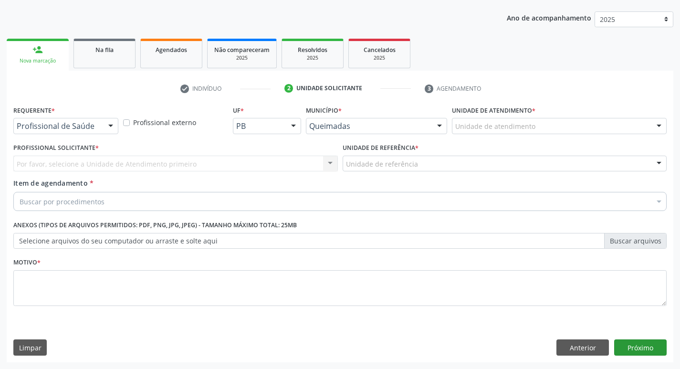
scroll to position [104, 0]
click at [65, 133] on div "Profissional de Saúde" at bounding box center [65, 126] width 105 height 16
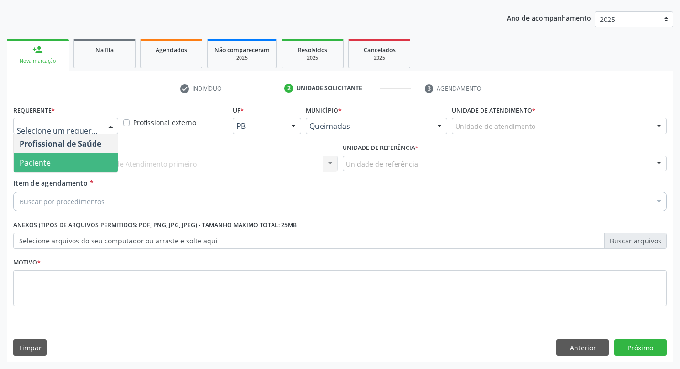
click at [75, 157] on span "Paciente" at bounding box center [66, 162] width 104 height 19
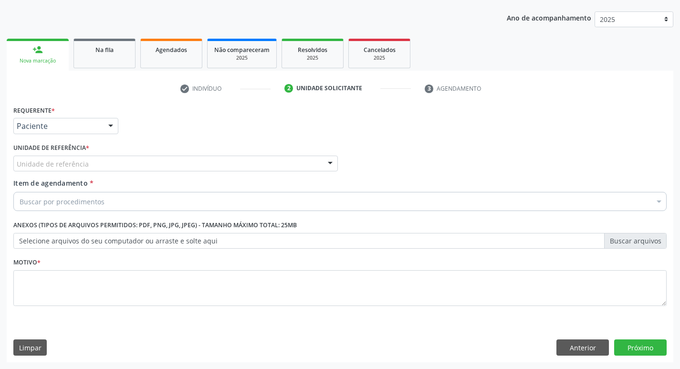
click at [71, 156] on div "Unidade de referência" at bounding box center [175, 164] width 325 height 16
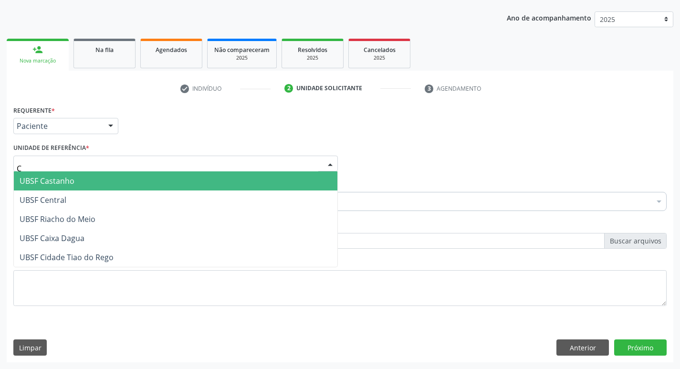
type input "CE"
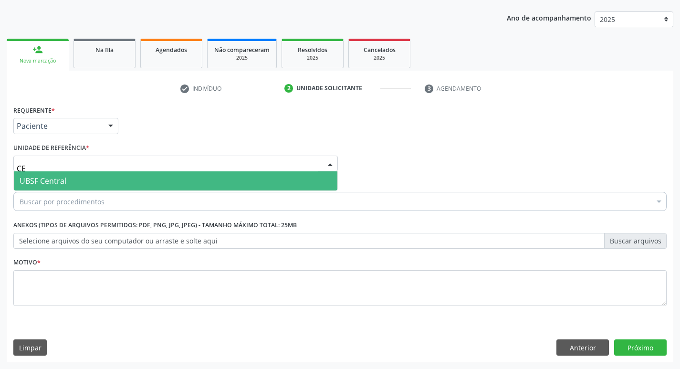
click at [61, 181] on span "UBSF Central" at bounding box center [43, 181] width 47 height 11
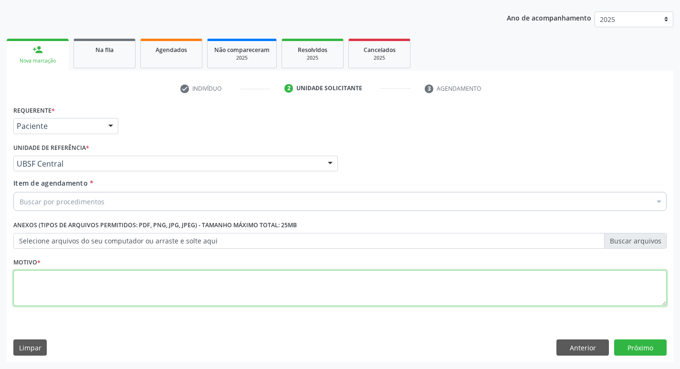
drag, startPoint x: 54, startPoint y: 279, endPoint x: 46, endPoint y: 283, distance: 9.4
click at [46, 283] on textarea at bounding box center [339, 288] width 653 height 36
type textarea "RETORNO"
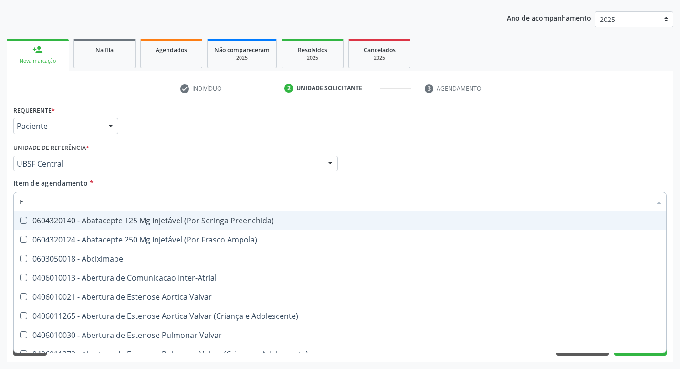
type input "ENDOCR"
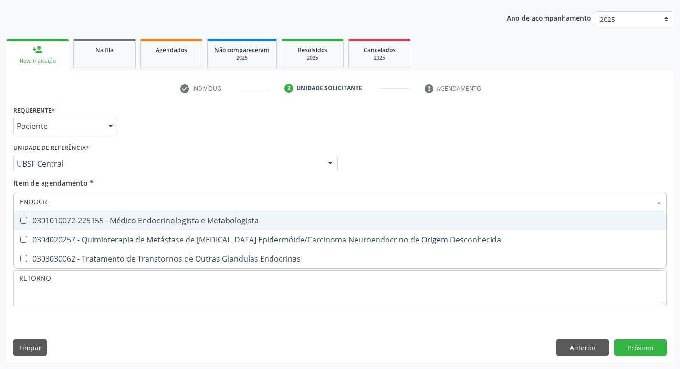
click at [101, 222] on div "0301010072-225155 - Médico Endocrinologista e Metabologista" at bounding box center [340, 221] width 641 height 8
checkbox Metabologista "true"
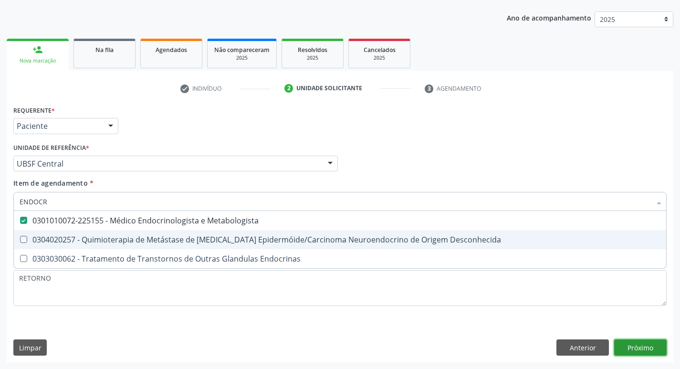
drag, startPoint x: 643, startPoint y: 349, endPoint x: 637, endPoint y: 352, distance: 6.6
click at [638, 352] on div "Requerente * Paciente Profissional de Saúde Paciente Nenhum resultado encontrad…" at bounding box center [340, 232] width 667 height 259
checkbox Desconhecida "true"
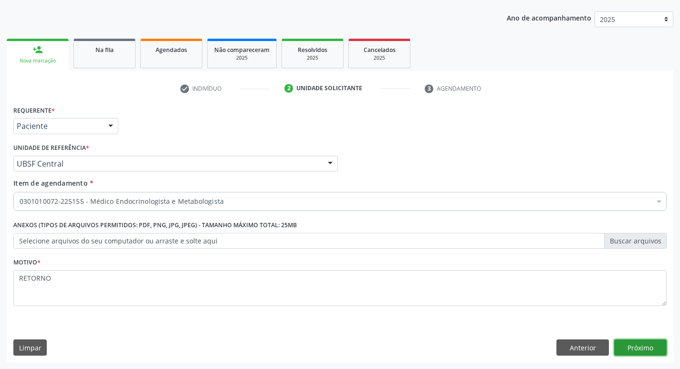
click at [636, 349] on button "Próximo" at bounding box center [640, 347] width 53 height 16
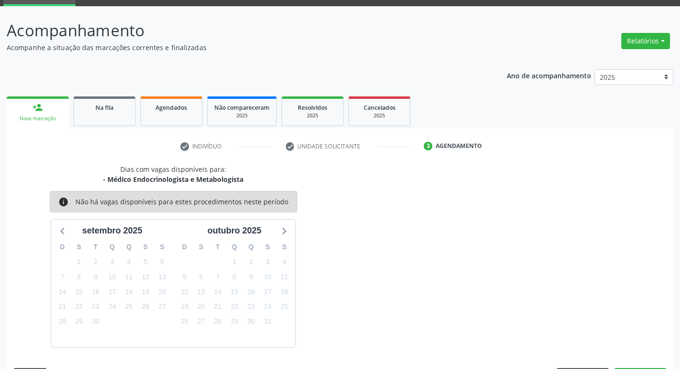
scroll to position [74, 0]
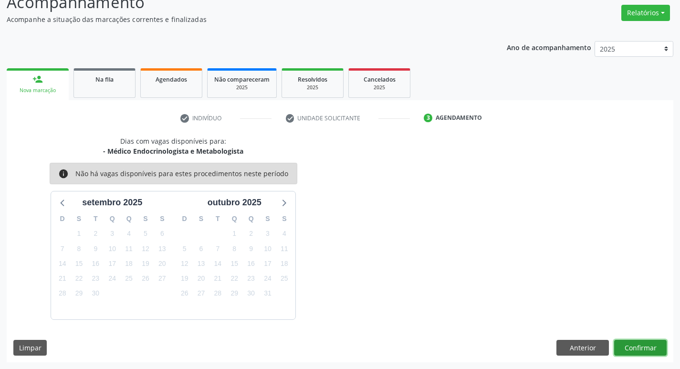
click at [640, 346] on button "Confirmar" at bounding box center [640, 348] width 53 height 16
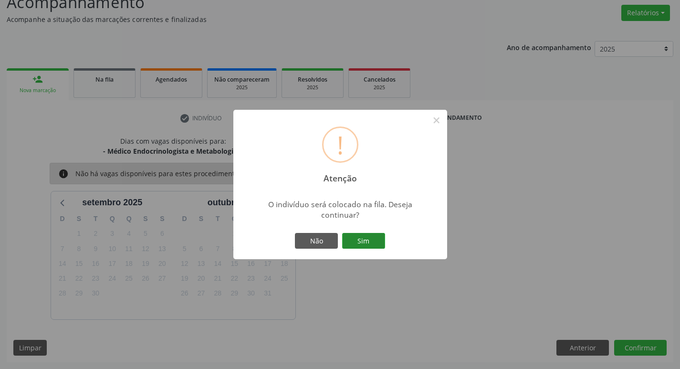
click at [360, 244] on button "Sim" at bounding box center [363, 241] width 43 height 16
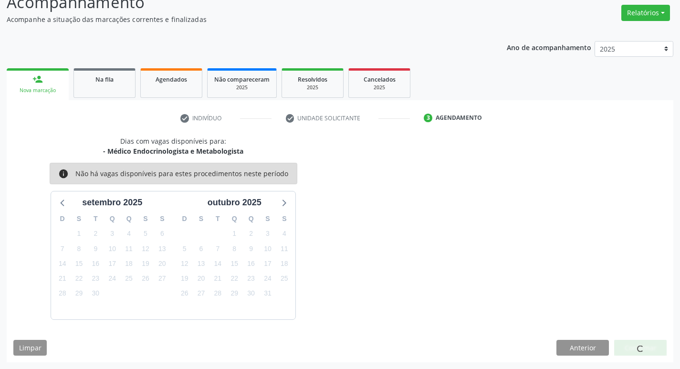
scroll to position [0, 0]
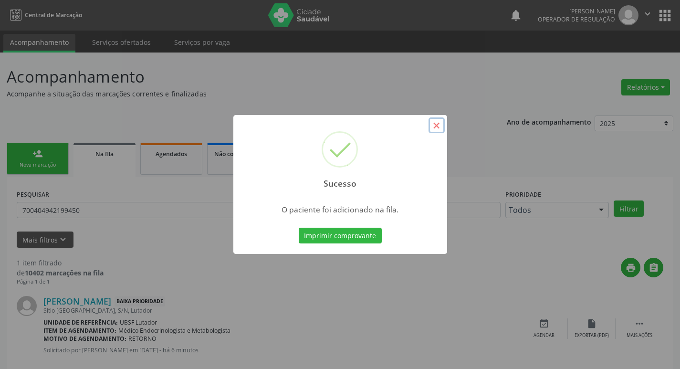
click at [431, 124] on button "×" at bounding box center [437, 125] width 16 height 16
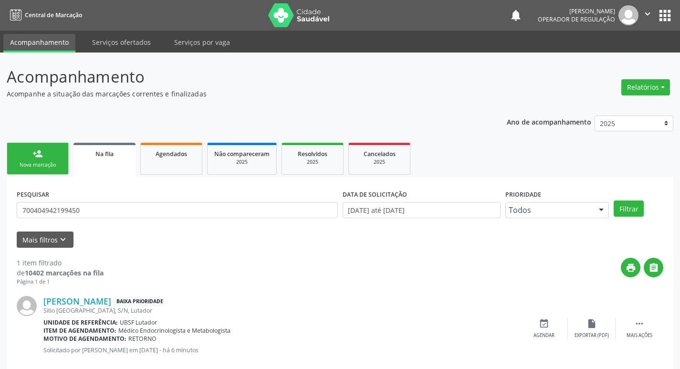
click at [54, 158] on link "person_add Nova marcação" at bounding box center [38, 159] width 62 height 32
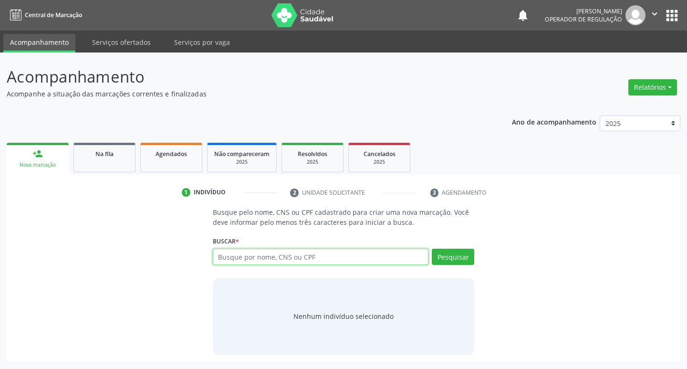
drag, startPoint x: 219, startPoint y: 256, endPoint x: 212, endPoint y: 266, distance: 12.3
click at [217, 256] on input "text" at bounding box center [321, 257] width 216 height 16
click at [244, 264] on input "text" at bounding box center [321, 257] width 216 height 16
type input "702000394673280"
click at [464, 258] on button "Pesquisar" at bounding box center [453, 257] width 42 height 16
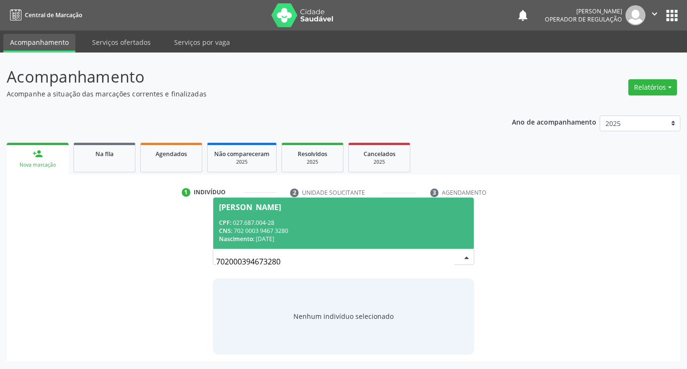
click at [324, 216] on span "Jose Raimundo Alves Felipe CPF: 027.687.004-28 CNS: 702 0003 9467 3280 Nascimen…" at bounding box center [343, 223] width 261 height 51
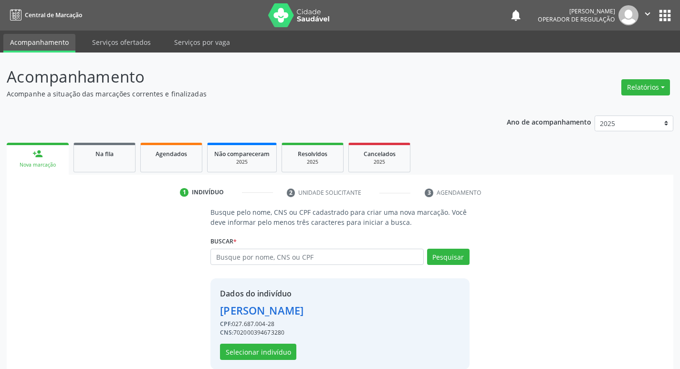
scroll to position [14, 0]
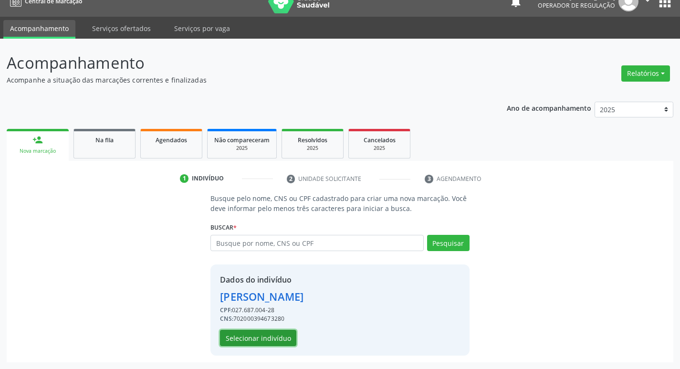
click at [253, 336] on button "Selecionar indivíduo" at bounding box center [258, 338] width 76 height 16
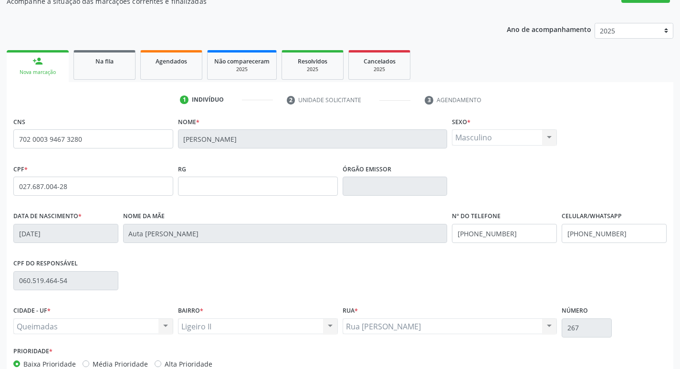
scroll to position [148, 0]
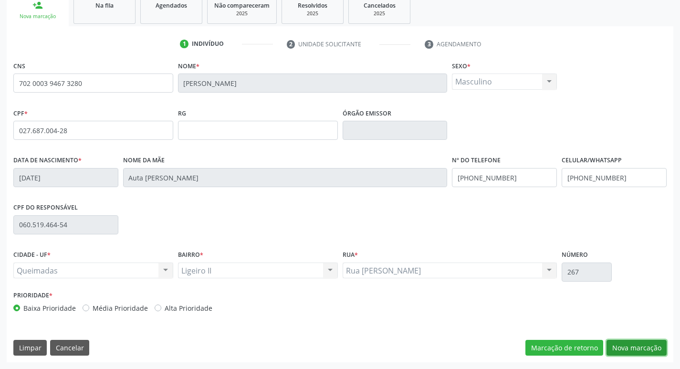
click at [643, 347] on button "Nova marcação" at bounding box center [637, 348] width 60 height 16
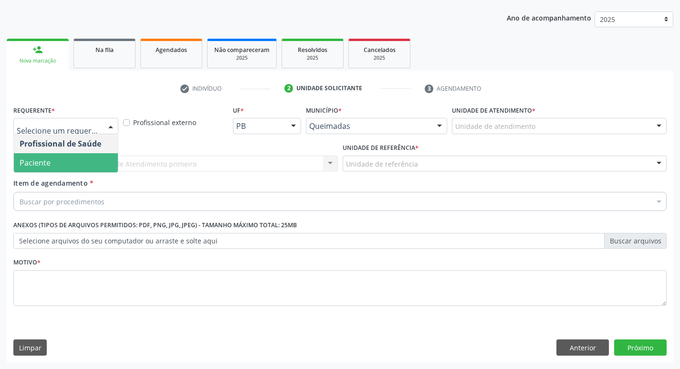
click at [64, 170] on span "Paciente" at bounding box center [66, 162] width 104 height 19
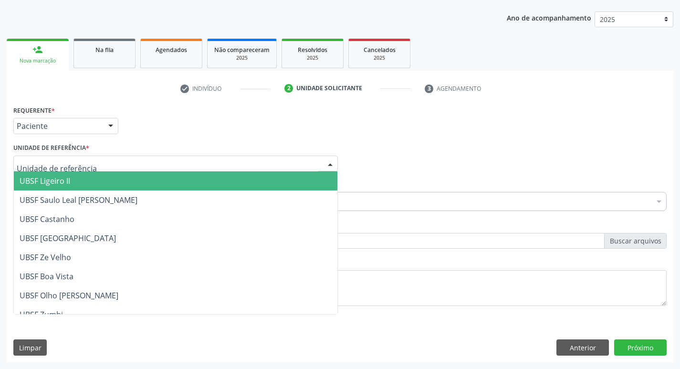
click at [76, 180] on span "UBSF Ligeiro II" at bounding box center [176, 180] width 324 height 19
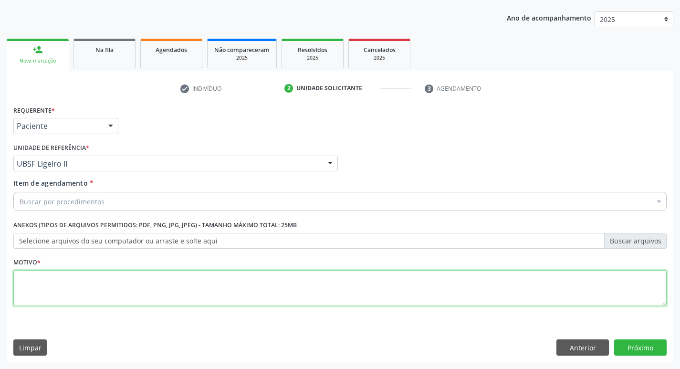
click at [63, 276] on textarea at bounding box center [339, 288] width 653 height 36
type textarea "RETORNO"
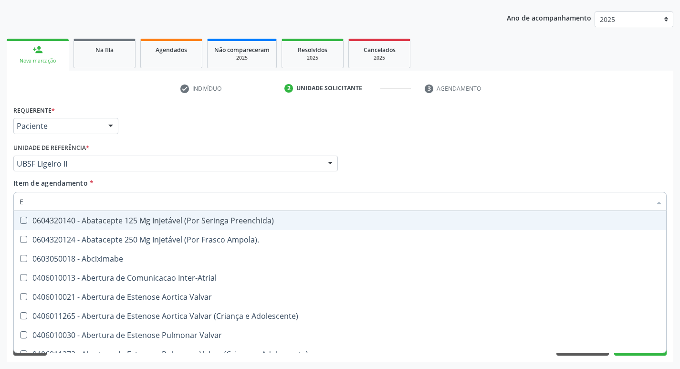
type input "ENDOCR"
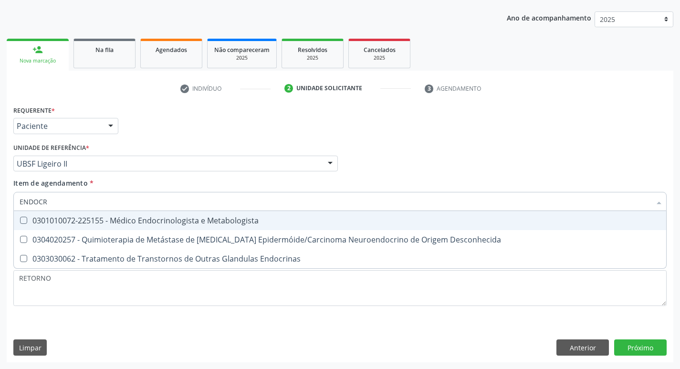
click at [142, 223] on div "0301010072-225155 - Médico Endocrinologista e Metabologista" at bounding box center [340, 221] width 641 height 8
checkbox Metabologista "true"
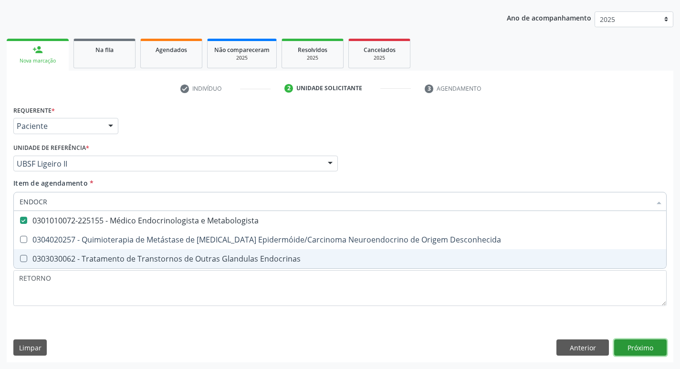
click at [638, 352] on div "Requerente * Paciente Profissional de Saúde Paciente Nenhum resultado encontrad…" at bounding box center [340, 232] width 667 height 259
checkbox Desconhecida "true"
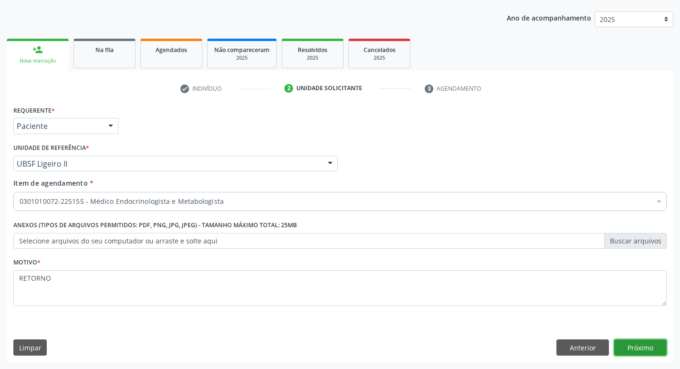
click at [641, 342] on button "Próximo" at bounding box center [640, 347] width 53 height 16
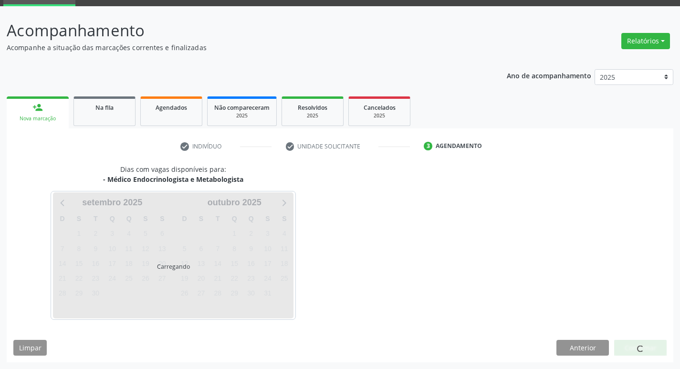
scroll to position [74, 0]
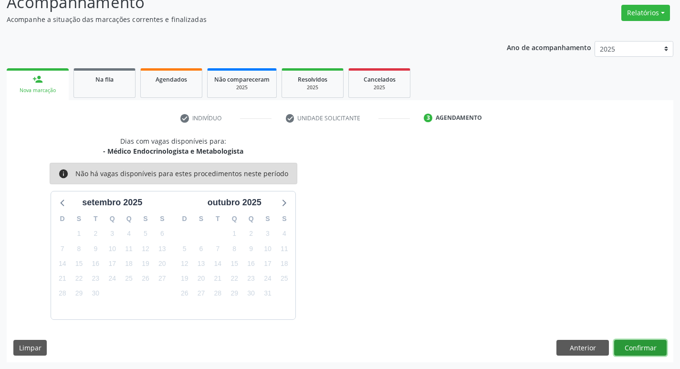
click at [638, 343] on button "Confirmar" at bounding box center [640, 348] width 53 height 16
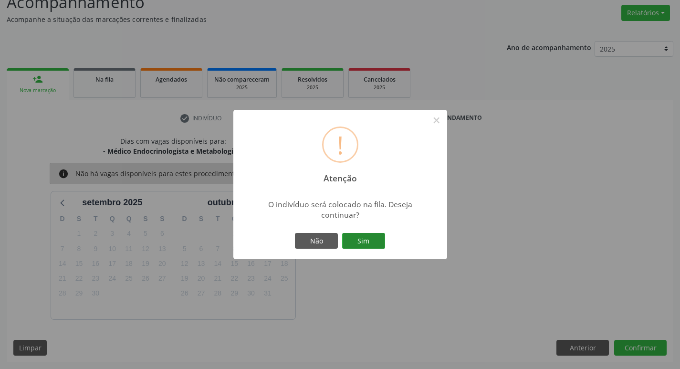
click at [366, 240] on button "Sim" at bounding box center [363, 241] width 43 height 16
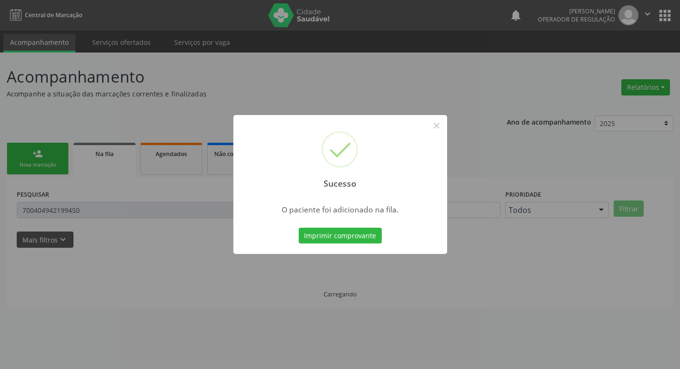
scroll to position [0, 0]
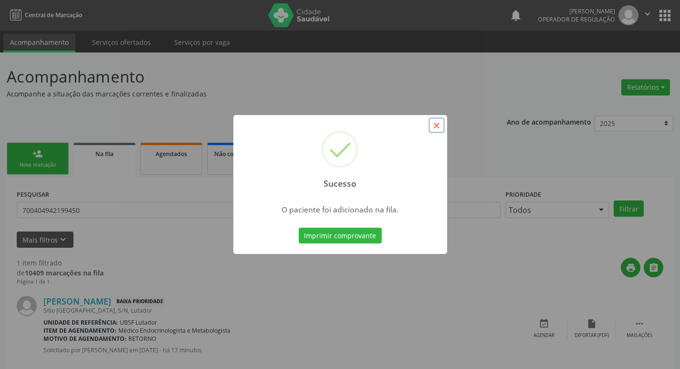
click at [440, 127] on button "×" at bounding box center [437, 125] width 16 height 16
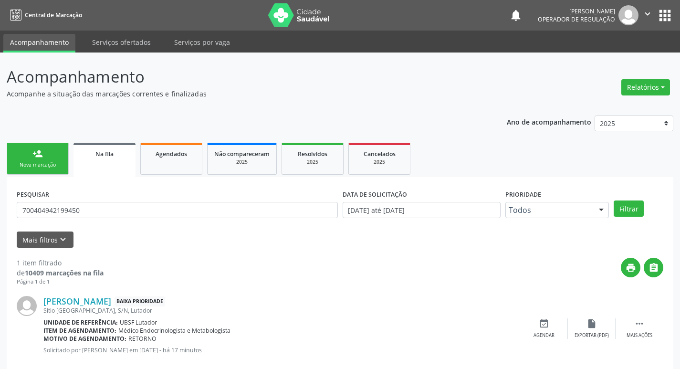
click at [53, 167] on div "Nova marcação" at bounding box center [38, 164] width 48 height 7
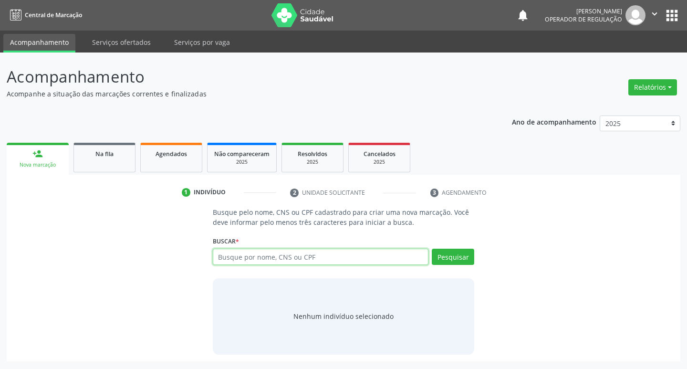
click at [299, 254] on input "text" at bounding box center [321, 257] width 216 height 16
type input "700004443657406"
click at [458, 250] on button "Pesquisar" at bounding box center [453, 257] width 42 height 16
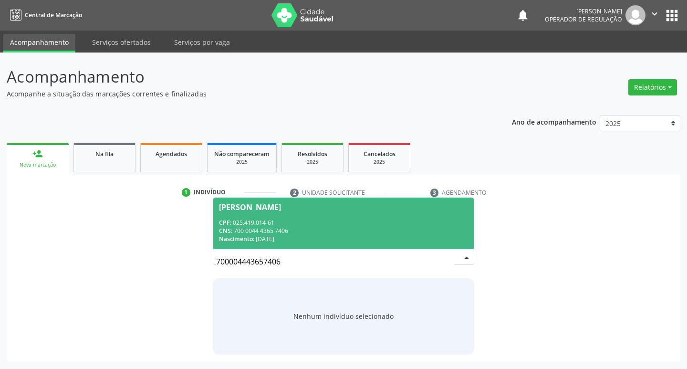
click at [268, 221] on div "CPF: 025.419.014-61" at bounding box center [344, 223] width 250 height 8
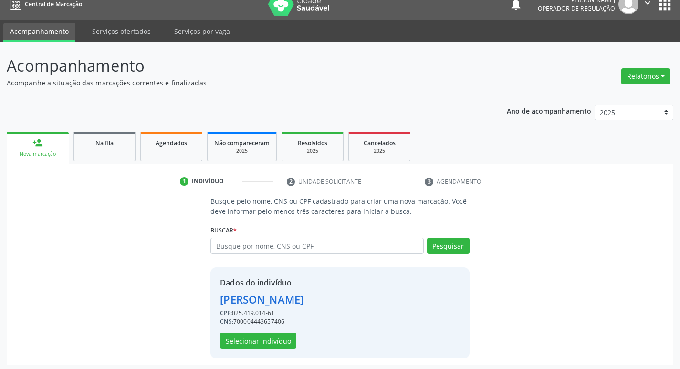
scroll to position [14, 0]
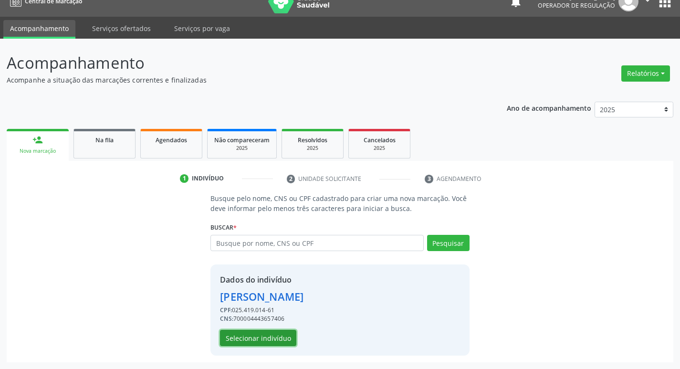
click at [274, 337] on button "Selecionar indivíduo" at bounding box center [258, 338] width 76 height 16
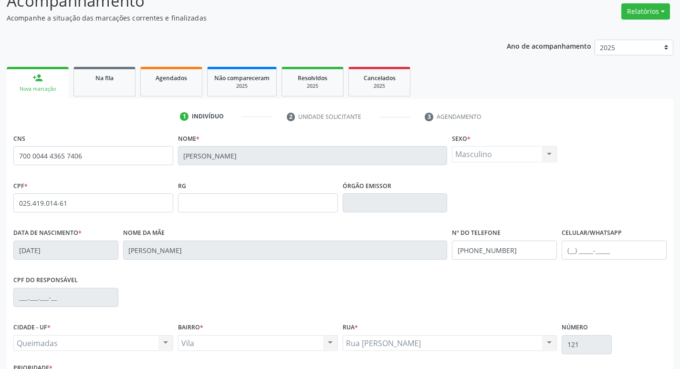
scroll to position [148, 0]
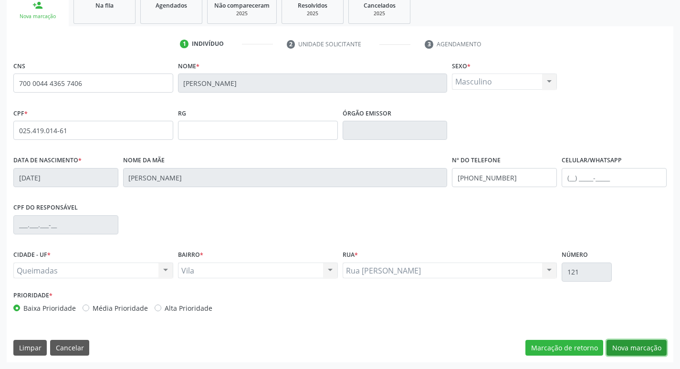
click at [631, 352] on button "Nova marcação" at bounding box center [637, 348] width 60 height 16
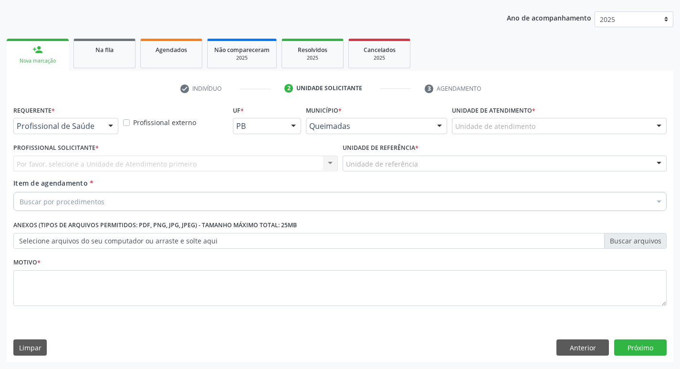
scroll to position [104, 0]
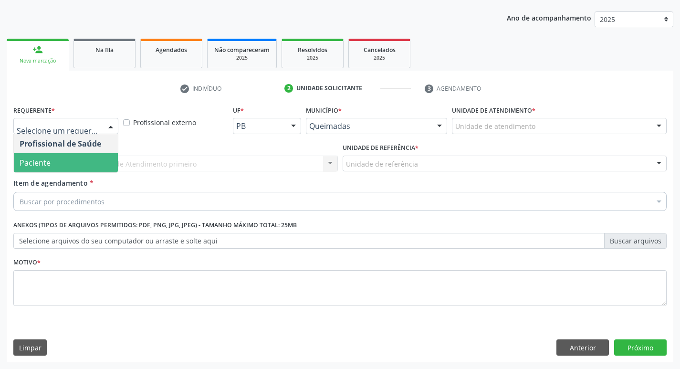
click at [54, 166] on span "Paciente" at bounding box center [66, 162] width 104 height 19
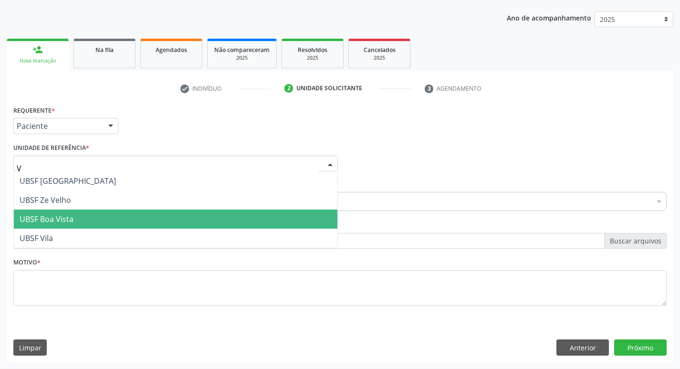
click at [44, 226] on span "UBSF Boa Vista" at bounding box center [176, 219] width 324 height 19
type input "V"
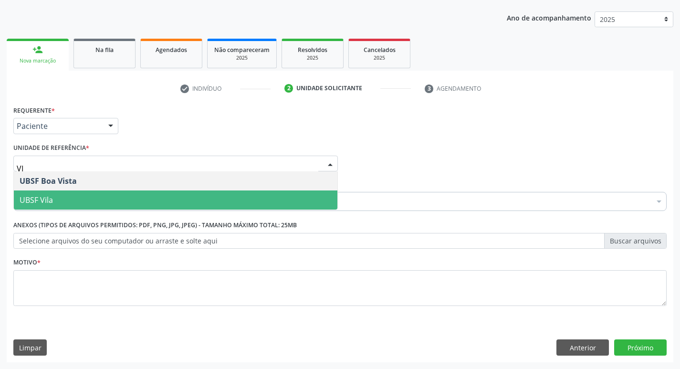
type input "VIL"
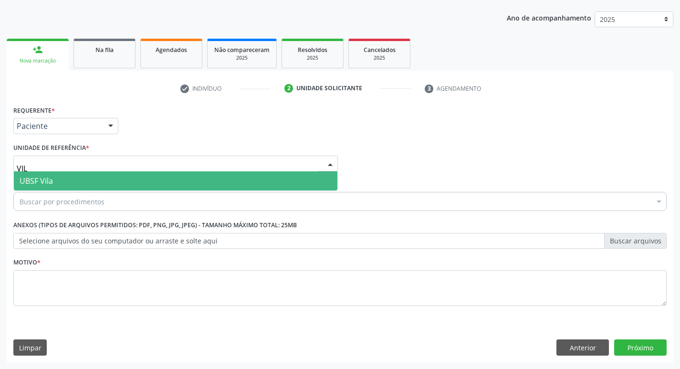
click at [68, 188] on span "UBSF Vila" at bounding box center [176, 180] width 324 height 19
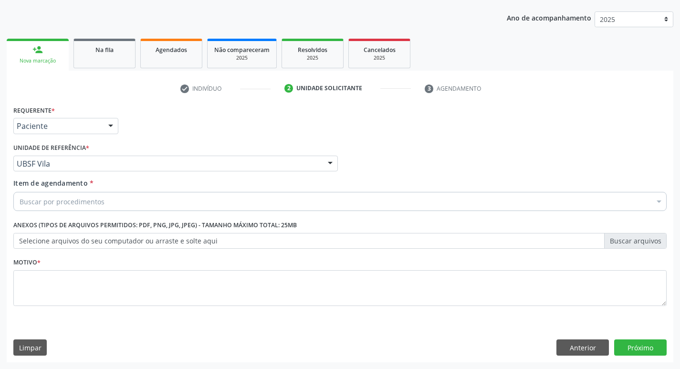
click at [44, 306] on fieldset "Motivo *" at bounding box center [339, 283] width 653 height 57
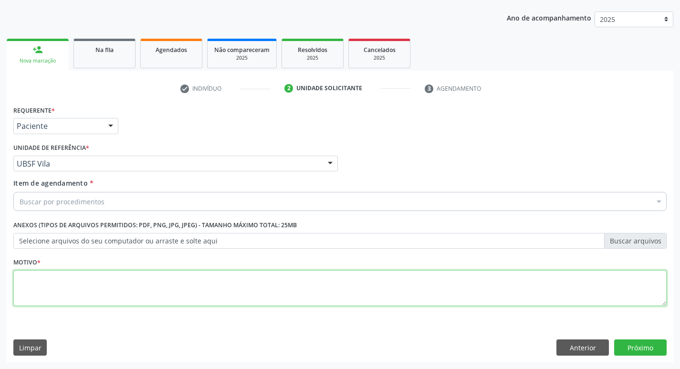
click at [55, 281] on textarea at bounding box center [339, 288] width 653 height 36
type textarea "RETORNO"
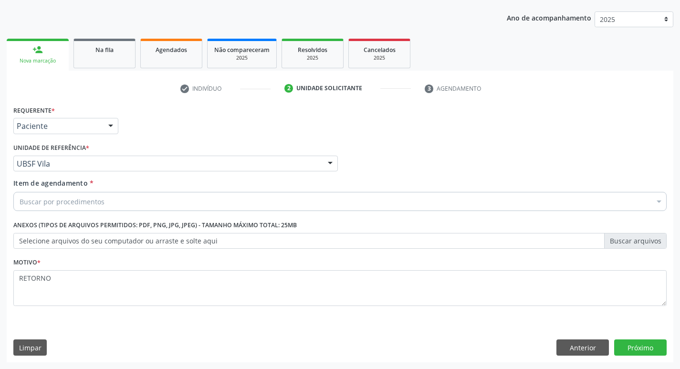
click at [36, 207] on div "Buscar por procedimentos" at bounding box center [339, 201] width 653 height 19
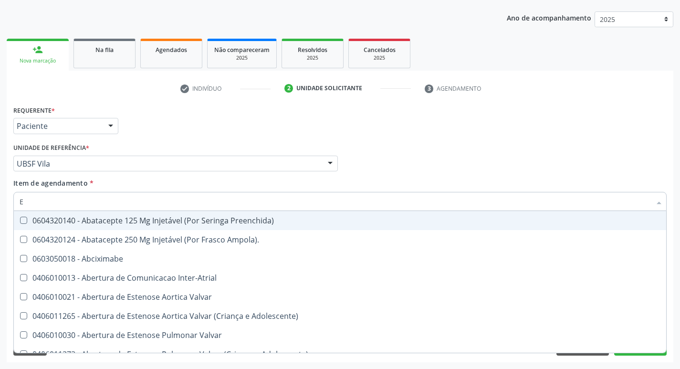
type input "ENDOCR"
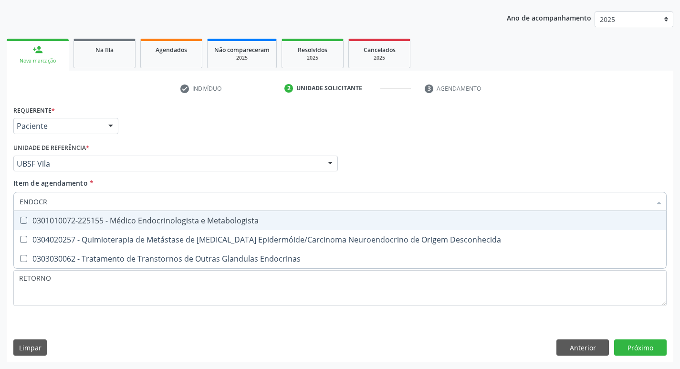
click at [142, 218] on div "0301010072-225155 - Médico Endocrinologista e Metabologista" at bounding box center [340, 221] width 641 height 8
checkbox Metabologista "true"
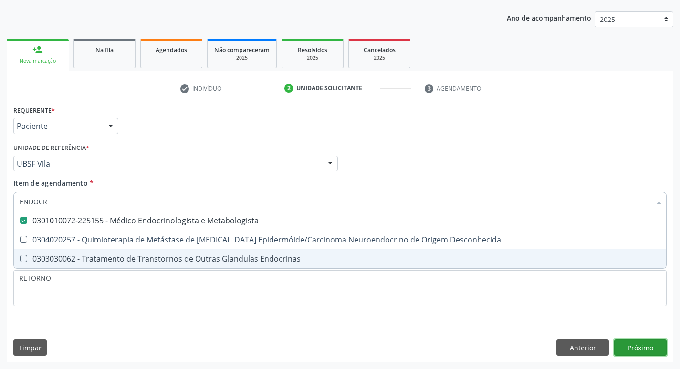
click at [651, 342] on div "Requerente * Paciente Profissional de Saúde Paciente Nenhum resultado encontrad…" at bounding box center [340, 232] width 667 height 259
checkbox Desconhecida "true"
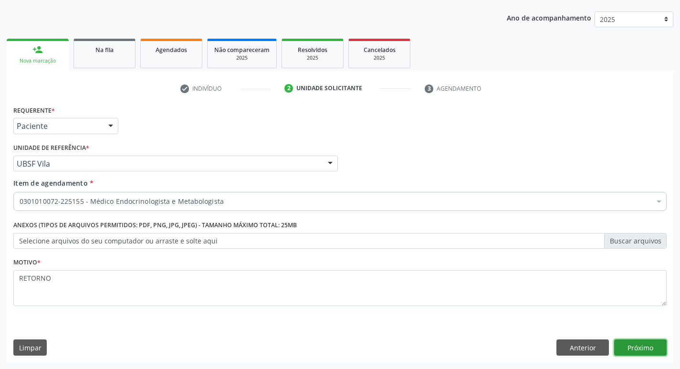
click at [659, 344] on button "Próximo" at bounding box center [640, 347] width 53 height 16
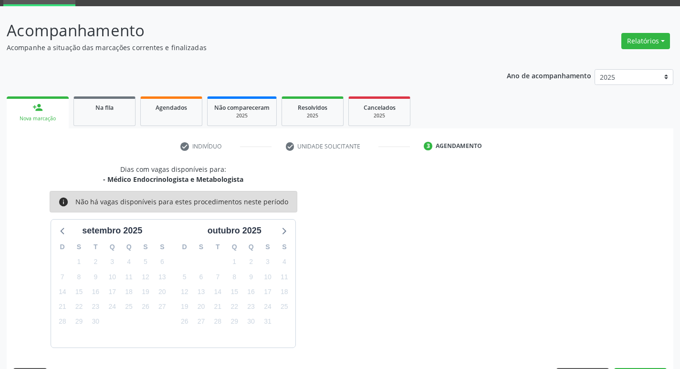
scroll to position [74, 0]
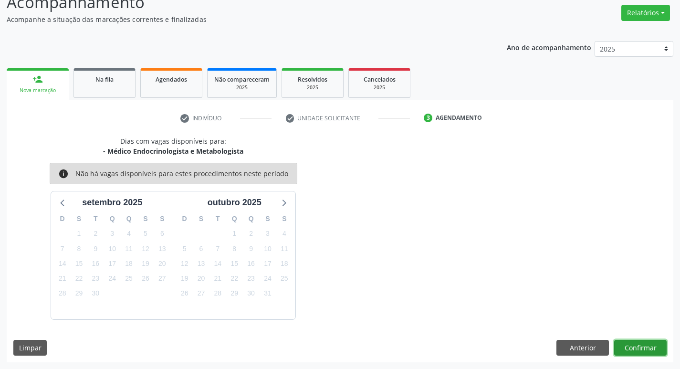
click at [639, 350] on button "Confirmar" at bounding box center [640, 348] width 53 height 16
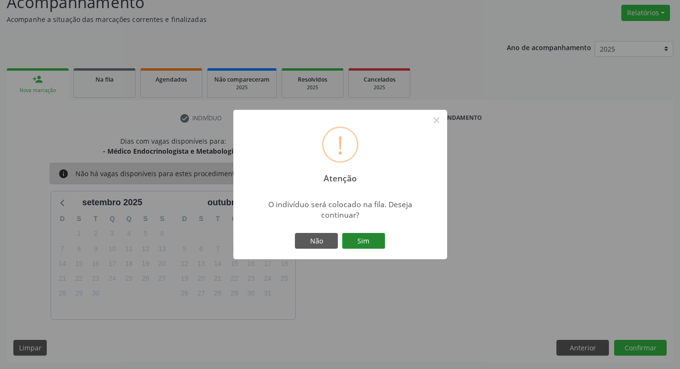
click at [362, 239] on button "Sim" at bounding box center [363, 241] width 43 height 16
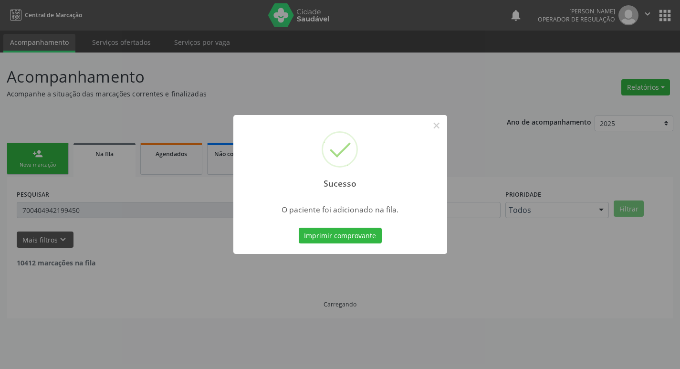
scroll to position [0, 0]
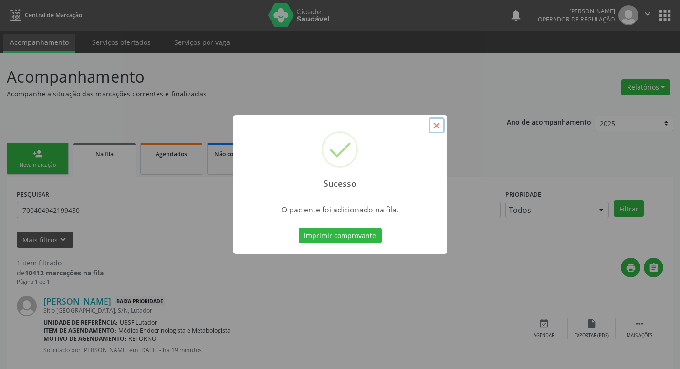
click at [435, 127] on button "×" at bounding box center [437, 125] width 16 height 16
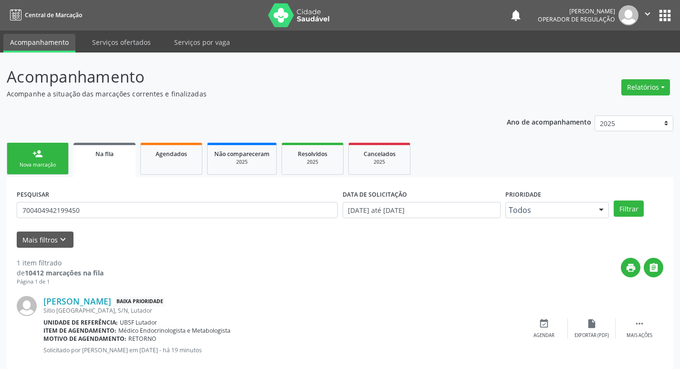
click at [40, 159] on link "person_add Nova marcação" at bounding box center [38, 159] width 62 height 32
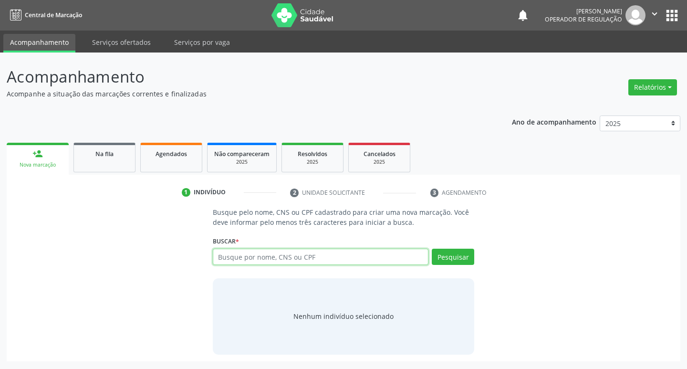
click at [244, 258] on input "text" at bounding box center [321, 257] width 216 height 16
type input "700008759455106"
click at [468, 256] on button "Pesquisar" at bounding box center [453, 257] width 42 height 16
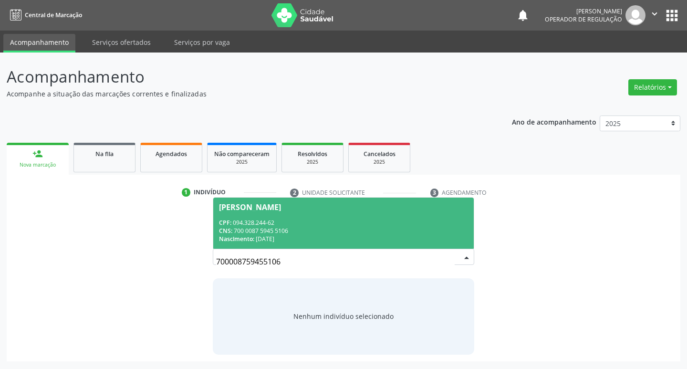
click at [281, 210] on div "Marinalva Batista da Silva" at bounding box center [250, 207] width 62 height 8
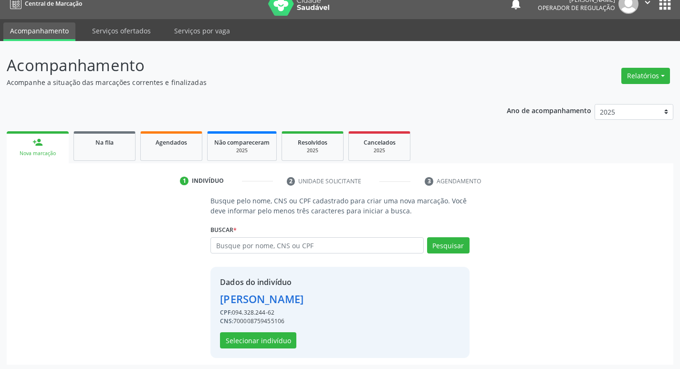
scroll to position [14, 0]
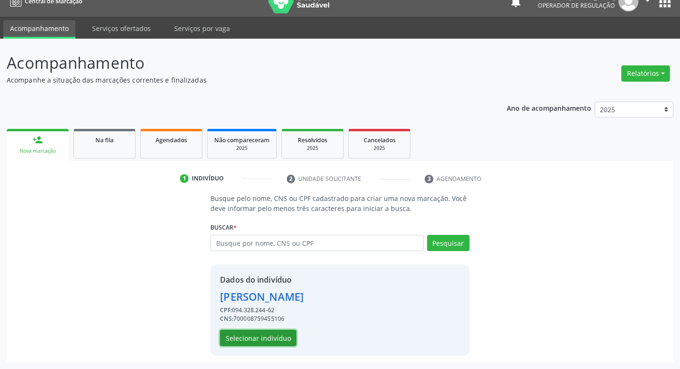
click at [259, 342] on button "Selecionar indivíduo" at bounding box center [258, 338] width 76 height 16
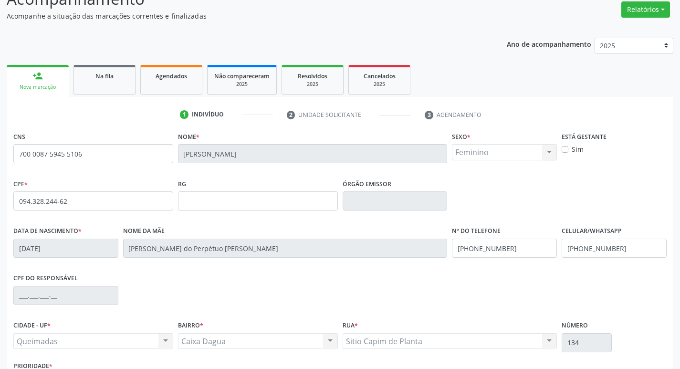
scroll to position [148, 0]
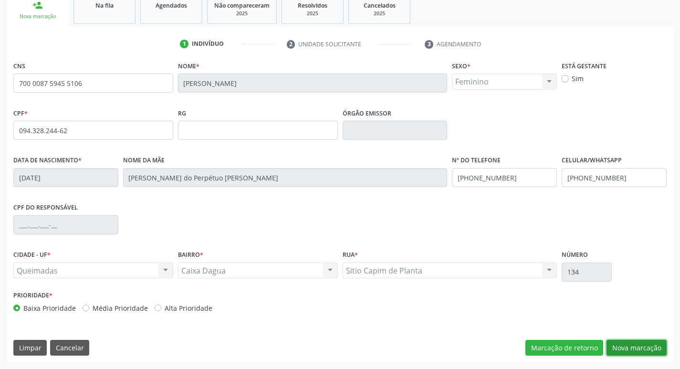
click at [623, 347] on button "Nova marcação" at bounding box center [637, 348] width 60 height 16
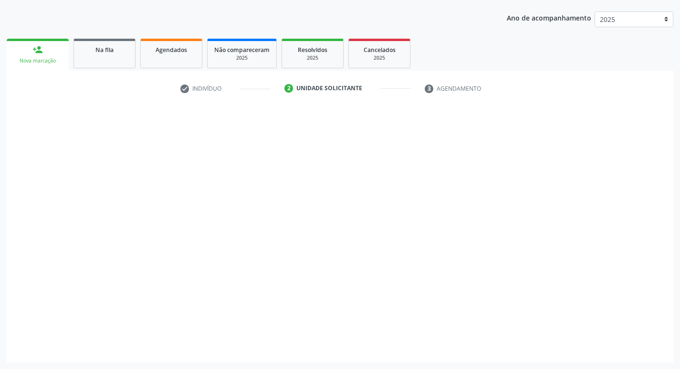
scroll to position [104, 0]
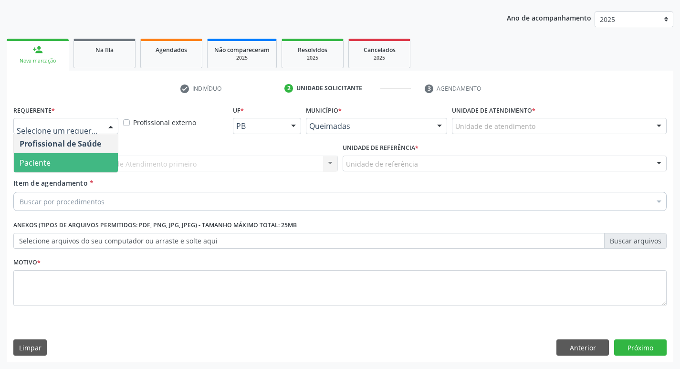
click at [51, 166] on span "Paciente" at bounding box center [66, 162] width 104 height 19
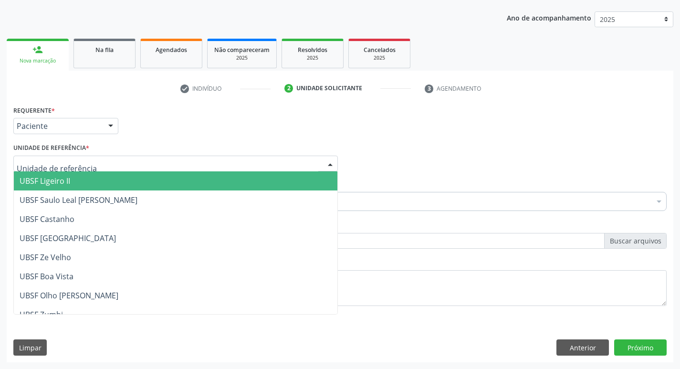
type input "C"
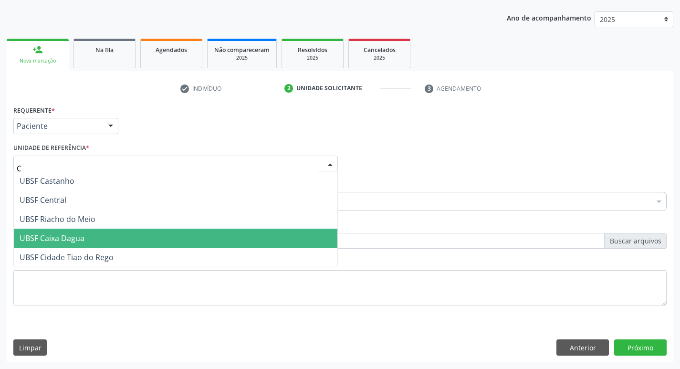
click at [72, 239] on span "UBSF Caixa Dagua" at bounding box center [52, 238] width 65 height 11
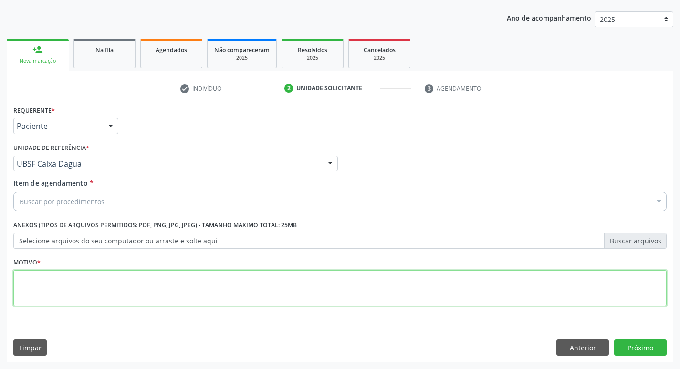
click at [64, 281] on textarea at bounding box center [339, 288] width 653 height 36
type textarea "RETORNO"
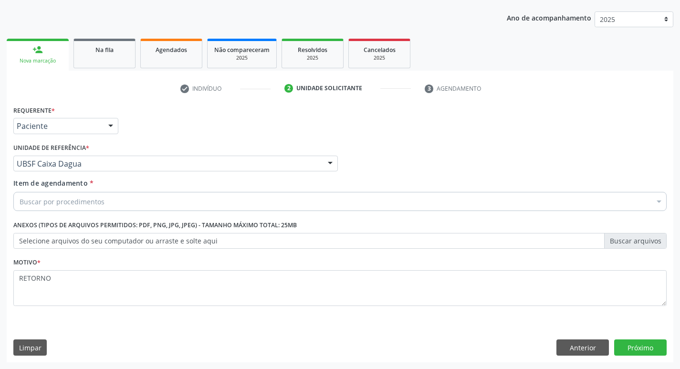
click at [43, 207] on div "Buscar por procedimentos" at bounding box center [339, 201] width 653 height 19
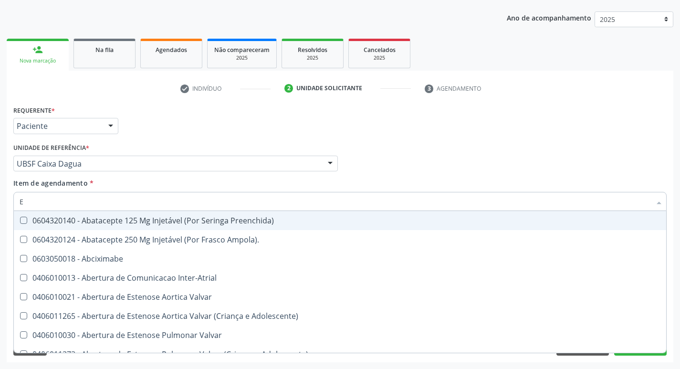
type input "ENDOCR"
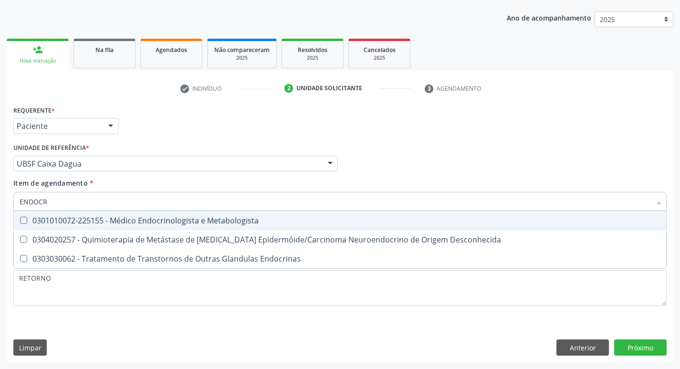
click at [148, 221] on div "0301010072-225155 - Médico Endocrinologista e Metabologista" at bounding box center [340, 221] width 641 height 8
checkbox Metabologista "true"
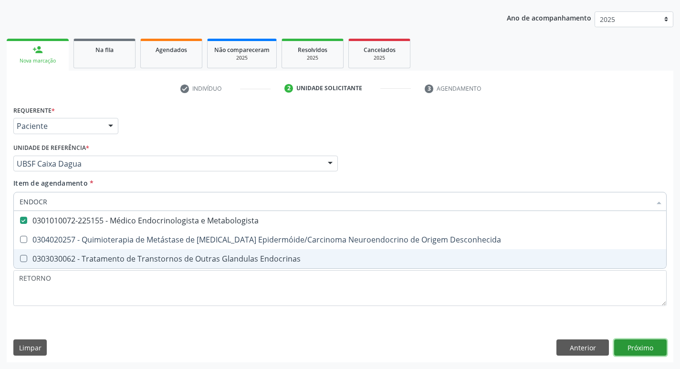
click at [642, 346] on div "Requerente * Paciente Profissional de Saúde Paciente Nenhum resultado encontrad…" at bounding box center [340, 232] width 667 height 259
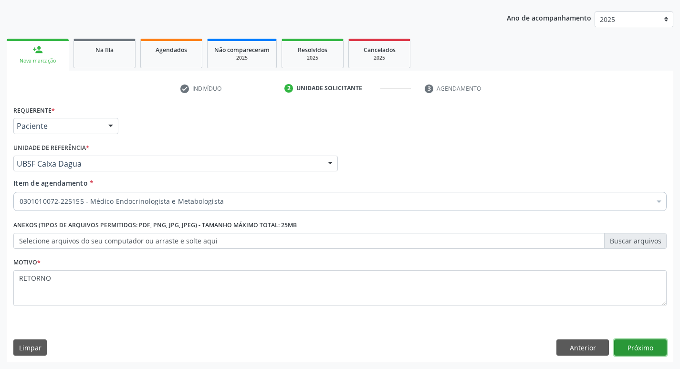
click at [632, 347] on button "Próximo" at bounding box center [640, 347] width 53 height 16
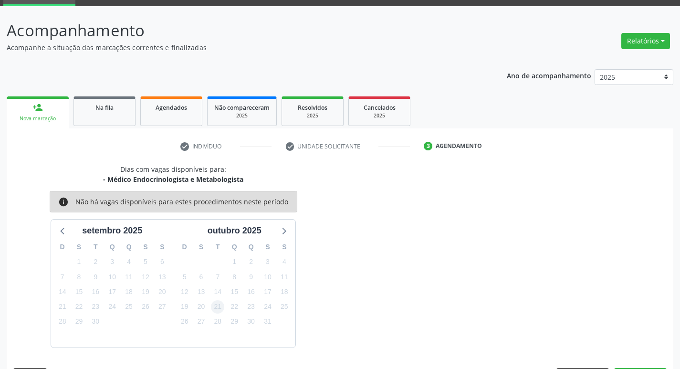
scroll to position [74, 0]
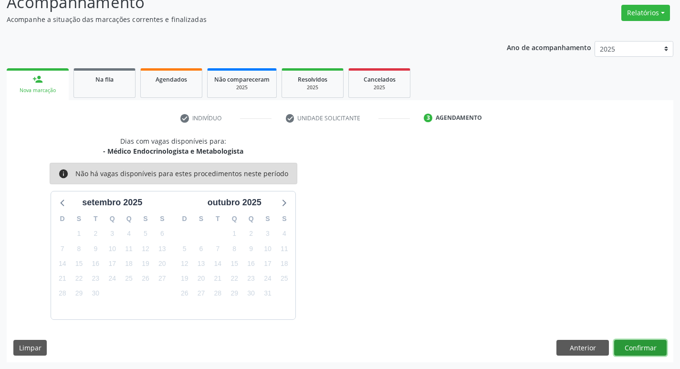
click at [651, 343] on button "Confirmar" at bounding box center [640, 348] width 53 height 16
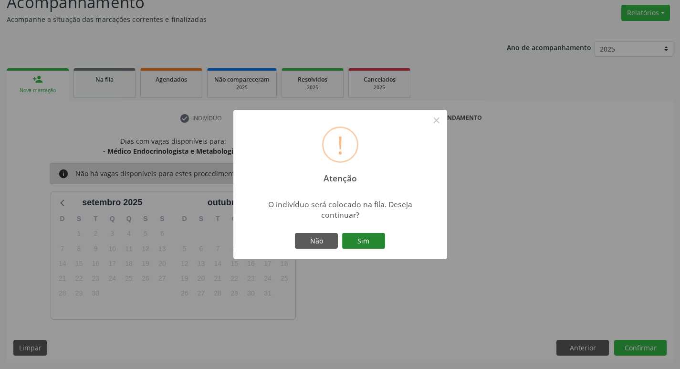
click at [352, 245] on button "Sim" at bounding box center [363, 241] width 43 height 16
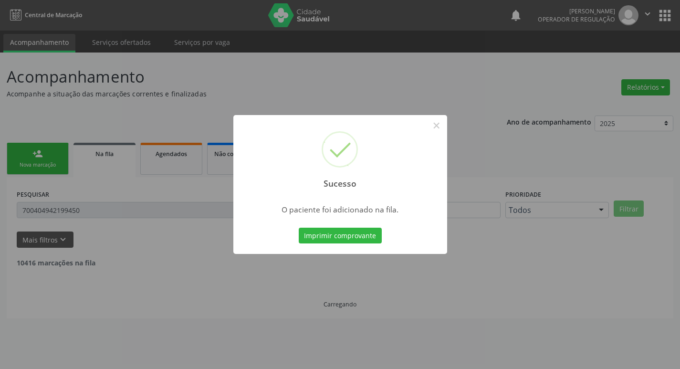
scroll to position [0, 0]
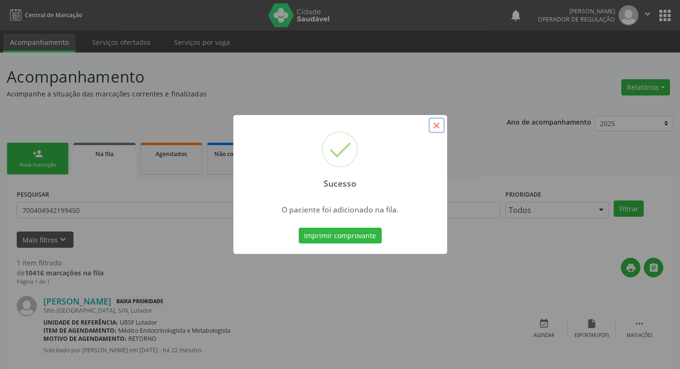
click at [437, 126] on button "×" at bounding box center [437, 125] width 16 height 16
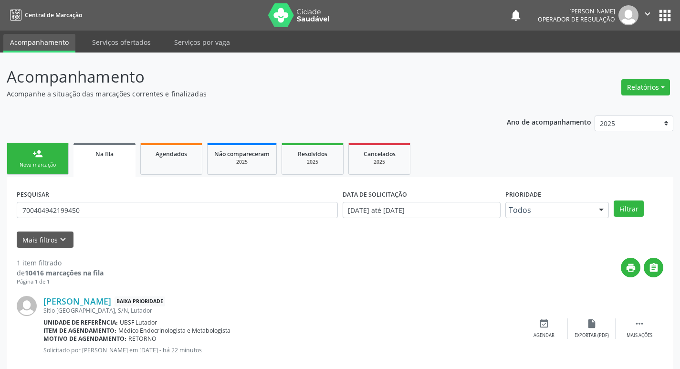
click at [55, 147] on link "person_add Nova marcação" at bounding box center [38, 159] width 62 height 32
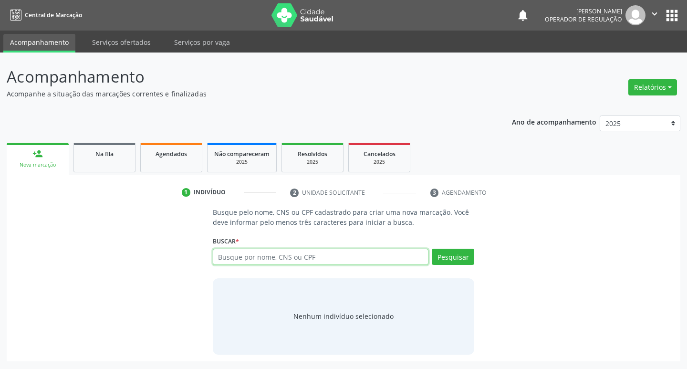
click at [264, 255] on input "text" at bounding box center [321, 257] width 216 height 16
type input "708707158248295"
click at [455, 254] on button "Pesquisar" at bounding box center [453, 257] width 42 height 16
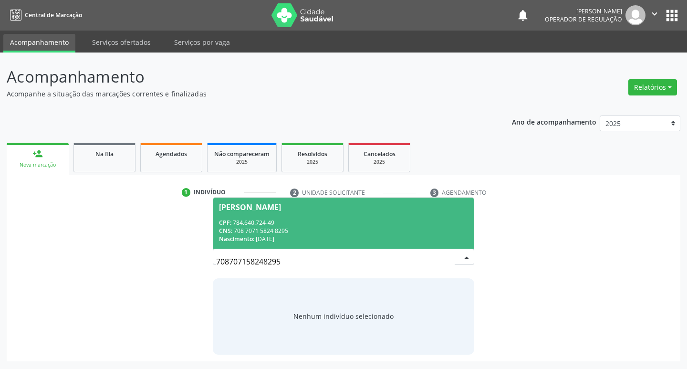
click at [267, 222] on div "CPF: 784.640.724-49" at bounding box center [344, 223] width 250 height 8
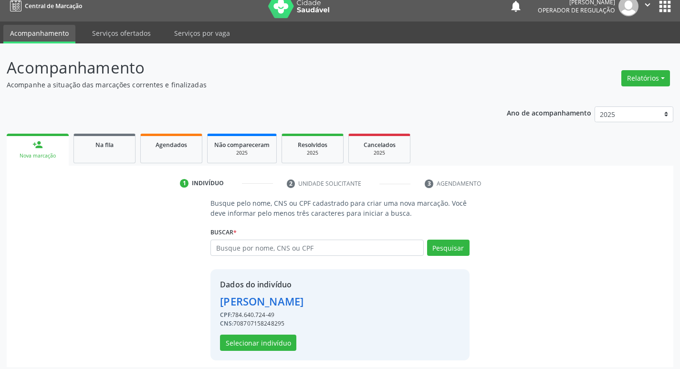
scroll to position [14, 0]
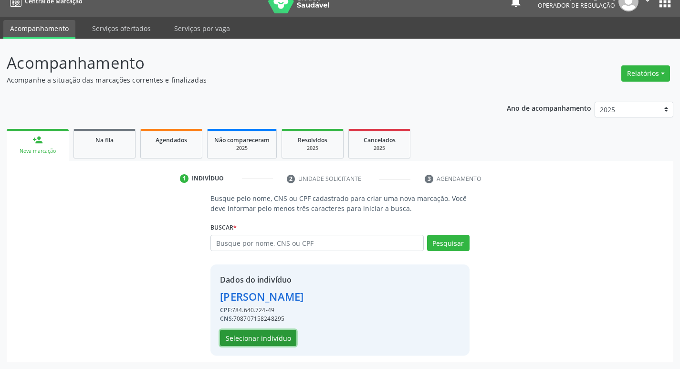
click at [255, 337] on button "Selecionar indivíduo" at bounding box center [258, 338] width 76 height 16
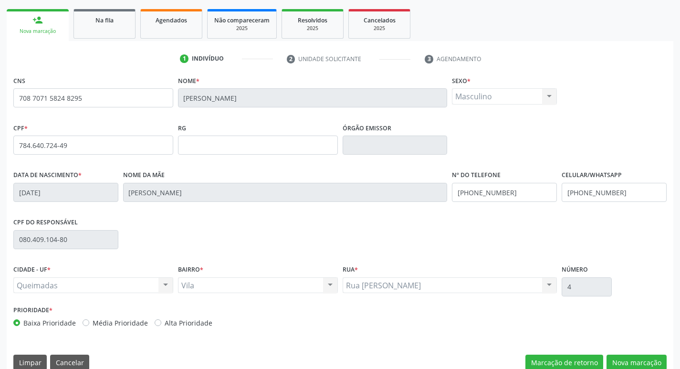
scroll to position [148, 0]
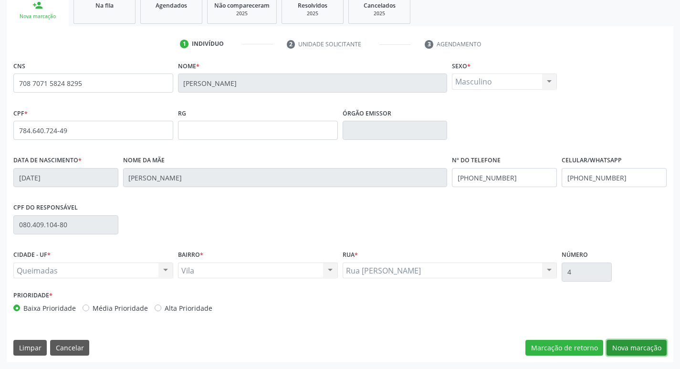
click at [644, 353] on button "Nova marcação" at bounding box center [637, 348] width 60 height 16
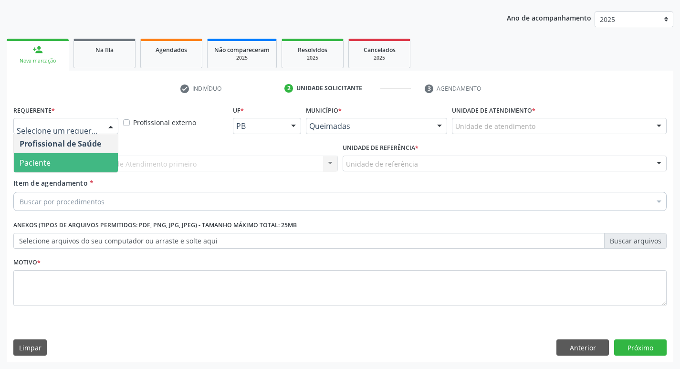
click at [73, 159] on span "Paciente" at bounding box center [66, 162] width 104 height 19
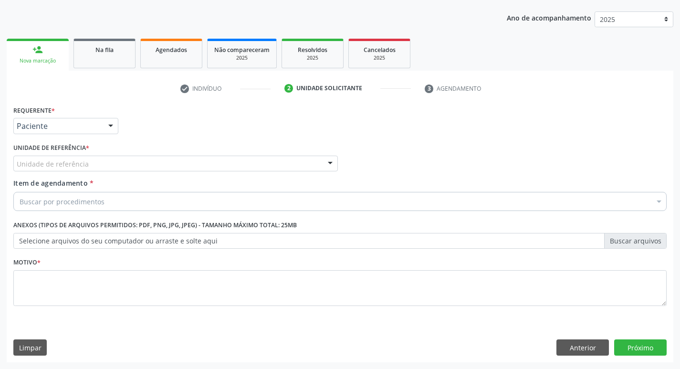
click at [104, 158] on div "Unidade de referência" at bounding box center [175, 164] width 325 height 16
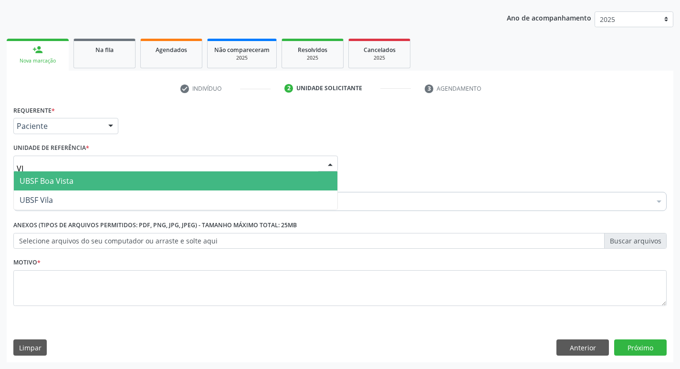
type input "VIL"
click at [102, 190] on span "UBSF Vila" at bounding box center [176, 180] width 324 height 19
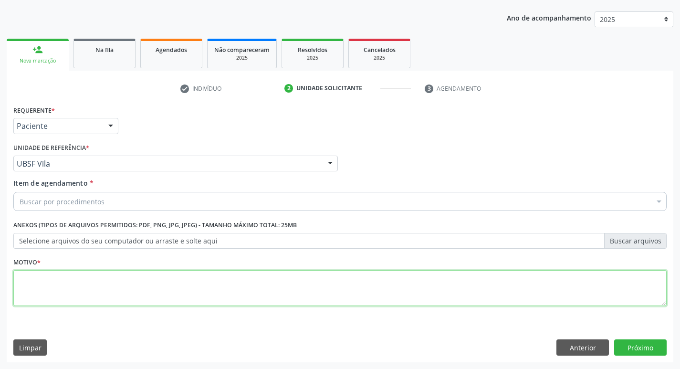
click at [67, 282] on textarea at bounding box center [339, 288] width 653 height 36
type textarea "RETORNO"
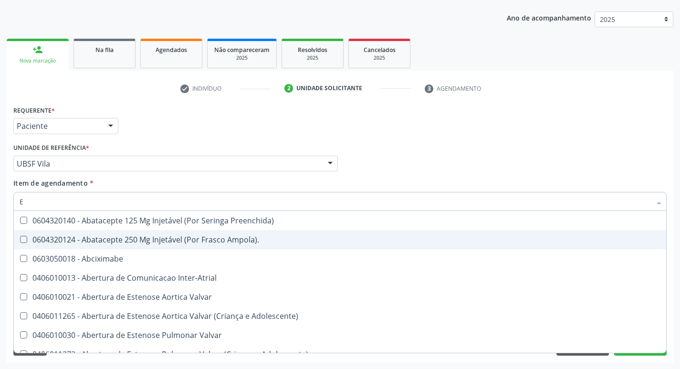
type input "ENDOCR"
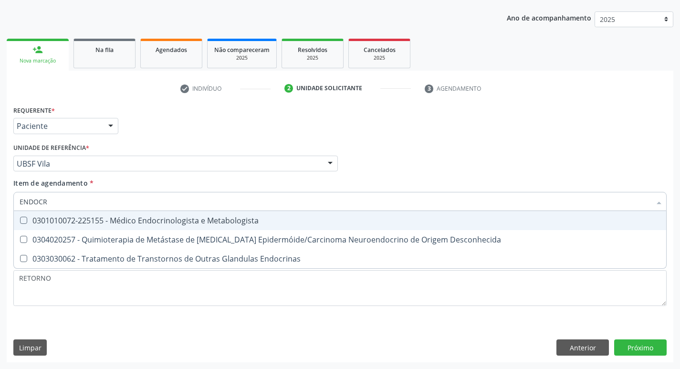
click at [174, 217] on div "0301010072-225155 - Médico Endocrinologista e Metabologista" at bounding box center [340, 221] width 641 height 8
checkbox Metabologista "true"
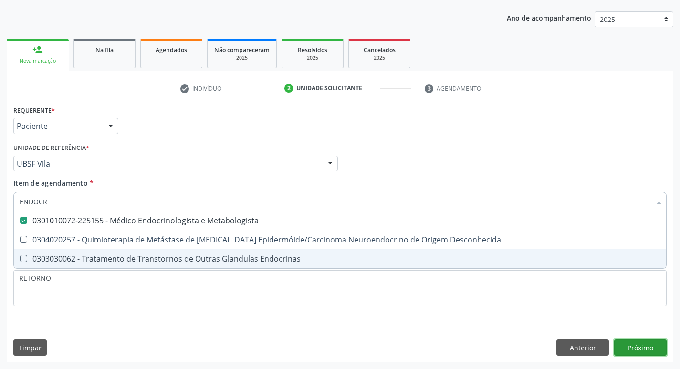
click at [646, 347] on div "Requerente * Paciente Profissional de Saúde Paciente Nenhum resultado encontrad…" at bounding box center [340, 232] width 667 height 259
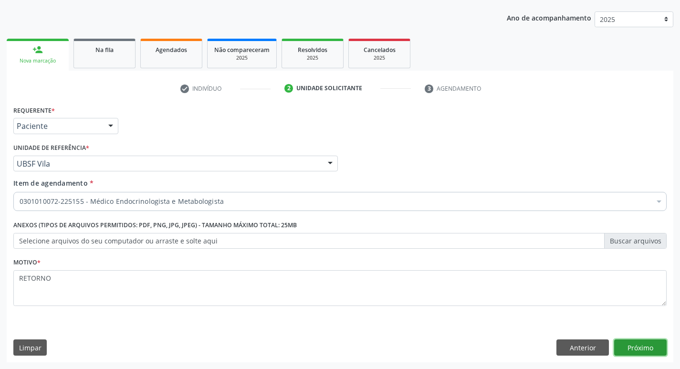
checkbox Metabologista "true"
click at [640, 346] on button "Próximo" at bounding box center [640, 347] width 53 height 16
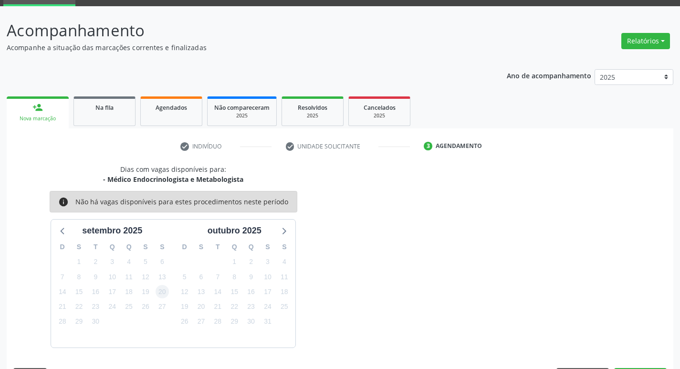
scroll to position [74, 0]
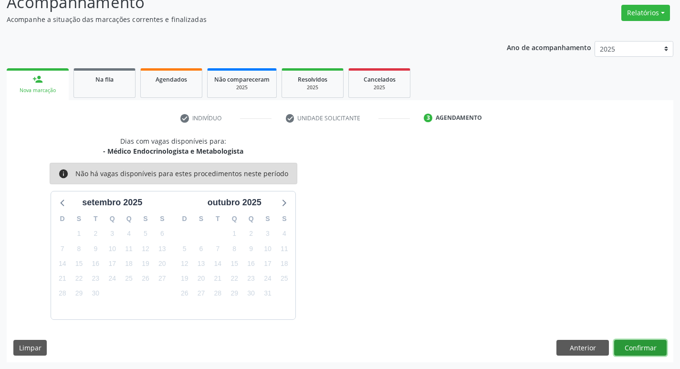
click at [634, 349] on button "Confirmar" at bounding box center [640, 348] width 53 height 16
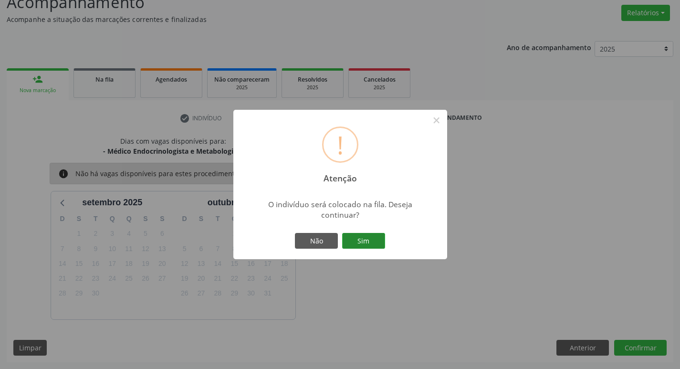
click at [361, 247] on button "Sim" at bounding box center [363, 241] width 43 height 16
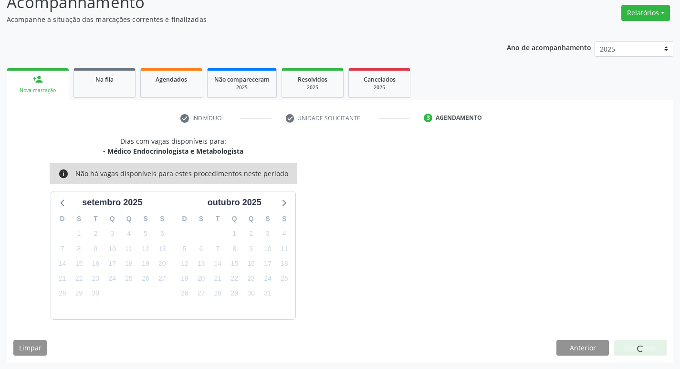
scroll to position [0, 0]
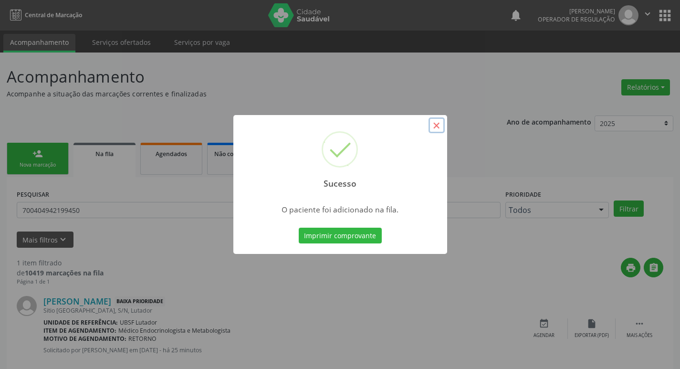
click at [440, 123] on button "×" at bounding box center [437, 125] width 16 height 16
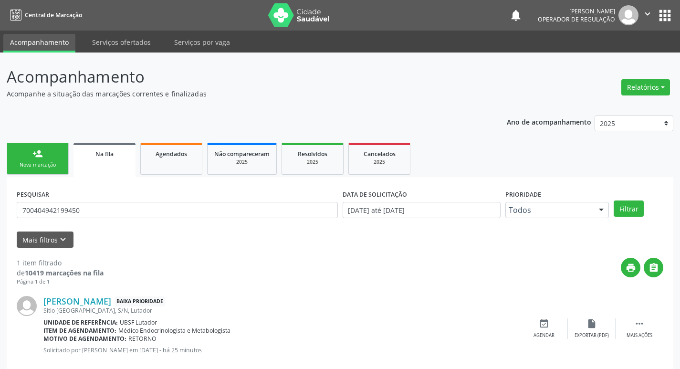
click at [32, 160] on link "person_add Nova marcação" at bounding box center [38, 159] width 62 height 32
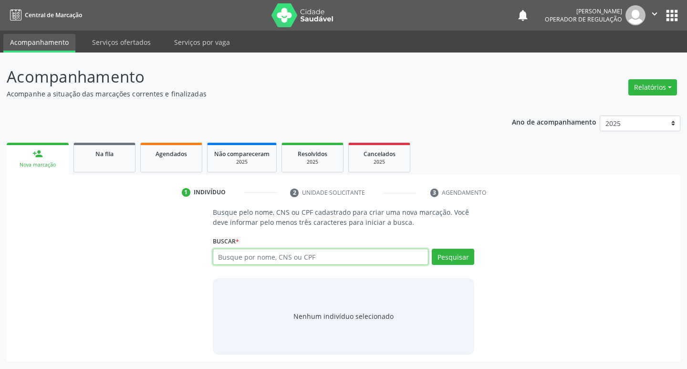
click at [238, 254] on input "text" at bounding box center [321, 257] width 216 height 16
type input "702307153633314"
click at [452, 252] on button "Pesquisar" at bounding box center [453, 257] width 42 height 16
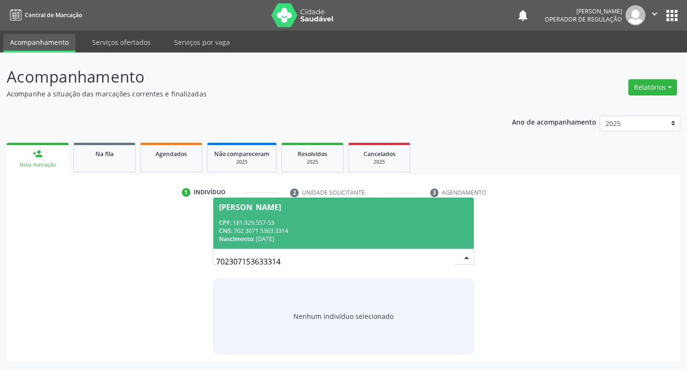
click at [303, 217] on span "Jose Severino da Silva Filho CPF: 181.929.557-53 CNS: 702 3071 5363 3314 Nascim…" at bounding box center [343, 223] width 261 height 51
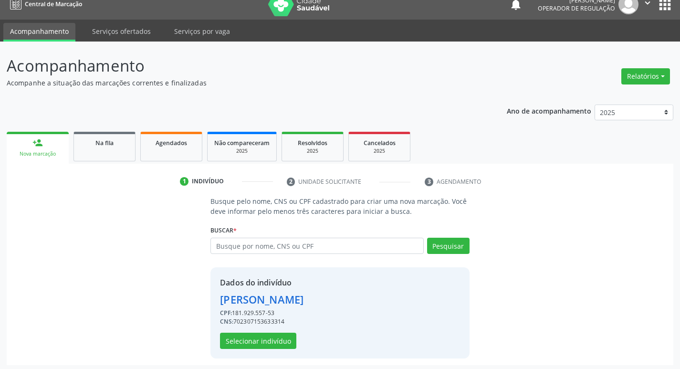
scroll to position [14, 0]
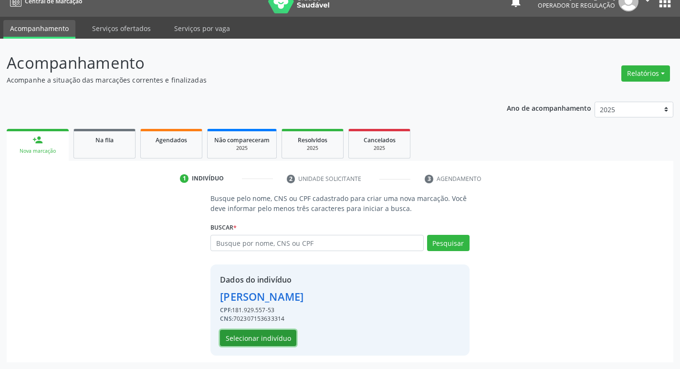
click at [269, 335] on button "Selecionar indivíduo" at bounding box center [258, 338] width 76 height 16
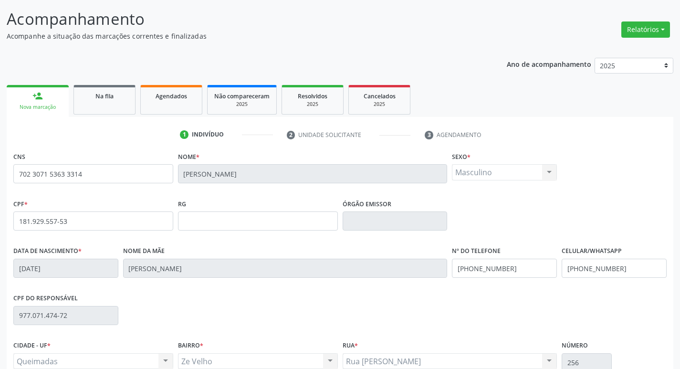
scroll to position [148, 0]
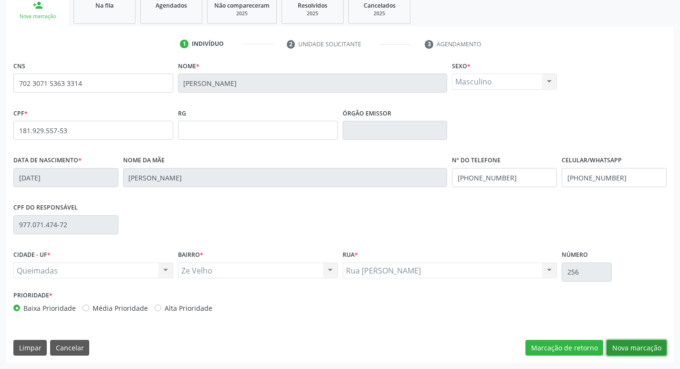
click at [631, 351] on button "Nova marcação" at bounding box center [637, 348] width 60 height 16
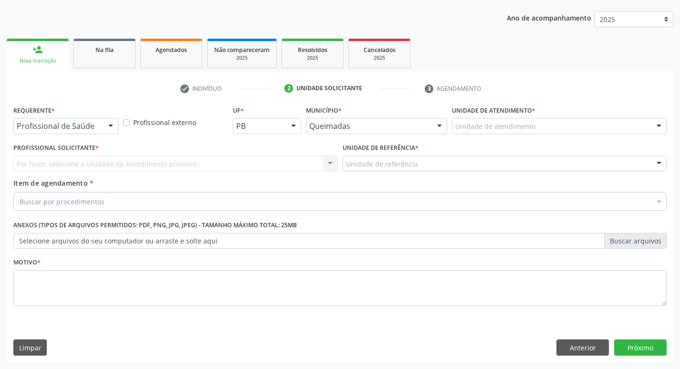
scroll to position [104, 0]
click at [57, 120] on div "Profissional de Saúde" at bounding box center [65, 126] width 105 height 16
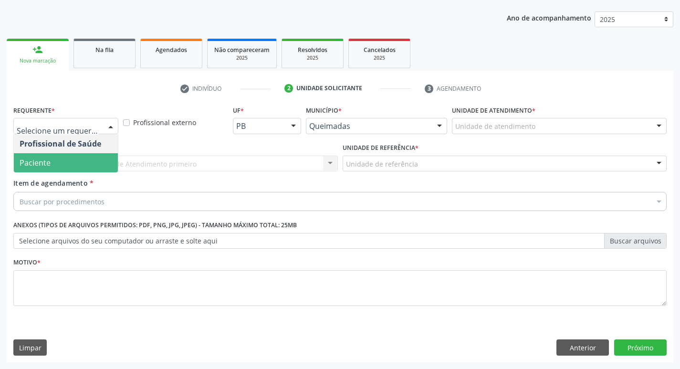
click at [53, 161] on span "Paciente" at bounding box center [66, 162] width 104 height 19
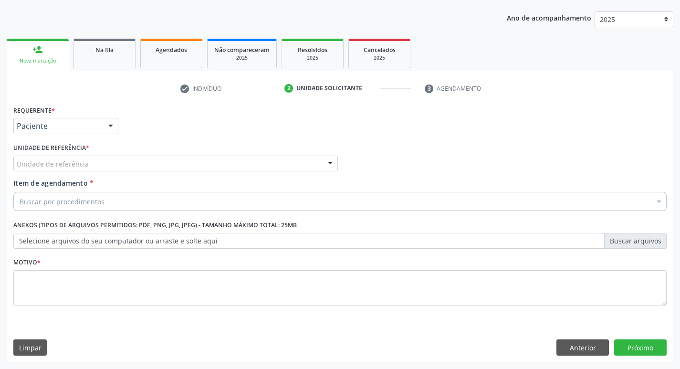
click at [78, 153] on label "Unidade de referência *" at bounding box center [51, 148] width 76 height 15
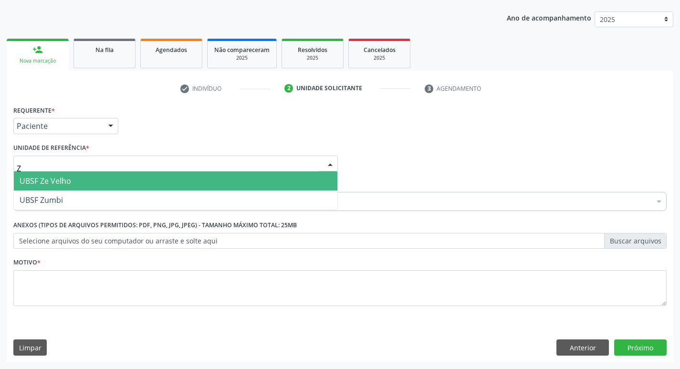
type input "ZE"
click at [82, 173] on span "UBSF Ze Velho" at bounding box center [176, 180] width 324 height 19
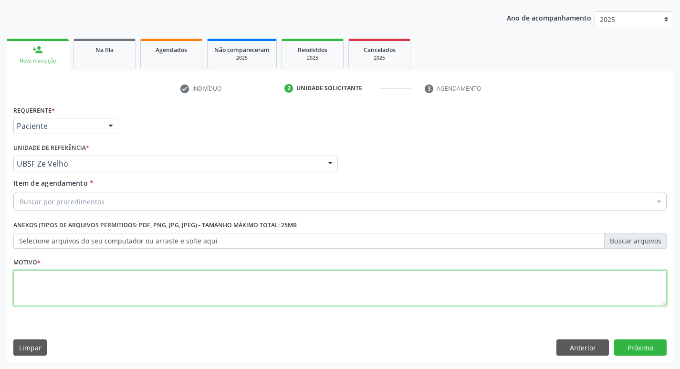
click at [50, 285] on textarea at bounding box center [339, 288] width 653 height 36
type textarea "RETORNO"
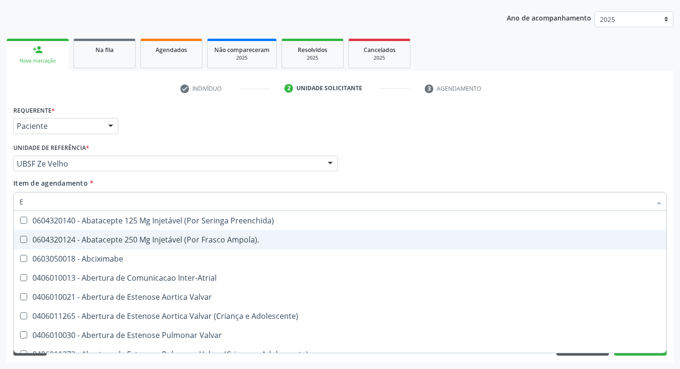
type input "ENDOCR"
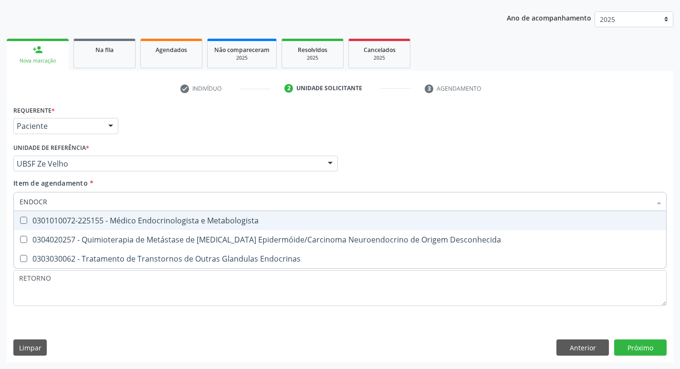
click at [150, 217] on div "0301010072-225155 - Médico Endocrinologista e Metabologista" at bounding box center [340, 221] width 641 height 8
checkbox Metabologista "true"
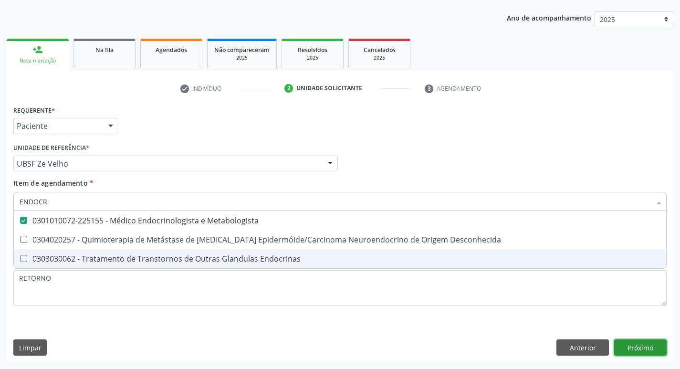
click at [650, 346] on div "Requerente * Paciente Profissional de Saúde Paciente Nenhum resultado encontrad…" at bounding box center [340, 232] width 667 height 259
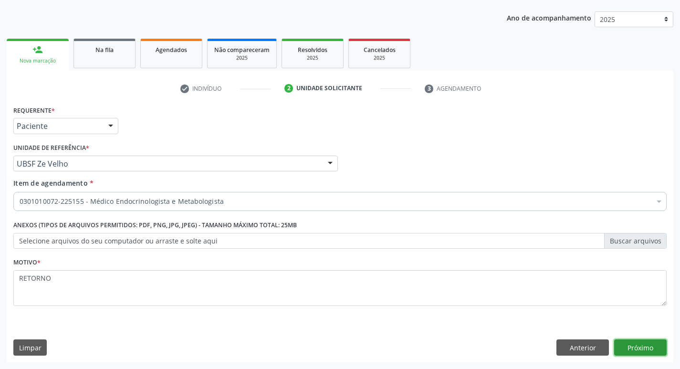
scroll to position [0, 0]
click at [648, 342] on button "Próximo" at bounding box center [640, 347] width 53 height 16
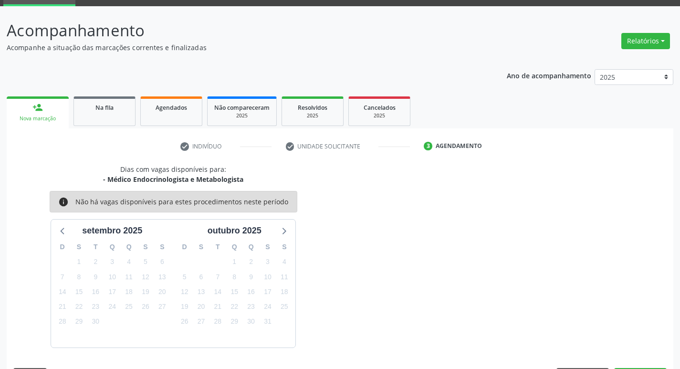
scroll to position [74, 0]
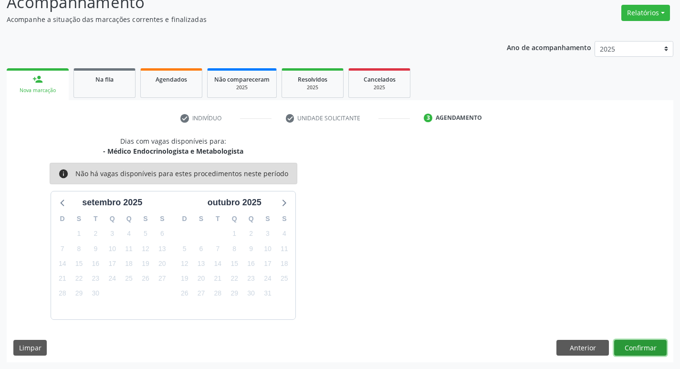
click at [641, 345] on button "Confirmar" at bounding box center [640, 348] width 53 height 16
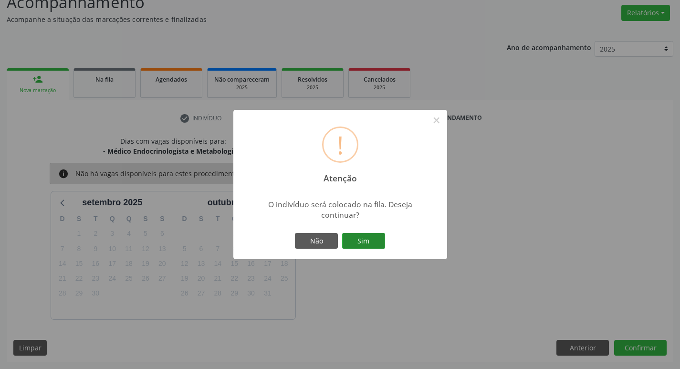
click at [365, 243] on button "Sim" at bounding box center [363, 241] width 43 height 16
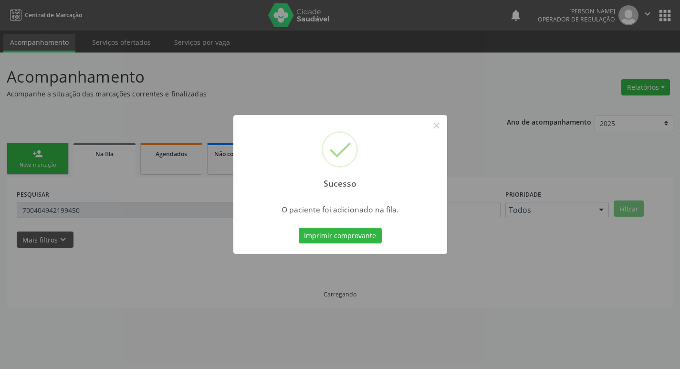
scroll to position [0, 0]
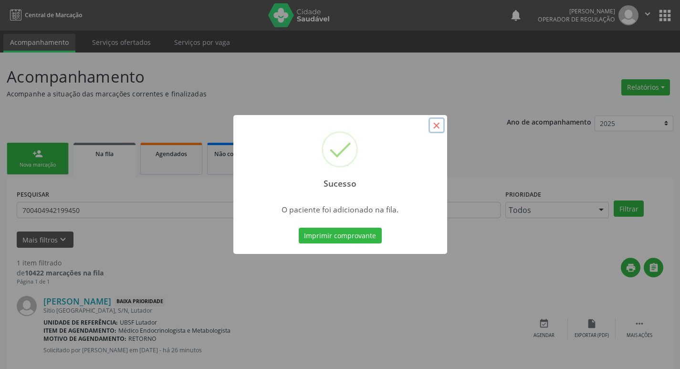
click at [437, 128] on button "×" at bounding box center [437, 125] width 16 height 16
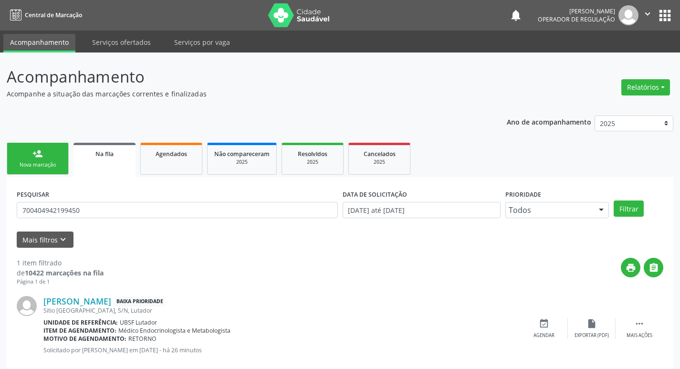
click at [51, 149] on link "person_add Nova marcação" at bounding box center [38, 159] width 62 height 32
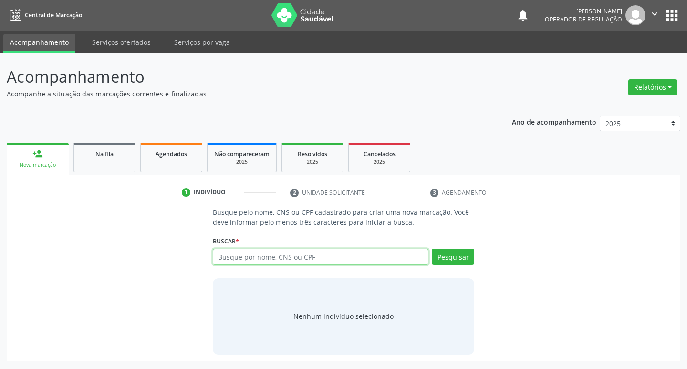
click at [237, 260] on input "text" at bounding box center [321, 257] width 216 height 16
type input "705606491518612"
click at [457, 261] on button "Pesquisar" at bounding box center [453, 257] width 42 height 16
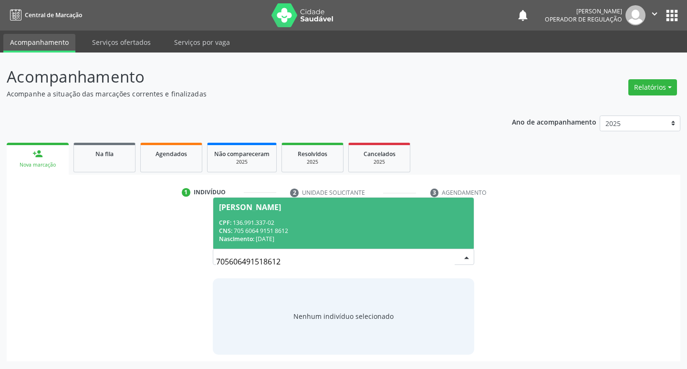
click at [293, 231] on div "CNS: 705 6064 9151 8612" at bounding box center [344, 231] width 250 height 8
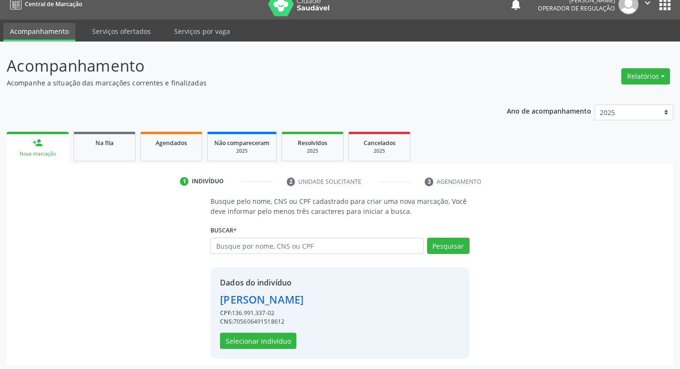
scroll to position [14, 0]
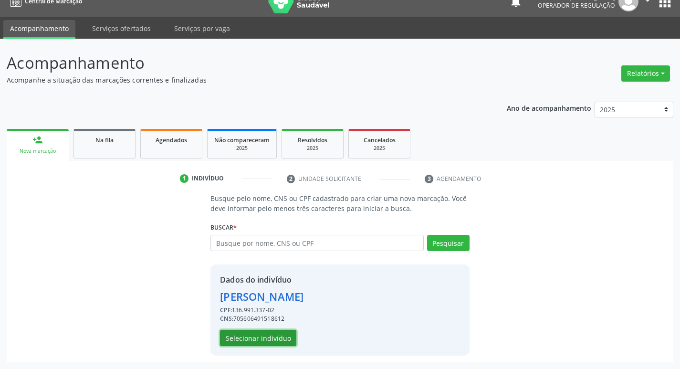
click at [263, 341] on button "Selecionar indivíduo" at bounding box center [258, 338] width 76 height 16
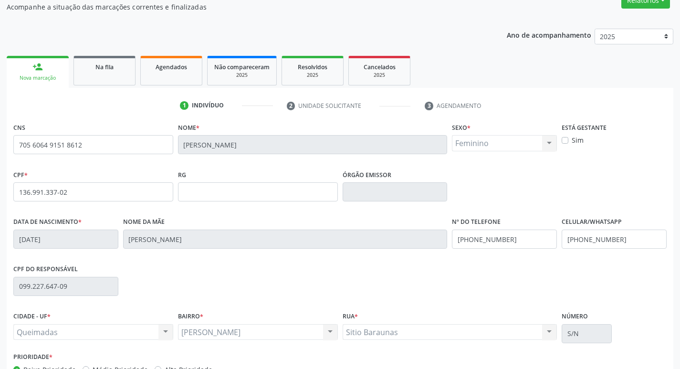
scroll to position [148, 0]
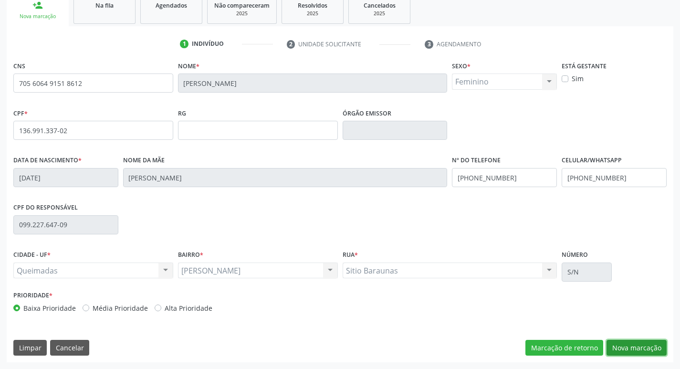
click at [636, 345] on button "Nova marcação" at bounding box center [637, 348] width 60 height 16
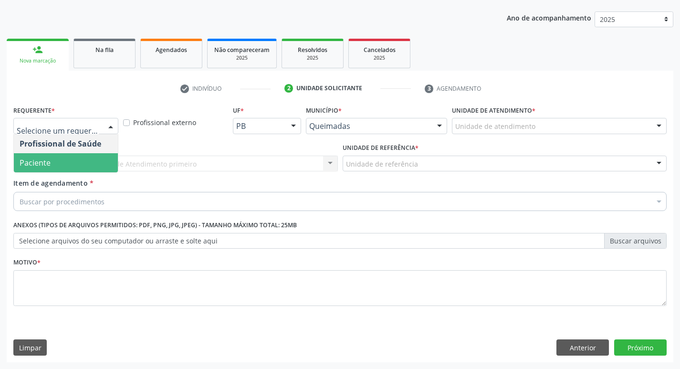
click at [93, 156] on span "Paciente" at bounding box center [66, 162] width 104 height 19
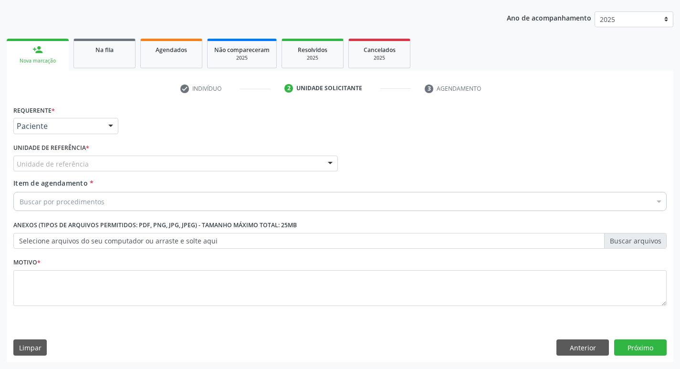
click at [87, 164] on div "Unidade de referência" at bounding box center [175, 164] width 325 height 16
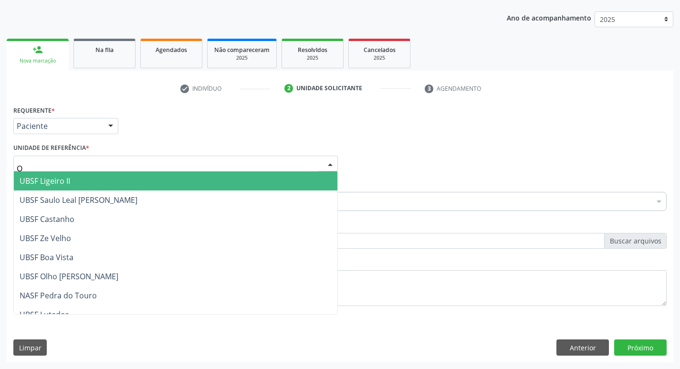
type input "OL"
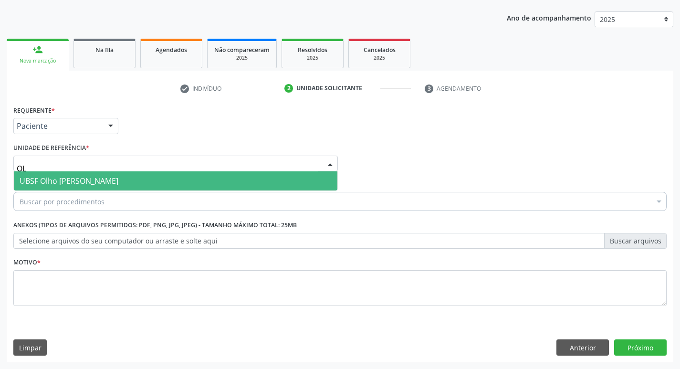
click at [112, 177] on span "UBSF Olho [PERSON_NAME]" at bounding box center [69, 181] width 99 height 11
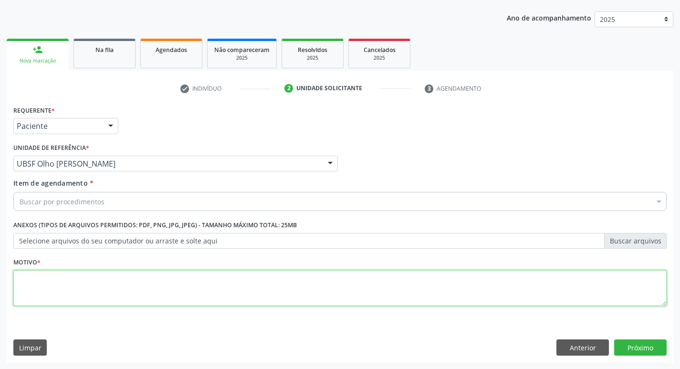
click at [64, 294] on textarea at bounding box center [339, 288] width 653 height 36
type textarea "RETORNO"
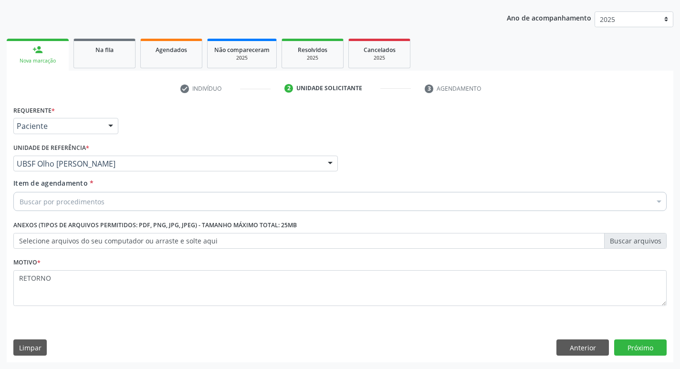
click at [55, 207] on div "Buscar por procedimentos" at bounding box center [339, 201] width 653 height 19
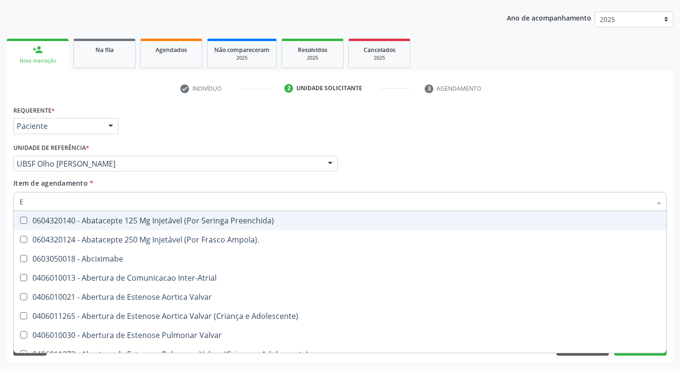
type input "ENDOCR"
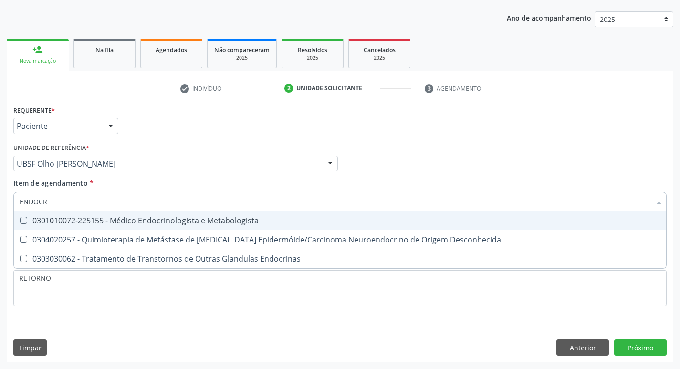
click at [183, 217] on div "0301010072-225155 - Médico Endocrinologista e Metabologista" at bounding box center [340, 221] width 641 height 8
checkbox Metabologista "true"
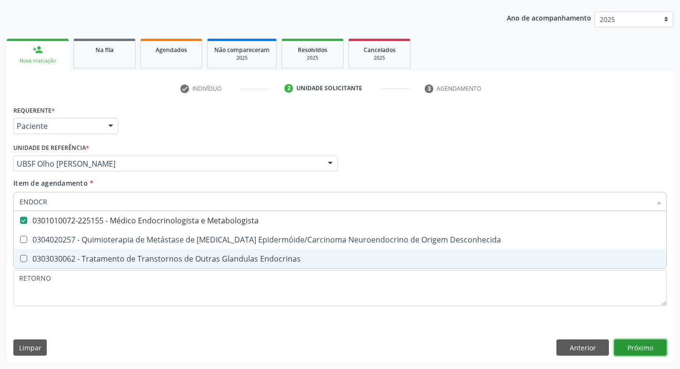
click at [631, 343] on div "Requerente * Paciente Profissional de Saúde Paciente Nenhum resultado encontrad…" at bounding box center [340, 232] width 667 height 259
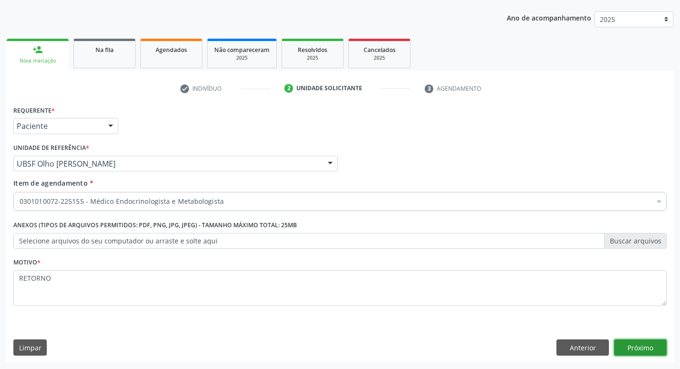
click at [638, 347] on button "Próximo" at bounding box center [640, 347] width 53 height 16
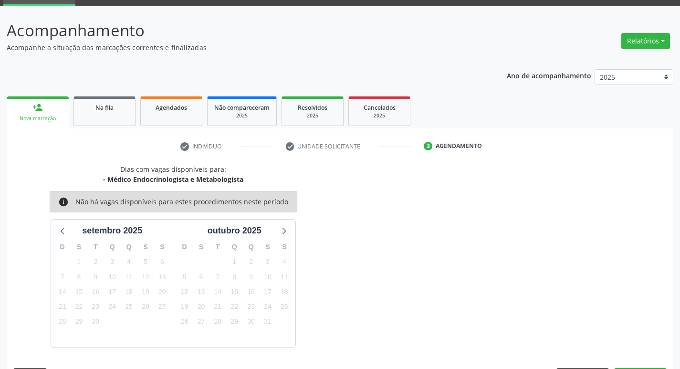
scroll to position [74, 0]
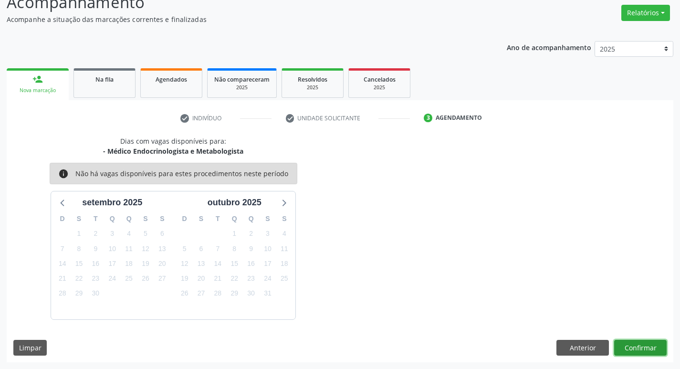
drag, startPoint x: 639, startPoint y: 343, endPoint x: 634, endPoint y: 345, distance: 5.1
click at [634, 345] on button "Confirmar" at bounding box center [640, 348] width 53 height 16
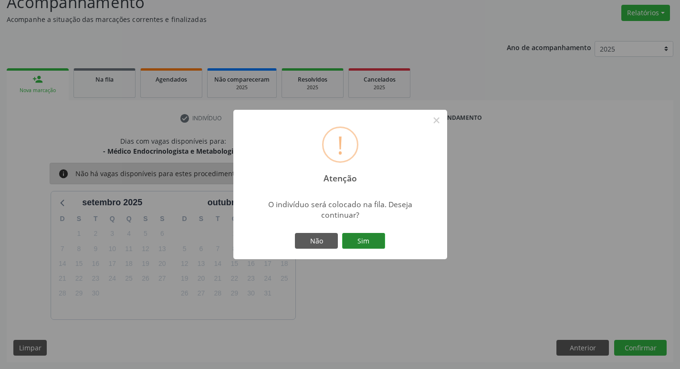
click at [359, 236] on button "Sim" at bounding box center [363, 241] width 43 height 16
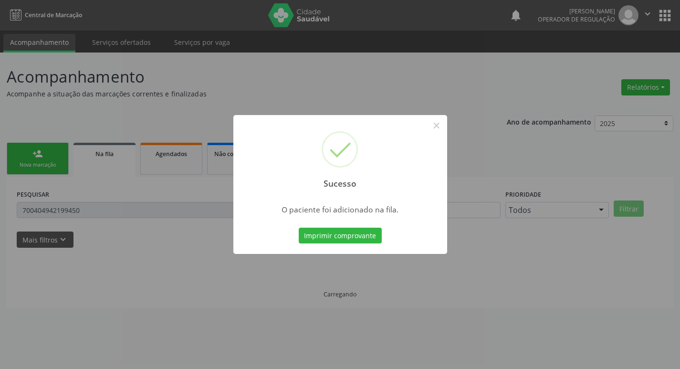
scroll to position [0, 0]
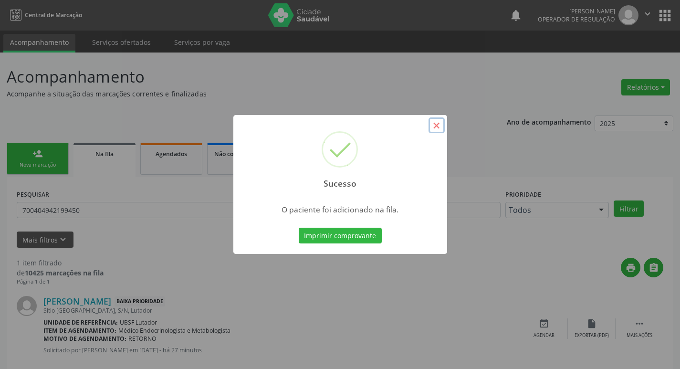
click at [434, 129] on button "×" at bounding box center [437, 125] width 16 height 16
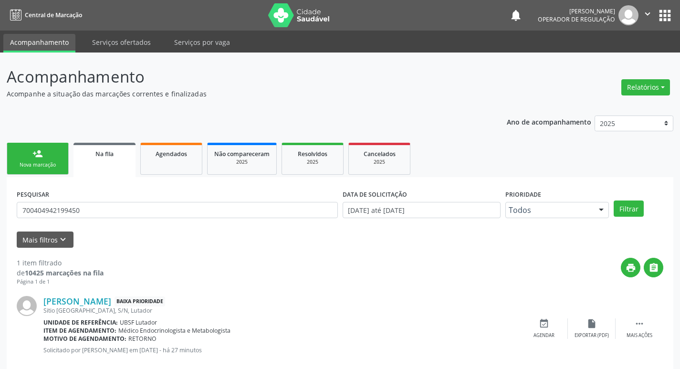
click at [46, 164] on div "Nova marcação" at bounding box center [38, 164] width 48 height 7
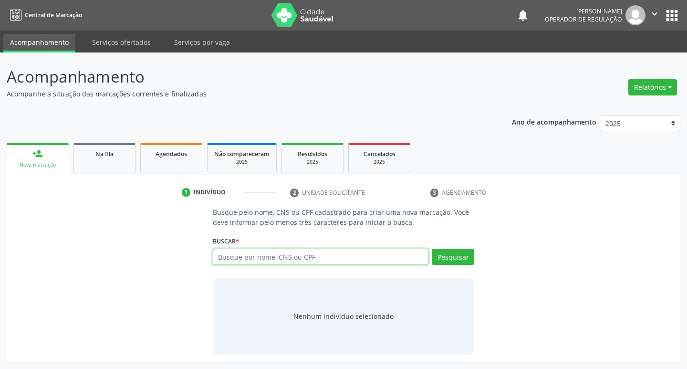
click at [255, 254] on input "text" at bounding box center [321, 257] width 216 height 16
type input "702802687365266"
click at [443, 259] on button "Pesquisar" at bounding box center [453, 257] width 42 height 16
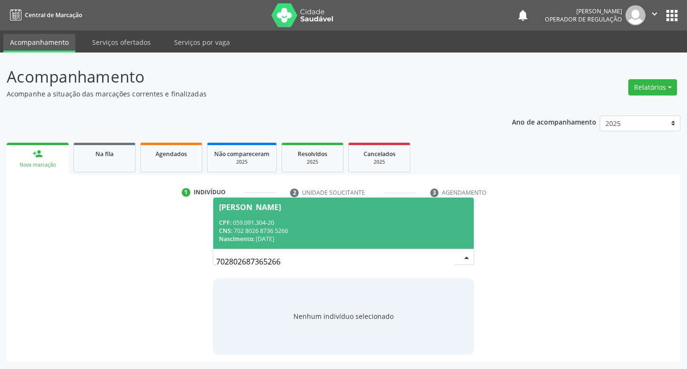
click at [293, 224] on div "CPF: 059.091.304-20" at bounding box center [344, 223] width 250 height 8
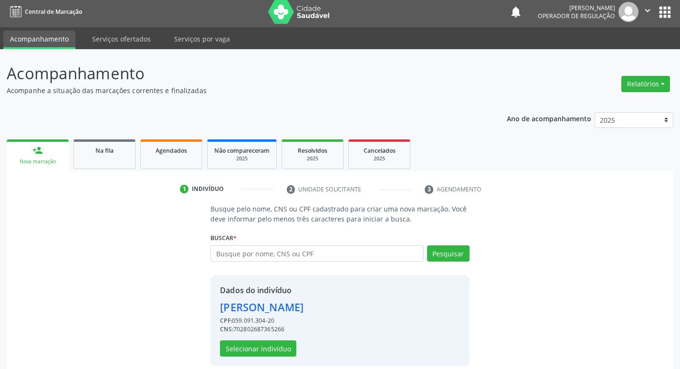
scroll to position [14, 0]
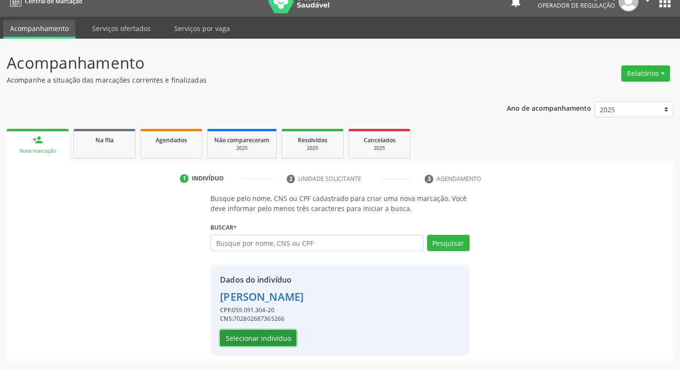
click at [280, 338] on button "Selecionar indivíduo" at bounding box center [258, 338] width 76 height 16
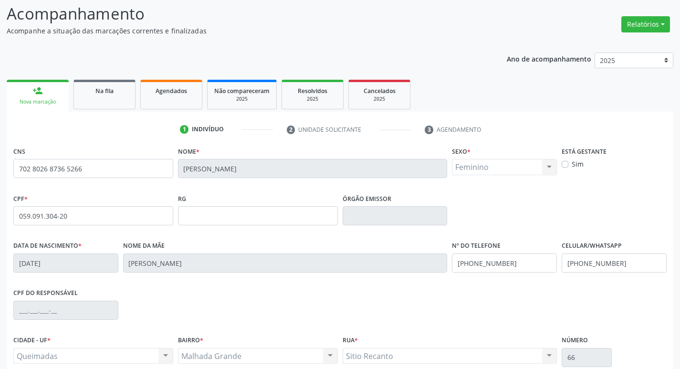
scroll to position [148, 0]
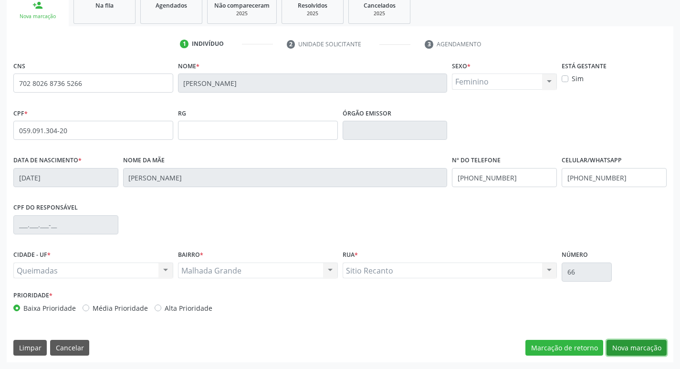
click at [632, 341] on button "Nova marcação" at bounding box center [637, 348] width 60 height 16
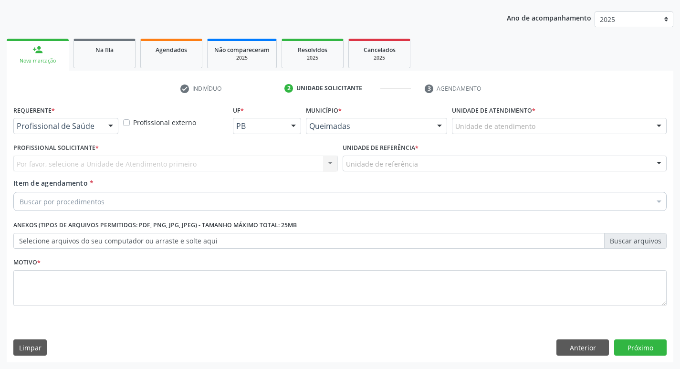
scroll to position [104, 0]
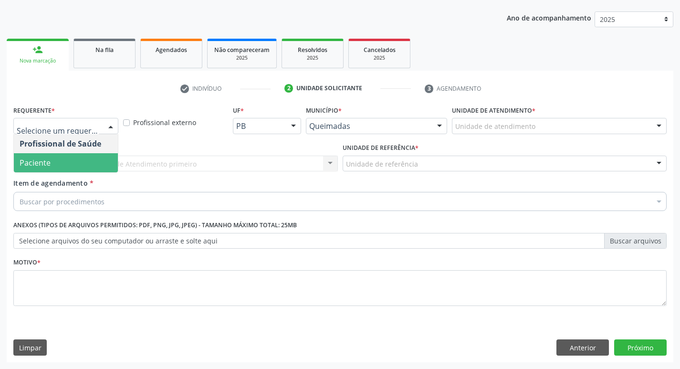
click at [74, 158] on span "Paciente" at bounding box center [66, 162] width 104 height 19
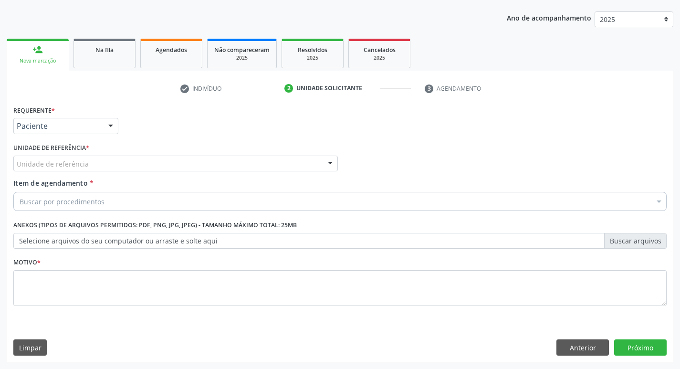
click at [95, 158] on div "Unidade de referência" at bounding box center [175, 164] width 325 height 16
click at [575, 347] on button "Anterior" at bounding box center [583, 347] width 53 height 16
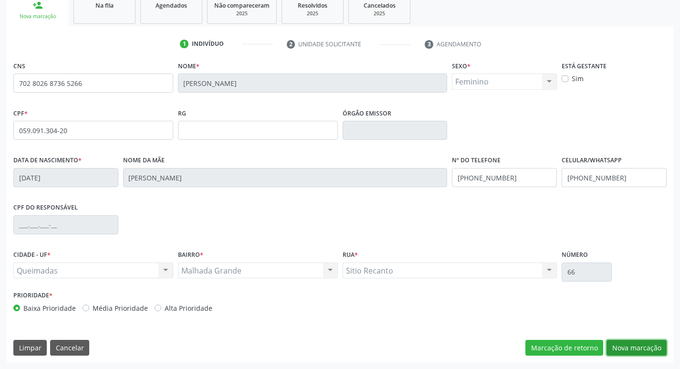
click at [634, 347] on button "Nova marcação" at bounding box center [637, 348] width 60 height 16
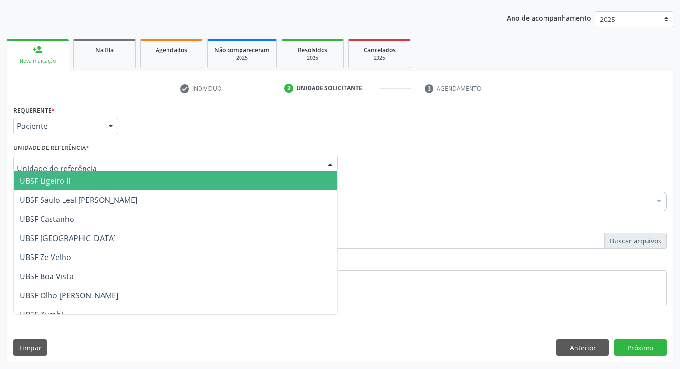
type input "M"
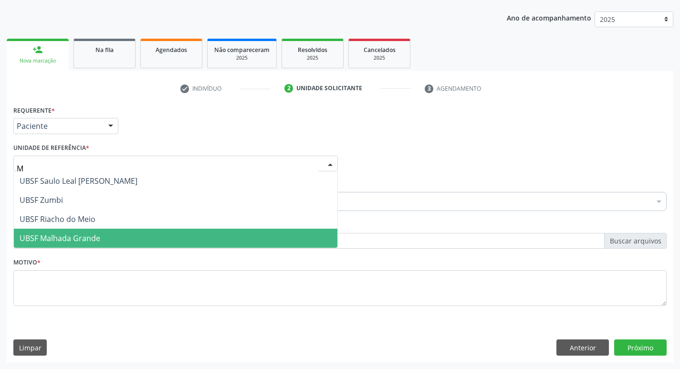
click at [95, 240] on span "UBSF Malhada Grande" at bounding box center [60, 238] width 81 height 11
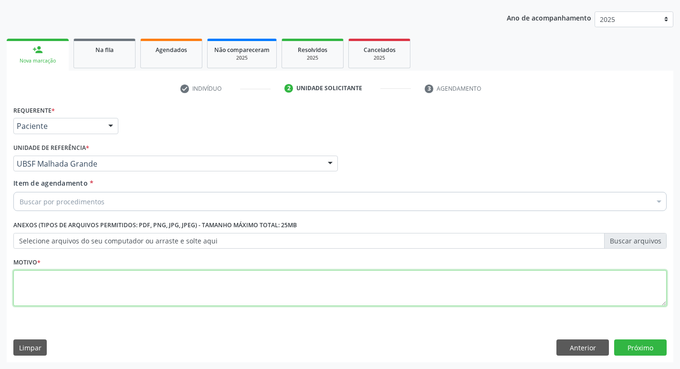
click at [50, 274] on textarea at bounding box center [339, 288] width 653 height 36
type textarea "RETY"
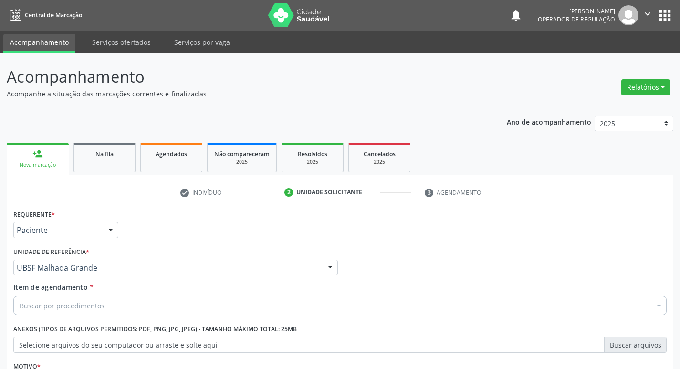
scroll to position [104, 0]
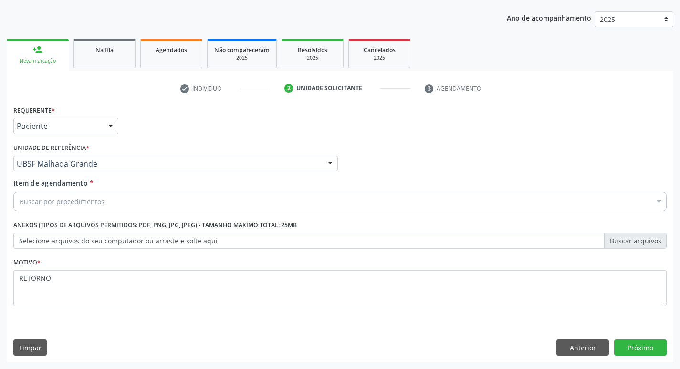
type textarea "RETORNO"
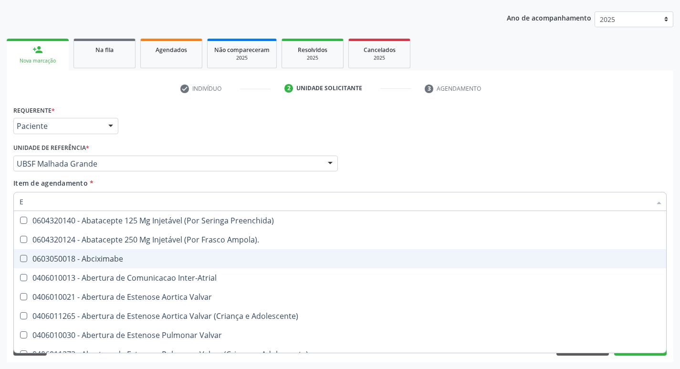
type input "ENDOCR"
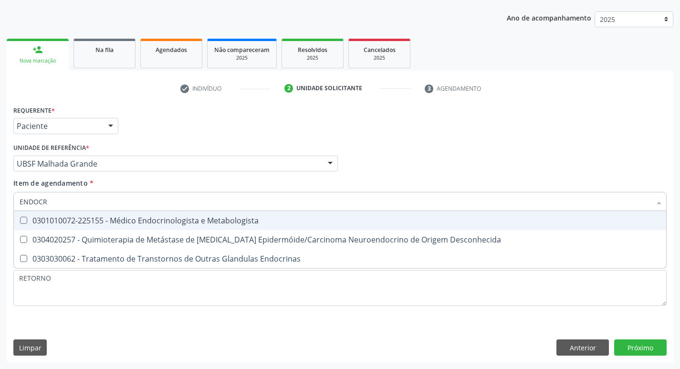
click at [153, 219] on div "0301010072-225155 - Médico Endocrinologista e Metabologista" at bounding box center [340, 221] width 641 height 8
checkbox Metabologista "true"
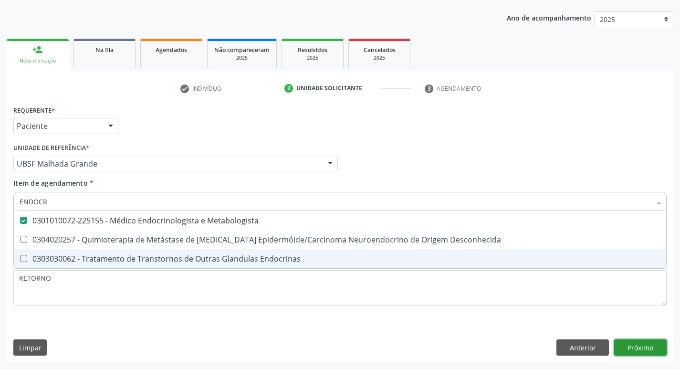
click at [641, 348] on div "Requerente * Paciente Profissional de Saúde Paciente Nenhum resultado encontrad…" at bounding box center [340, 232] width 667 height 259
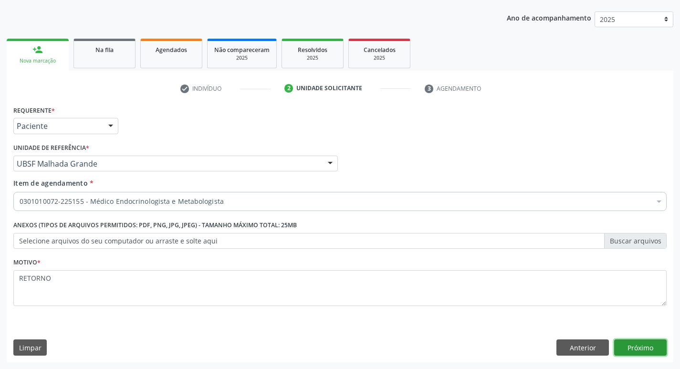
click at [641, 345] on button "Próximo" at bounding box center [640, 347] width 53 height 16
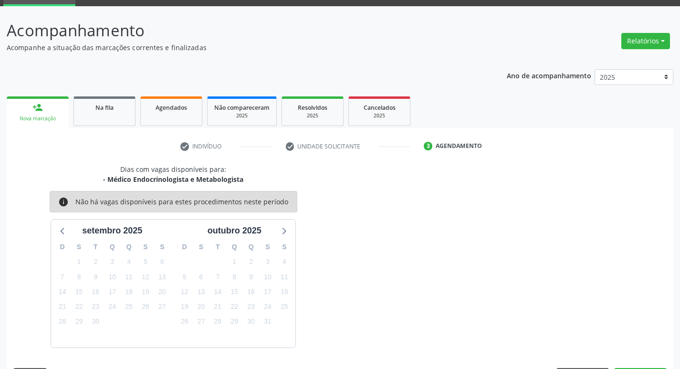
scroll to position [74, 0]
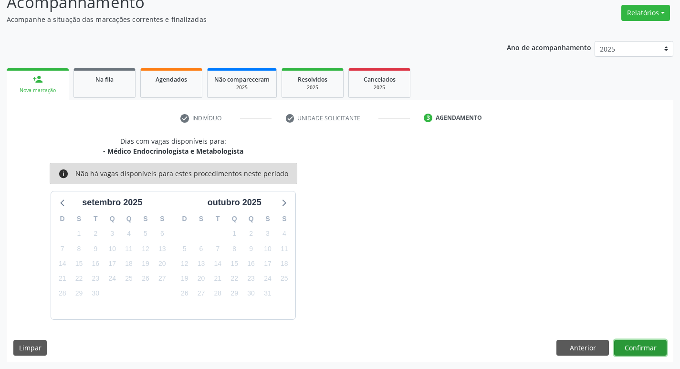
click at [650, 345] on button "Confirmar" at bounding box center [640, 348] width 53 height 16
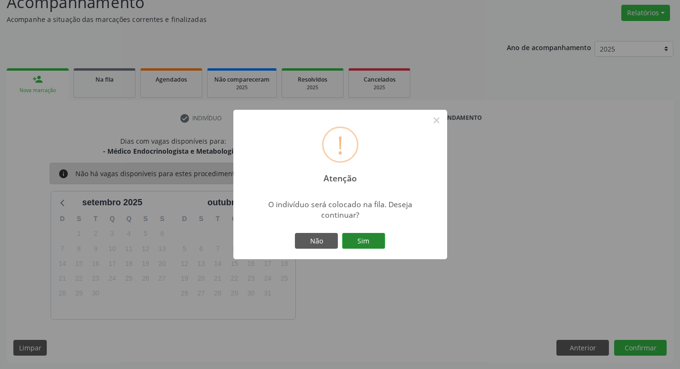
click at [375, 243] on button "Sim" at bounding box center [363, 241] width 43 height 16
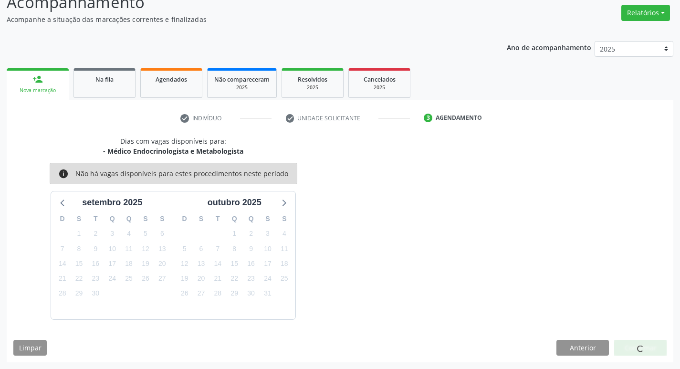
scroll to position [0, 0]
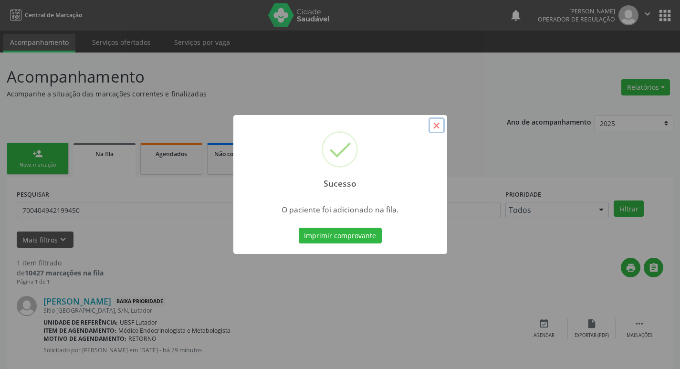
click at [434, 125] on button "×" at bounding box center [437, 125] width 16 height 16
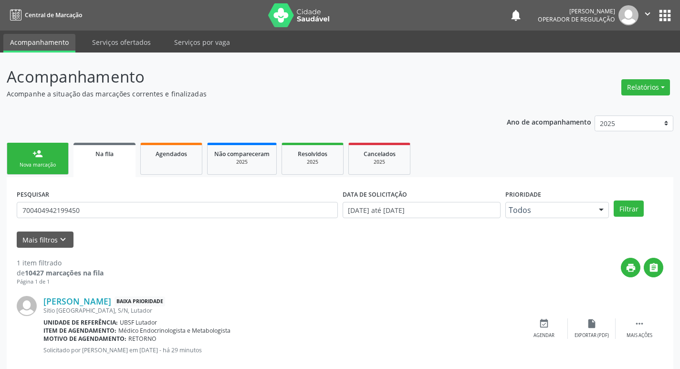
click at [23, 166] on div "Nova marcação" at bounding box center [38, 164] width 48 height 7
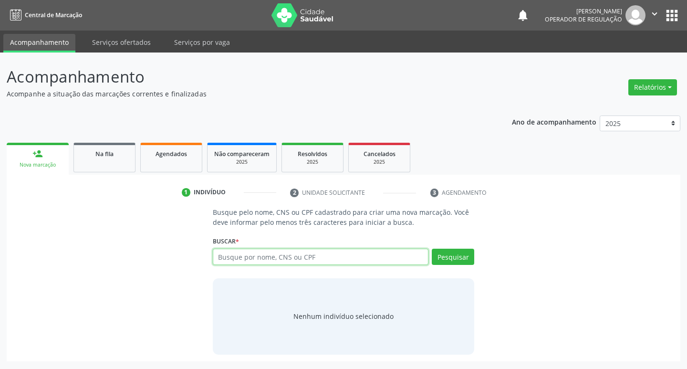
click at [273, 257] on input "text" at bounding box center [321, 257] width 216 height 16
type input "708002376837227"
click at [444, 260] on button "Pesquisar" at bounding box center [453, 257] width 42 height 16
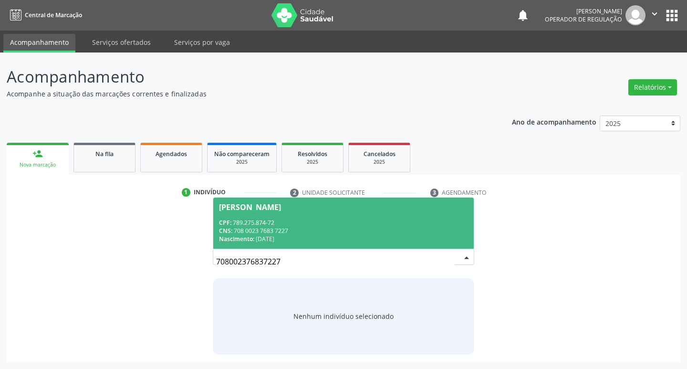
click at [328, 231] on div "CNS: 708 0023 7683 7227" at bounding box center [344, 231] width 250 height 8
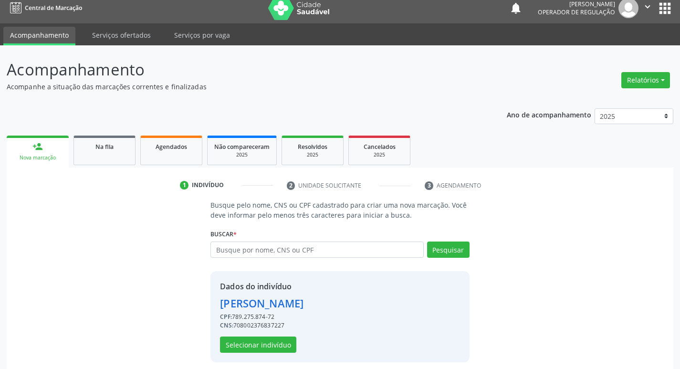
scroll to position [14, 0]
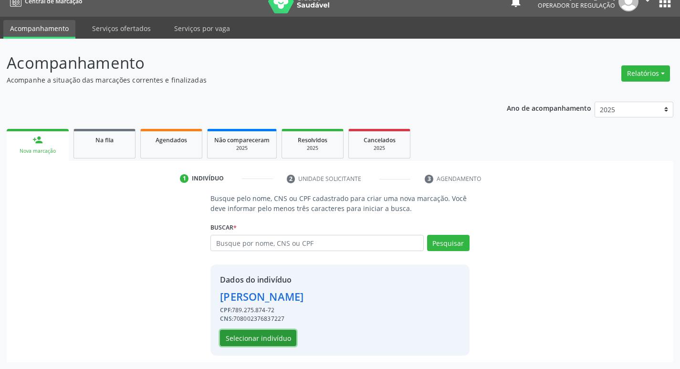
click at [251, 337] on button "Selecionar indivíduo" at bounding box center [258, 338] width 76 height 16
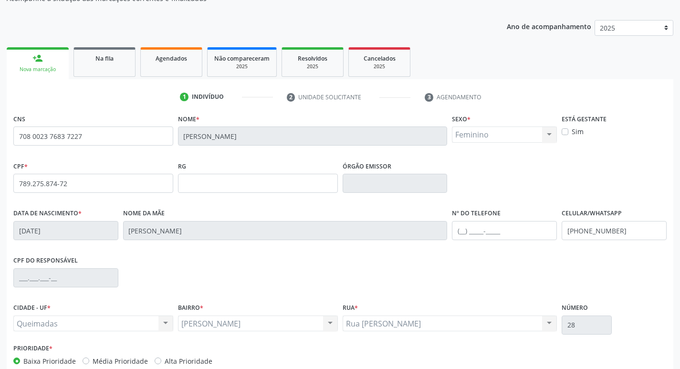
scroll to position [148, 0]
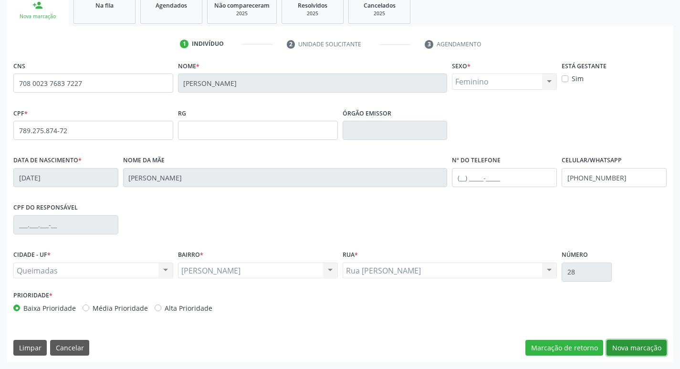
click at [630, 344] on button "Nova marcação" at bounding box center [637, 348] width 60 height 16
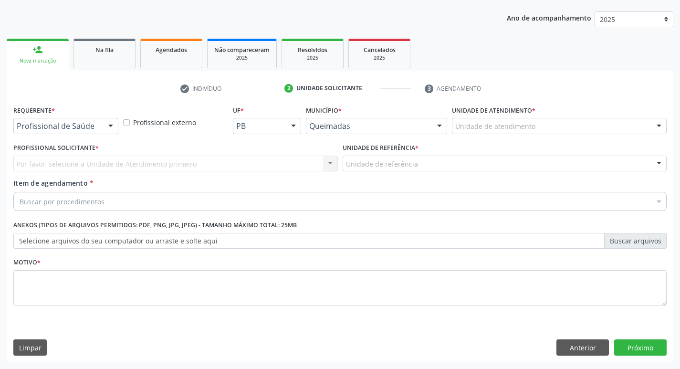
scroll to position [104, 0]
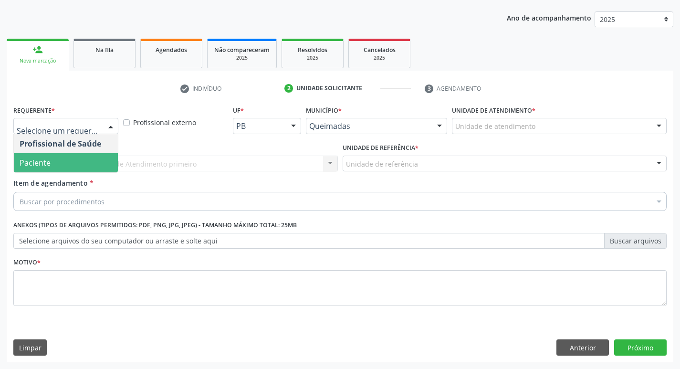
click at [49, 159] on span "Paciente" at bounding box center [35, 163] width 31 height 11
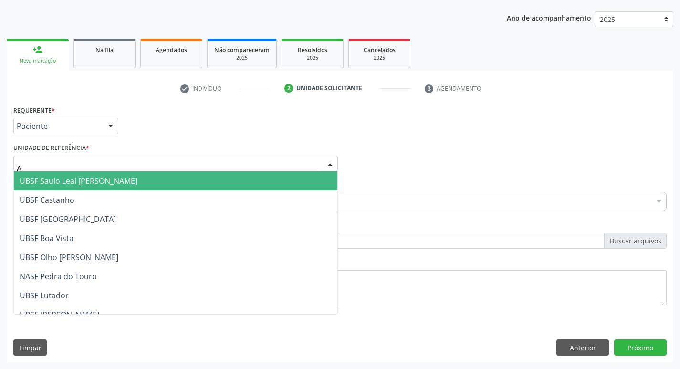
type input "AN"
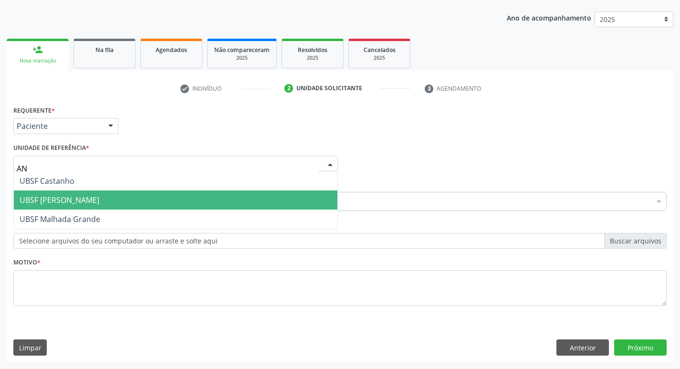
click at [65, 201] on span "UBSF [PERSON_NAME]" at bounding box center [60, 200] width 80 height 11
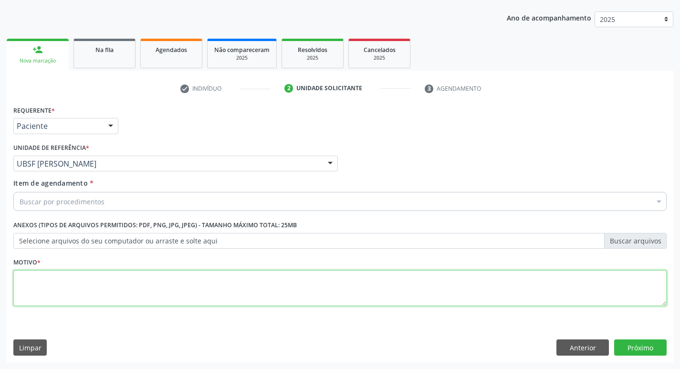
click at [70, 273] on textarea at bounding box center [339, 288] width 653 height 36
type textarea "RETORNO"
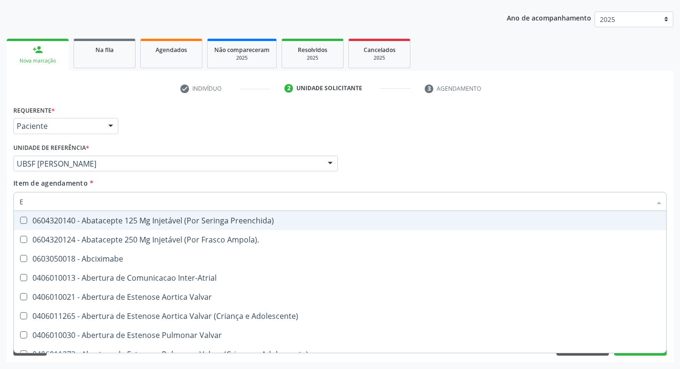
type input "ENDOCR"
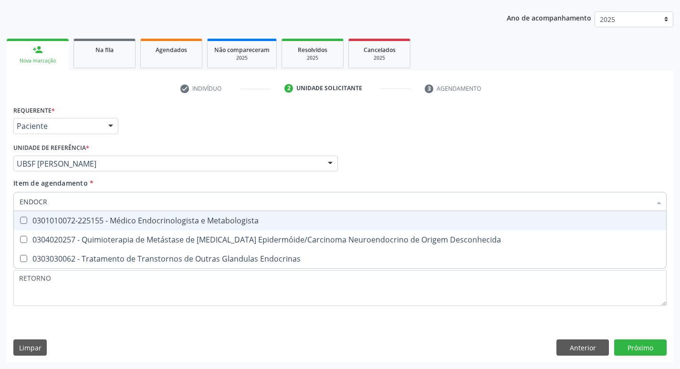
click at [190, 226] on span "0301010072-225155 - Médico Endocrinologista e Metabologista" at bounding box center [340, 220] width 652 height 19
checkbox Metabologista "true"
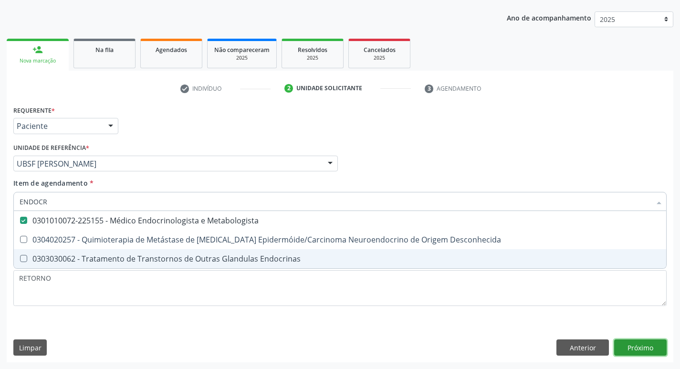
click at [635, 354] on button "Próximo" at bounding box center [640, 347] width 53 height 16
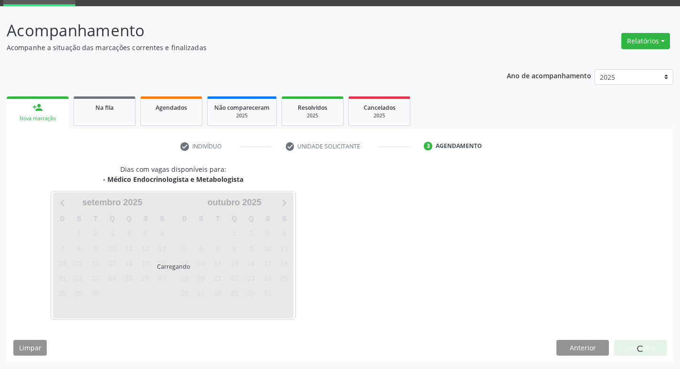
scroll to position [74, 0]
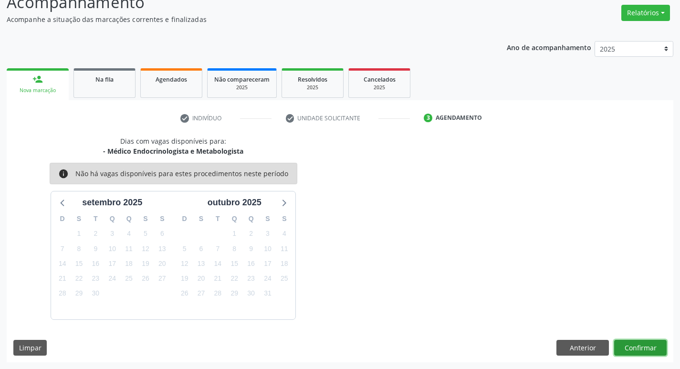
click at [631, 343] on button "Confirmar" at bounding box center [640, 348] width 53 height 16
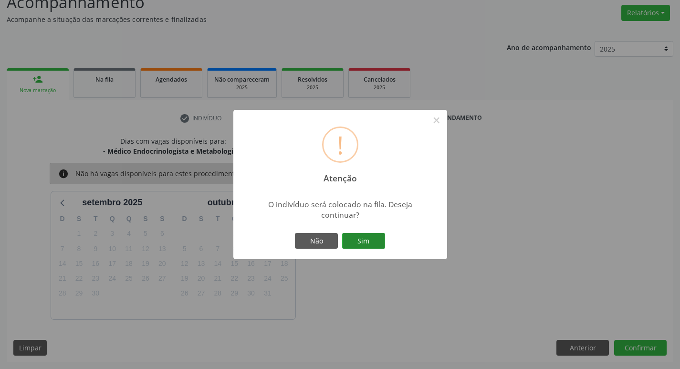
click at [364, 244] on button "Sim" at bounding box center [363, 241] width 43 height 16
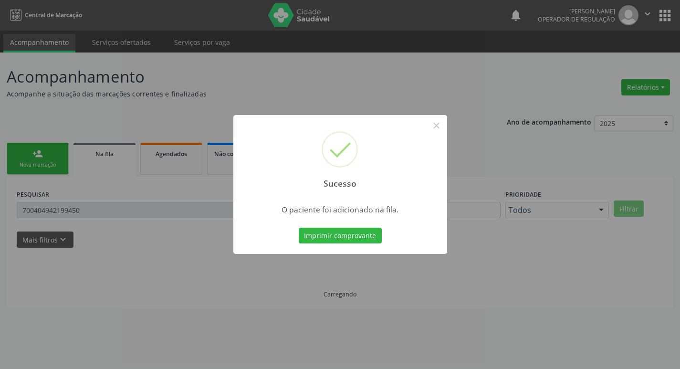
scroll to position [0, 0]
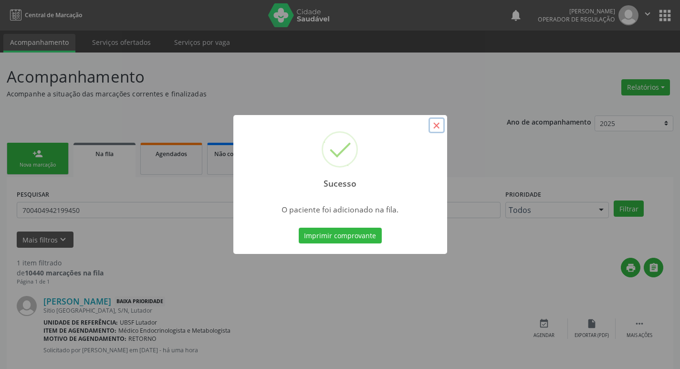
click at [432, 126] on button "×" at bounding box center [437, 125] width 16 height 16
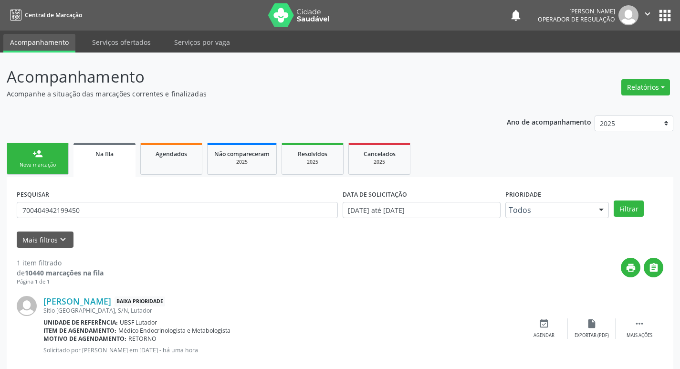
click at [45, 157] on link "person_add Nova marcação" at bounding box center [38, 159] width 62 height 32
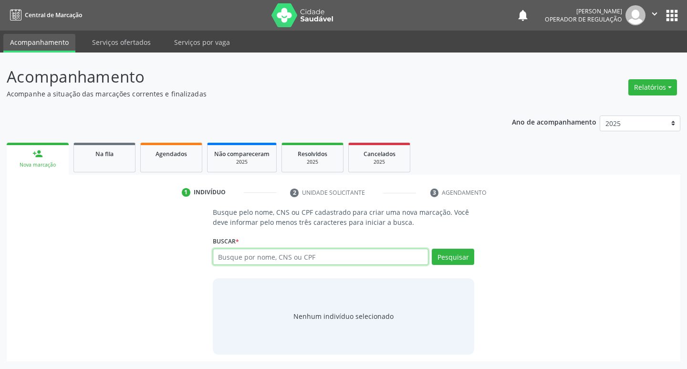
click at [247, 256] on input "text" at bounding box center [321, 257] width 216 height 16
type input "700801938280684"
click at [443, 261] on button "Pesquisar" at bounding box center [453, 257] width 42 height 16
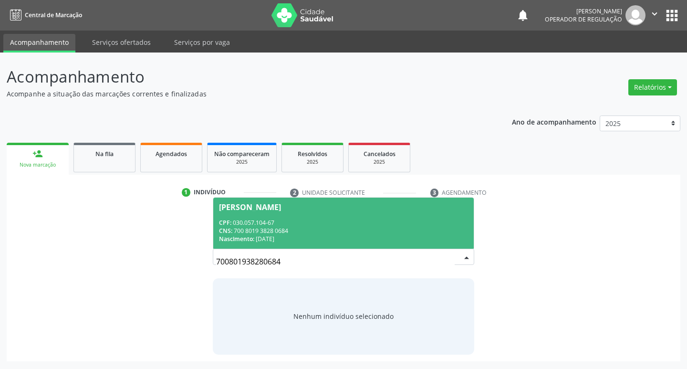
click at [246, 227] on div "CNS: 700 8019 3828 0684" at bounding box center [344, 231] width 250 height 8
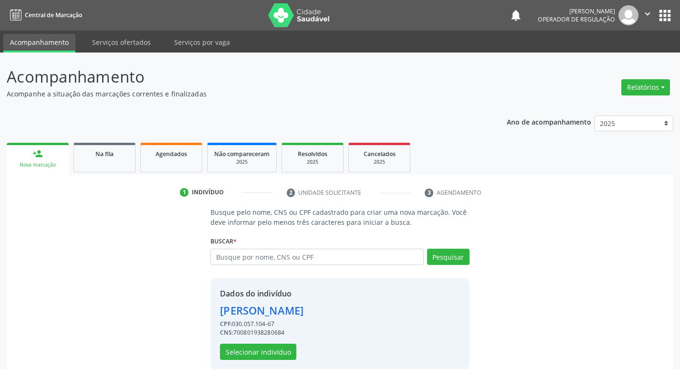
scroll to position [14, 0]
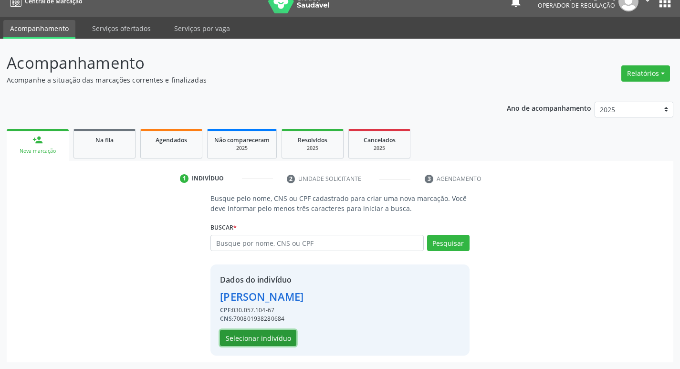
click at [259, 340] on button "Selecionar indivíduo" at bounding box center [258, 338] width 76 height 16
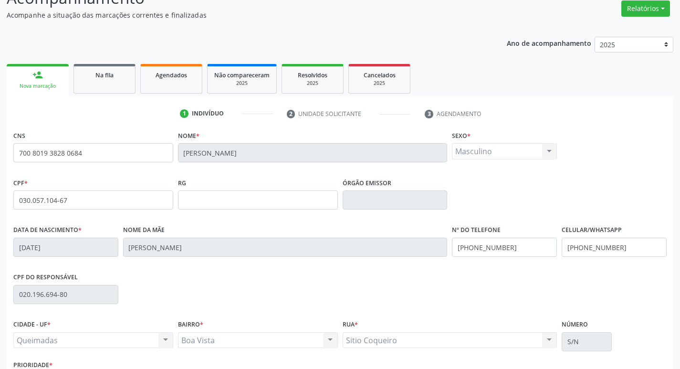
scroll to position [148, 0]
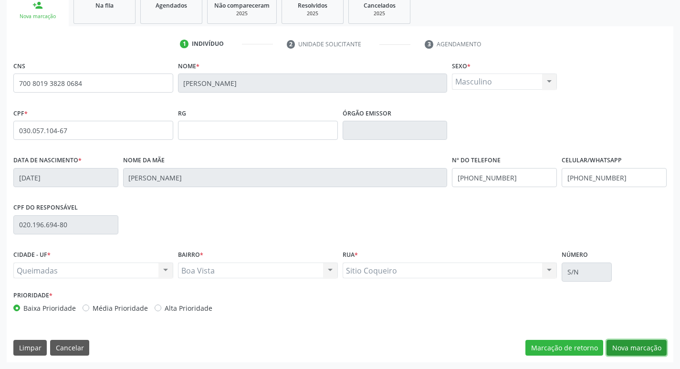
click at [642, 343] on button "Nova marcação" at bounding box center [637, 348] width 60 height 16
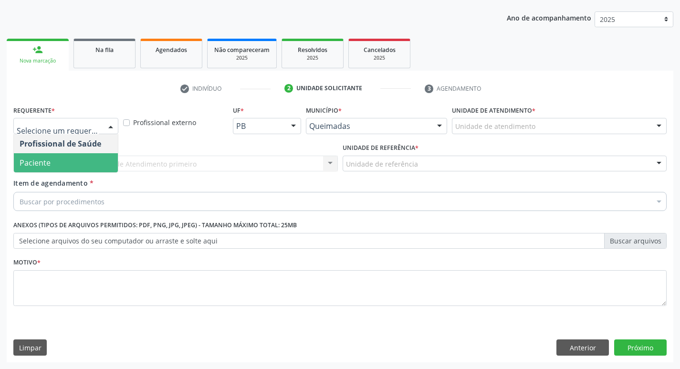
click at [72, 157] on span "Paciente" at bounding box center [66, 162] width 104 height 19
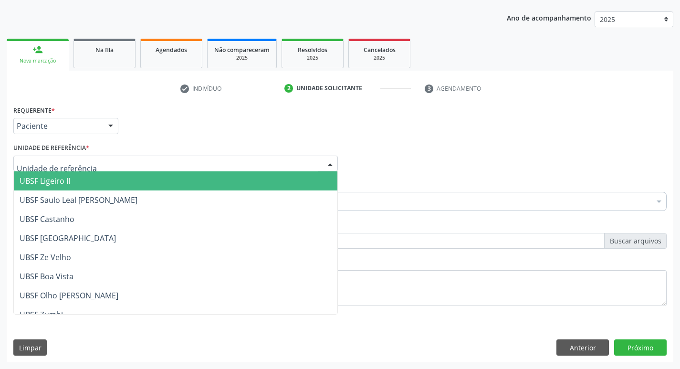
type input "R"
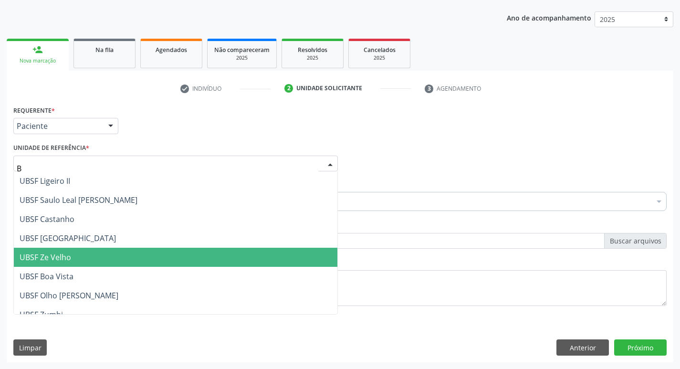
type input "BO"
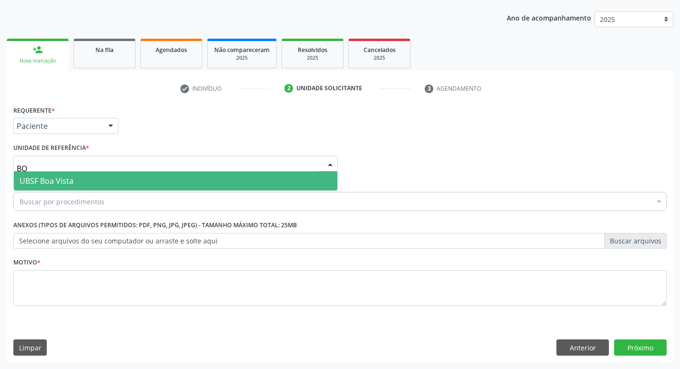
click at [53, 184] on span "UBSF Boa Vista" at bounding box center [47, 181] width 54 height 11
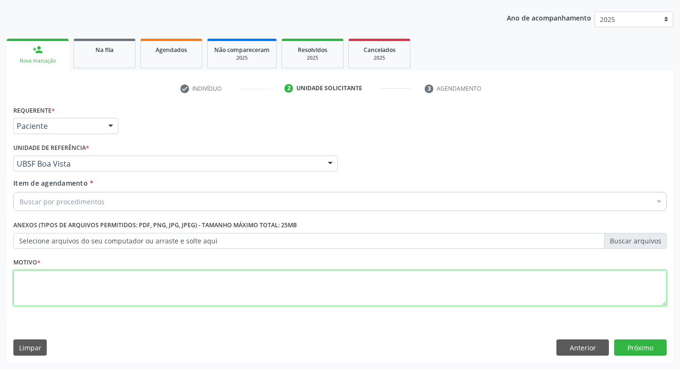
click at [57, 296] on textarea at bounding box center [339, 288] width 653 height 36
type textarea "RETORNO"
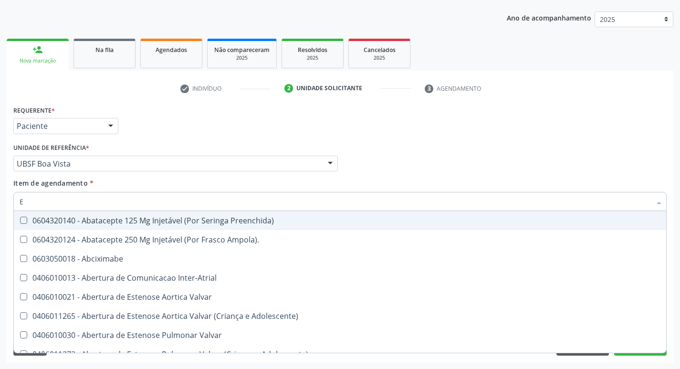
type input "ENDOCR"
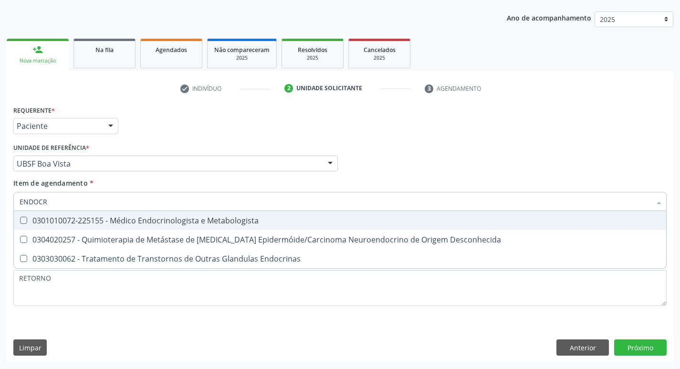
click at [138, 224] on div "0301010072-225155 - Médico Endocrinologista e Metabologista" at bounding box center [340, 221] width 641 height 8
checkbox Metabologista "true"
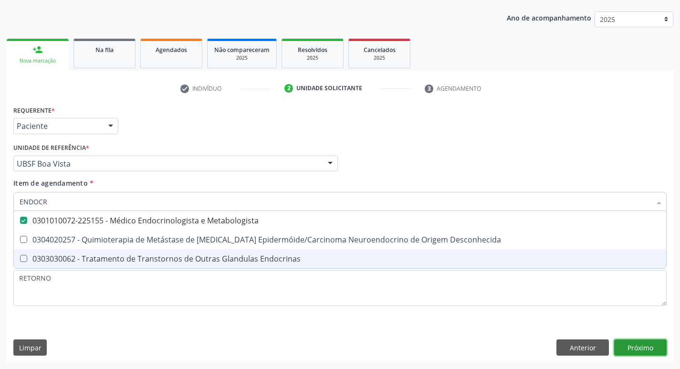
click at [620, 347] on div "Requerente * Paciente Profissional de Saúde Paciente Nenhum resultado encontrad…" at bounding box center [340, 232] width 667 height 259
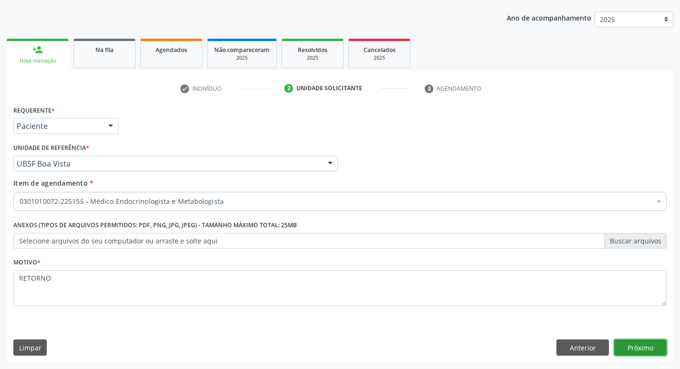
checkbox Metabologista "true"
click at [649, 352] on button "Próximo" at bounding box center [640, 347] width 53 height 16
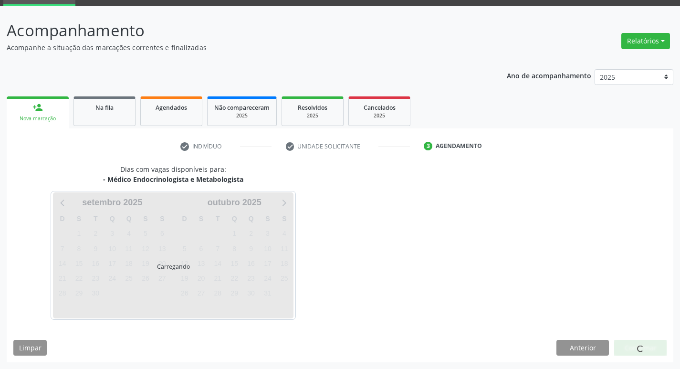
scroll to position [74, 0]
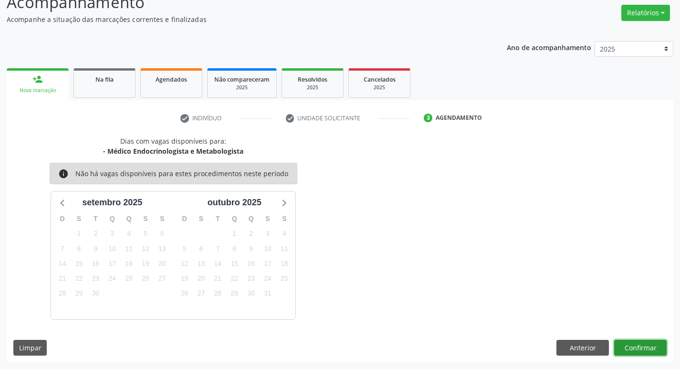
click at [655, 346] on button "Confirmar" at bounding box center [640, 348] width 53 height 16
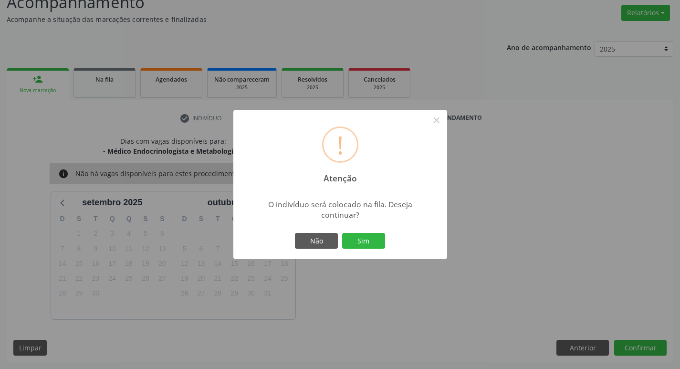
drag, startPoint x: 376, startPoint y: 241, endPoint x: 371, endPoint y: 242, distance: 4.9
click at [374, 241] on button "Sim" at bounding box center [363, 241] width 43 height 16
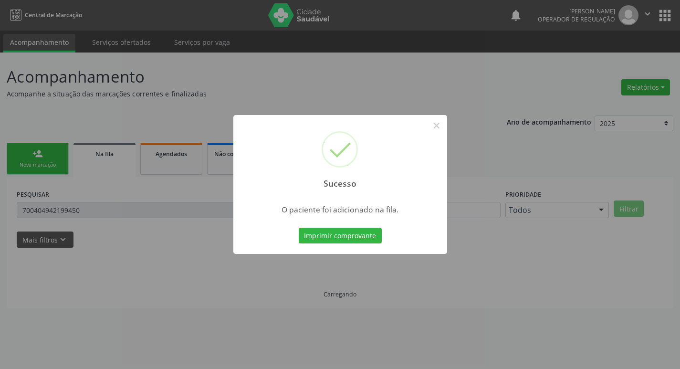
scroll to position [0, 0]
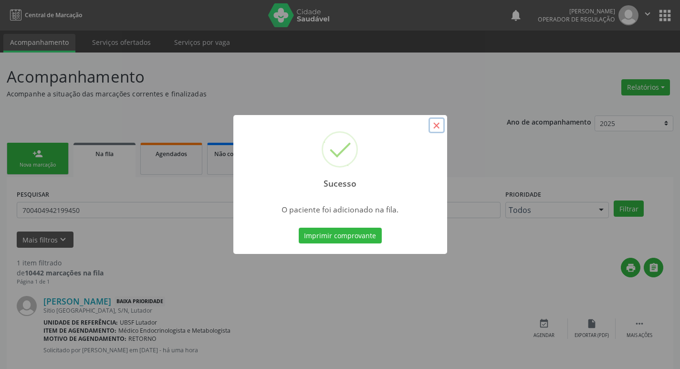
click at [436, 128] on button "×" at bounding box center [437, 125] width 16 height 16
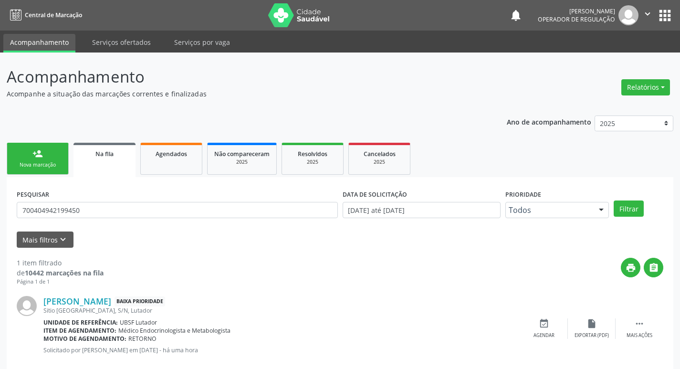
click at [46, 157] on link "person_add Nova marcação" at bounding box center [38, 159] width 62 height 32
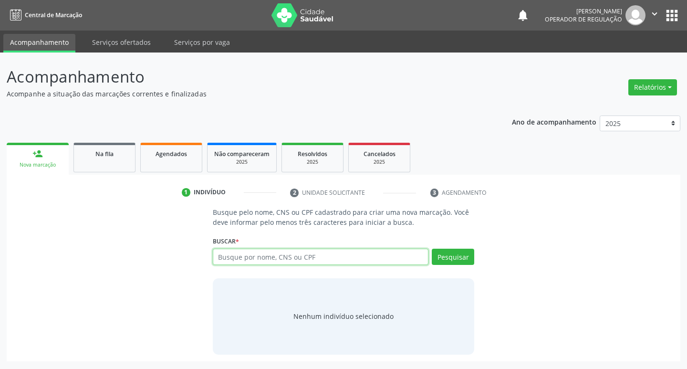
drag, startPoint x: 258, startPoint y: 254, endPoint x: 253, endPoint y: 256, distance: 5.6
click at [254, 255] on input "text" at bounding box center [321, 257] width 216 height 16
type input "898004176435536"
click at [450, 257] on button "Pesquisar" at bounding box center [453, 257] width 42 height 16
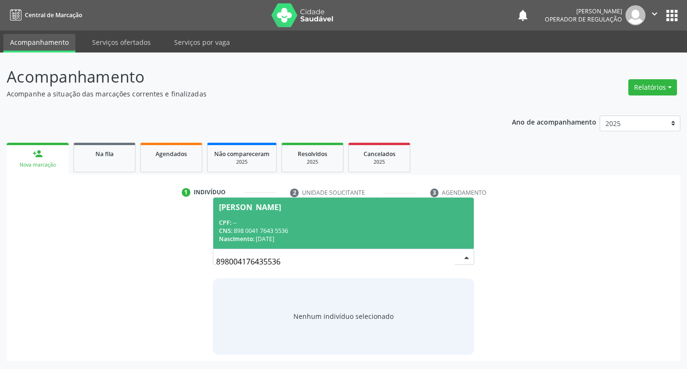
click at [256, 224] on div "CPF: --" at bounding box center [344, 223] width 250 height 8
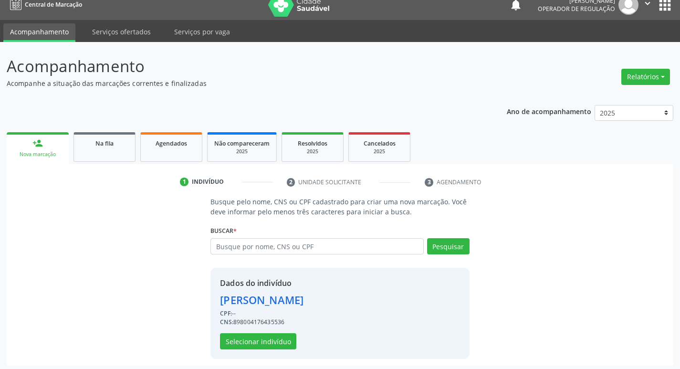
scroll to position [14, 0]
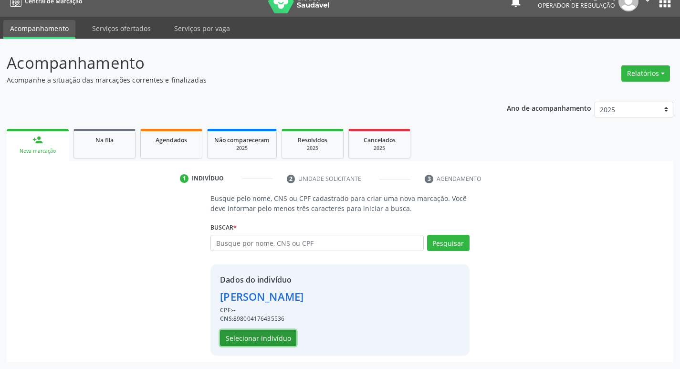
click at [244, 338] on button "Selecionar indivíduo" at bounding box center [258, 338] width 76 height 16
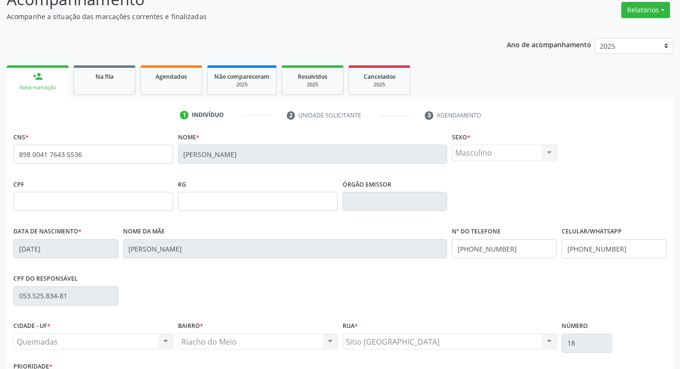
scroll to position [148, 0]
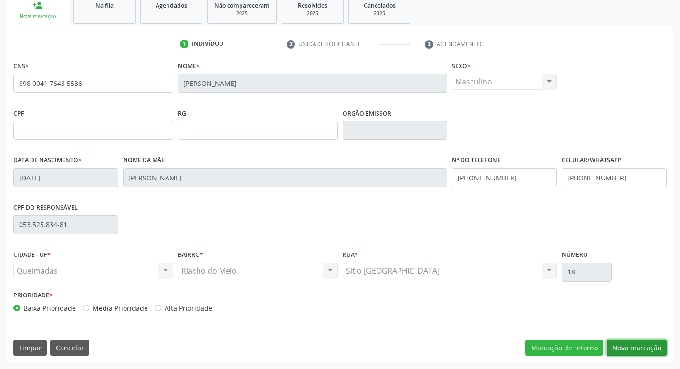
click at [637, 349] on button "Nova marcação" at bounding box center [637, 348] width 60 height 16
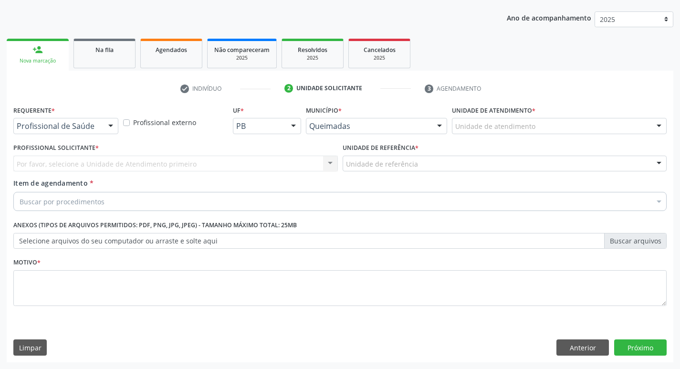
scroll to position [104, 0]
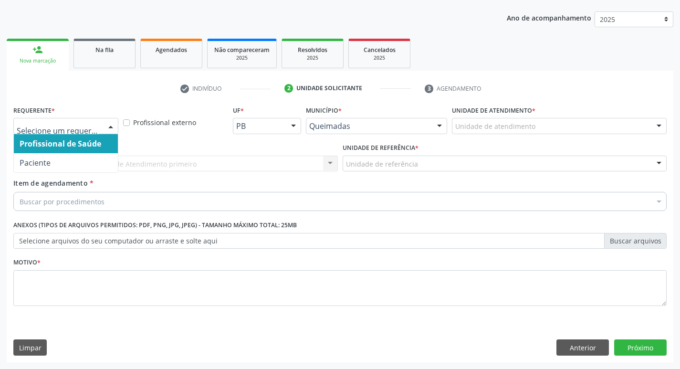
click at [59, 119] on div at bounding box center [65, 126] width 105 height 16
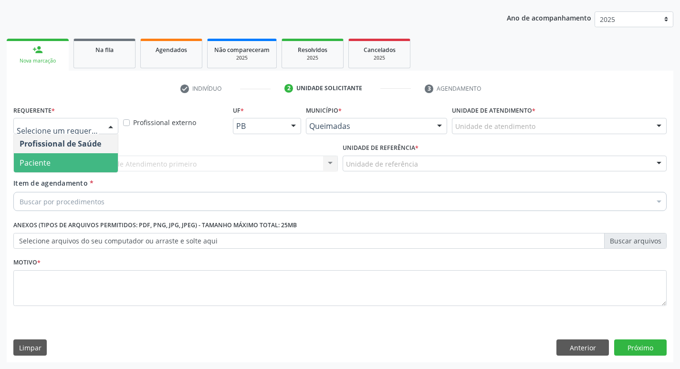
click at [73, 171] on span "Paciente" at bounding box center [66, 162] width 104 height 19
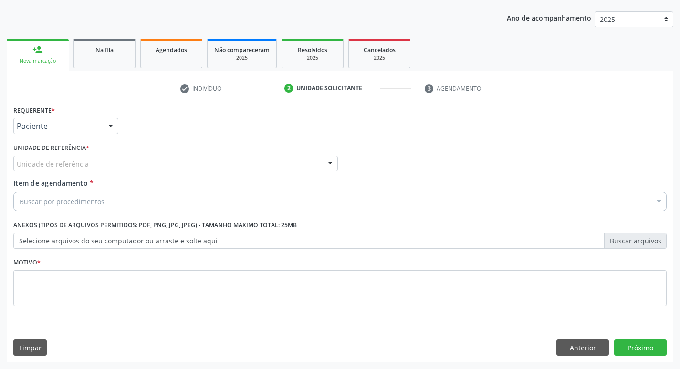
click at [63, 171] on div "Unidade de referência" at bounding box center [175, 164] width 325 height 16
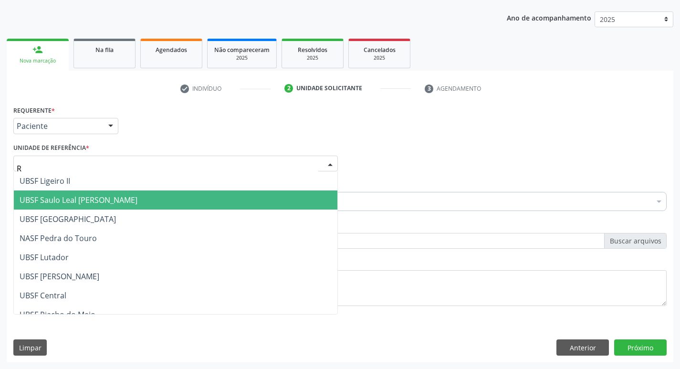
type input "RI"
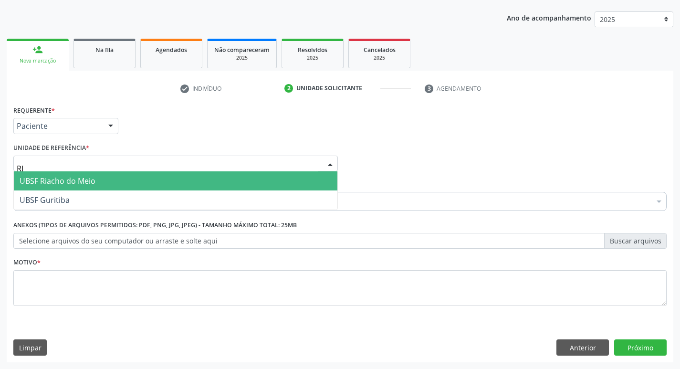
click at [75, 180] on span "UBSF Riacho do Meio" at bounding box center [58, 181] width 76 height 11
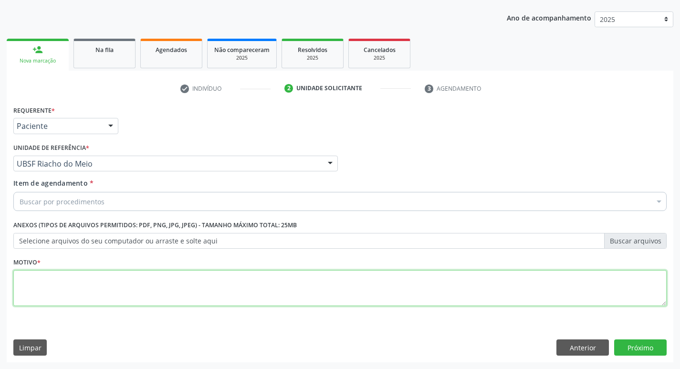
click at [76, 272] on textarea at bounding box center [339, 288] width 653 height 36
type textarea "RETORNO"
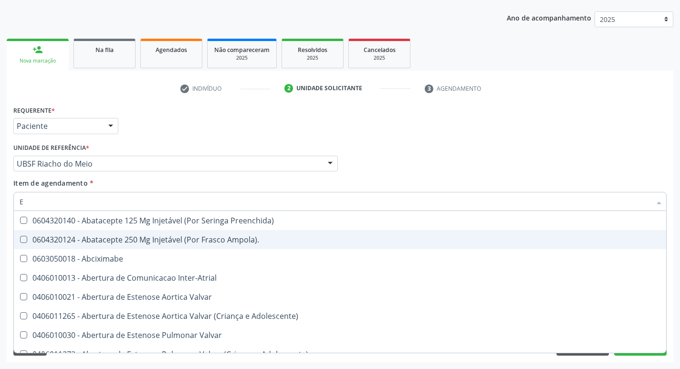
type input "ENDOCR"
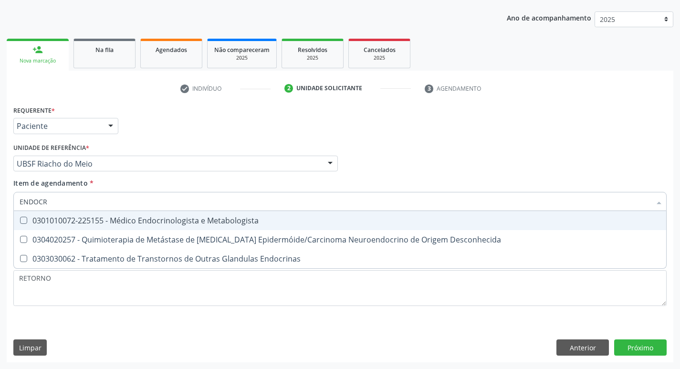
click at [148, 220] on div "0301010072-225155 - Médico Endocrinologista e Metabologista" at bounding box center [340, 221] width 641 height 8
checkbox Metabologista "true"
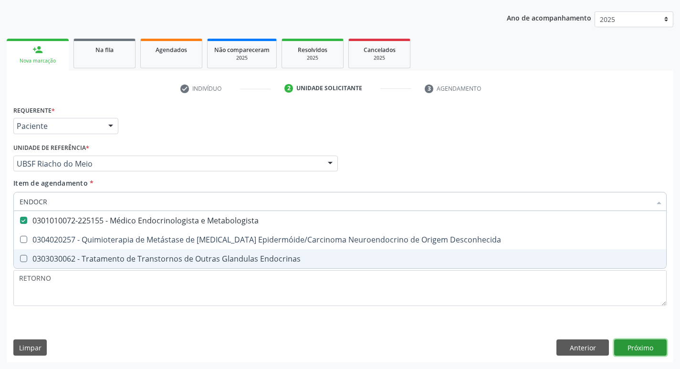
click at [621, 346] on div "Requerente * Paciente Profissional de Saúde Paciente Nenhum resultado encontrad…" at bounding box center [340, 232] width 667 height 259
checkbox Desconhecida "true"
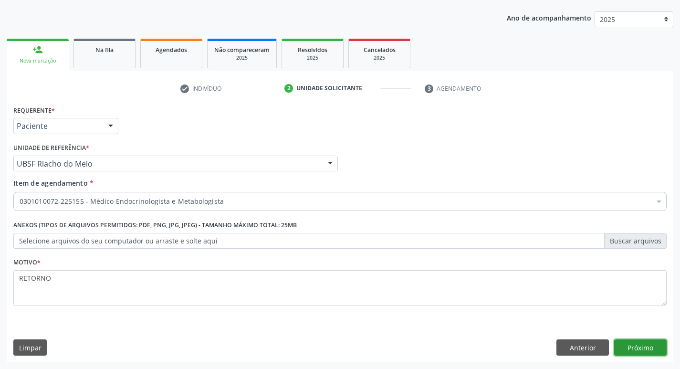
click at [628, 343] on button "Próximo" at bounding box center [640, 347] width 53 height 16
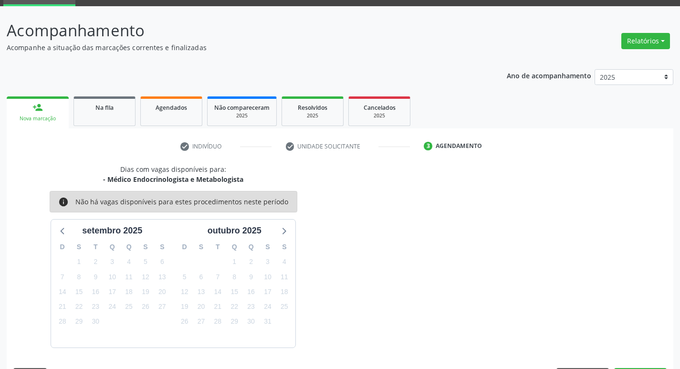
scroll to position [74, 0]
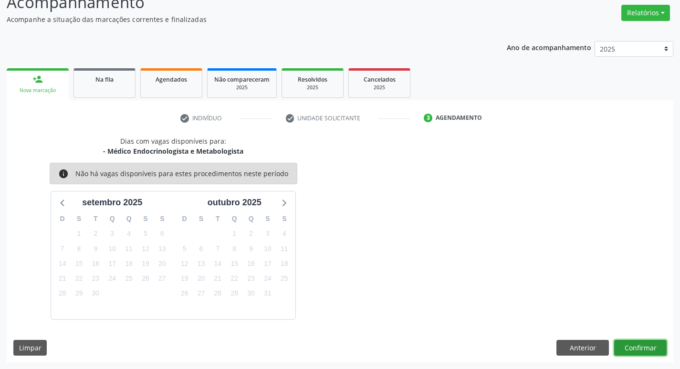
click at [641, 352] on button "Confirmar" at bounding box center [640, 348] width 53 height 16
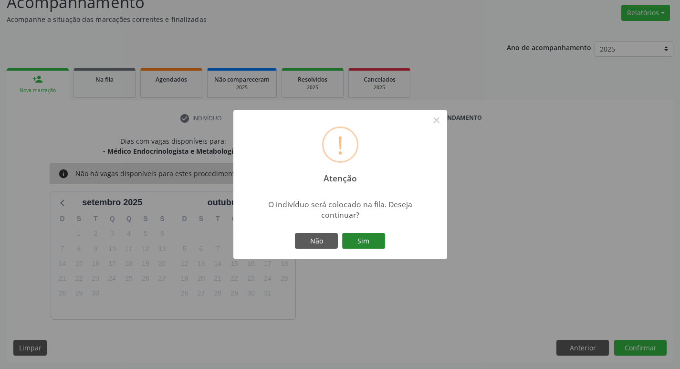
click at [363, 238] on button "Sim" at bounding box center [363, 241] width 43 height 16
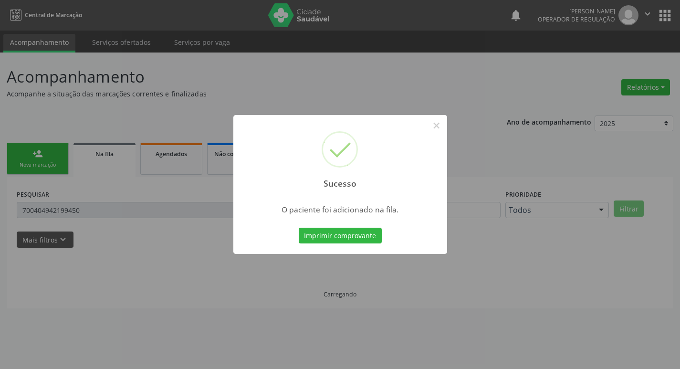
scroll to position [0, 0]
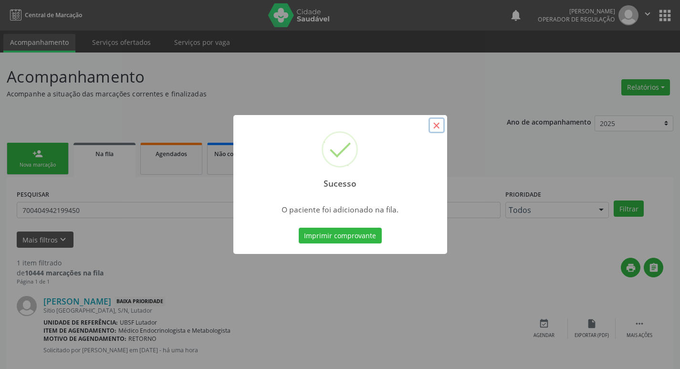
click at [437, 126] on button "×" at bounding box center [437, 125] width 16 height 16
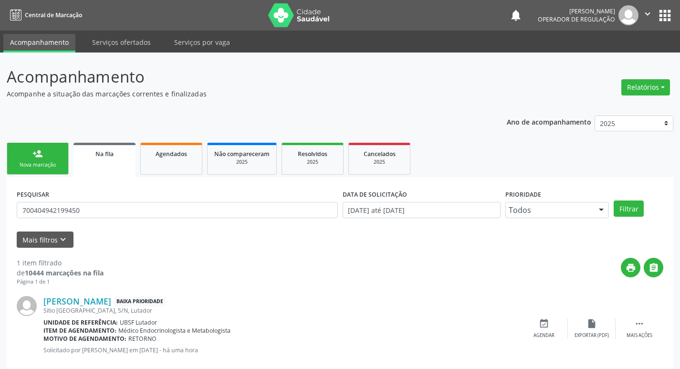
click at [35, 163] on div "Nova marcação" at bounding box center [38, 164] width 48 height 7
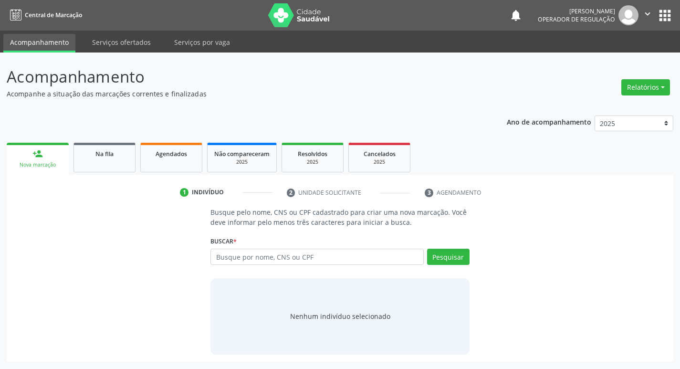
click at [53, 150] on link "person_add Nova marcação" at bounding box center [38, 159] width 62 height 32
click at [276, 248] on div "Buscar * Busque por nome, CNS ou CPF Nenhum resultado encontrado para: " " Digi…" at bounding box center [344, 252] width 262 height 37
click at [281, 255] on input "text" at bounding box center [321, 257] width 216 height 16
click at [287, 255] on input "text" at bounding box center [321, 257] width 216 height 16
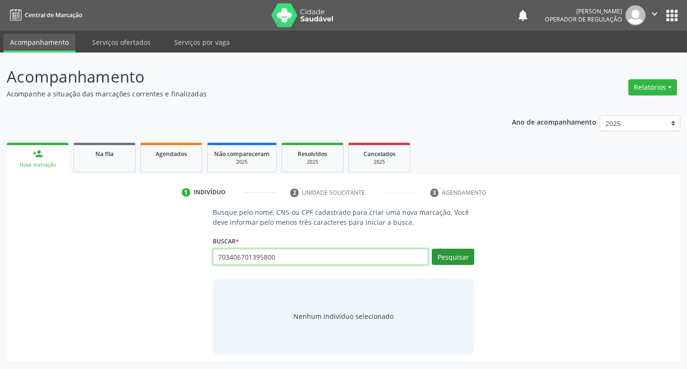
type input "703406701395800"
click at [448, 260] on button "Pesquisar" at bounding box center [453, 257] width 42 height 16
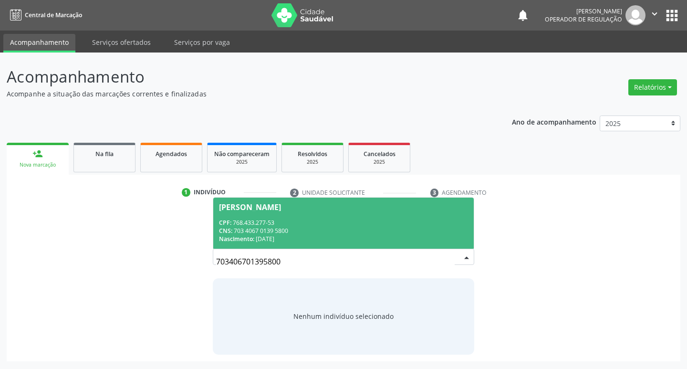
drag, startPoint x: 272, startPoint y: 228, endPoint x: 282, endPoint y: 230, distance: 10.2
click at [281, 228] on div "CNS: 703 4067 0139 5800" at bounding box center [344, 231] width 250 height 8
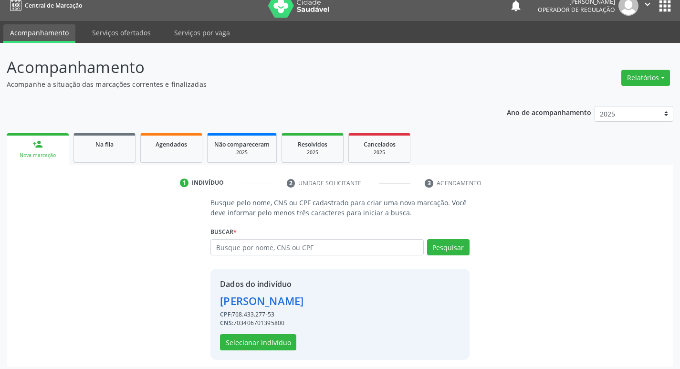
scroll to position [14, 0]
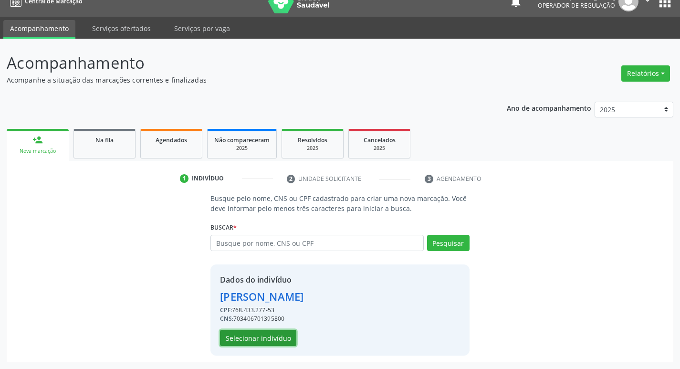
click at [257, 343] on button "Selecionar indivíduo" at bounding box center [258, 338] width 76 height 16
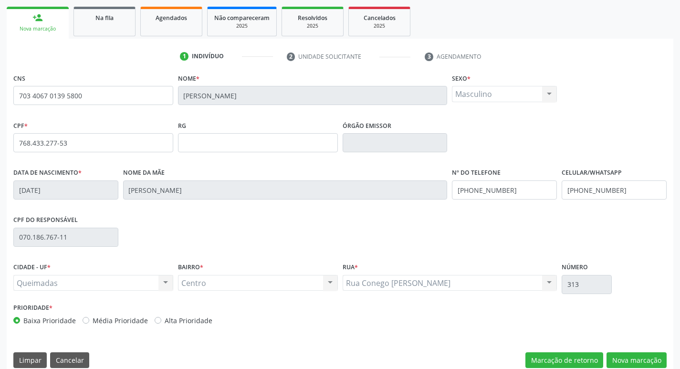
scroll to position [148, 0]
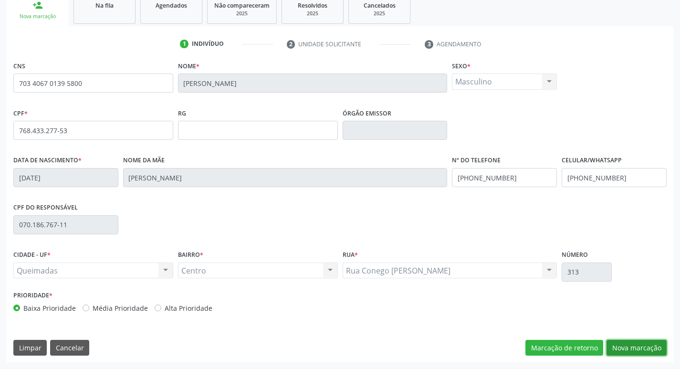
click at [636, 347] on button "Nova marcação" at bounding box center [637, 348] width 60 height 16
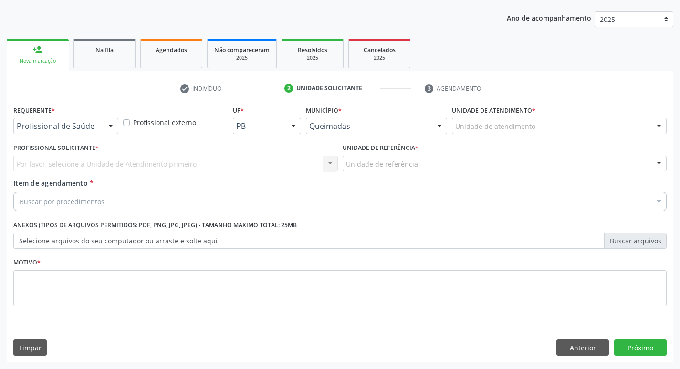
scroll to position [104, 0]
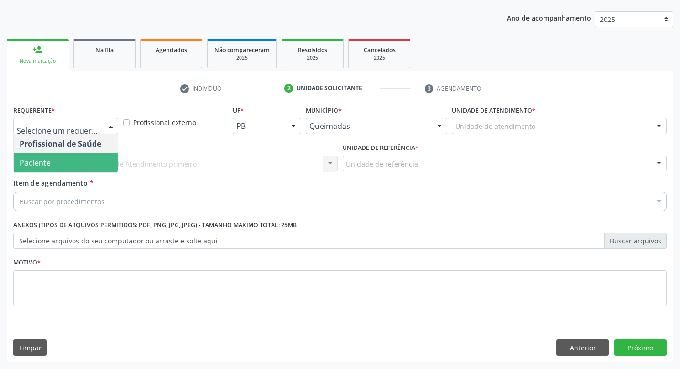
click at [74, 161] on span "Paciente" at bounding box center [66, 162] width 104 height 19
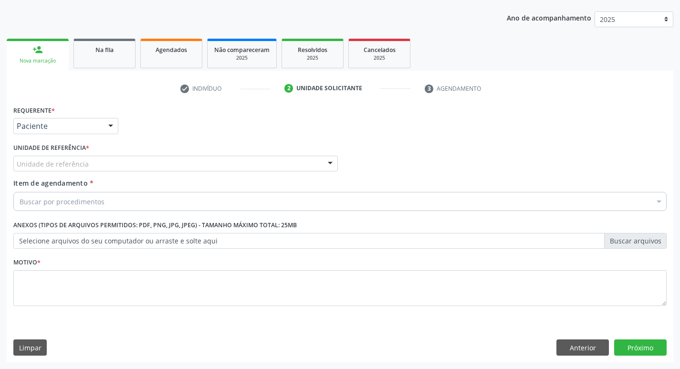
click at [105, 159] on div "Unidade de referência" at bounding box center [175, 164] width 325 height 16
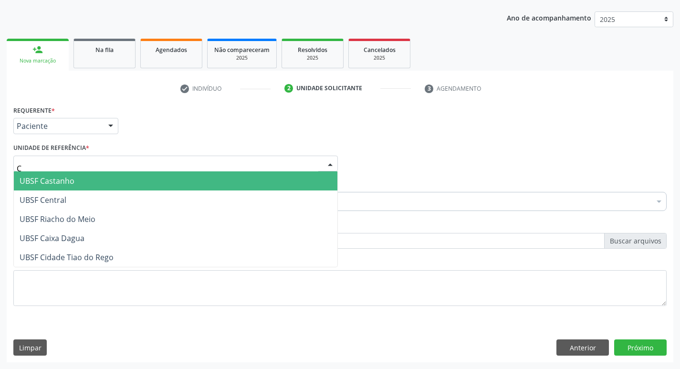
type input "CE"
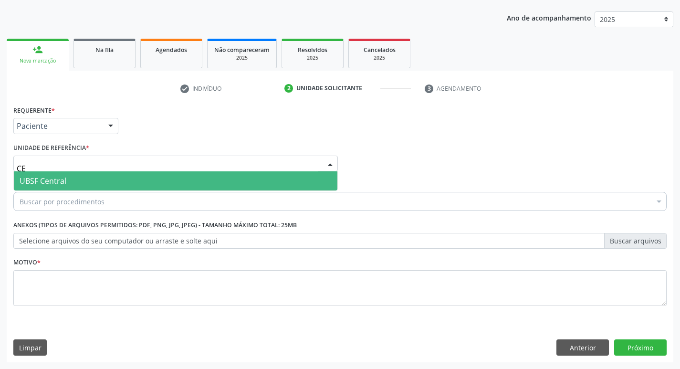
click at [40, 189] on span "UBSF Central" at bounding box center [176, 180] width 324 height 19
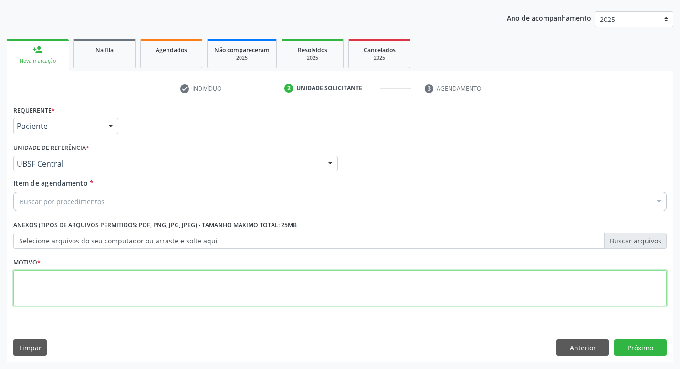
click at [69, 278] on textarea at bounding box center [339, 288] width 653 height 36
type textarea "RETORNO"
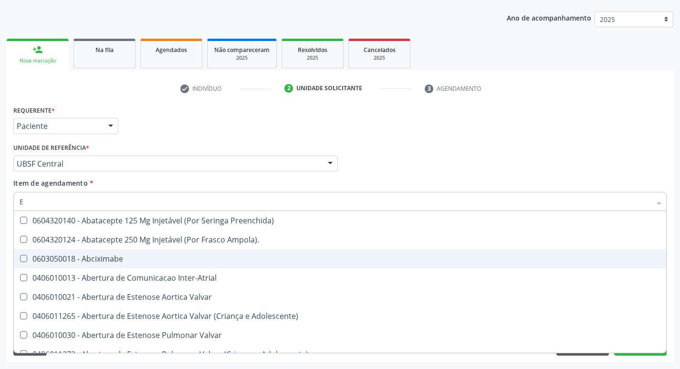
type input "ENDOCR"
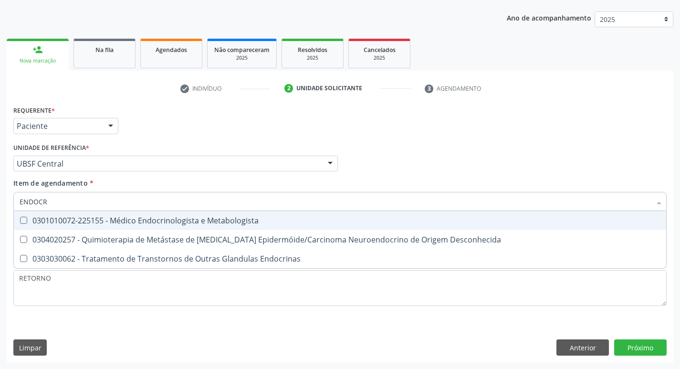
click at [129, 220] on div "0301010072-225155 - Médico Endocrinologista e Metabologista" at bounding box center [340, 221] width 641 height 8
checkbox Metabologista "true"
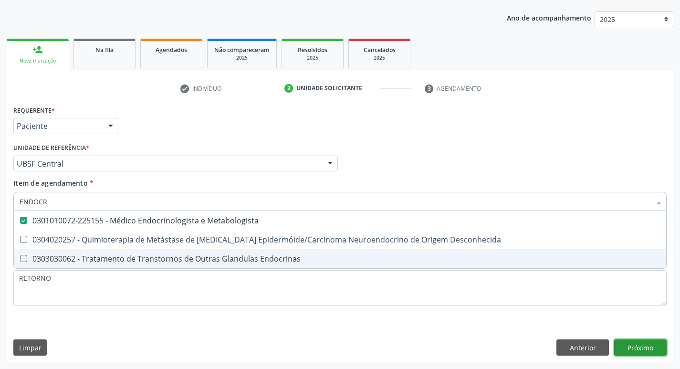
click at [634, 341] on div "Requerente * Paciente Profissional de Saúde Paciente Nenhum resultado encontrad…" at bounding box center [340, 232] width 667 height 259
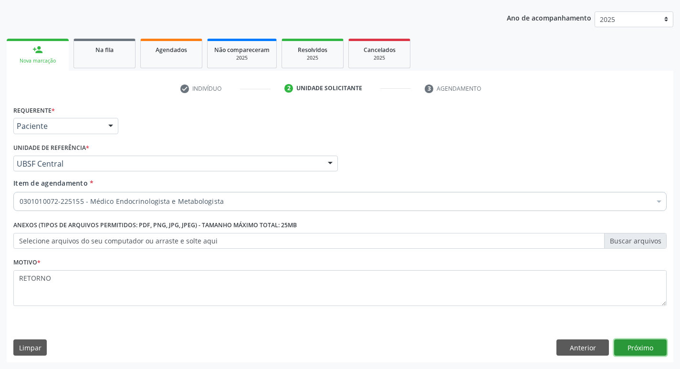
click at [632, 347] on button "Próximo" at bounding box center [640, 347] width 53 height 16
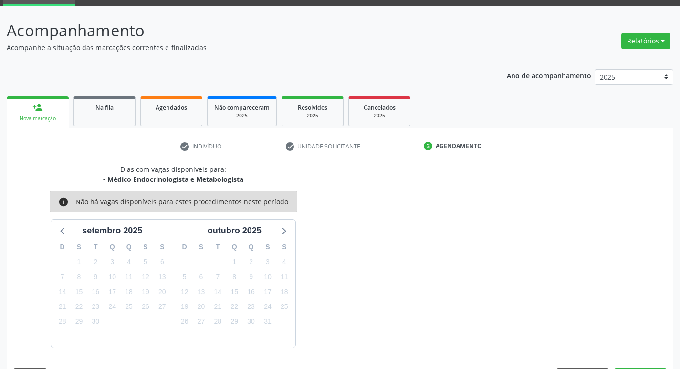
scroll to position [74, 0]
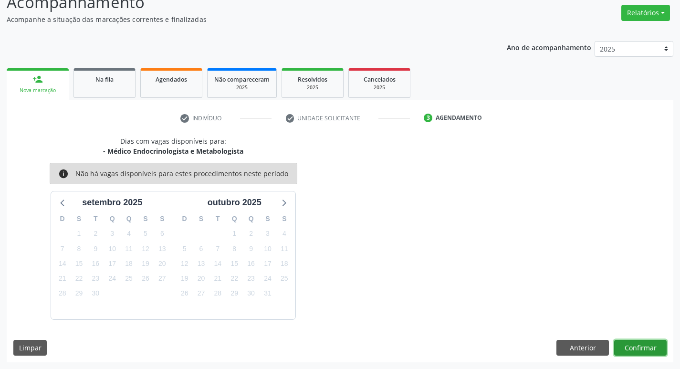
click at [636, 346] on button "Confirmar" at bounding box center [640, 348] width 53 height 16
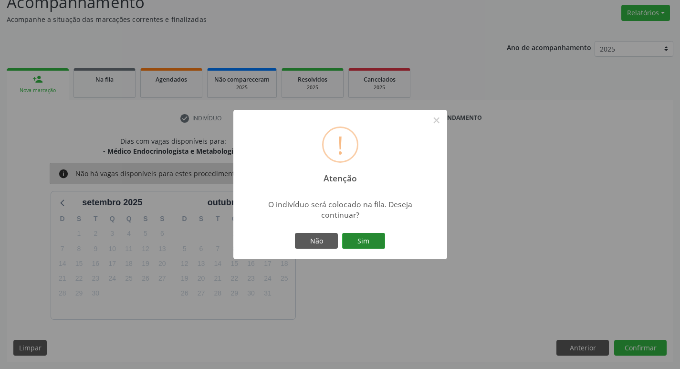
click at [369, 247] on button "Sim" at bounding box center [363, 241] width 43 height 16
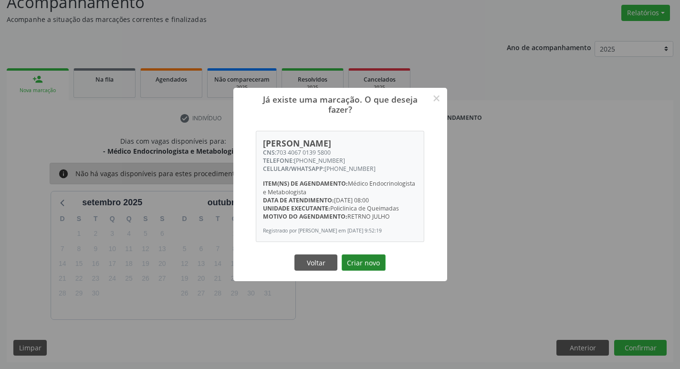
click at [366, 271] on button "Criar novo" at bounding box center [364, 262] width 44 height 16
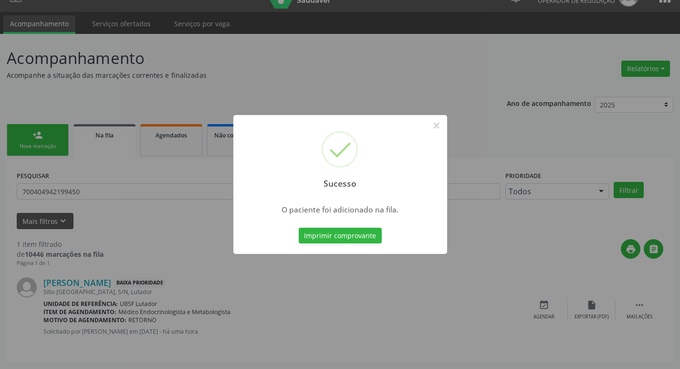
scroll to position [0, 0]
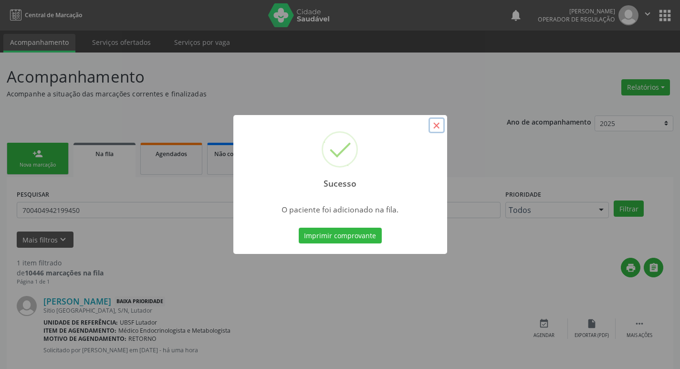
click at [434, 126] on button "×" at bounding box center [437, 125] width 16 height 16
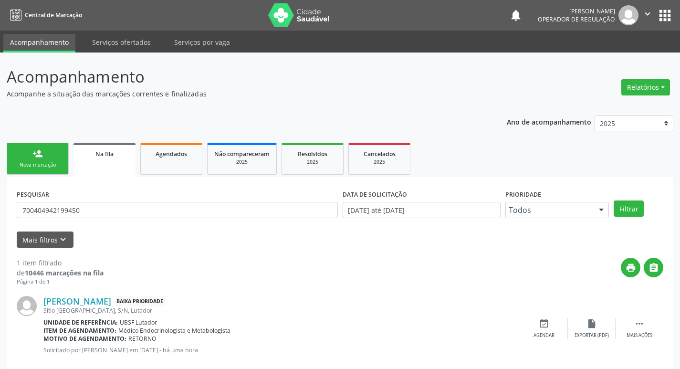
click at [44, 161] on link "person_add Nova marcação" at bounding box center [38, 159] width 62 height 32
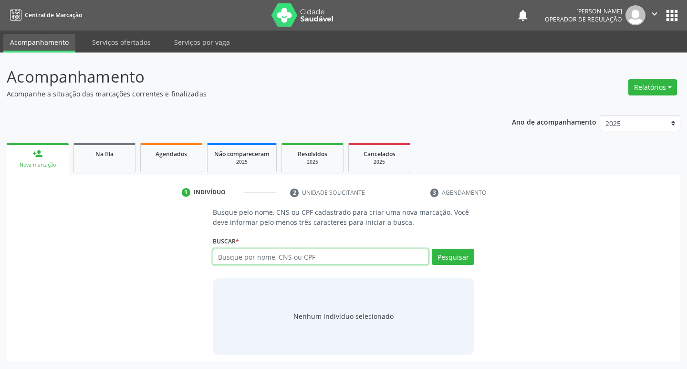
click at [269, 258] on input "text" at bounding box center [321, 257] width 216 height 16
type input "700006877903603"
click at [457, 253] on button "Pesquisar" at bounding box center [453, 257] width 42 height 16
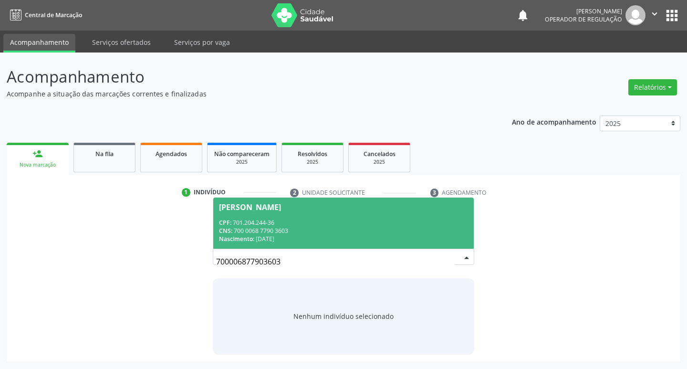
click at [314, 221] on div "CPF: 701.204.244-36" at bounding box center [344, 223] width 250 height 8
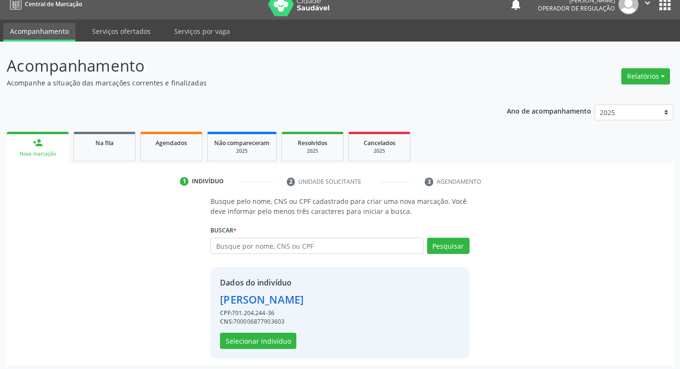
scroll to position [14, 0]
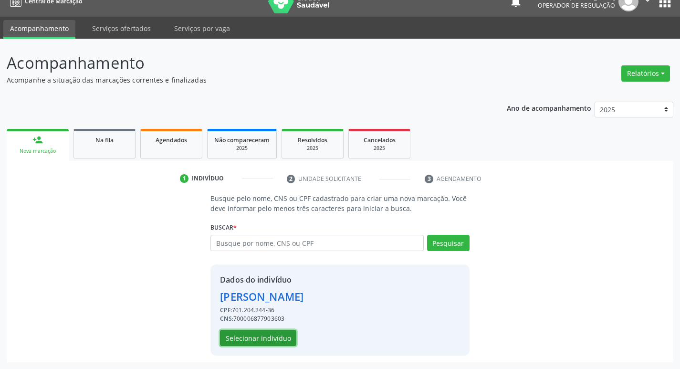
click at [258, 342] on button "Selecionar indivíduo" at bounding box center [258, 338] width 76 height 16
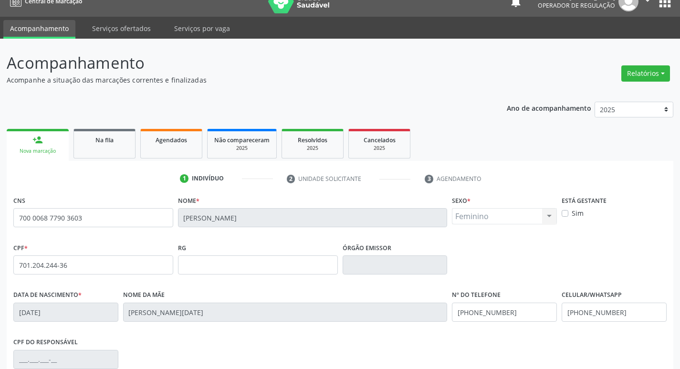
click at [632, 344] on div "CPF do responsável" at bounding box center [340, 358] width 658 height 47
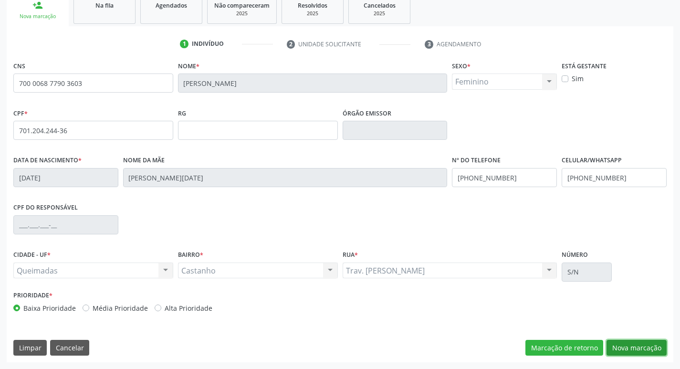
click at [631, 344] on button "Nova marcação" at bounding box center [637, 348] width 60 height 16
click at [0, 0] on button "Próximo" at bounding box center [0, 0] width 0 height 0
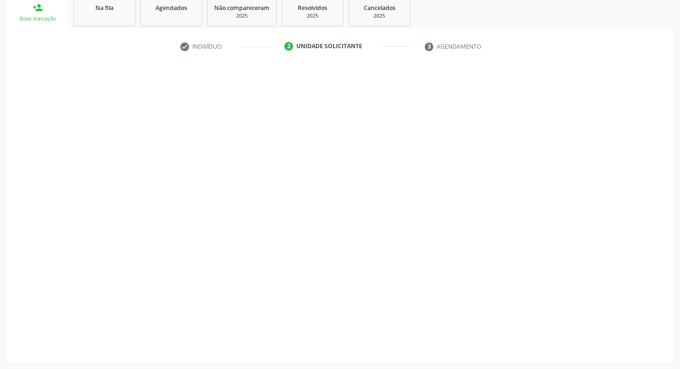
click at [619, 306] on div "O campo Motivo é obrigatório" at bounding box center [339, 302] width 653 height 8
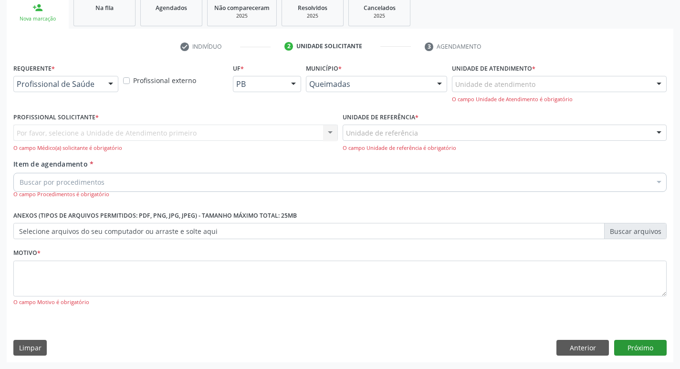
scroll to position [104, 0]
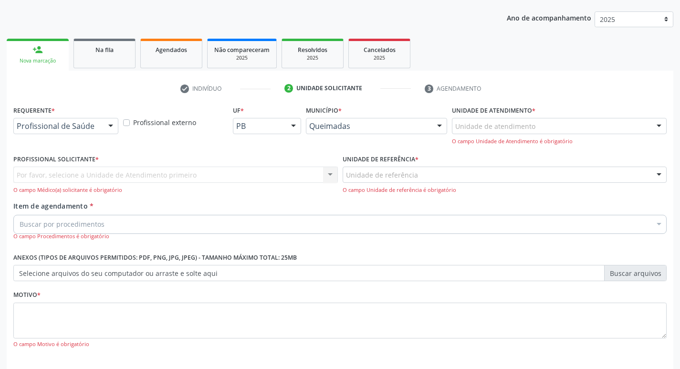
click at [619, 346] on div "O campo Motivo é obrigatório" at bounding box center [339, 344] width 653 height 8
click at [60, 119] on div "Profissional de Saúde" at bounding box center [65, 126] width 105 height 16
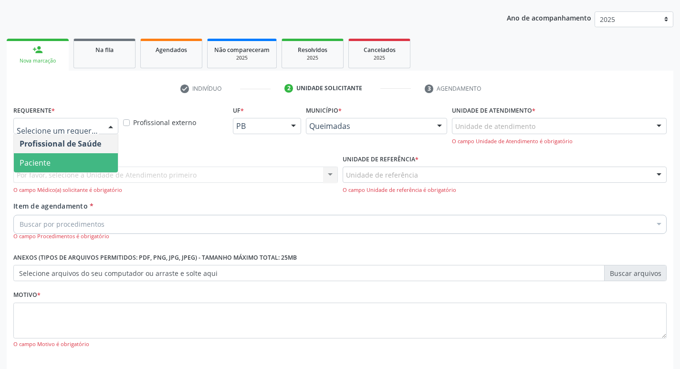
click at [61, 158] on span "Paciente" at bounding box center [66, 162] width 104 height 19
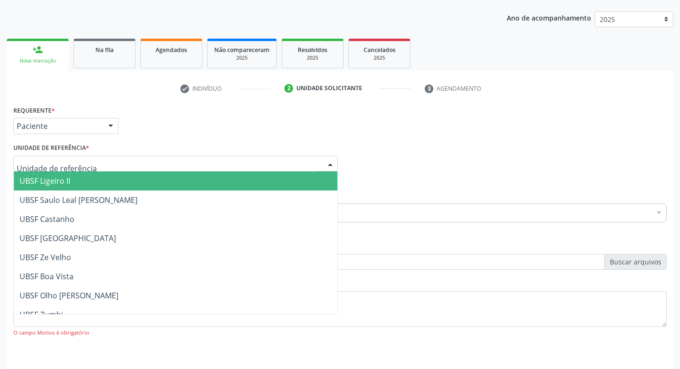
type input "Z"
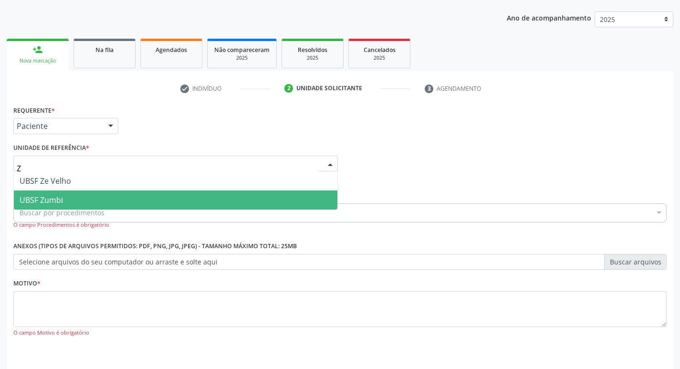
click at [64, 196] on span "UBSF Zumbi" at bounding box center [176, 199] width 324 height 19
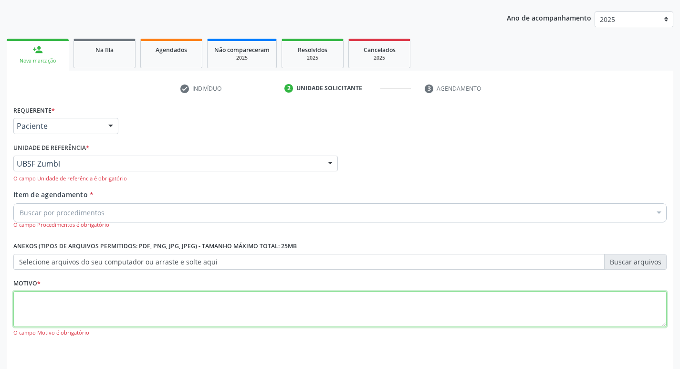
click at [28, 327] on textarea at bounding box center [339, 309] width 653 height 36
type textarea "RETORNO"
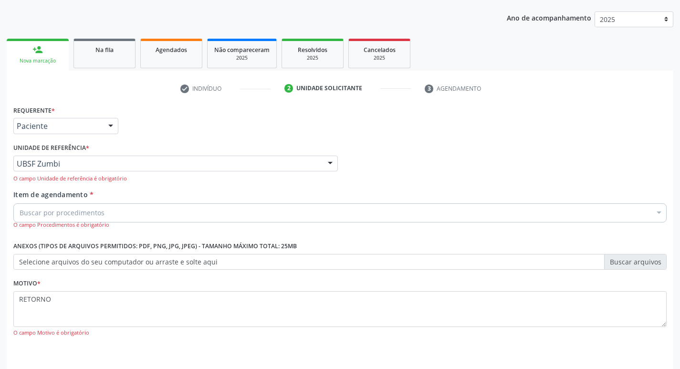
click at [20, 214] on input "Item de agendamento *" at bounding box center [20, 212] width 0 height 19
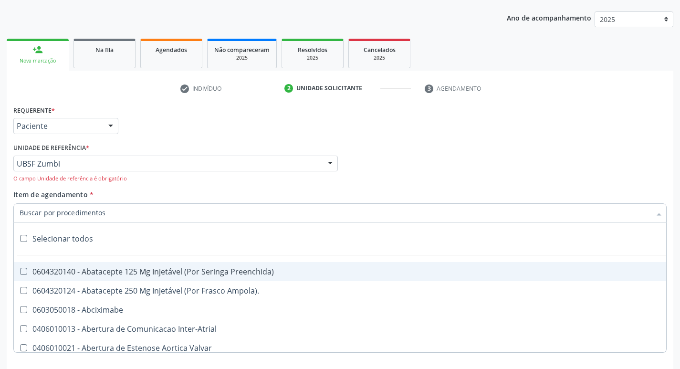
type input "ENDOCR"
click at [142, 268] on div "0604320140 - Abatacepte 125 Mg Injetável (Por Seringa Preenchida)" at bounding box center [391, 272] width 743 height 8
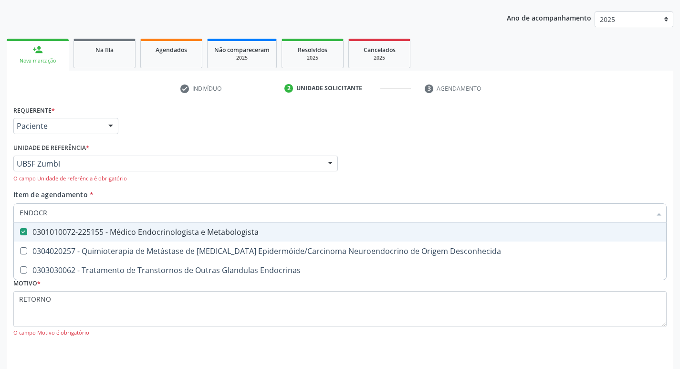
checkbox Metabologista "true"
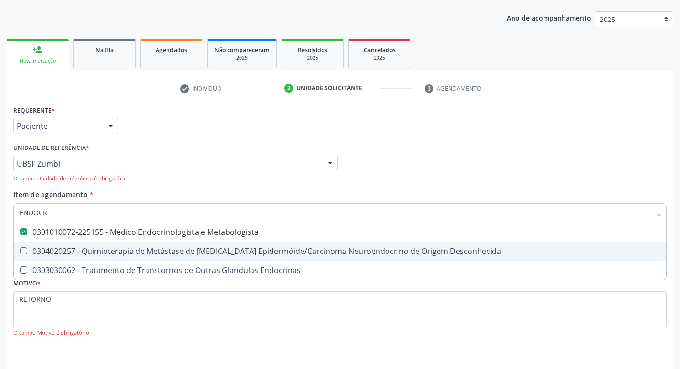
click at [586, 75] on div "check Indivíduo 2 Unidade solicitante 3 Agendamento CNS 700 0068 7790 3603 Nome…" at bounding box center [340, 232] width 667 height 322
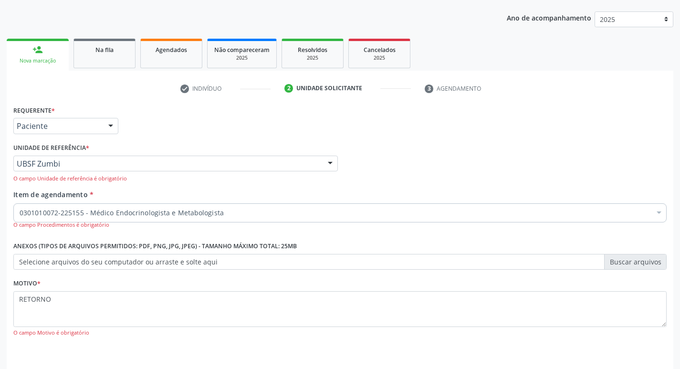
checkbox Metabologista "true"
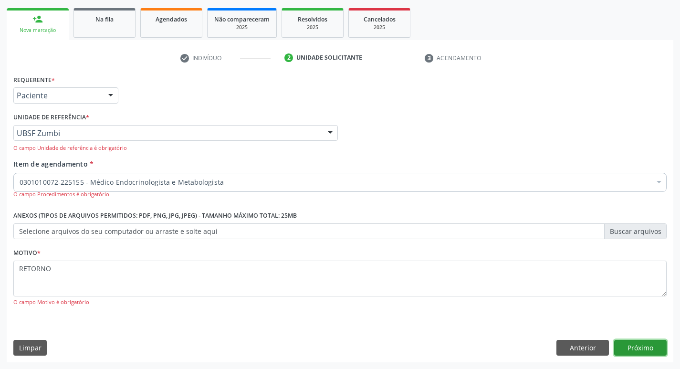
click at [658, 346] on button "Próximo" at bounding box center [640, 348] width 53 height 16
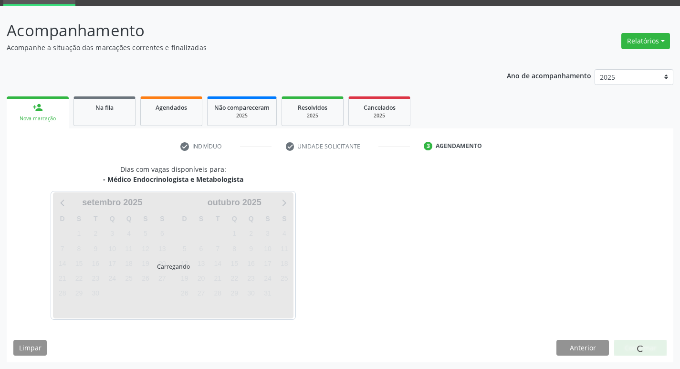
scroll to position [74, 0]
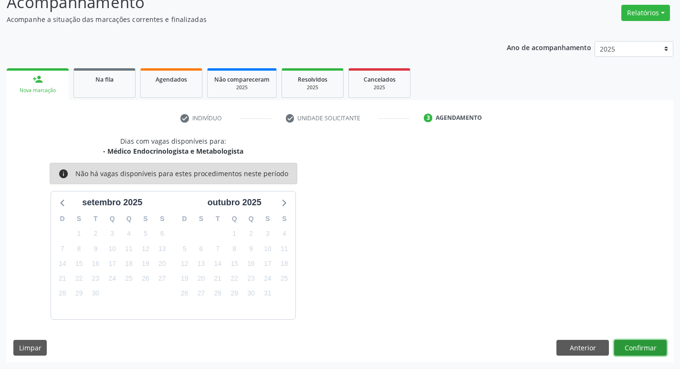
click at [627, 352] on button "Confirmar" at bounding box center [640, 348] width 53 height 16
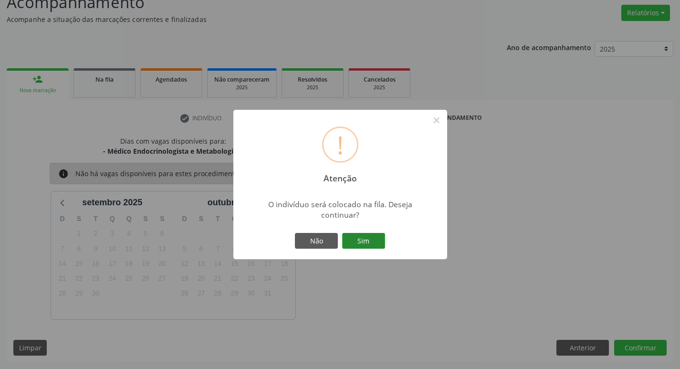
click at [358, 242] on button "Sim" at bounding box center [363, 241] width 43 height 16
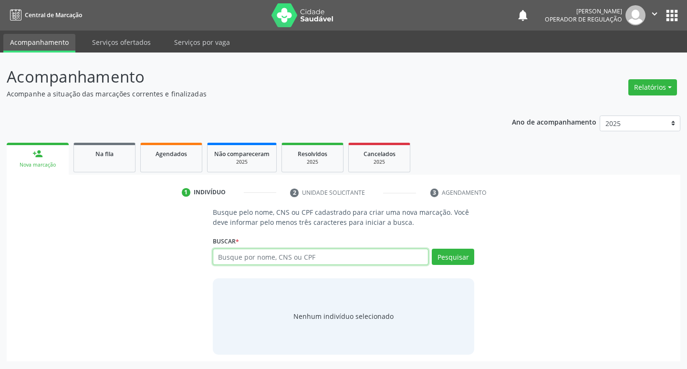
click at [305, 262] on input "text" at bounding box center [321, 257] width 216 height 16
type input "708706185432998"
click at [453, 257] on button "Pesquisar" at bounding box center [453, 257] width 42 height 16
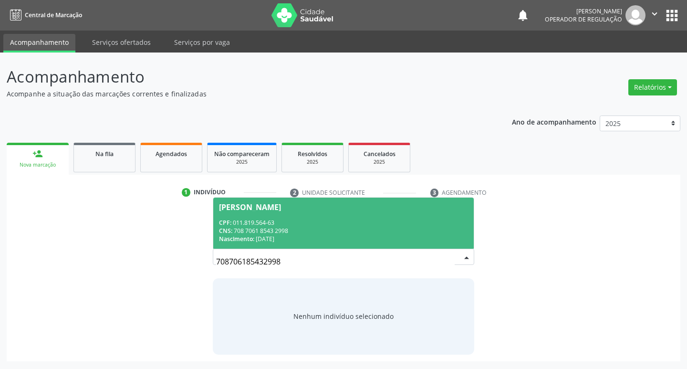
drag, startPoint x: 273, startPoint y: 227, endPoint x: 263, endPoint y: 244, distance: 19.5
click at [273, 227] on div "CNS: 708 7061 8543 2998" at bounding box center [344, 231] width 250 height 8
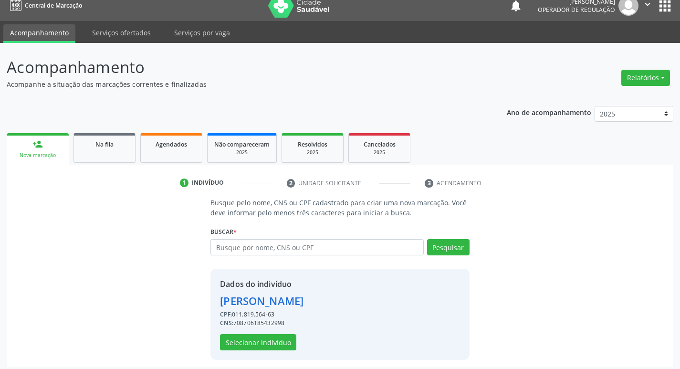
scroll to position [14, 0]
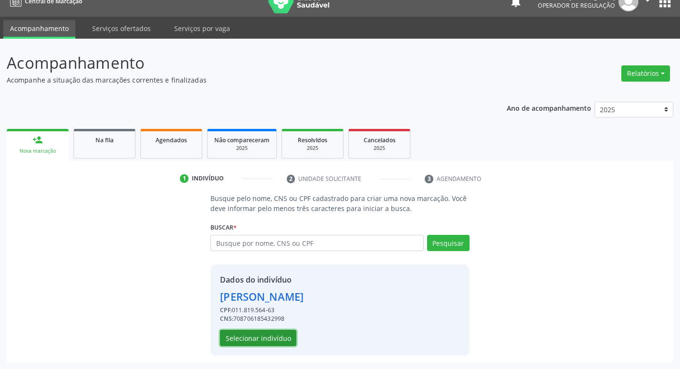
click at [263, 339] on button "Selecionar indivíduo" at bounding box center [258, 338] width 76 height 16
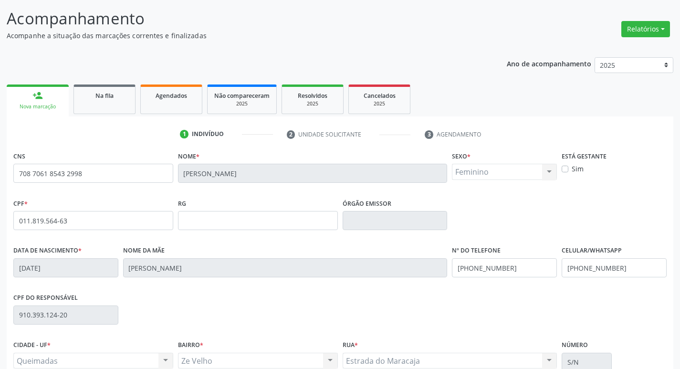
scroll to position [148, 0]
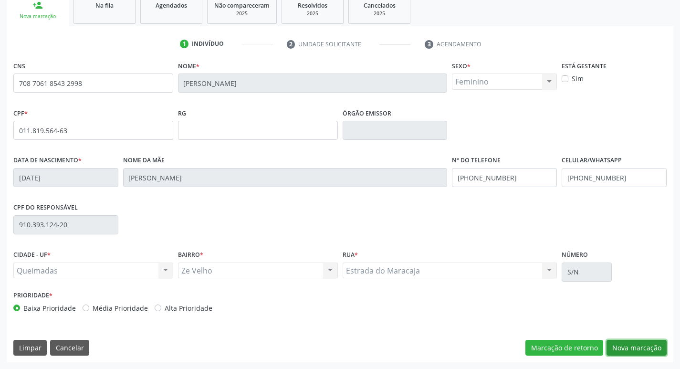
click at [639, 347] on button "Nova marcação" at bounding box center [637, 348] width 60 height 16
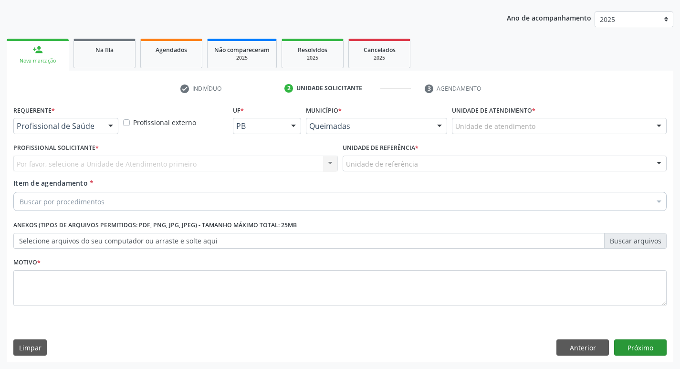
scroll to position [104, 0]
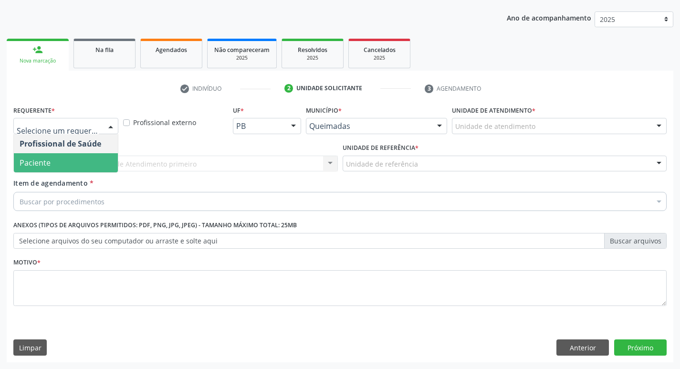
click at [41, 163] on span "Paciente" at bounding box center [35, 163] width 31 height 11
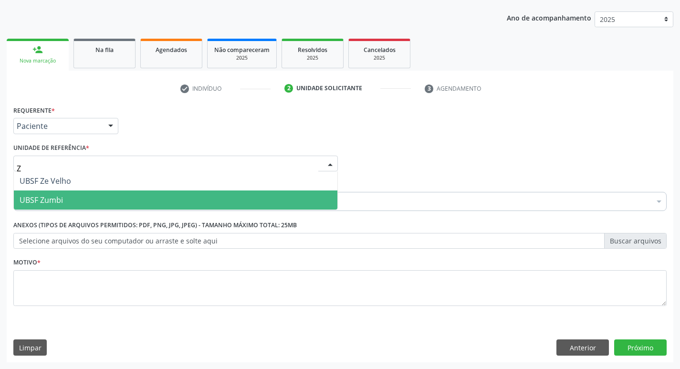
scroll to position [0, 0]
type input "ZE"
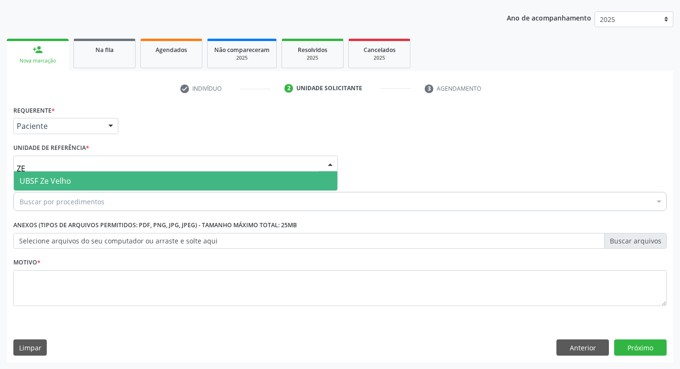
click at [75, 179] on span "UBSF Ze Velho" at bounding box center [176, 180] width 324 height 19
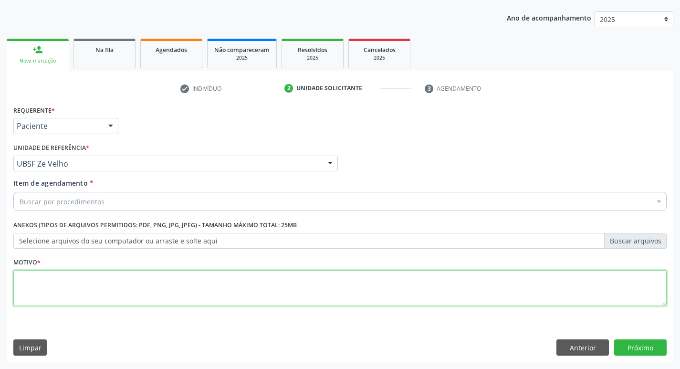
click at [65, 284] on textarea at bounding box center [339, 288] width 653 height 36
type textarea "RETORNO"
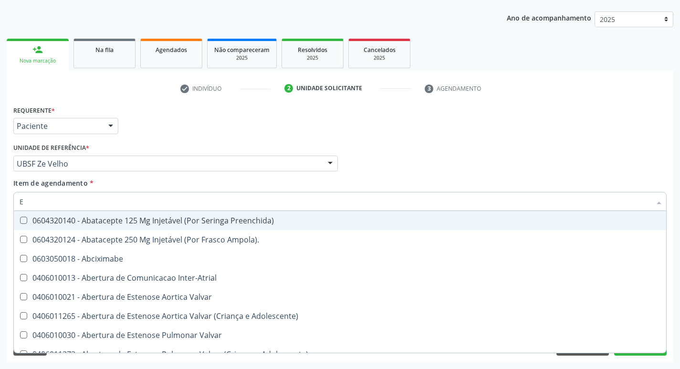
type input "ENDOCR"
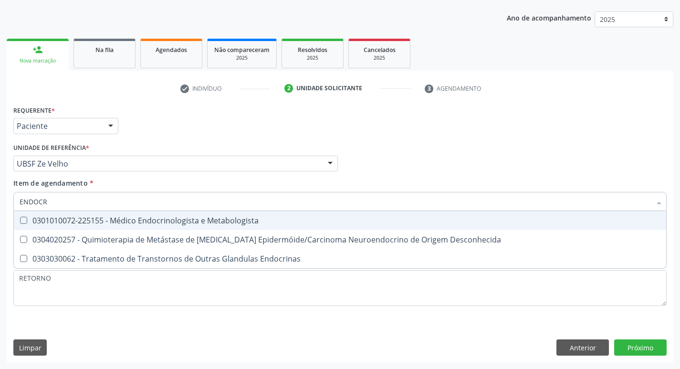
click at [126, 220] on div "0301010072-225155 - Médico Endocrinologista e Metabologista" at bounding box center [340, 221] width 641 height 8
checkbox Metabologista "true"
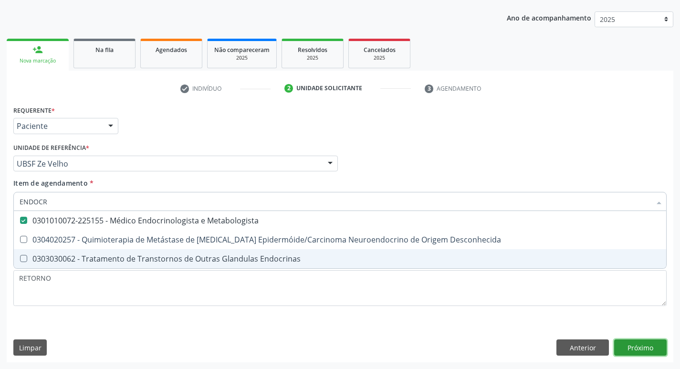
click at [651, 345] on div "Requerente * Paciente Profissional de Saúde Paciente Nenhum resultado encontrad…" at bounding box center [340, 232] width 667 height 259
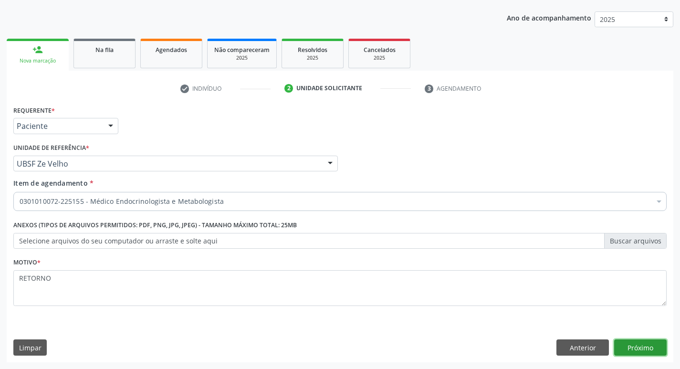
click at [633, 347] on button "Próximo" at bounding box center [640, 347] width 53 height 16
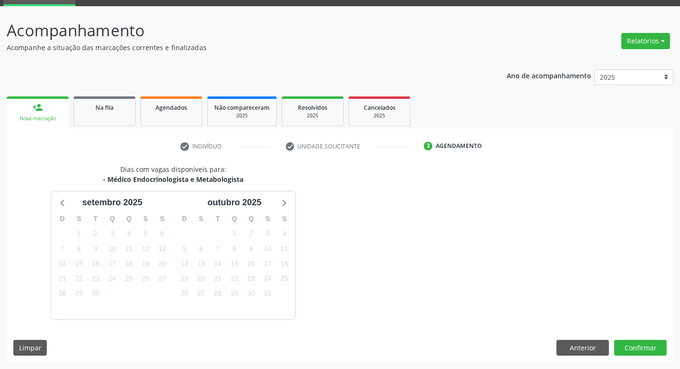
scroll to position [74, 0]
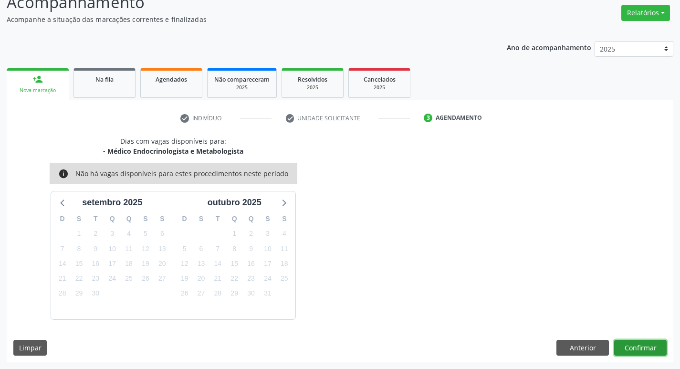
click at [648, 349] on button "Confirmar" at bounding box center [640, 348] width 53 height 16
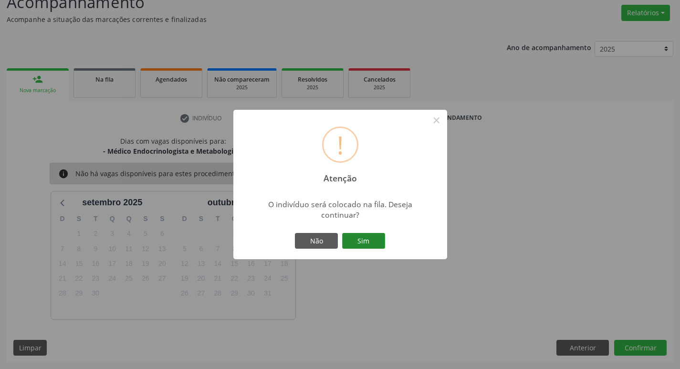
click at [359, 246] on button "Sim" at bounding box center [363, 241] width 43 height 16
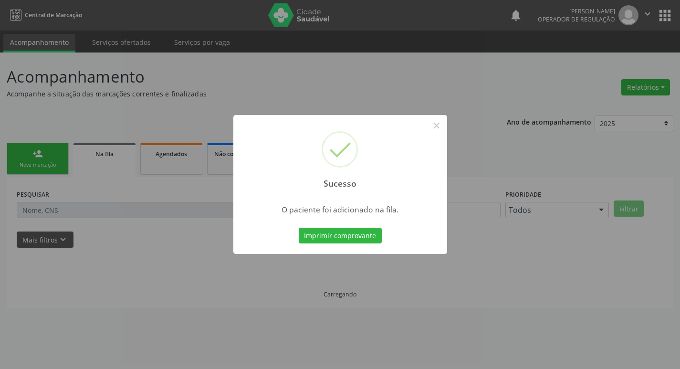
scroll to position [0, 0]
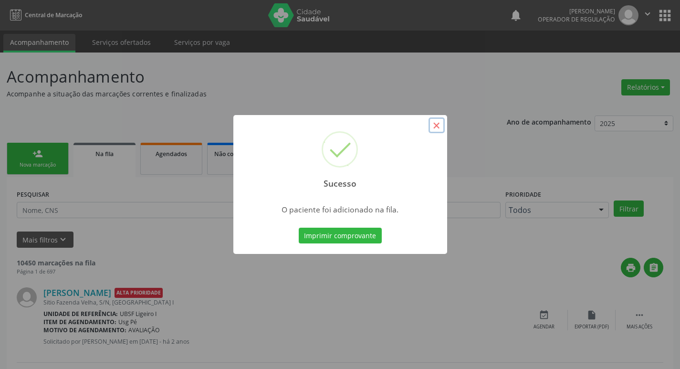
click at [438, 122] on button "×" at bounding box center [437, 125] width 16 height 16
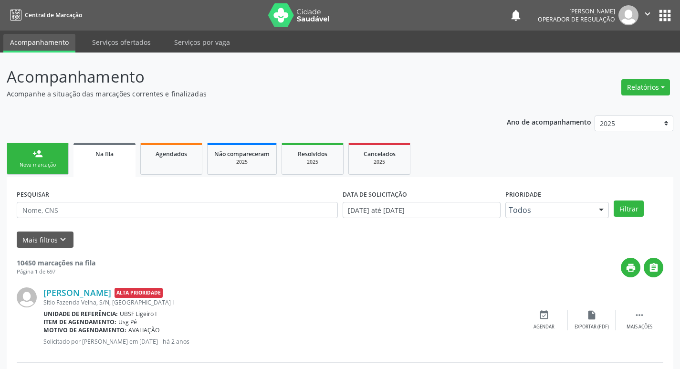
click at [20, 160] on link "person_add Nova marcação" at bounding box center [38, 159] width 62 height 32
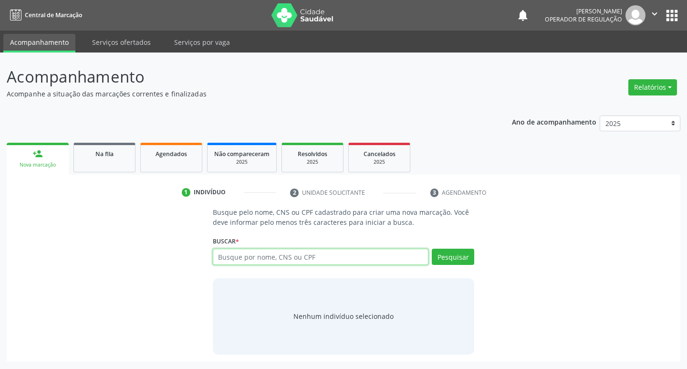
click at [254, 261] on input "text" at bounding box center [321, 257] width 216 height 16
type input "700804483079988"
click at [453, 258] on button "Pesquisar" at bounding box center [453, 257] width 42 height 16
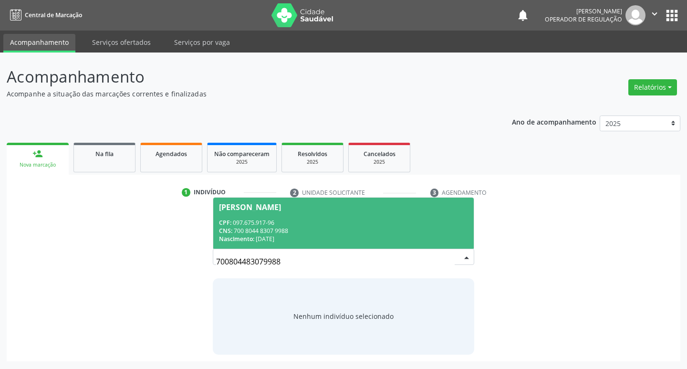
click at [229, 227] on span "CNS:" at bounding box center [225, 231] width 13 height 8
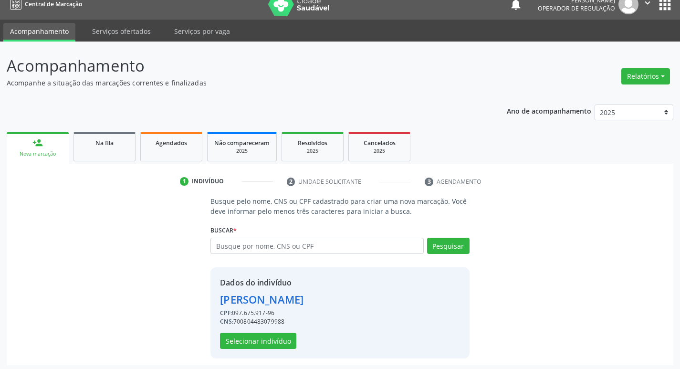
scroll to position [14, 0]
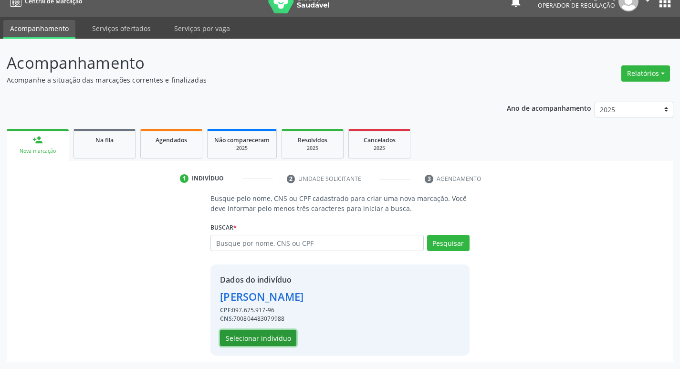
click at [270, 337] on button "Selecionar indivíduo" at bounding box center [258, 338] width 76 height 16
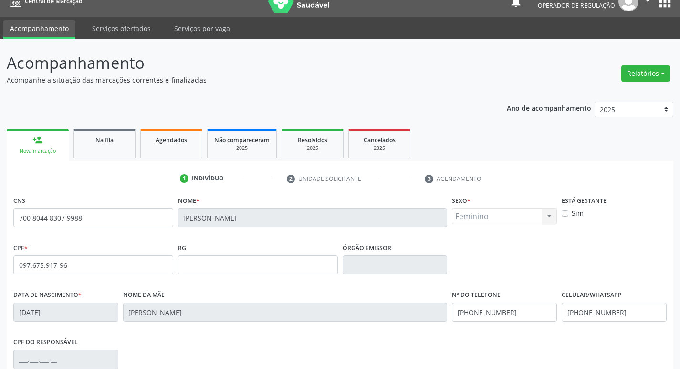
scroll to position [148, 0]
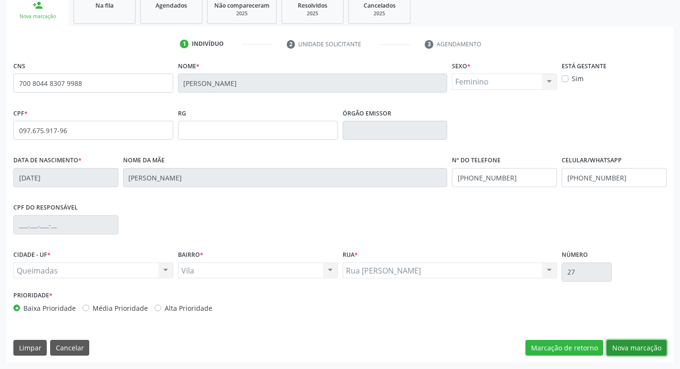
click at [644, 344] on button "Nova marcação" at bounding box center [637, 348] width 60 height 16
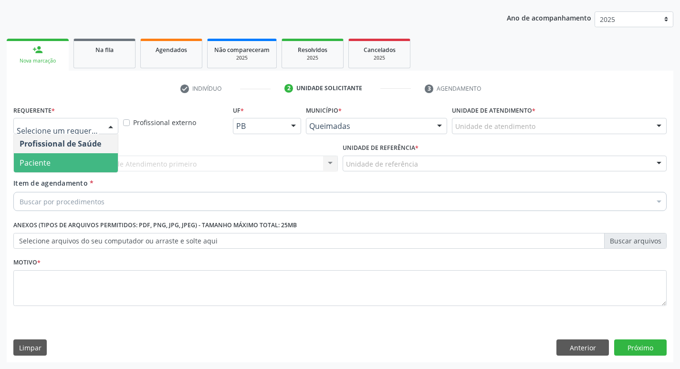
drag, startPoint x: 45, startPoint y: 158, endPoint x: 51, endPoint y: 210, distance: 52.4
click at [45, 158] on span "Paciente" at bounding box center [35, 163] width 31 height 11
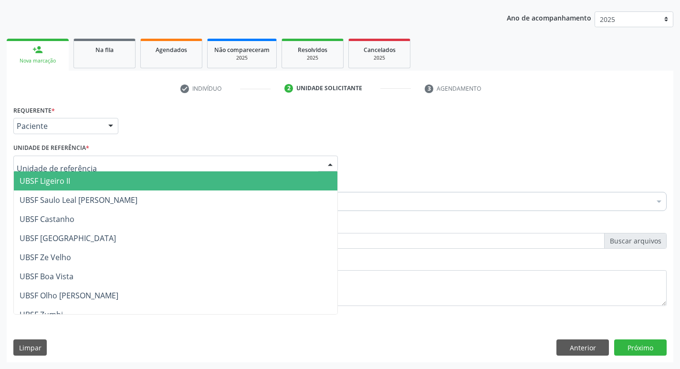
type input "V"
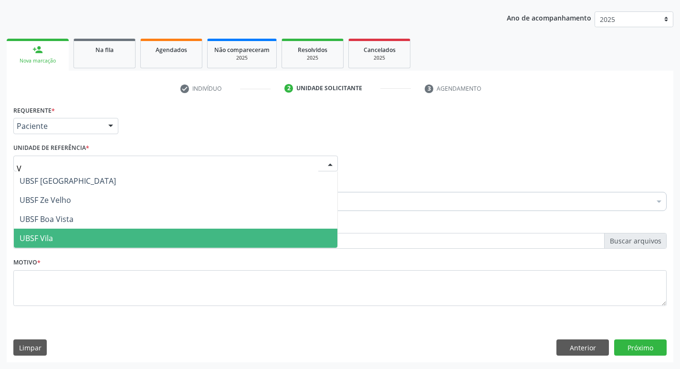
click at [53, 234] on span "UBSF Vila" at bounding box center [176, 238] width 324 height 19
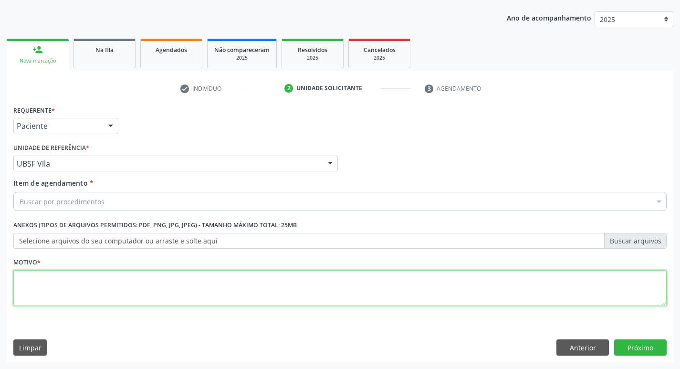
click at [53, 300] on textarea at bounding box center [339, 288] width 653 height 36
type textarea "RETORNO"
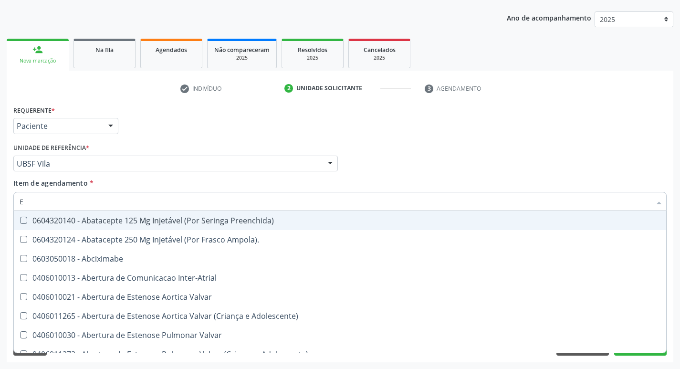
type input "ENDOCR"
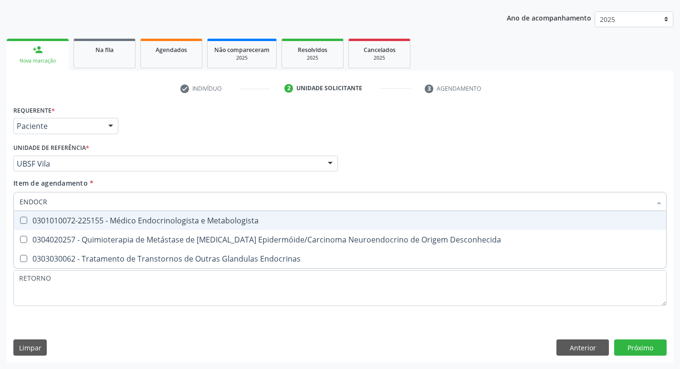
click at [102, 224] on div "0301010072-225155 - Médico Endocrinologista e Metabologista" at bounding box center [340, 221] width 641 height 8
checkbox Metabologista "true"
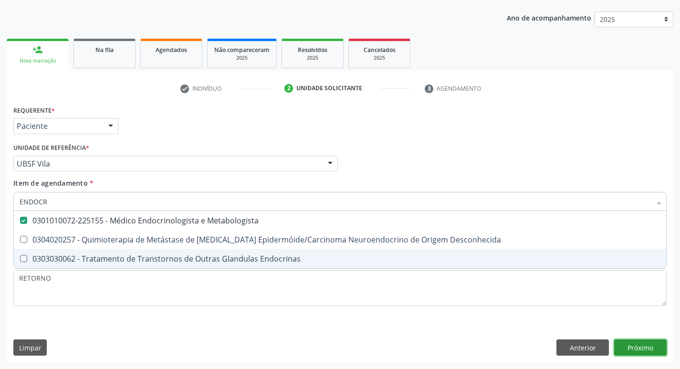
click at [649, 351] on div "Requerente * Paciente Profissional de Saúde Paciente Nenhum resultado encontrad…" at bounding box center [340, 232] width 667 height 259
checkbox Desconhecida "true"
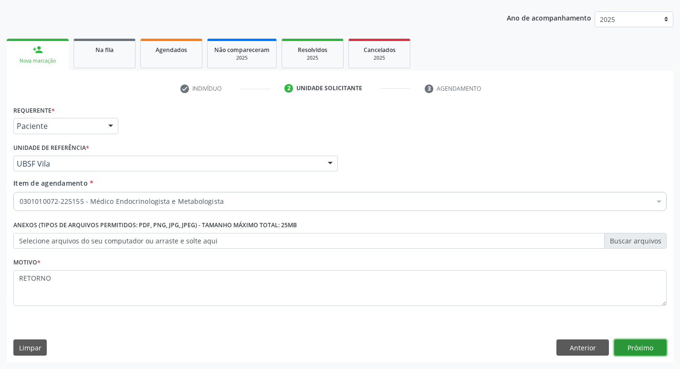
click at [648, 348] on button "Próximo" at bounding box center [640, 347] width 53 height 16
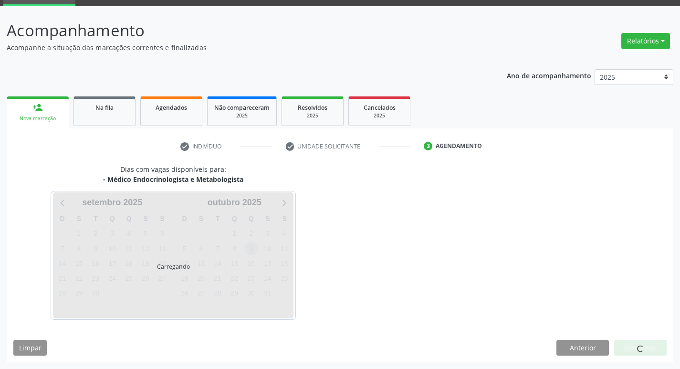
scroll to position [74, 0]
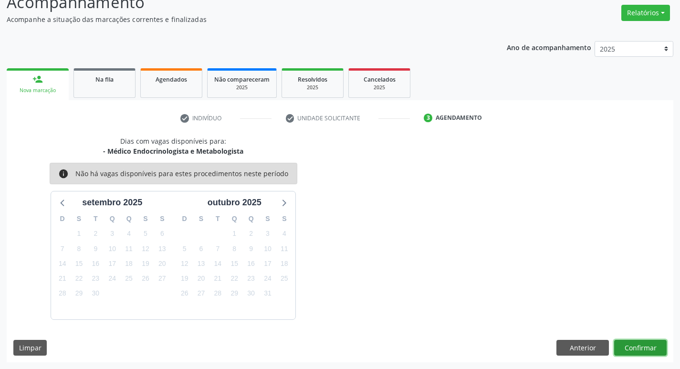
click at [643, 352] on button "Confirmar" at bounding box center [640, 348] width 53 height 16
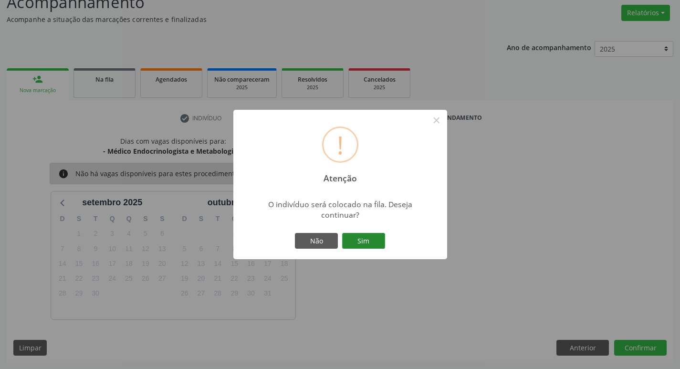
click at [362, 238] on button "Sim" at bounding box center [363, 241] width 43 height 16
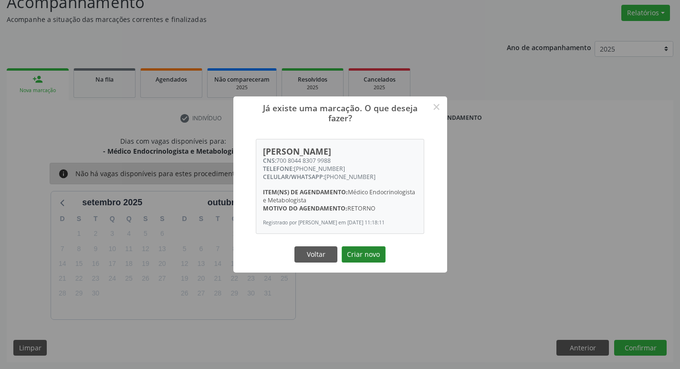
click at [366, 259] on button "Criar novo" at bounding box center [364, 254] width 44 height 16
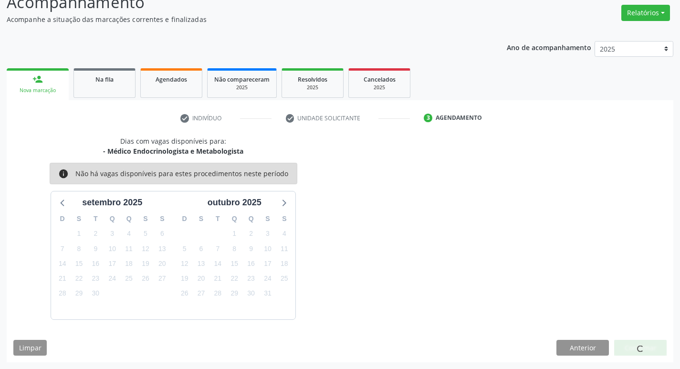
scroll to position [0, 0]
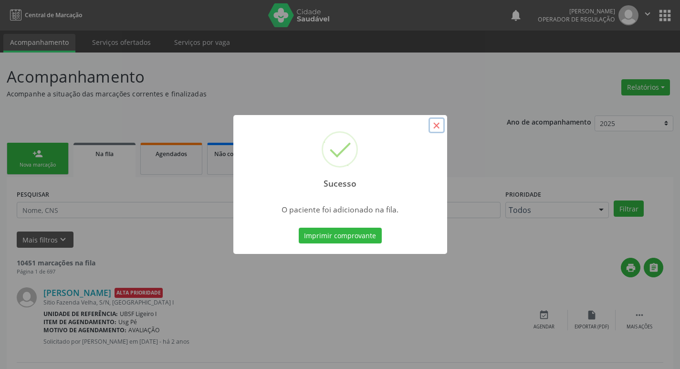
click at [439, 125] on button "×" at bounding box center [437, 125] width 16 height 16
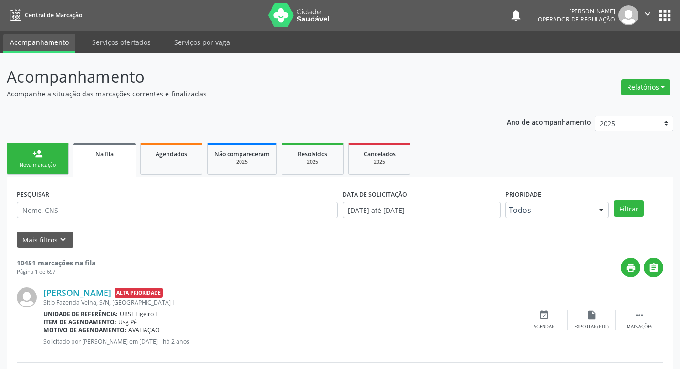
click at [42, 143] on link "person_add Nova marcação" at bounding box center [38, 159] width 62 height 32
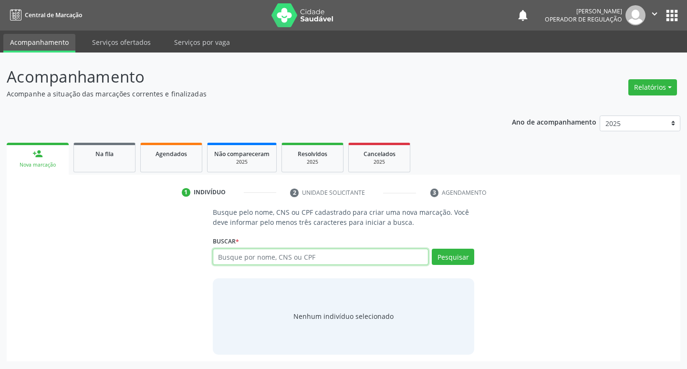
click at [218, 253] on input "text" at bounding box center [321, 257] width 216 height 16
click at [273, 254] on input "text" at bounding box center [321, 257] width 216 height 16
type input "702009819181381"
click at [442, 254] on button "Pesquisar" at bounding box center [453, 257] width 42 height 16
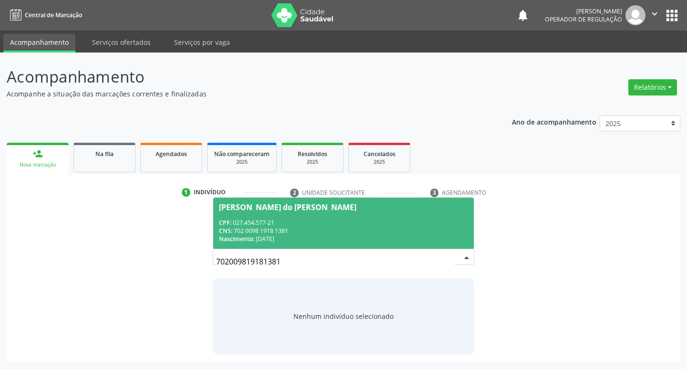
click at [326, 235] on div "Nascimento: [DATE]" at bounding box center [344, 239] width 250 height 8
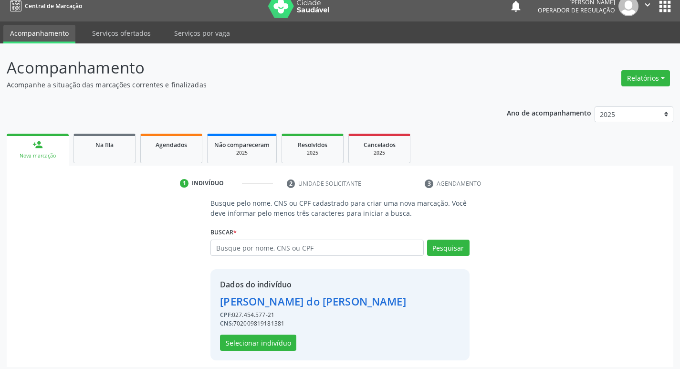
scroll to position [14, 0]
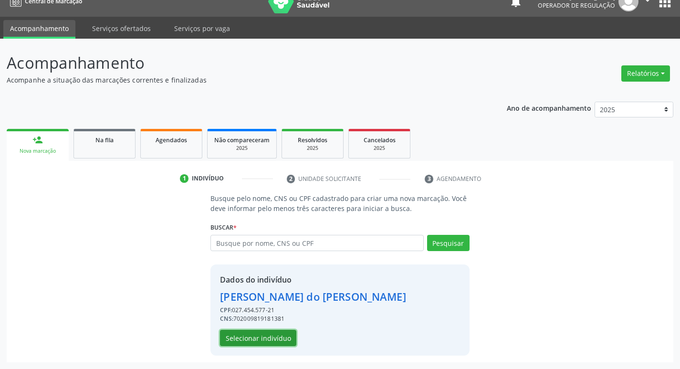
click at [239, 344] on button "Selecionar indivíduo" at bounding box center [258, 338] width 76 height 16
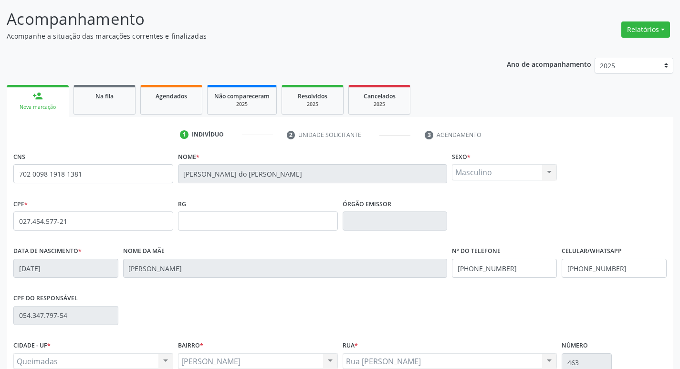
scroll to position [148, 0]
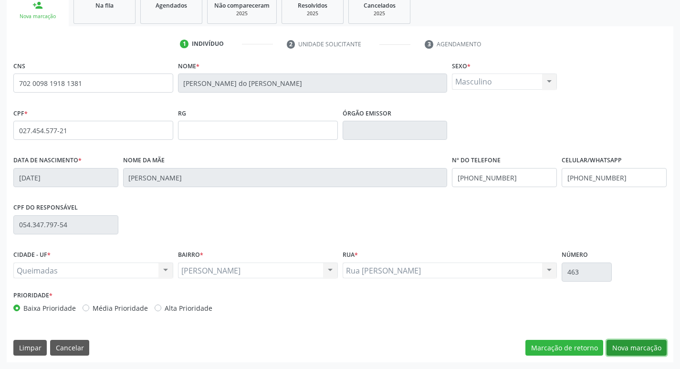
click at [636, 346] on button "Nova marcação" at bounding box center [637, 348] width 60 height 16
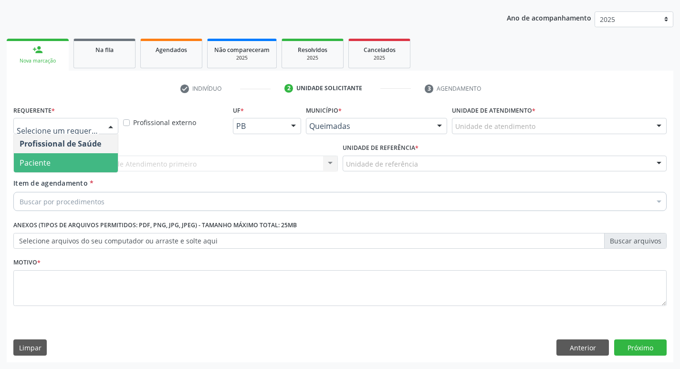
click at [82, 161] on span "Paciente" at bounding box center [66, 162] width 104 height 19
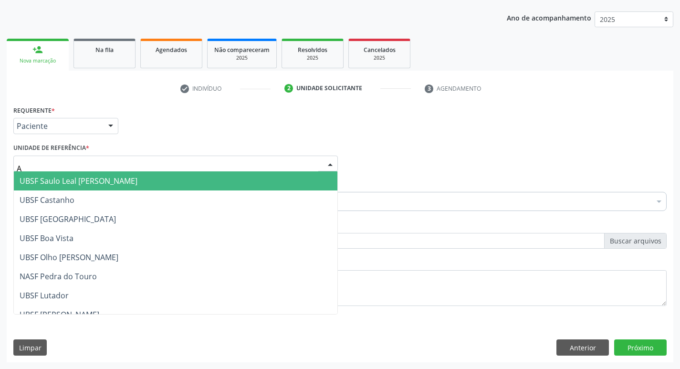
type input "AN"
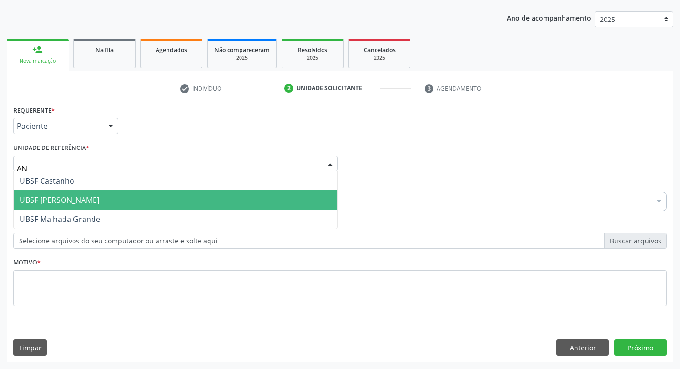
click at [102, 196] on span "UBSF [PERSON_NAME]" at bounding box center [176, 199] width 324 height 19
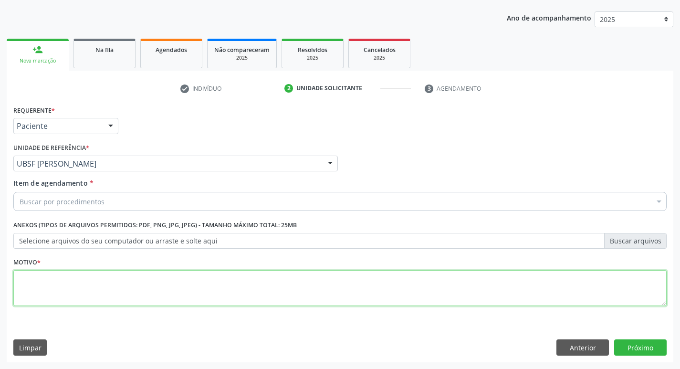
click at [60, 292] on textarea at bounding box center [339, 288] width 653 height 36
type textarea "RETORNO"
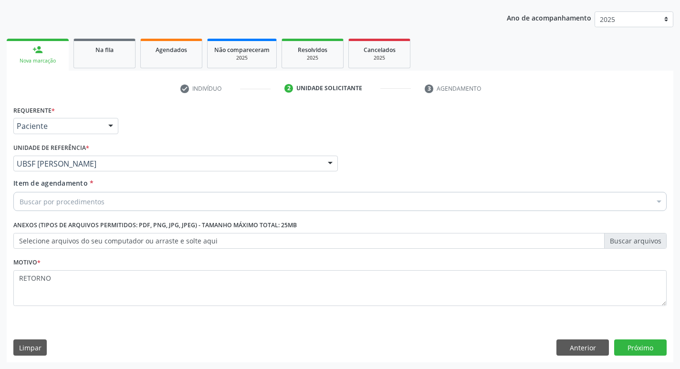
click at [49, 207] on div "Buscar por procedimentos" at bounding box center [339, 201] width 653 height 19
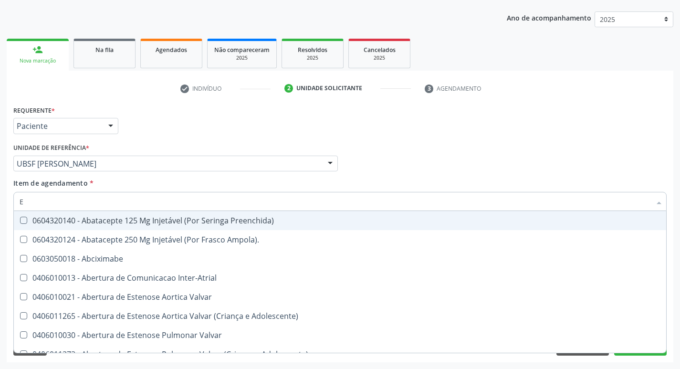
type input "ENDOCR"
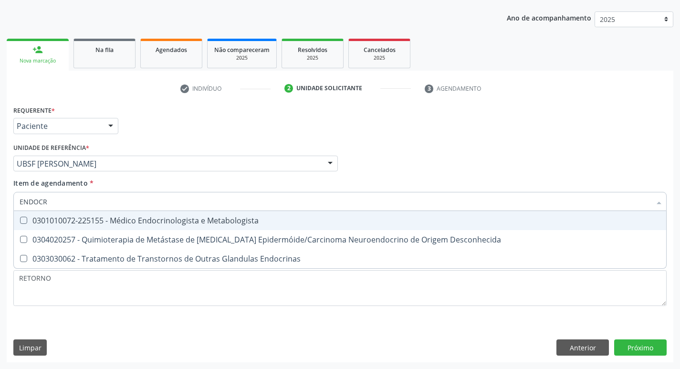
click at [167, 226] on span "0301010072-225155 - Médico Endocrinologista e Metabologista" at bounding box center [340, 220] width 652 height 19
checkbox Metabologista "true"
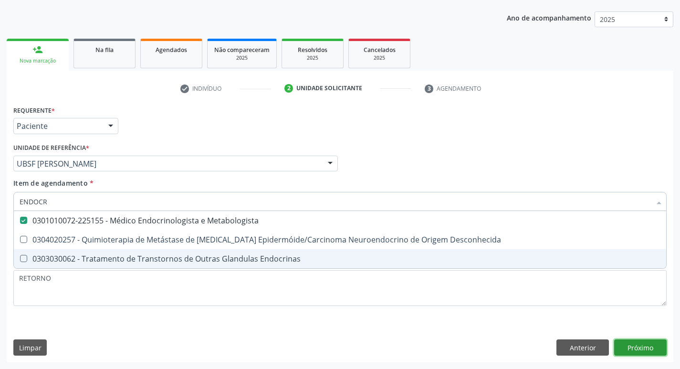
click at [656, 352] on div "Requerente * Paciente Profissional de Saúde Paciente Nenhum resultado encontrad…" at bounding box center [340, 232] width 667 height 259
checkbox Desconhecida "true"
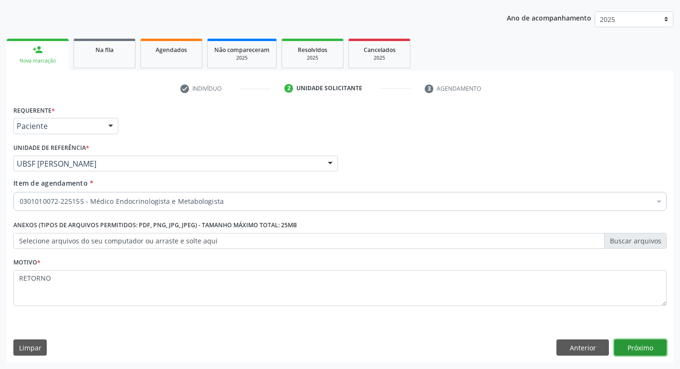
click at [657, 341] on button "Próximo" at bounding box center [640, 347] width 53 height 16
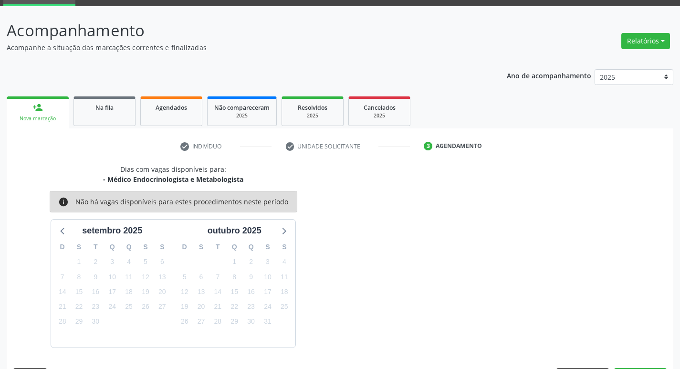
scroll to position [74, 0]
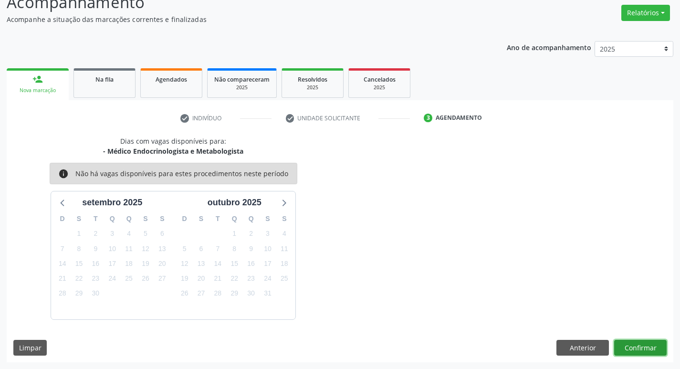
click at [637, 348] on button "Confirmar" at bounding box center [640, 348] width 53 height 16
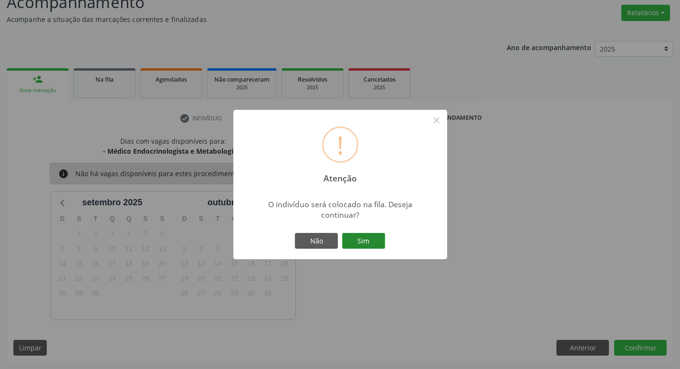
click at [352, 242] on button "Sim" at bounding box center [363, 241] width 43 height 16
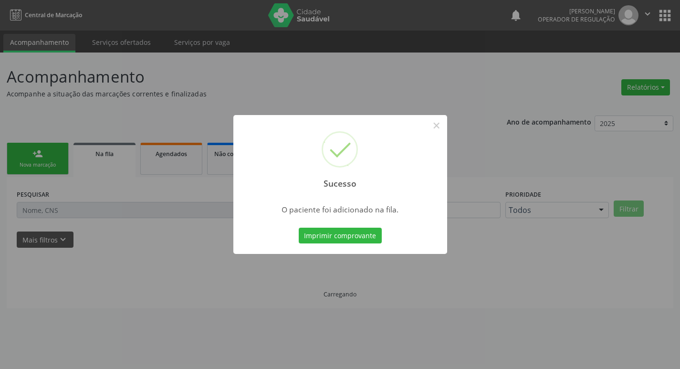
scroll to position [0, 0]
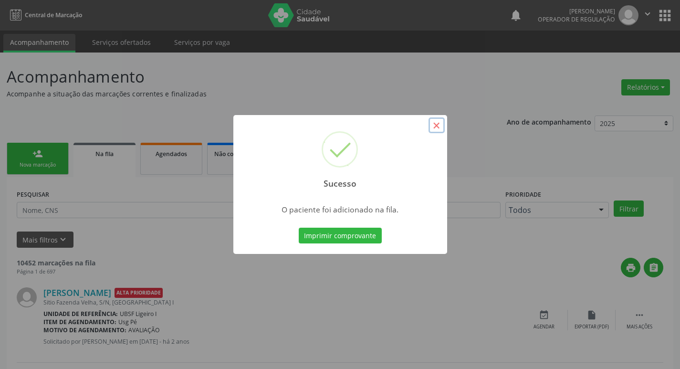
click at [436, 127] on button "×" at bounding box center [437, 125] width 16 height 16
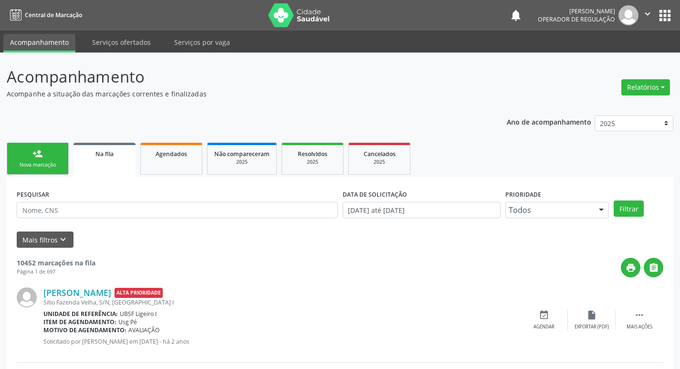
click at [15, 162] on div "Nova marcação" at bounding box center [38, 164] width 48 height 7
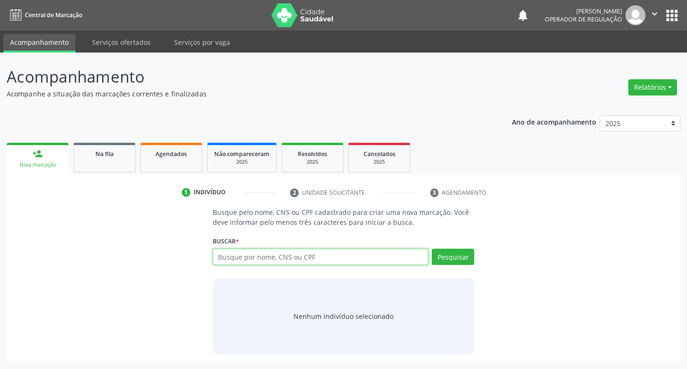
click at [282, 258] on input "text" at bounding box center [321, 257] width 216 height 16
type input "706205551528962"
click at [466, 257] on button "Pesquisar" at bounding box center [453, 257] width 42 height 16
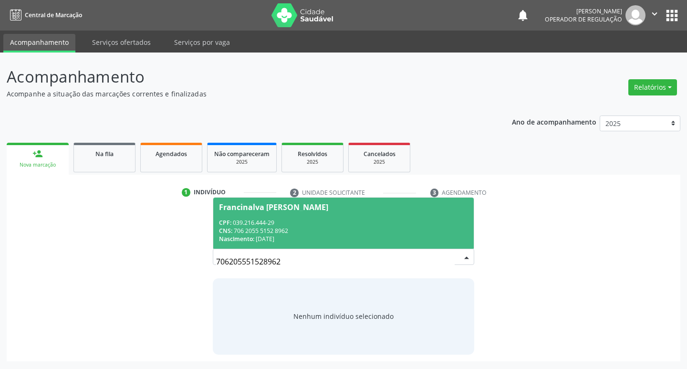
click at [257, 218] on span "Francinalva [PERSON_NAME] CPF: 039.216.444-29 CNS: 706 2055 5152 8962 Nasciment…" at bounding box center [343, 223] width 261 height 51
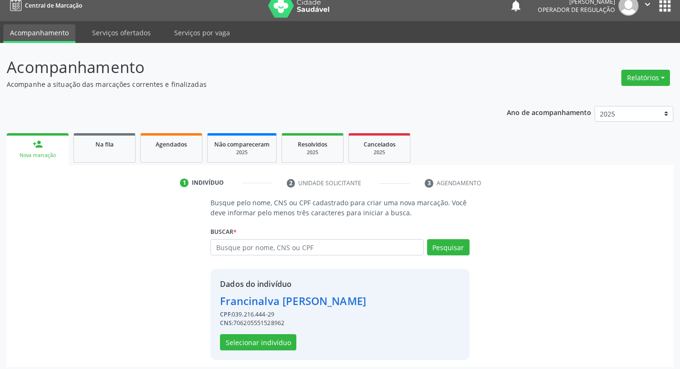
scroll to position [14, 0]
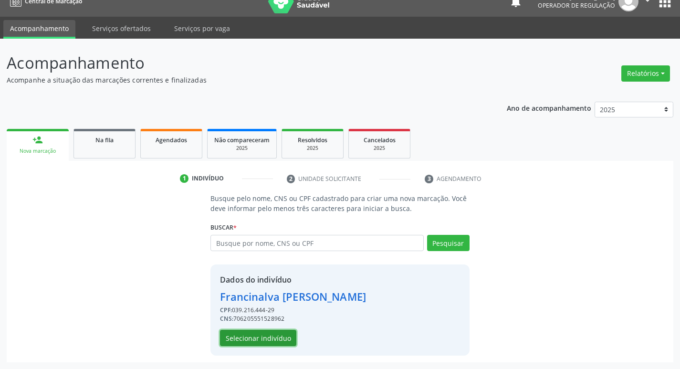
click at [246, 341] on button "Selecionar indivíduo" at bounding box center [258, 338] width 76 height 16
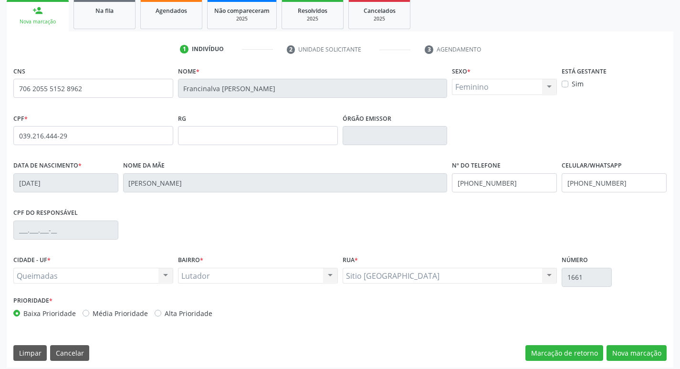
scroll to position [148, 0]
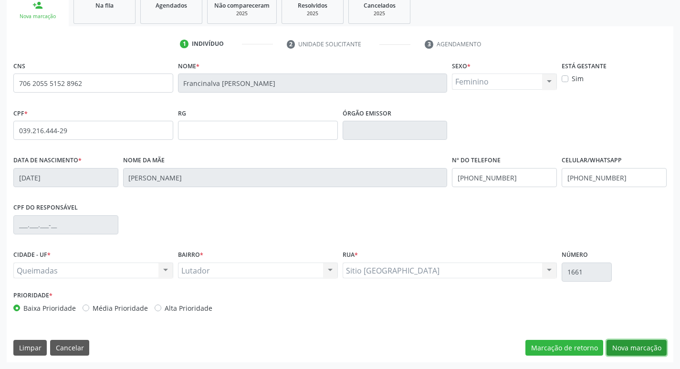
click at [627, 351] on button "Nova marcação" at bounding box center [637, 348] width 60 height 16
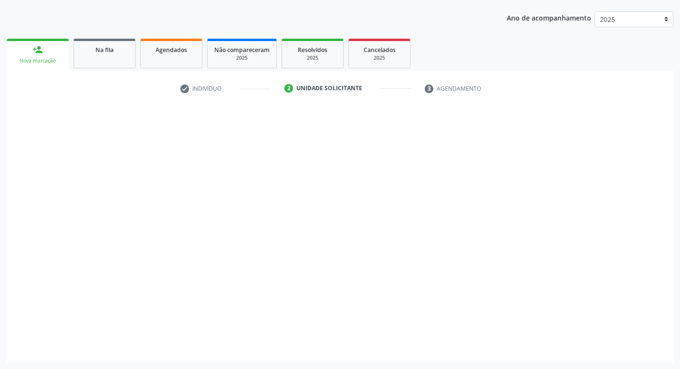
scroll to position [104, 0]
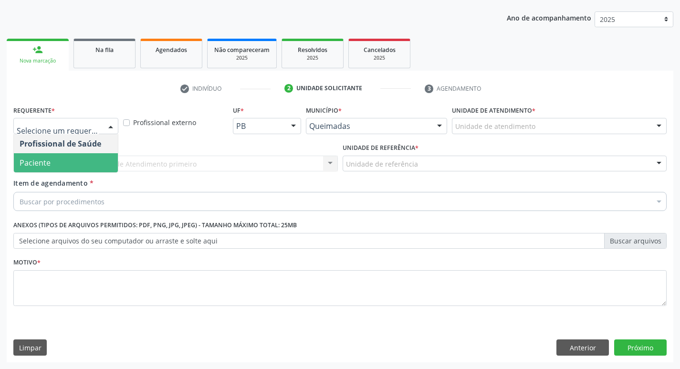
click at [67, 163] on span "Paciente" at bounding box center [66, 162] width 104 height 19
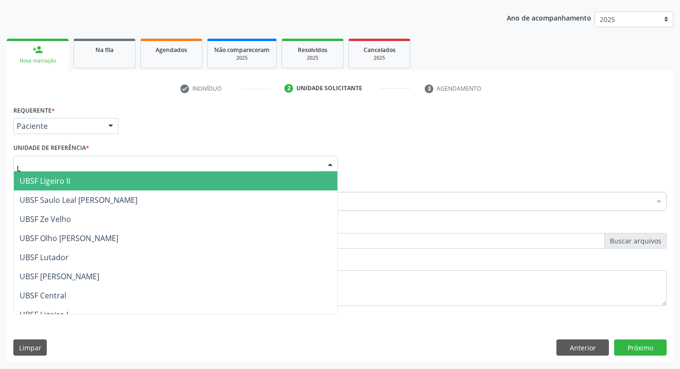
type input "LU"
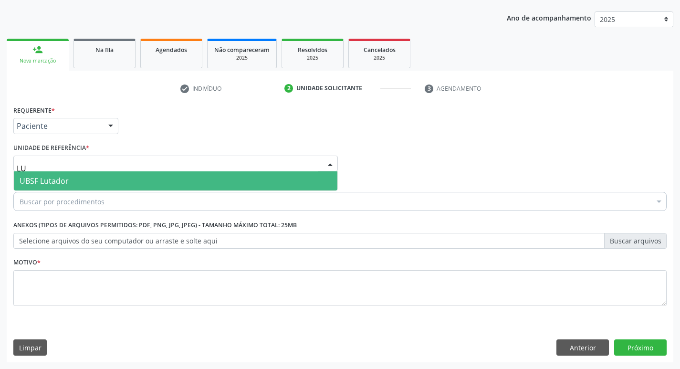
click at [72, 183] on span "UBSF Lutador" at bounding box center [176, 180] width 324 height 19
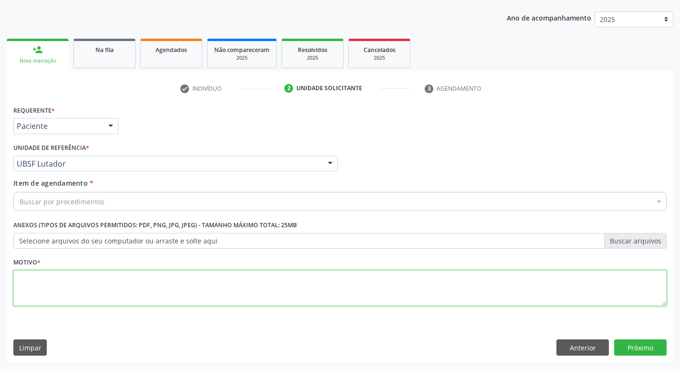
click at [53, 276] on textarea at bounding box center [339, 288] width 653 height 36
type textarea "RETORNO"
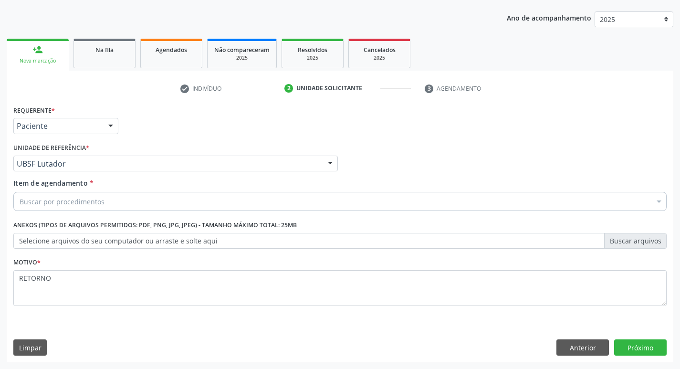
click at [41, 208] on div "Buscar por procedimentos" at bounding box center [339, 201] width 653 height 19
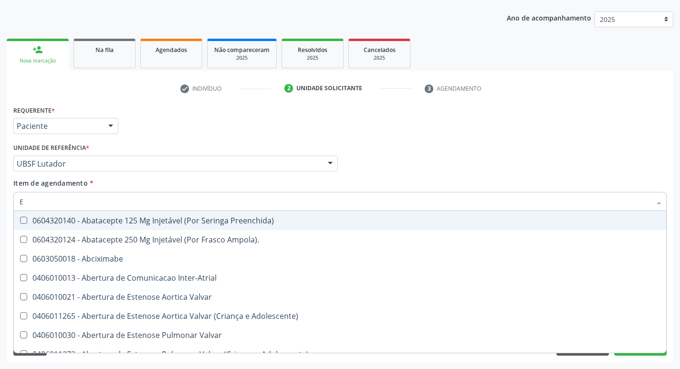
type input "ENDOCR"
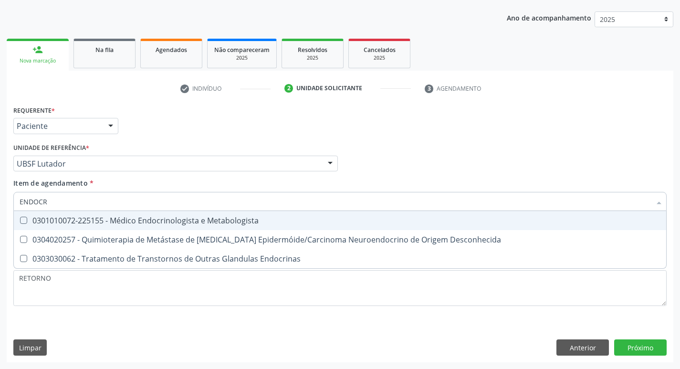
click at [142, 220] on div "0301010072-225155 - Médico Endocrinologista e Metabologista" at bounding box center [340, 221] width 641 height 8
checkbox Metabologista "true"
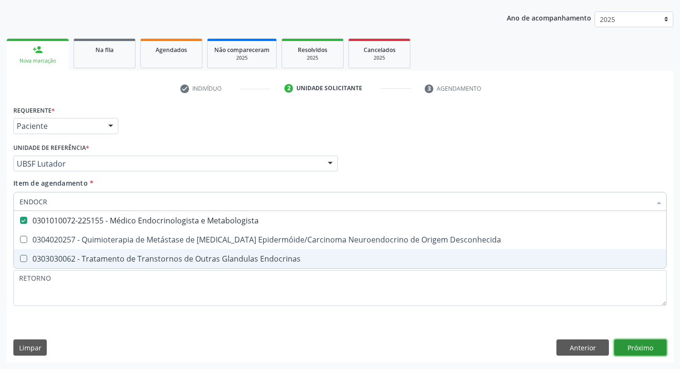
click at [643, 341] on div "Requerente * Paciente Profissional de Saúde Paciente Nenhum resultado encontrad…" at bounding box center [340, 232] width 667 height 259
checkbox Desconhecida "true"
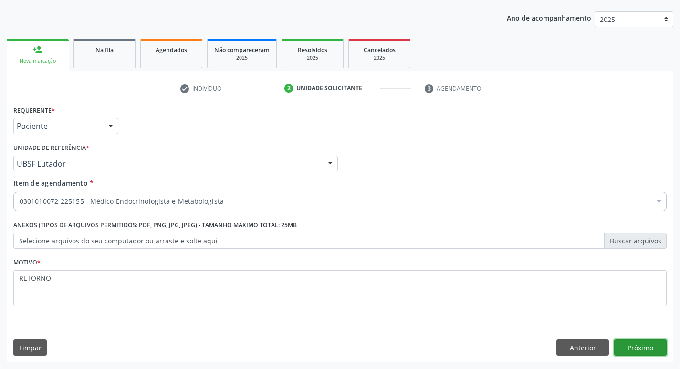
click at [648, 346] on button "Próximo" at bounding box center [640, 347] width 53 height 16
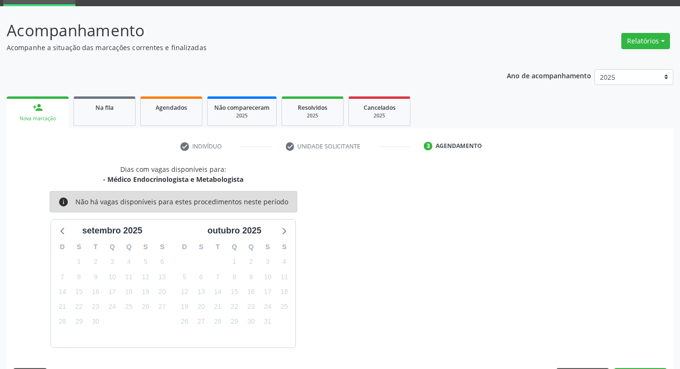
scroll to position [74, 0]
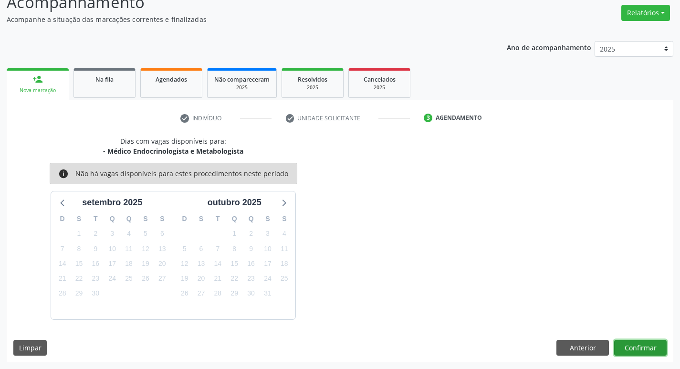
click at [633, 350] on button "Confirmar" at bounding box center [640, 348] width 53 height 16
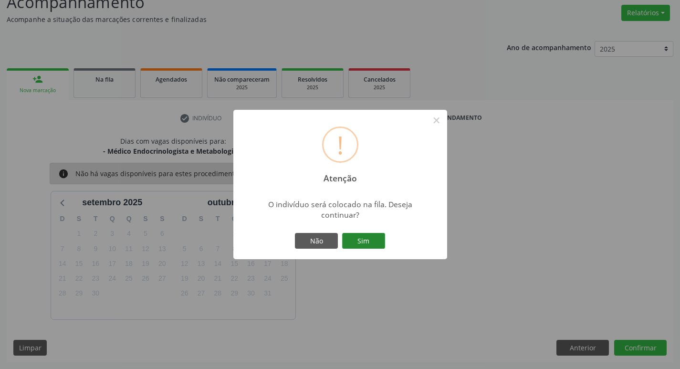
click at [366, 237] on button "Sim" at bounding box center [363, 241] width 43 height 16
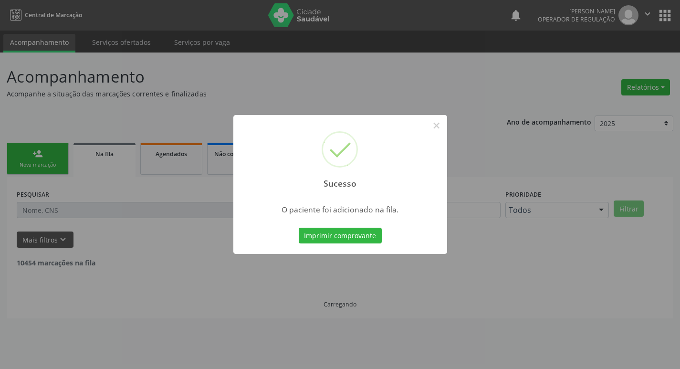
scroll to position [0, 0]
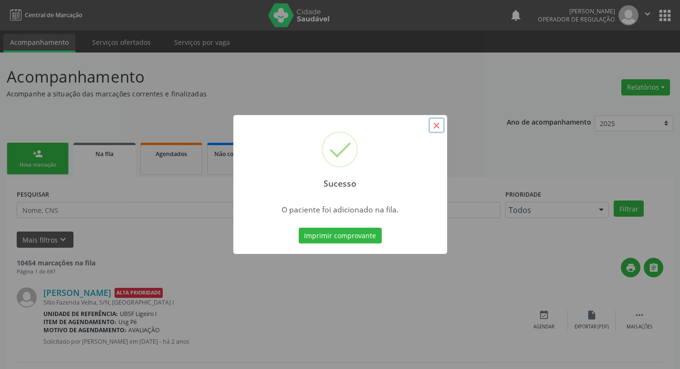
click at [432, 124] on button "×" at bounding box center [437, 125] width 16 height 16
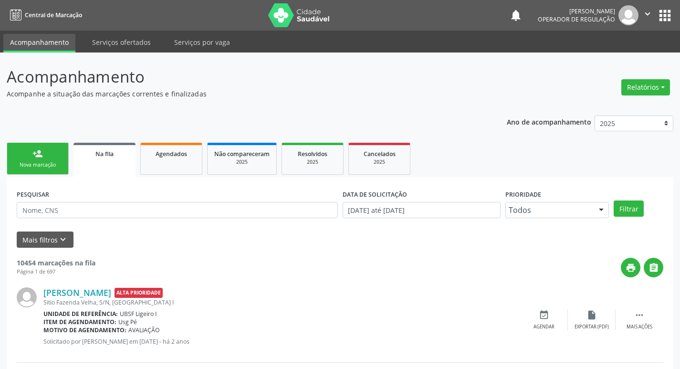
click at [671, 20] on button "apps" at bounding box center [665, 15] width 17 height 17
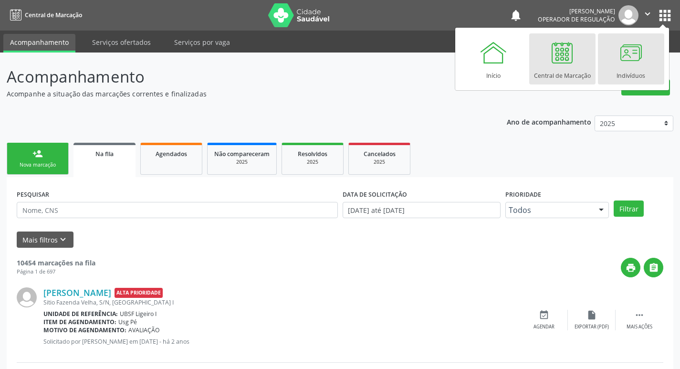
click at [628, 61] on div at bounding box center [631, 52] width 29 height 29
